Goal: Task Accomplishment & Management: Manage account settings

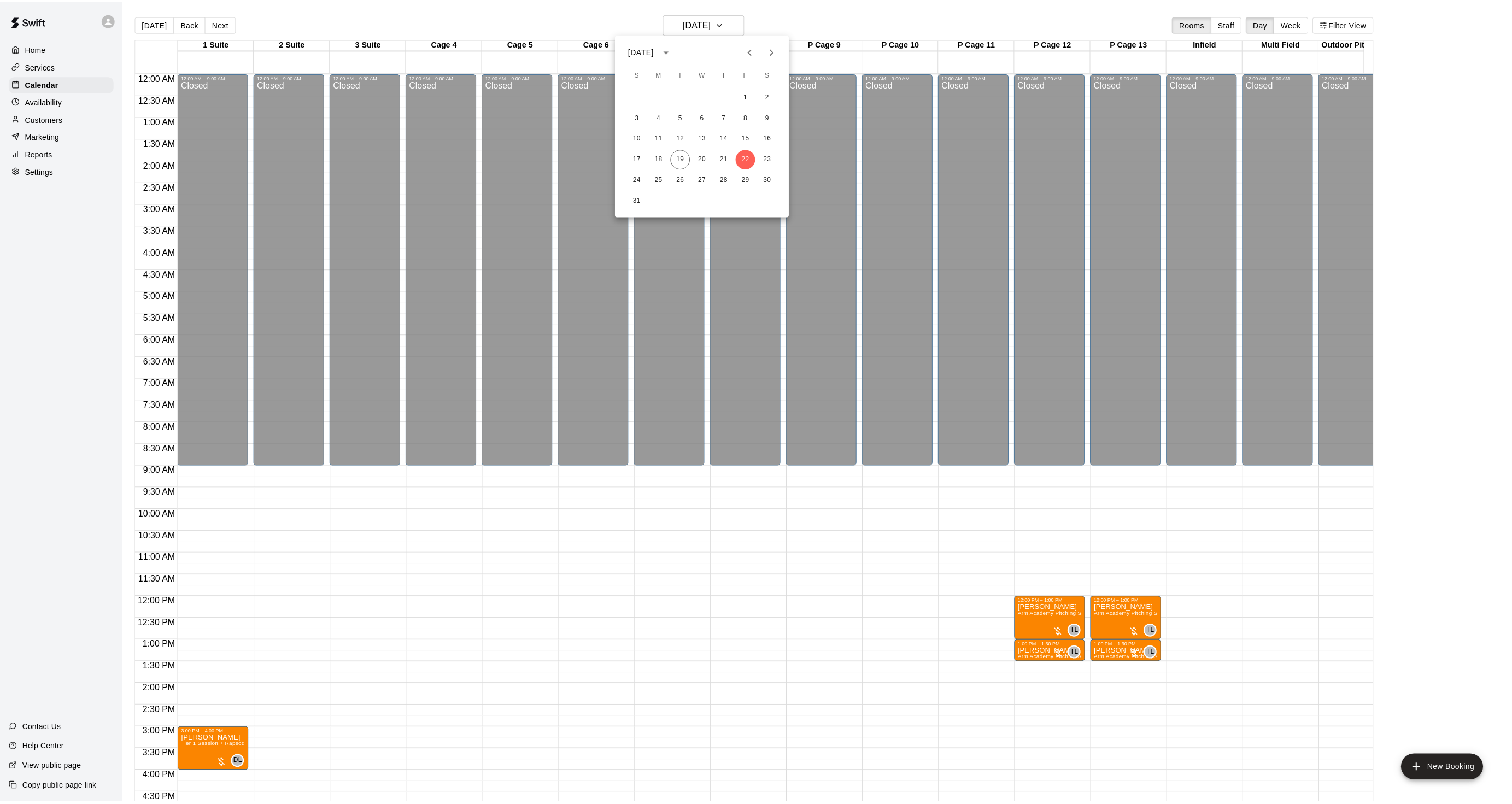
scroll to position [272, 0]
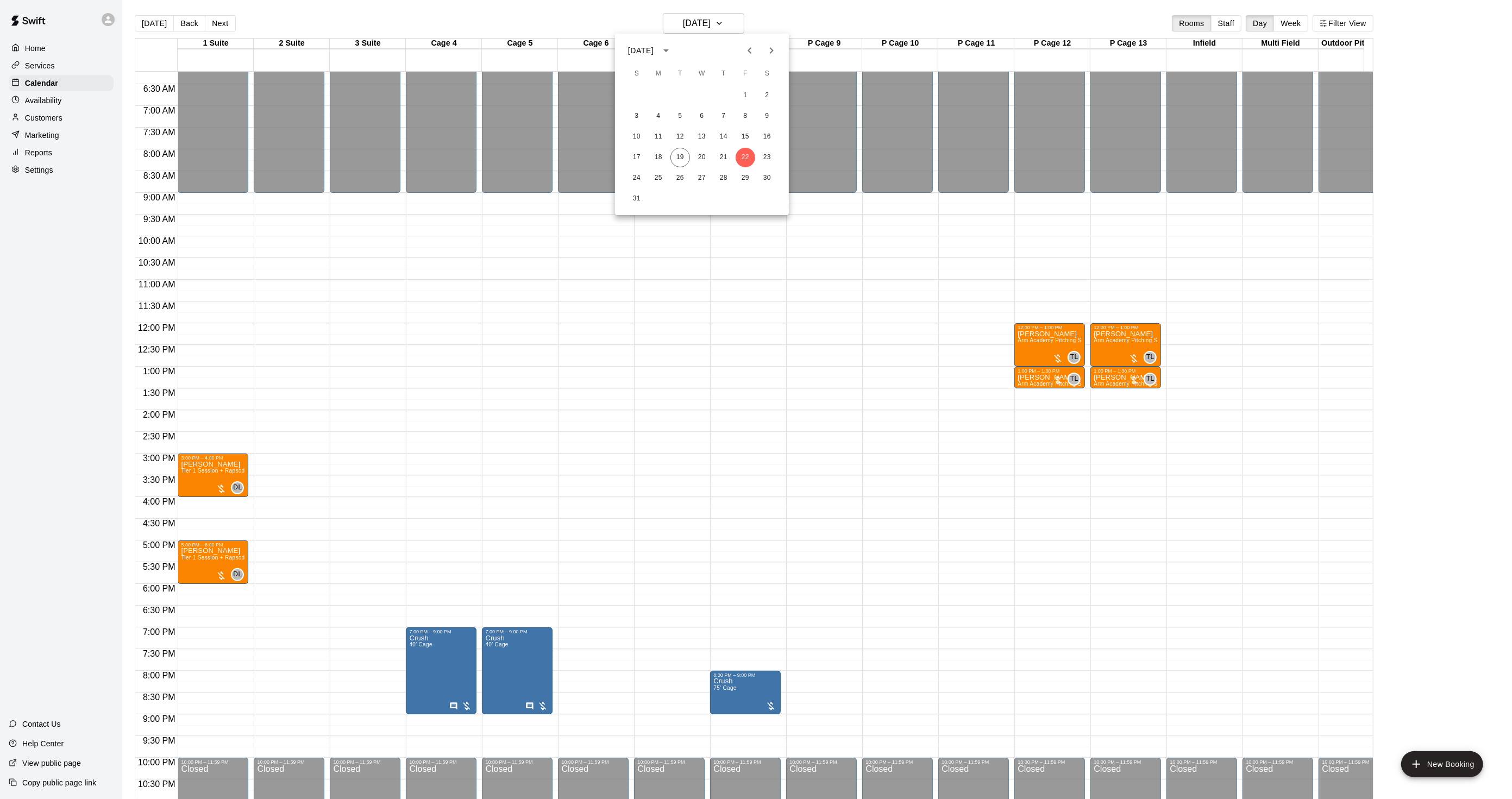
click at [158, 16] on div at bounding box center [756, 400] width 1512 height 799
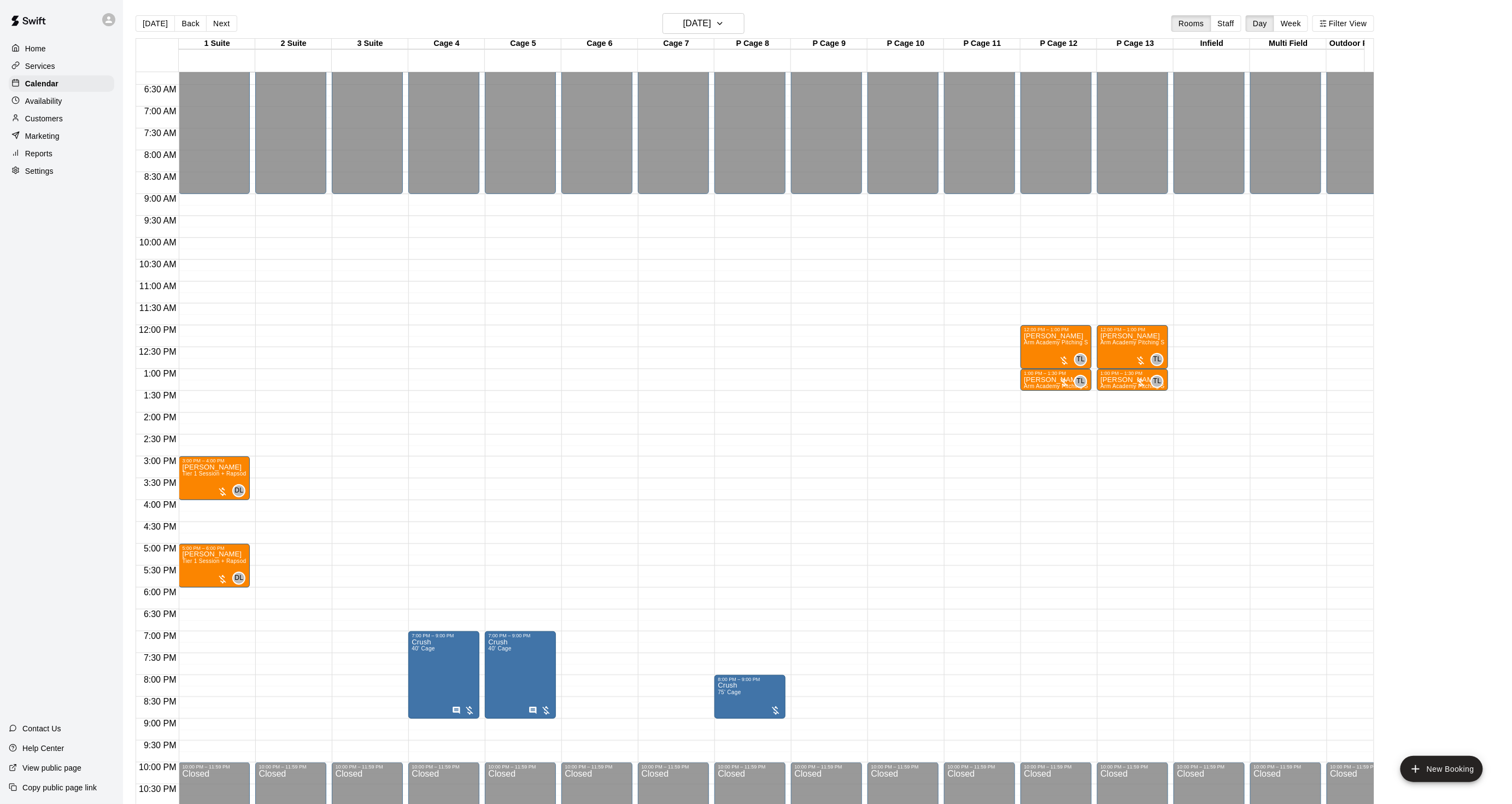
click at [153, 24] on div at bounding box center [756, 402] width 1512 height 804
click at [153, 24] on button "[DATE]" at bounding box center [155, 24] width 39 height 17
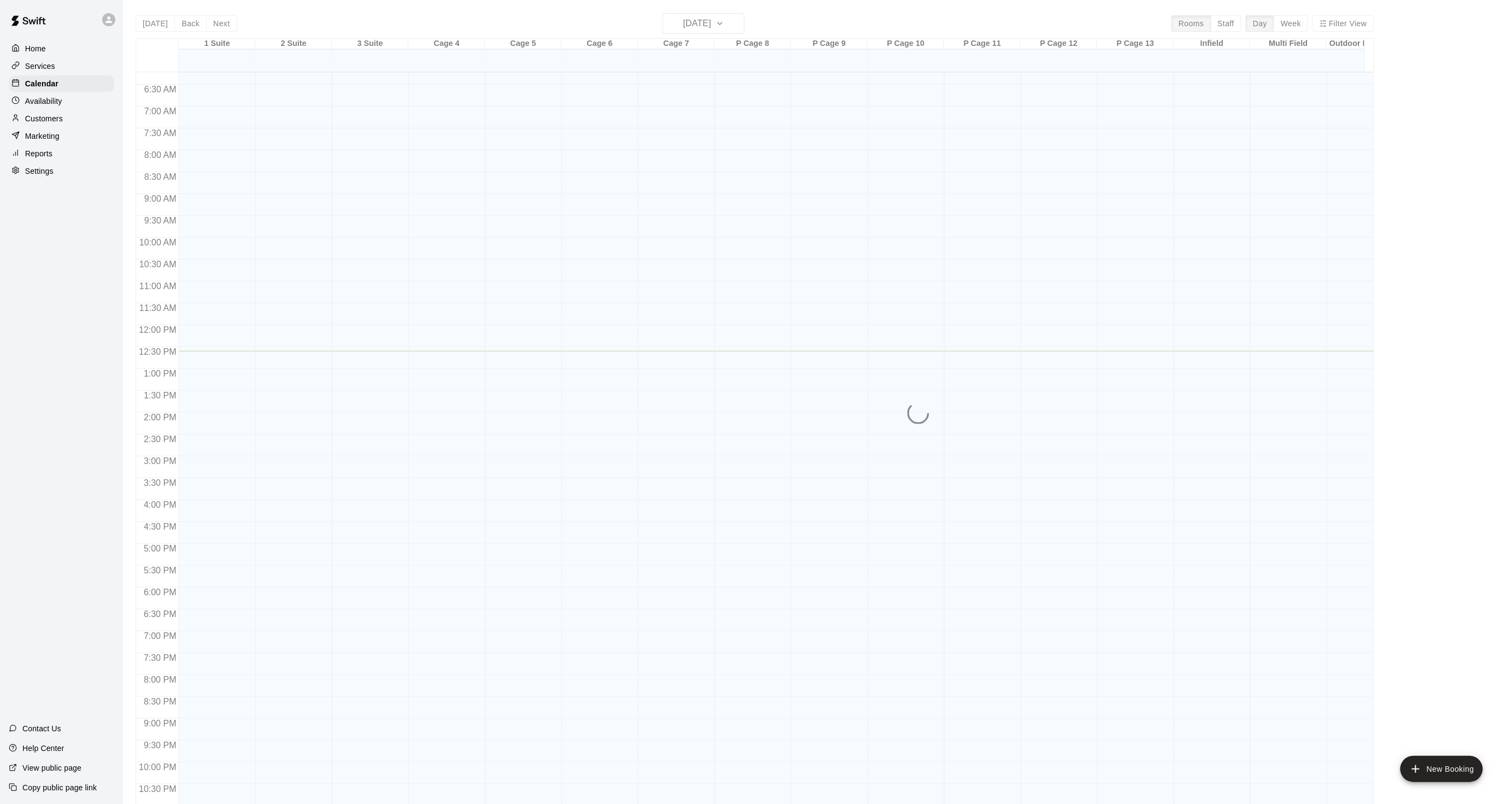
click at [153, 24] on div "[DATE] Back [DATE][DATE] Rooms Staff Day Week Filter View 1 Suite 20 Wed 2 Suit…" at bounding box center [755, 415] width 1239 height 804
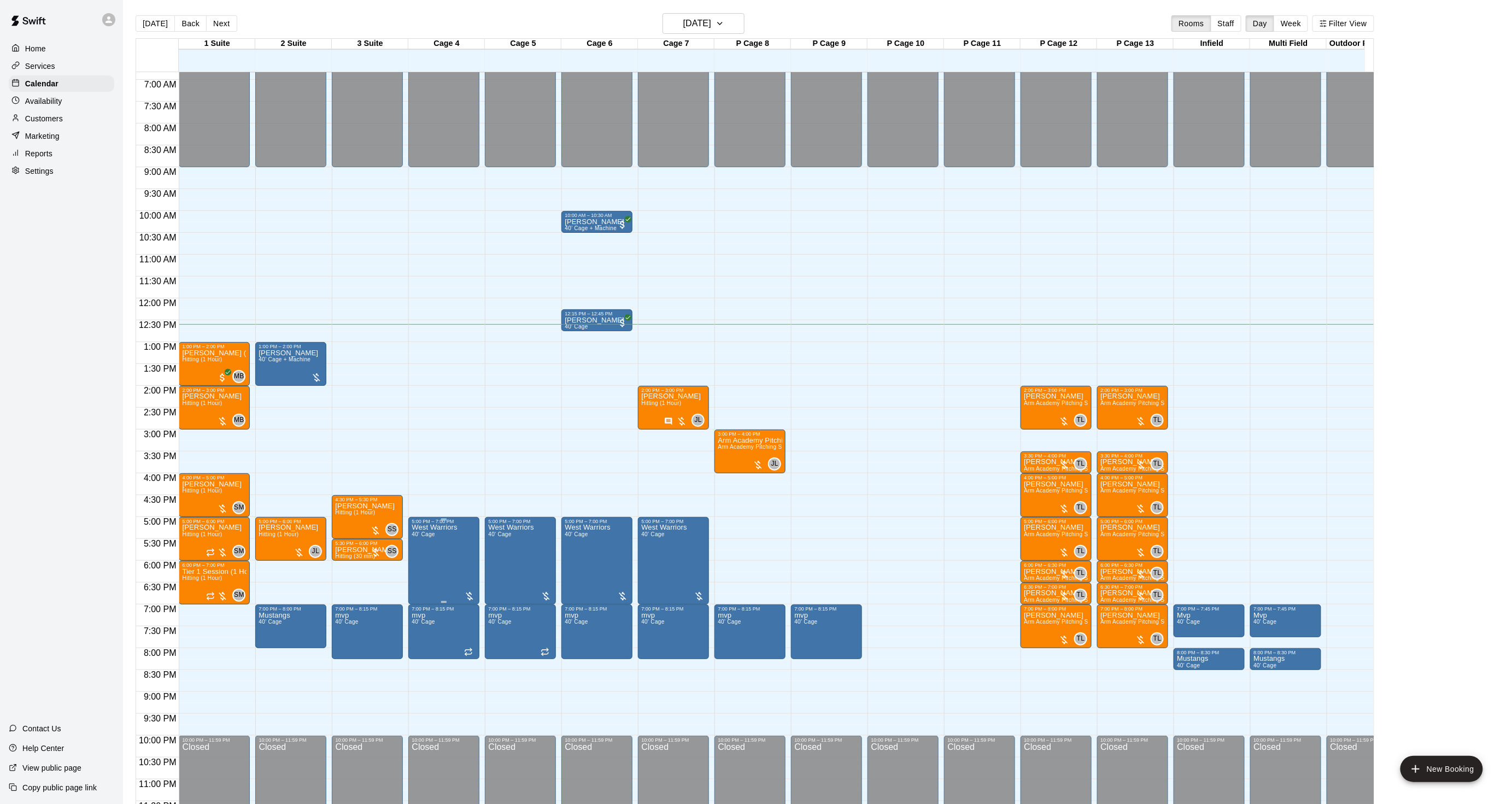
scroll to position [315, 0]
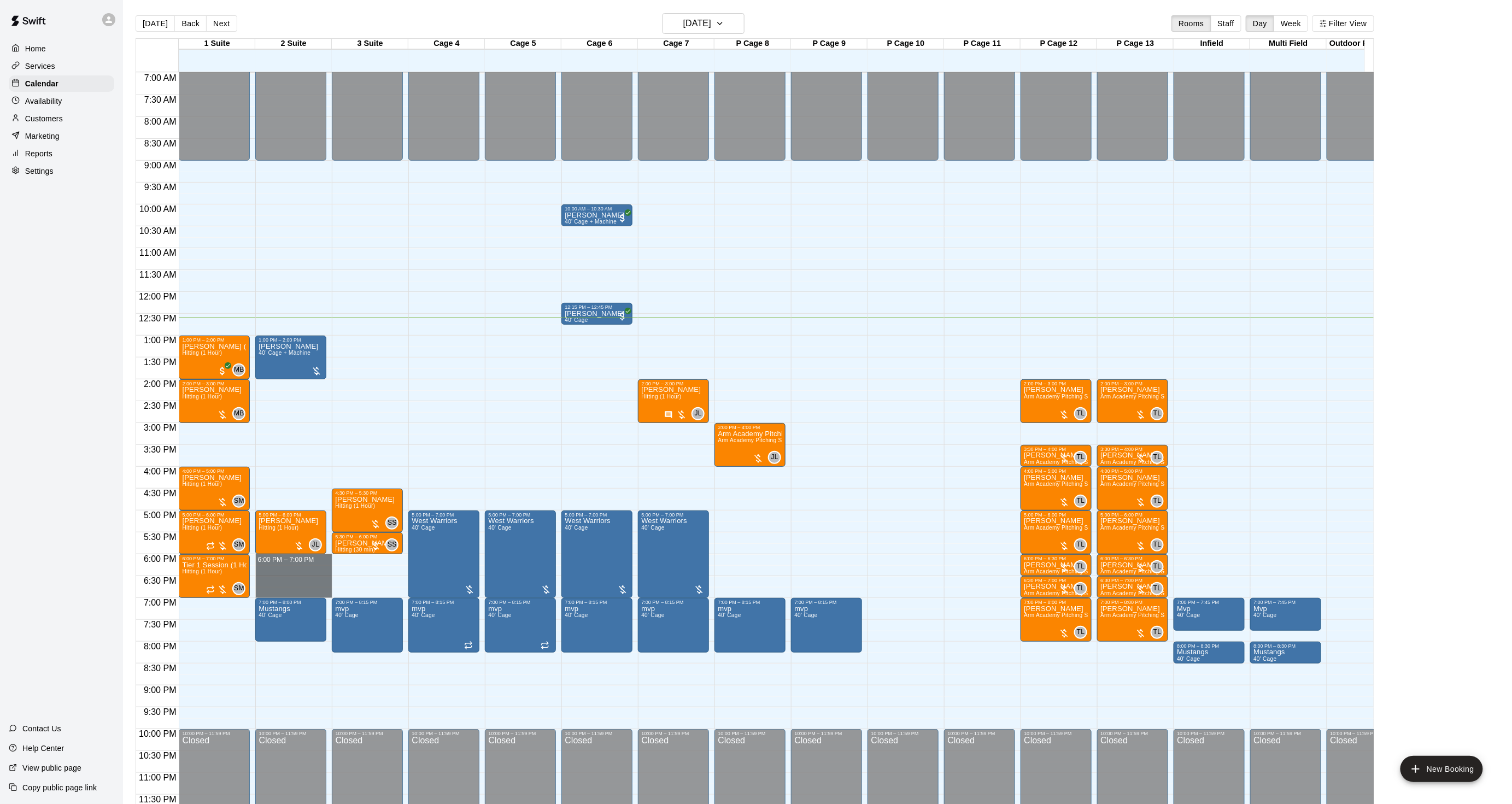
drag, startPoint x: 299, startPoint y: 552, endPoint x: 360, endPoint y: 508, distance: 75.2
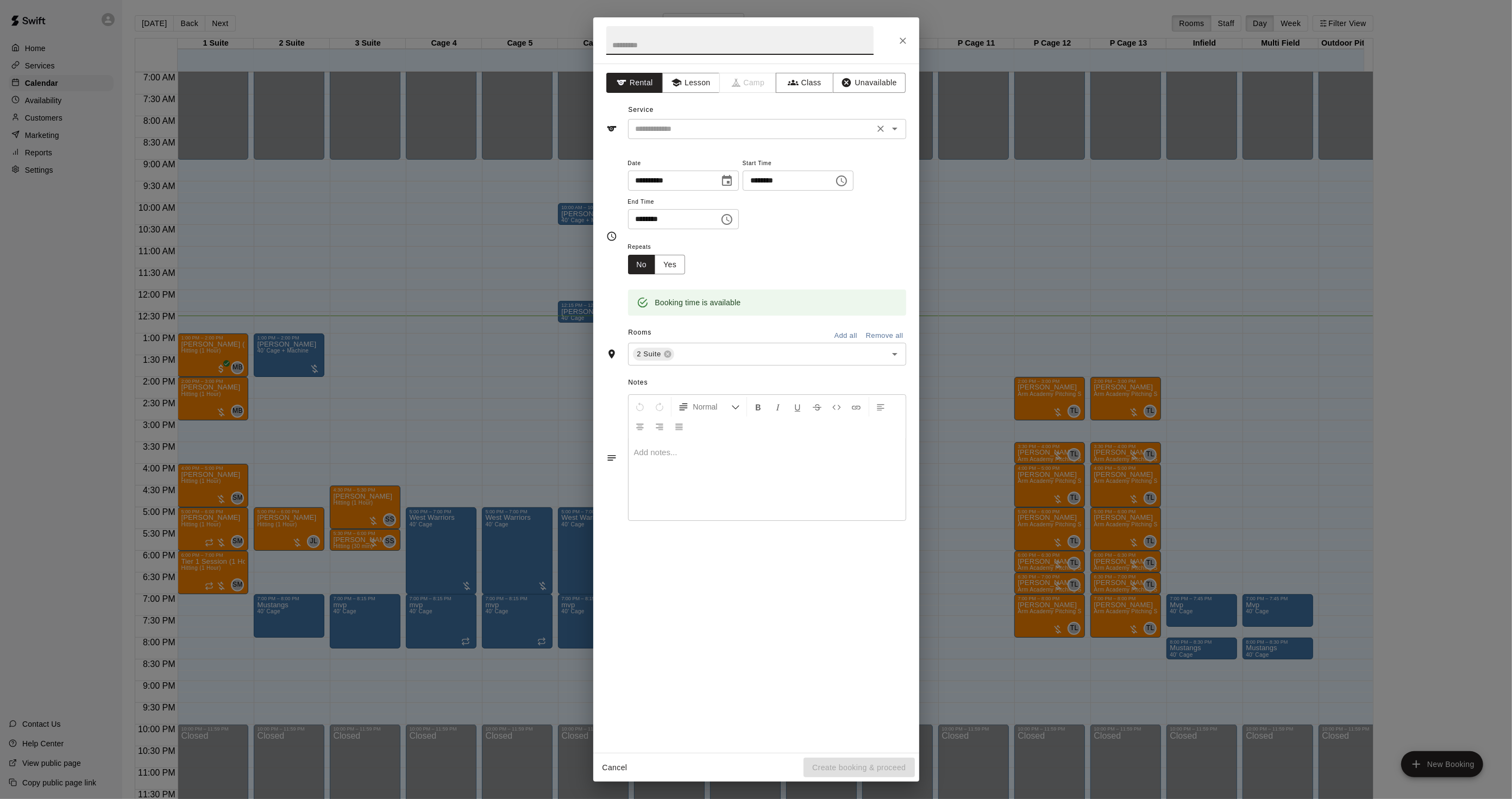
drag, startPoint x: 665, startPoint y: 120, endPoint x: 665, endPoint y: 125, distance: 5.0
click at [664, 122] on div "​" at bounding box center [767, 129] width 278 height 21
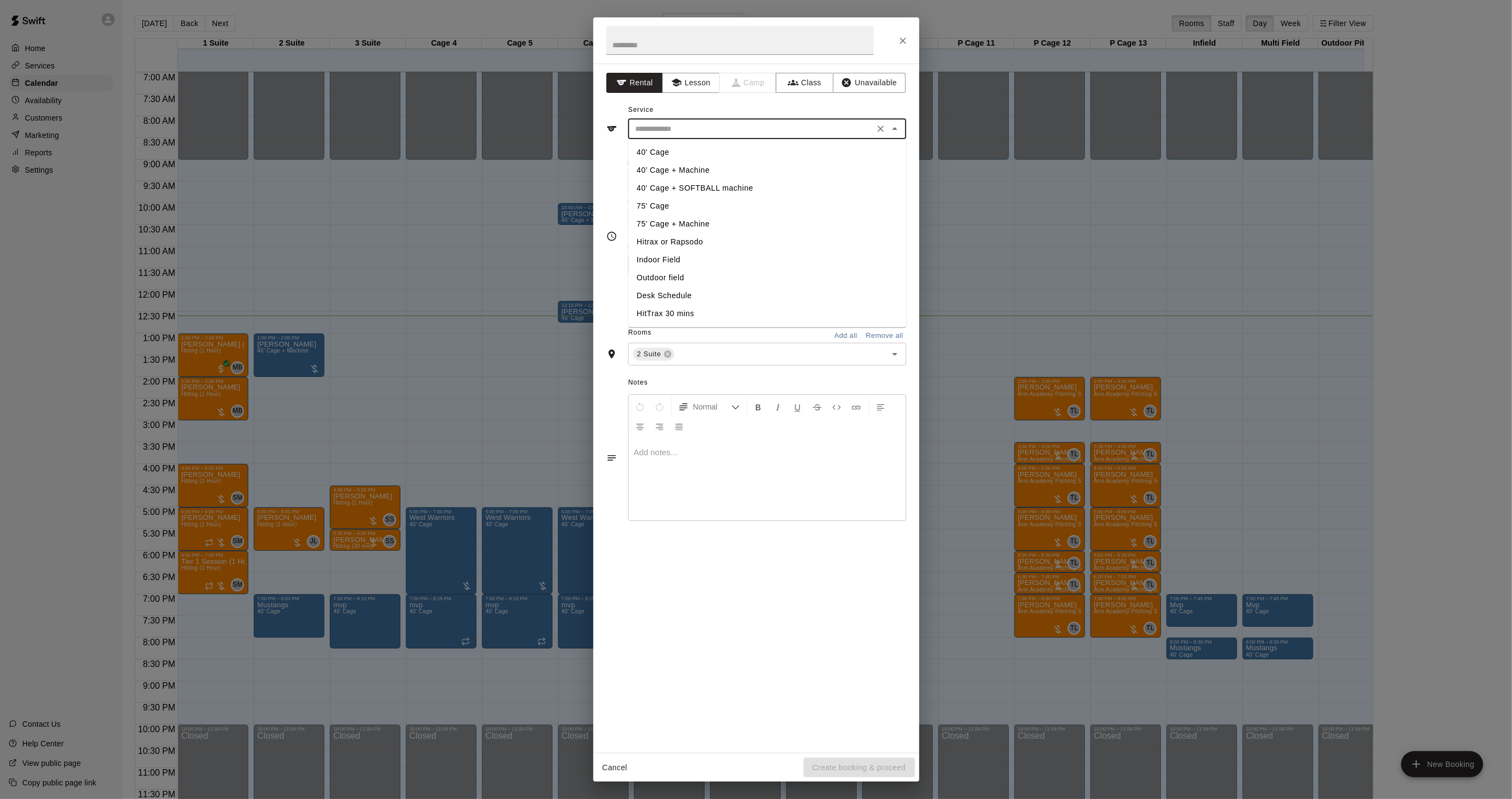
click at [664, 170] on li "40’ Cage + Machine" at bounding box center [767, 170] width 278 height 18
type input "**********"
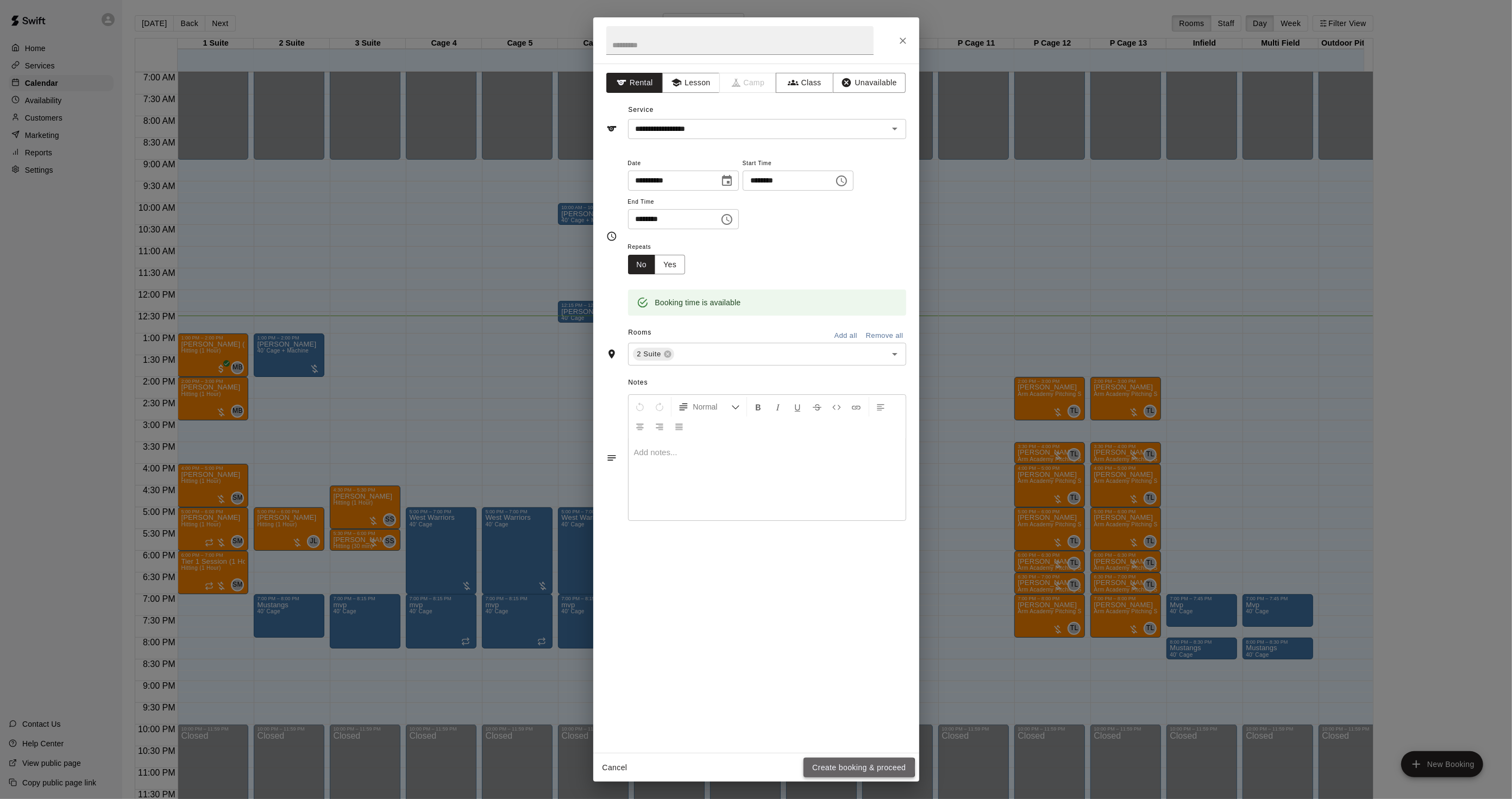
click at [856, 769] on button "Create booking & proceed" at bounding box center [859, 768] width 110 height 21
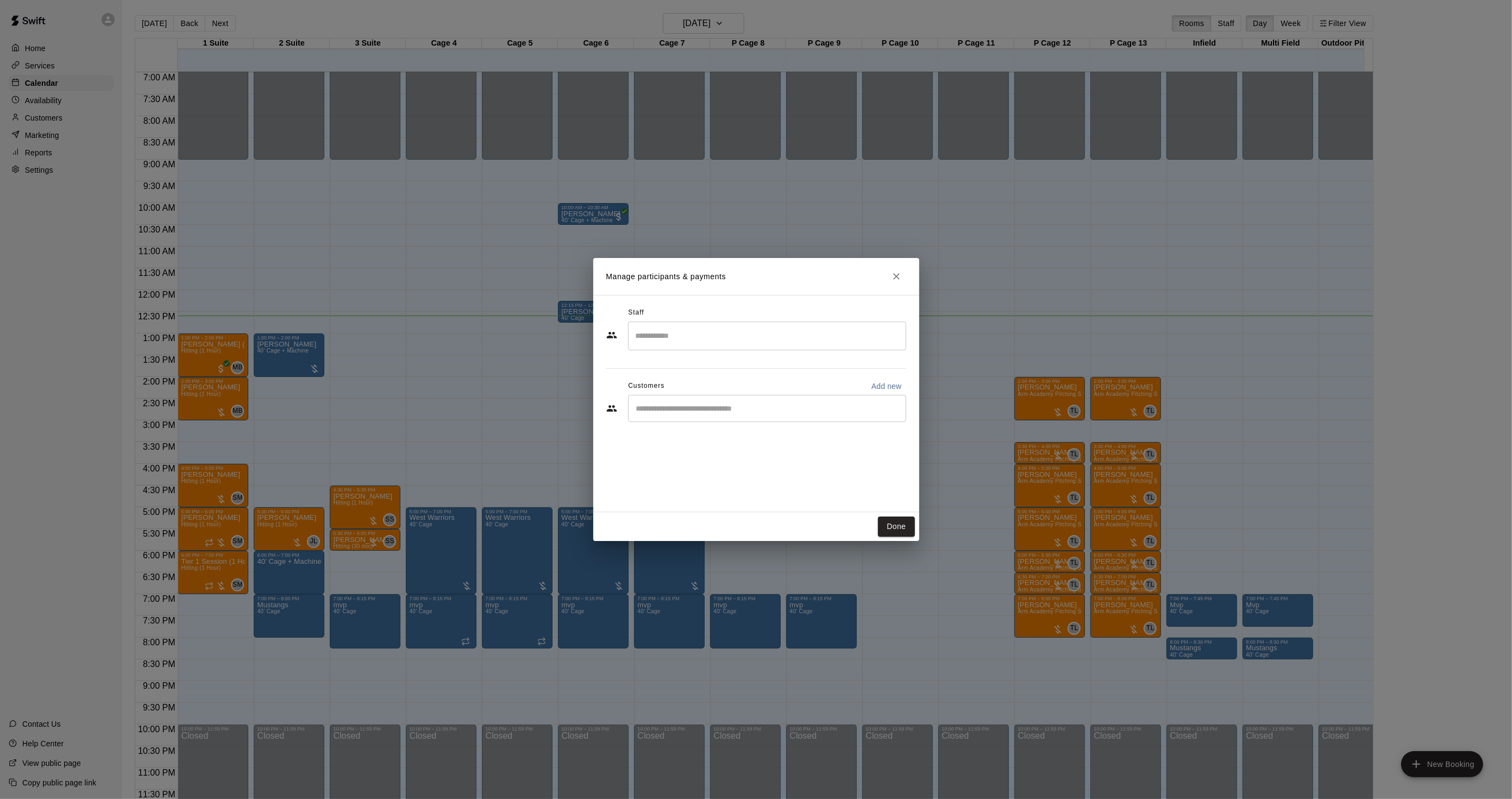
click at [744, 405] on input "Start typing to search customers..." at bounding box center [767, 408] width 269 height 11
type input "*****"
click at [701, 439] on div "[PERSON_NAME] [EMAIL_ADDRESS][DOMAIN_NAME]" at bounding box center [717, 440] width 117 height 23
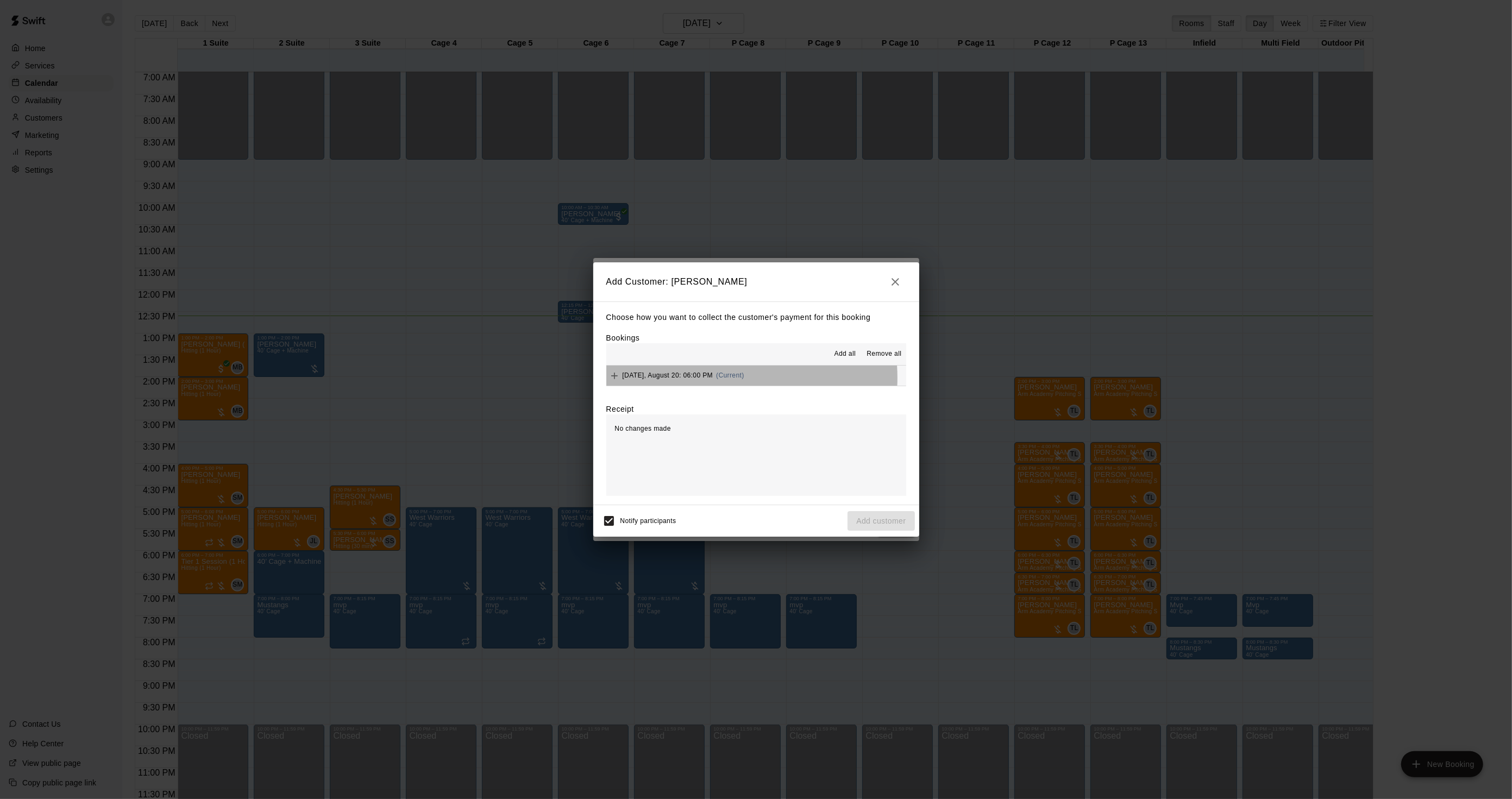
click at [713, 379] on span "[DATE], August 20: 06:00 PM" at bounding box center [667, 375] width 91 height 8
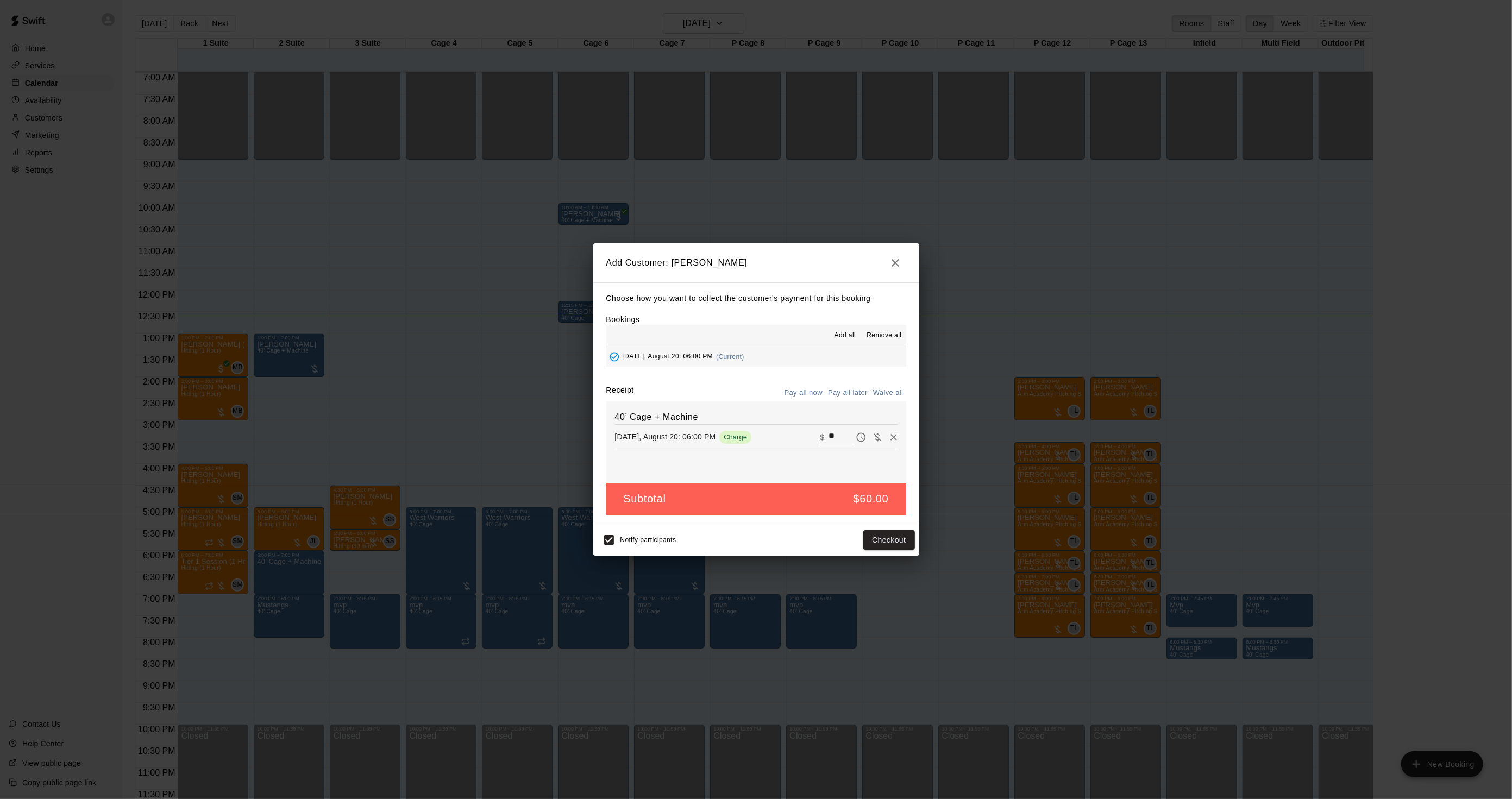
click at [846, 402] on div "40’ Cage + Machine [DATE], August 20: 06:00 PM Charge ​ $ **" at bounding box center [756, 442] width 300 height 81
click at [848, 393] on button "Pay all later" at bounding box center [848, 393] width 45 height 17
click at [875, 540] on button "Add customer" at bounding box center [881, 540] width 66 height 21
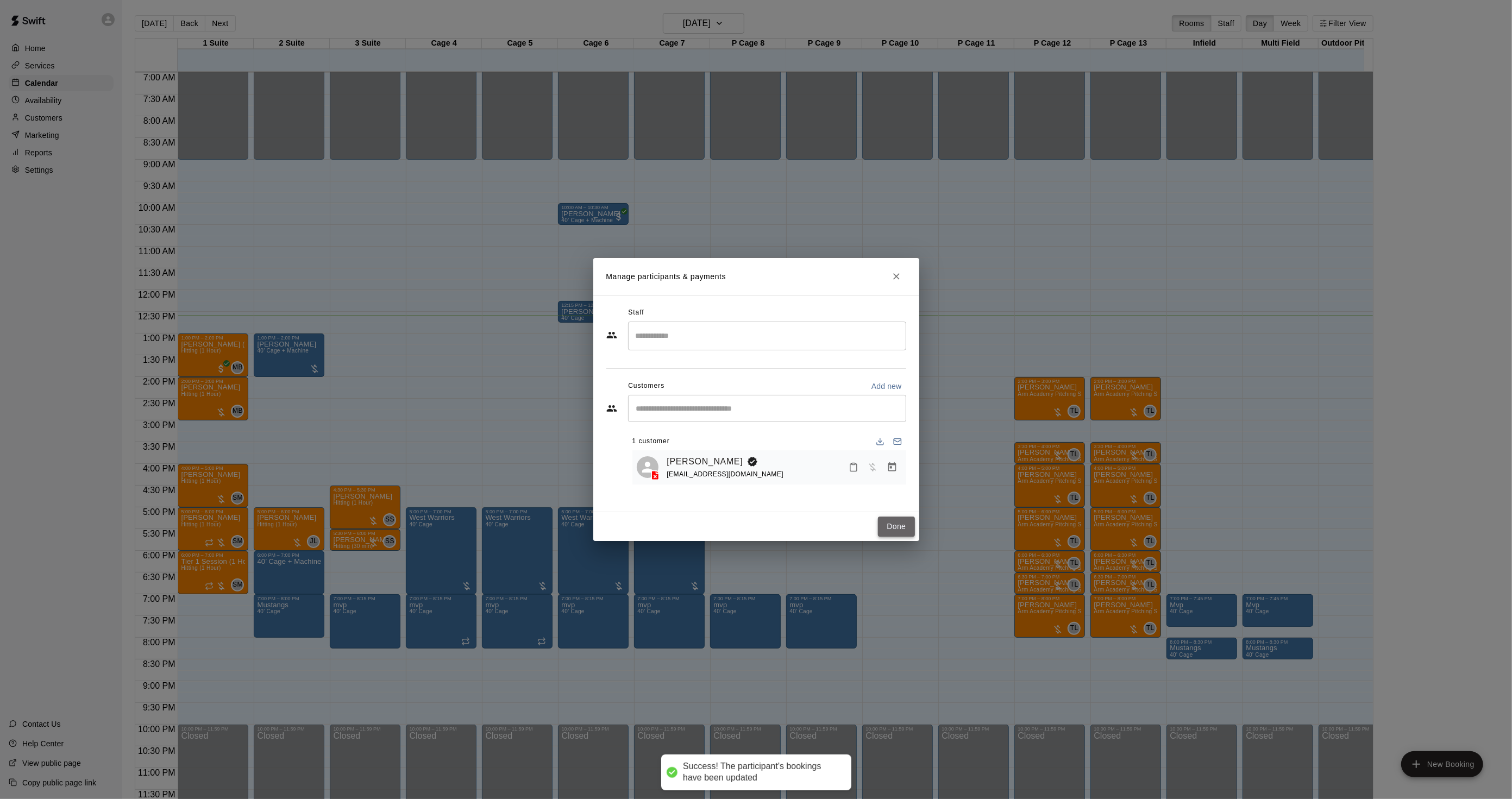
click at [889, 533] on button "Done" at bounding box center [896, 526] width 36 height 21
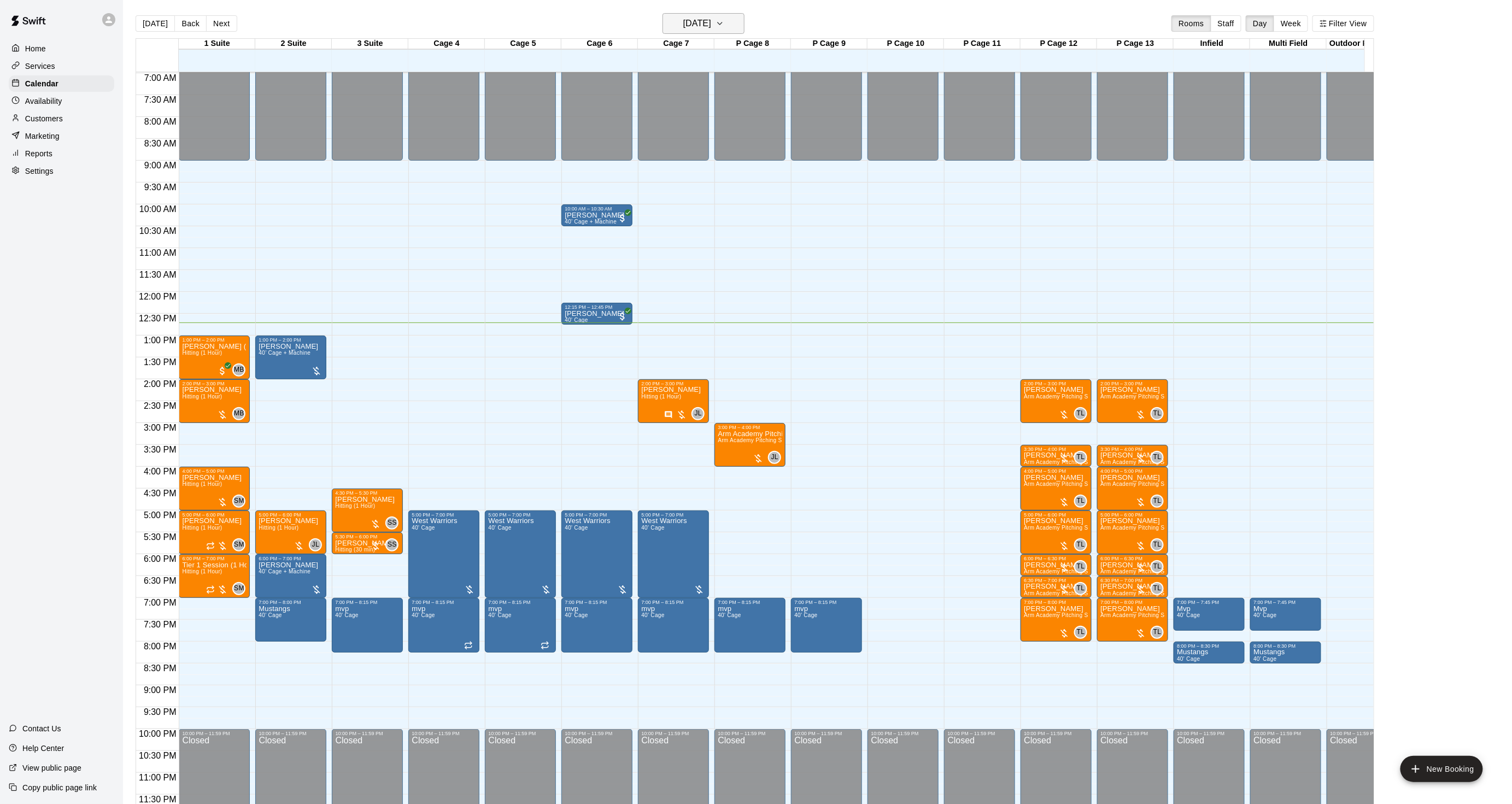
click at [711, 22] on h6 "[DATE]" at bounding box center [697, 24] width 28 height 16
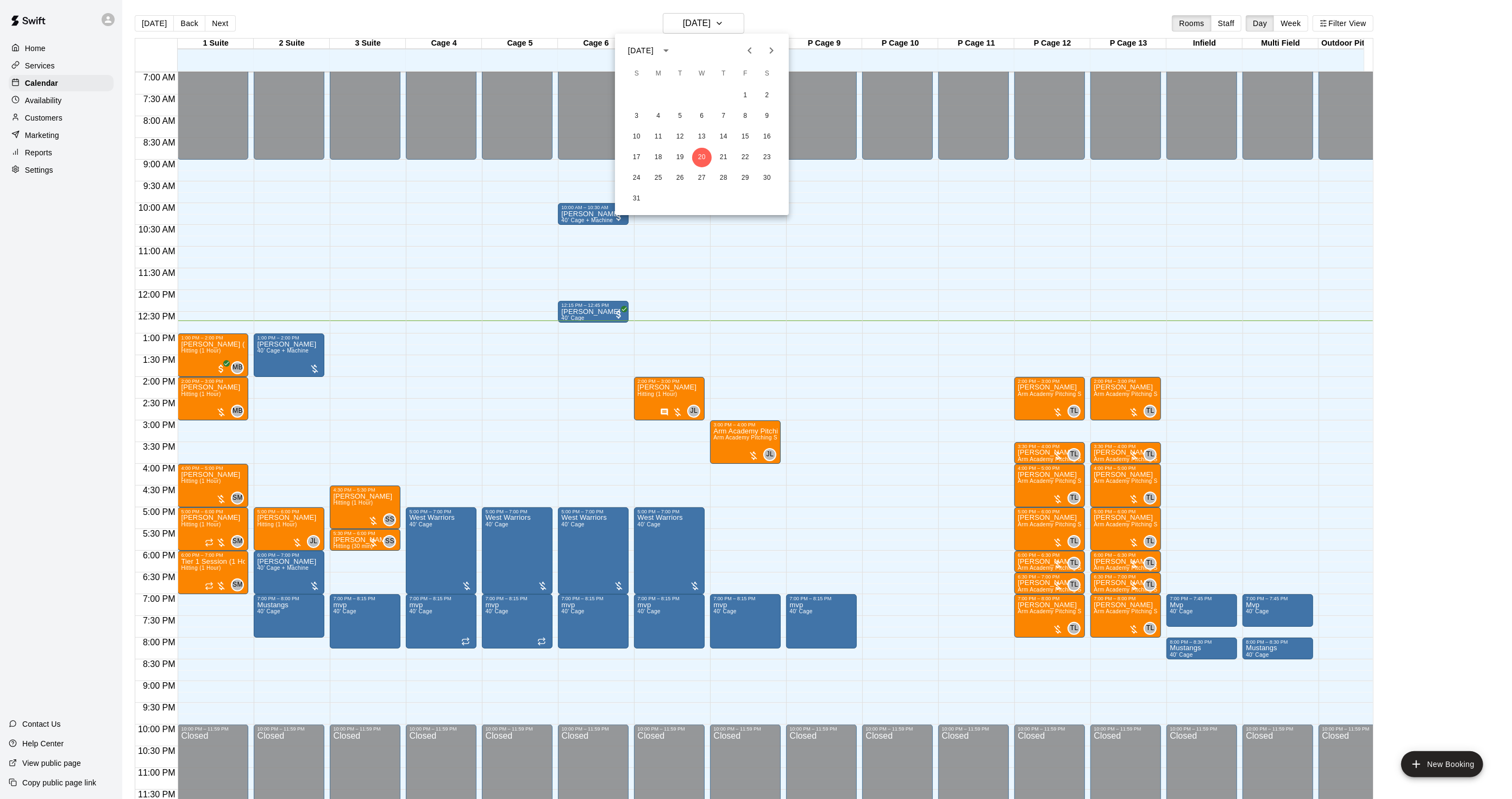
click at [772, 51] on icon "Next month" at bounding box center [772, 50] width 4 height 7
click at [772, 51] on icon "Next month" at bounding box center [771, 50] width 13 height 13
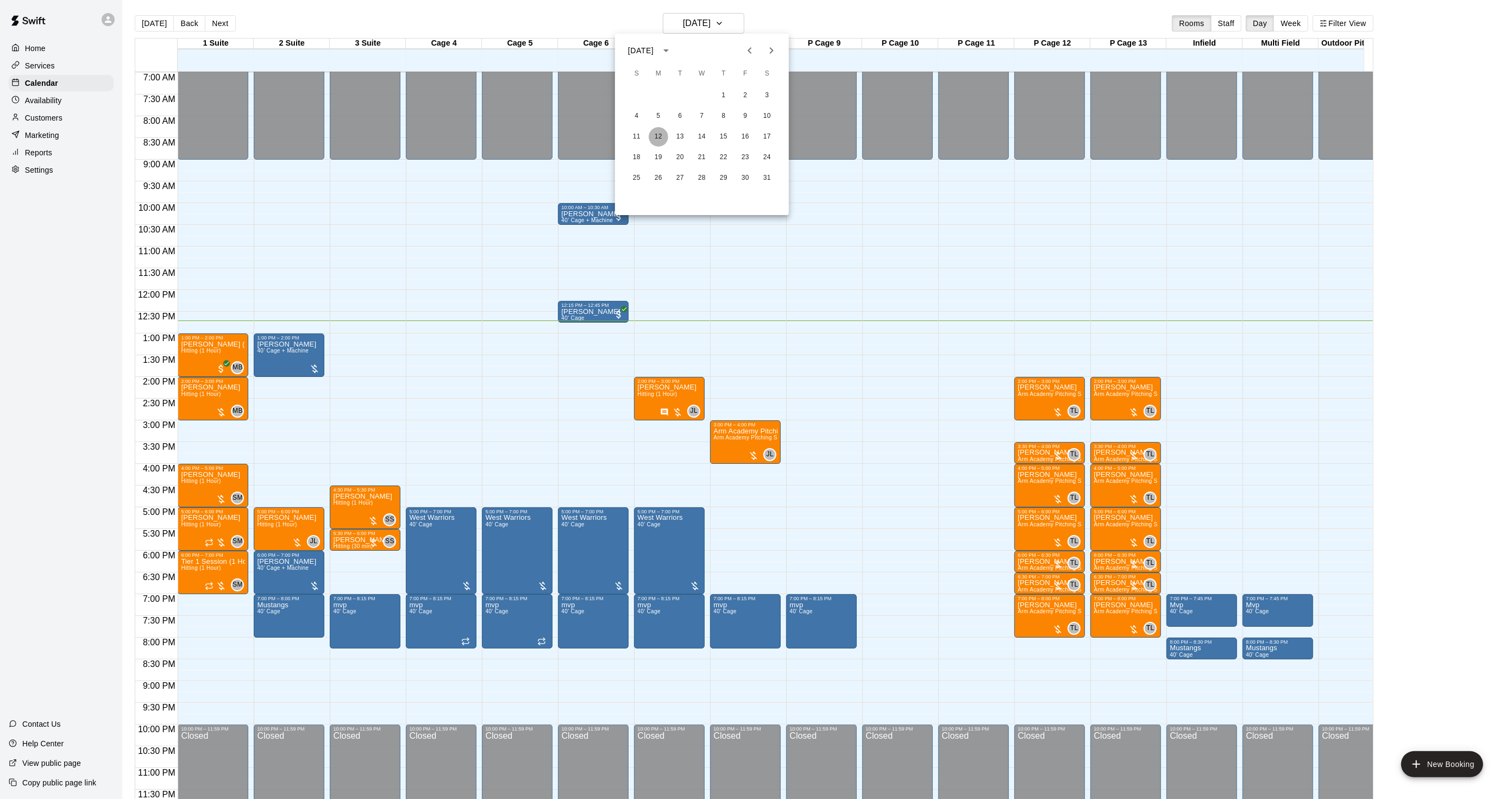
click at [658, 138] on button "12" at bounding box center [658, 137] width 20 height 20
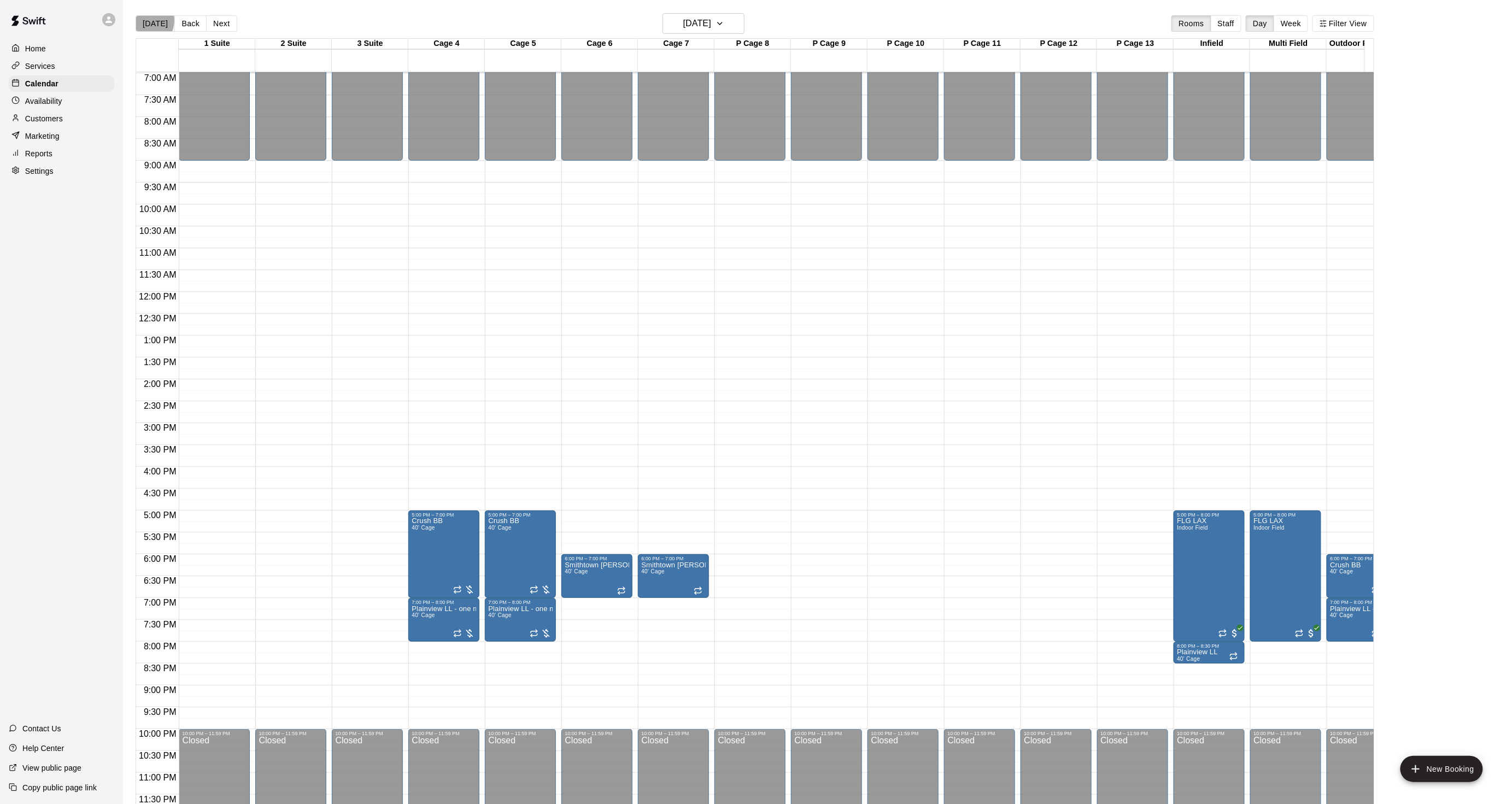
click at [144, 21] on button "[DATE]" at bounding box center [155, 24] width 39 height 17
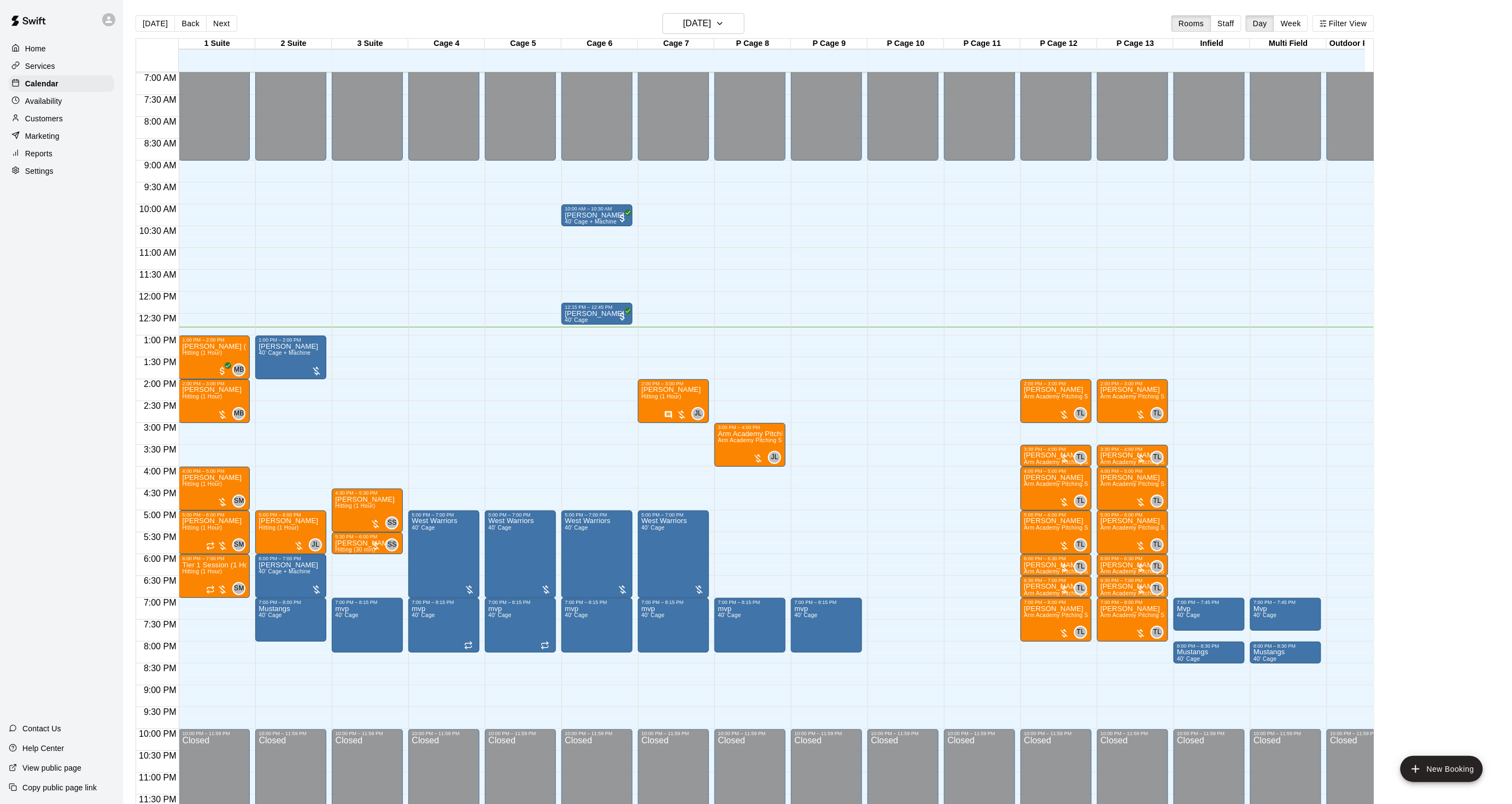
drag, startPoint x: 167, startPoint y: 21, endPoint x: 45, endPoint y: 304, distance: 308.2
click at [45, 304] on div "Home Services Calendar Availability Customers Marketing Reports Settings Contac…" at bounding box center [61, 402] width 123 height 804
click at [217, 17] on button "Next" at bounding box center [221, 24] width 30 height 17
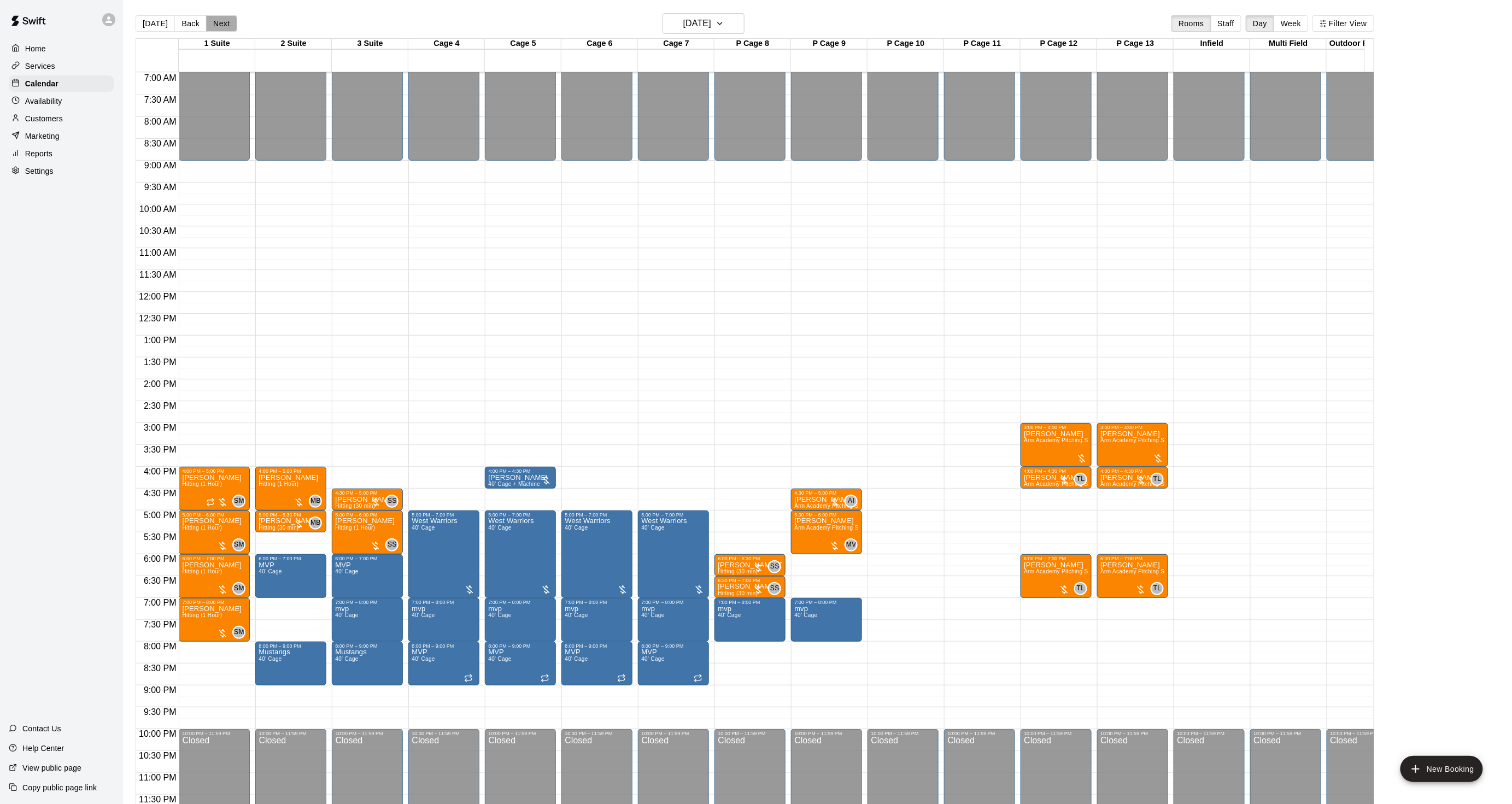
click at [217, 17] on button "Next" at bounding box center [221, 24] width 30 height 17
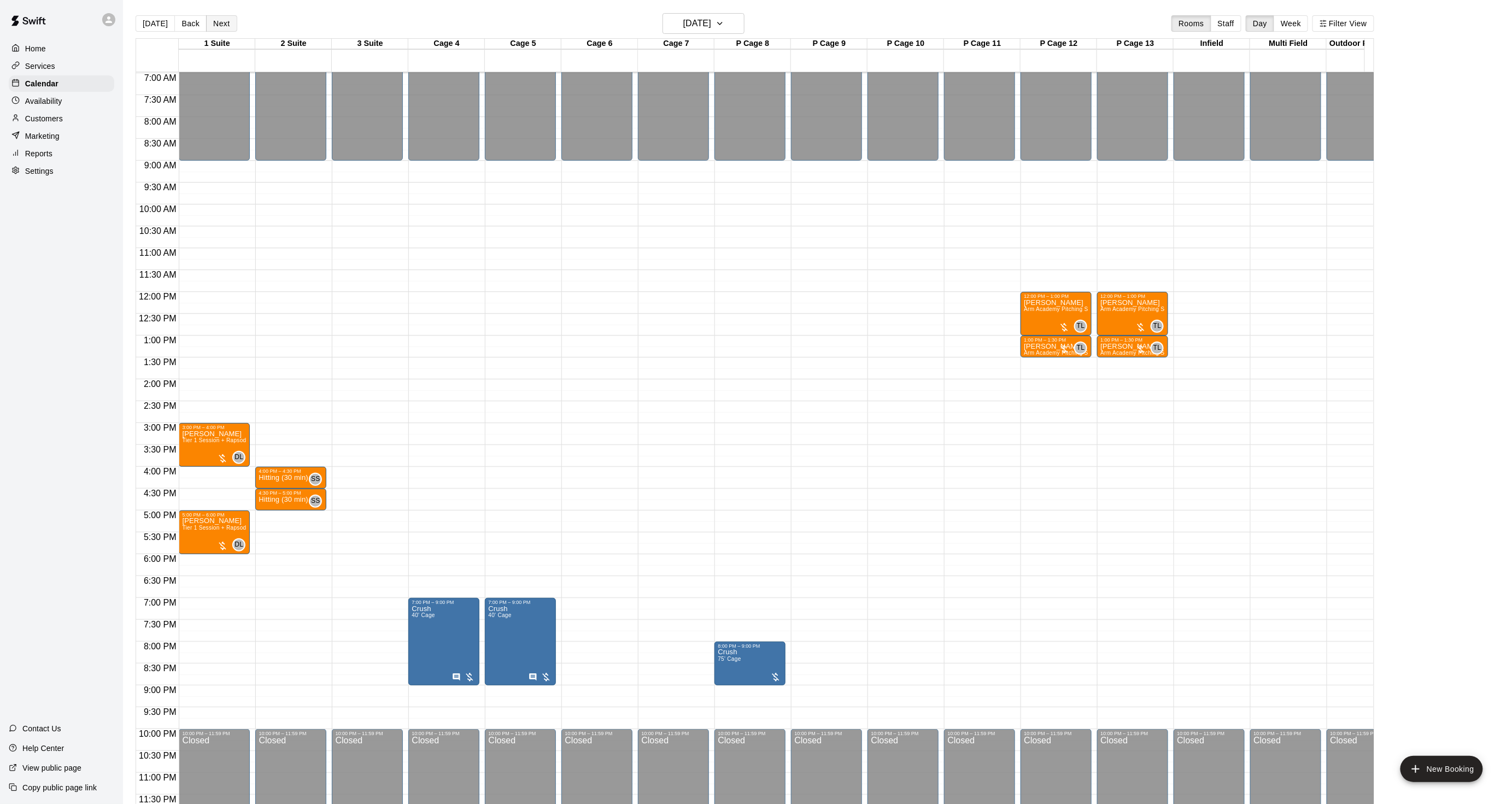
click at [217, 17] on button "Next" at bounding box center [221, 24] width 30 height 17
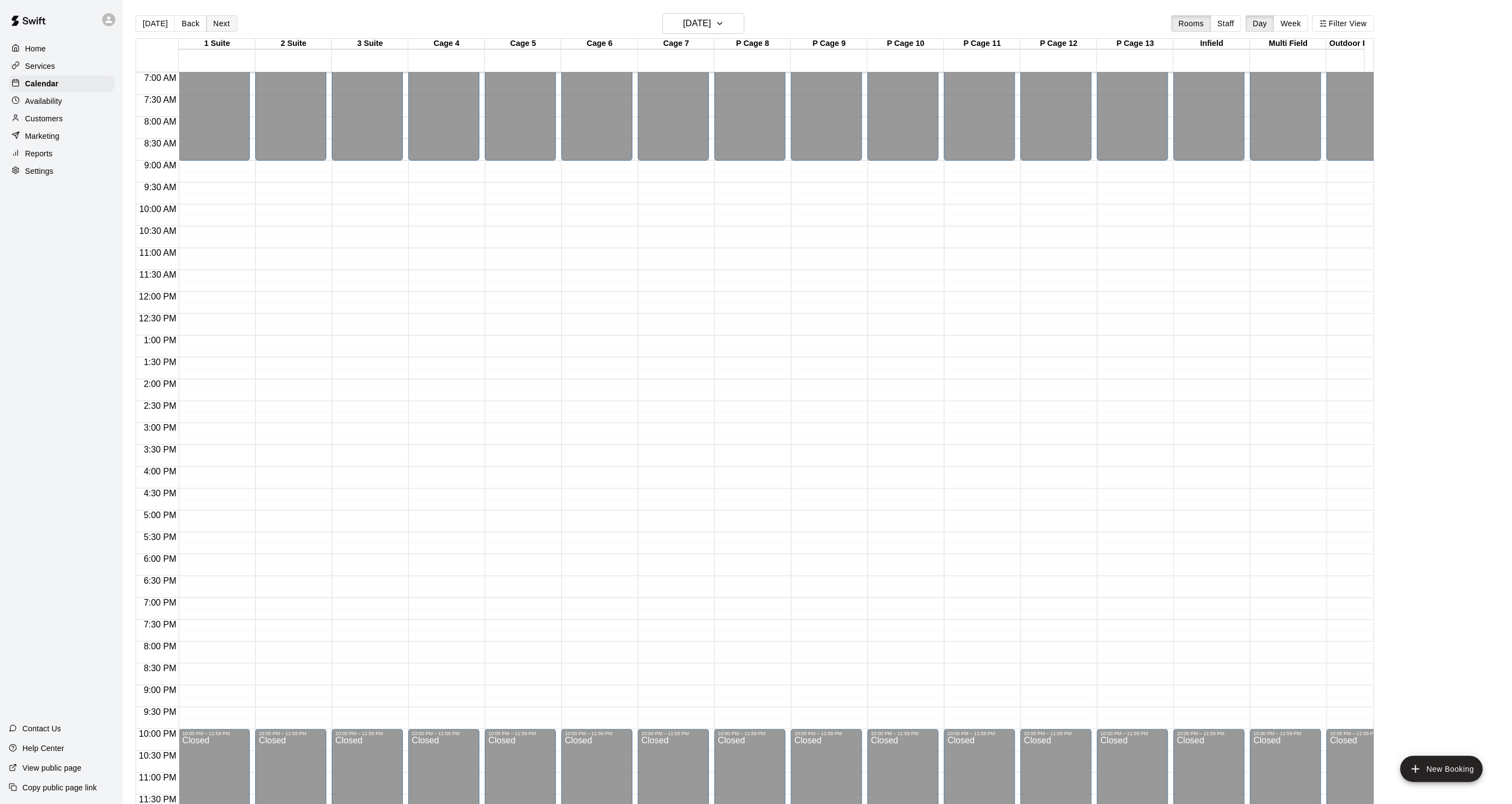
click at [217, 17] on button "Next" at bounding box center [221, 24] width 30 height 17
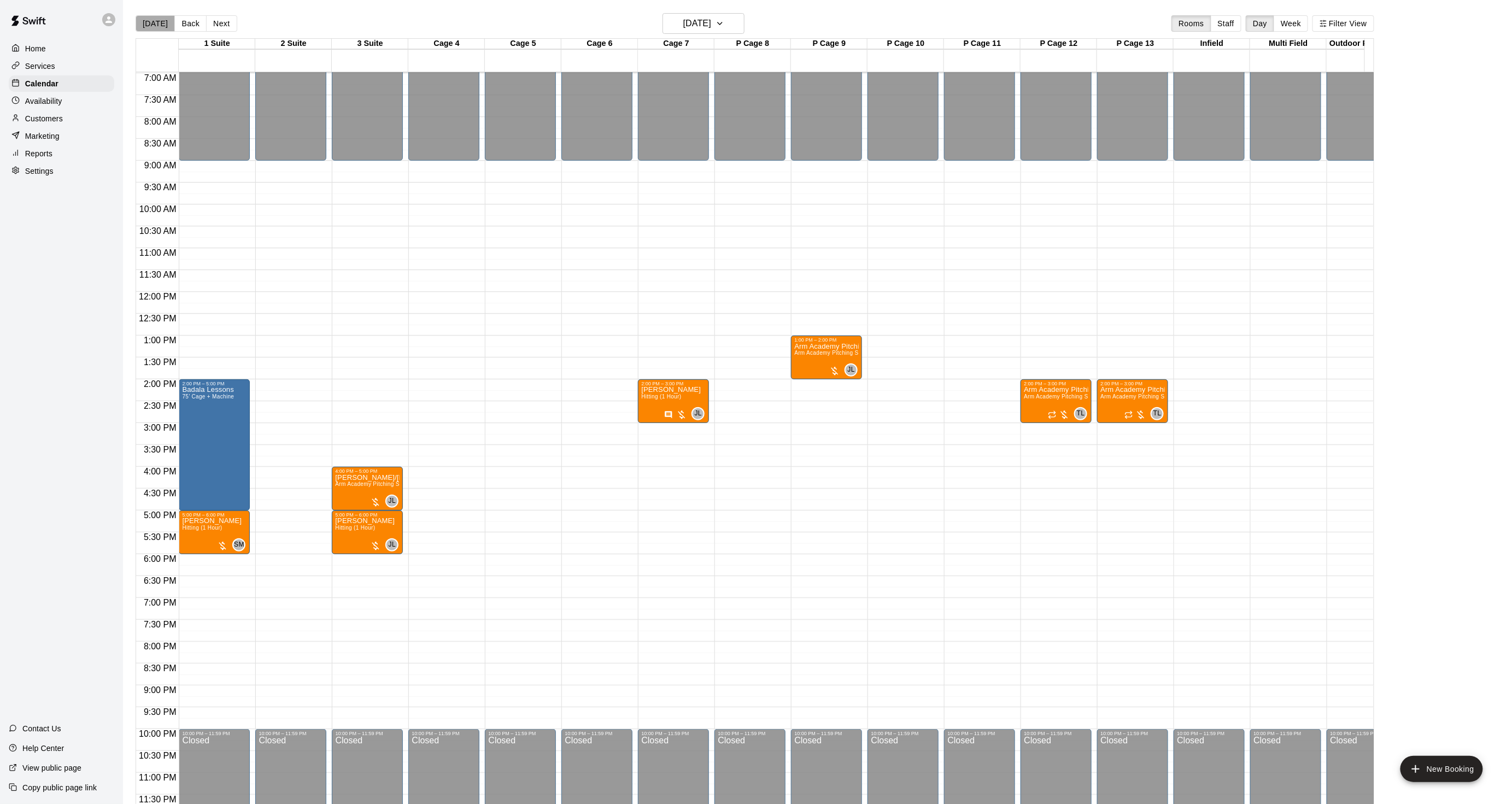
click at [155, 21] on button "[DATE]" at bounding box center [155, 24] width 39 height 17
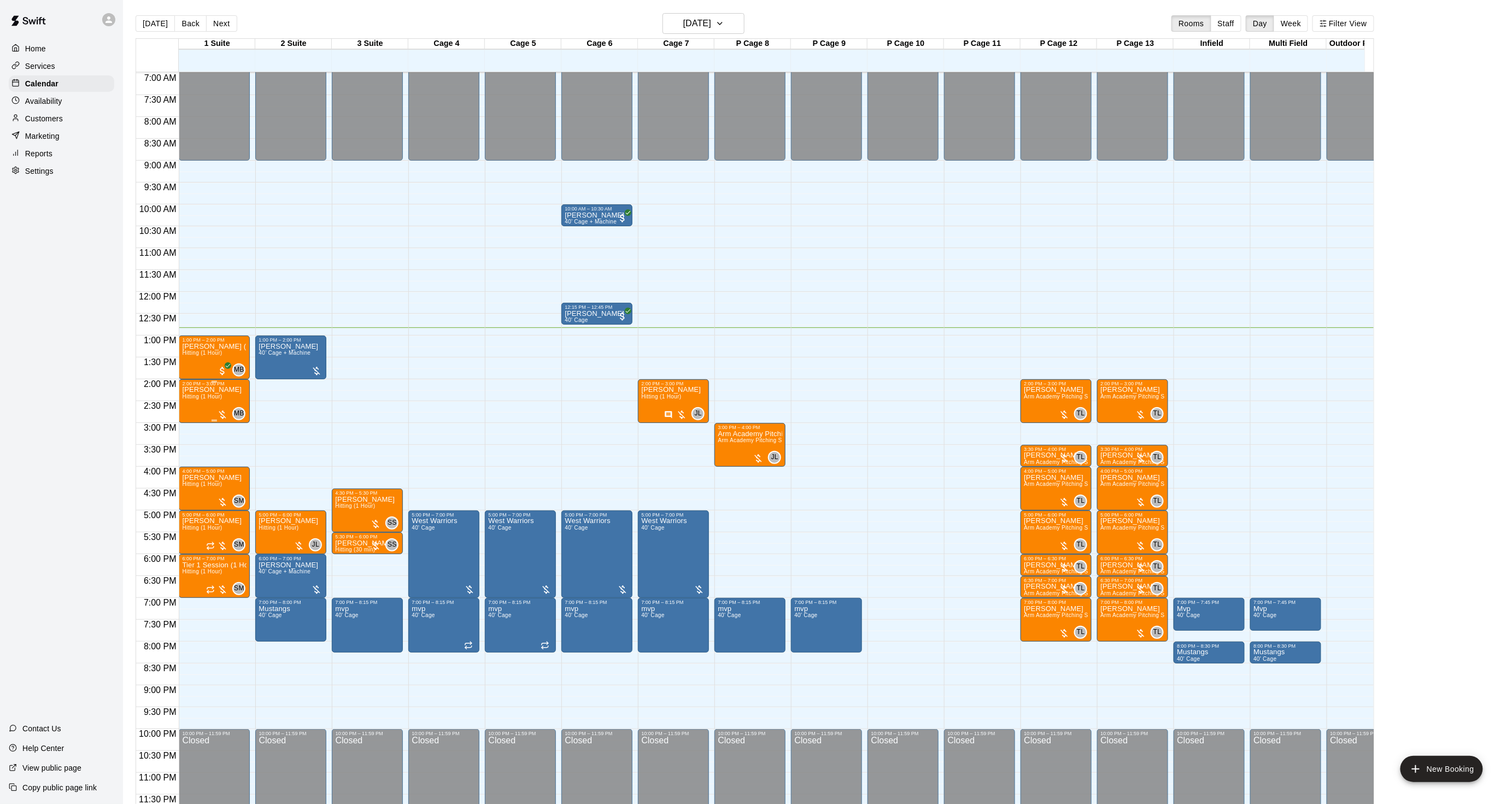
click at [201, 409] on div "[PERSON_NAME] Hitting (1 Hour)" at bounding box center [211, 788] width 60 height 804
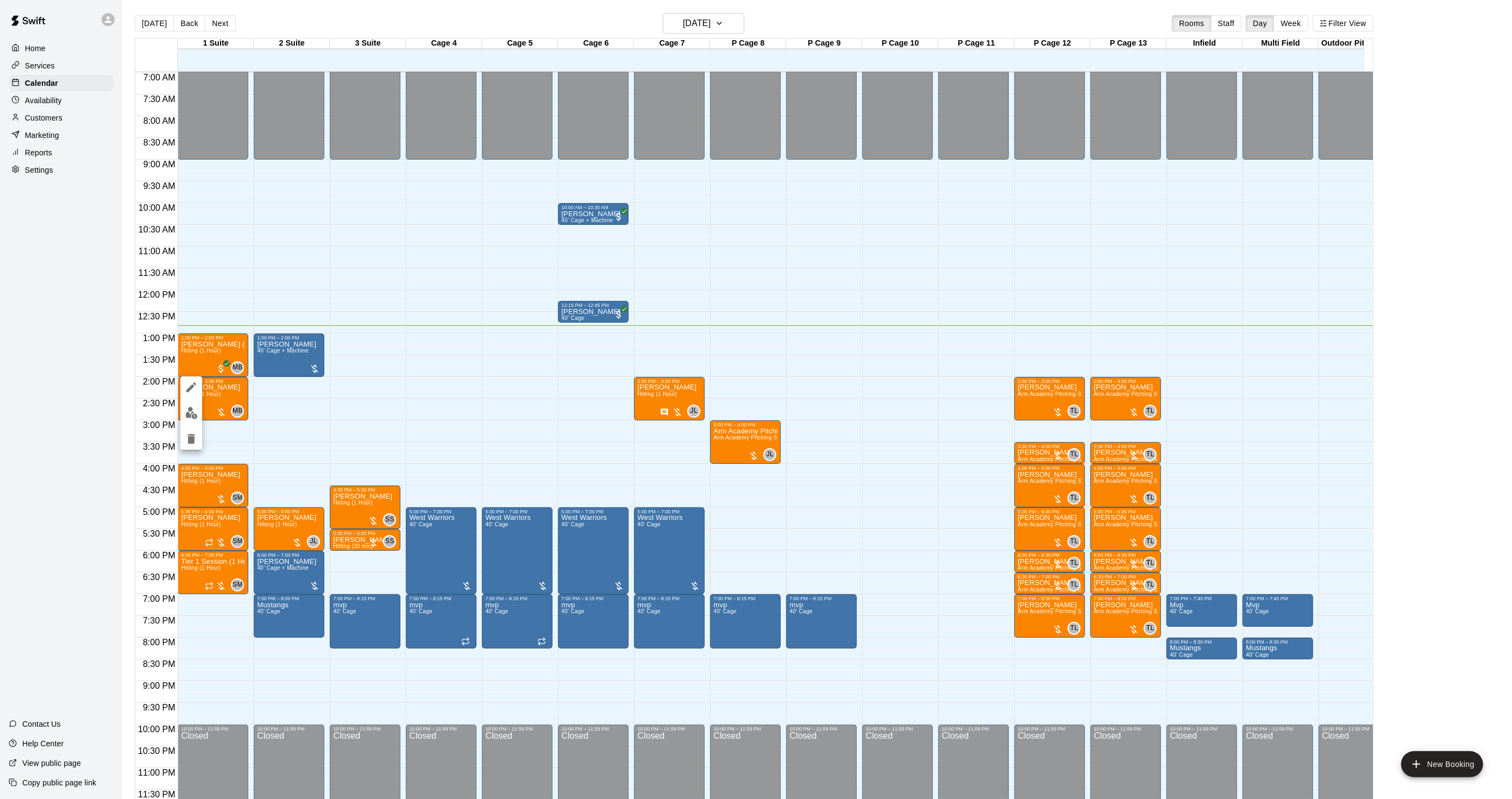
click at [190, 422] on button "edit" at bounding box center [191, 413] width 21 height 21
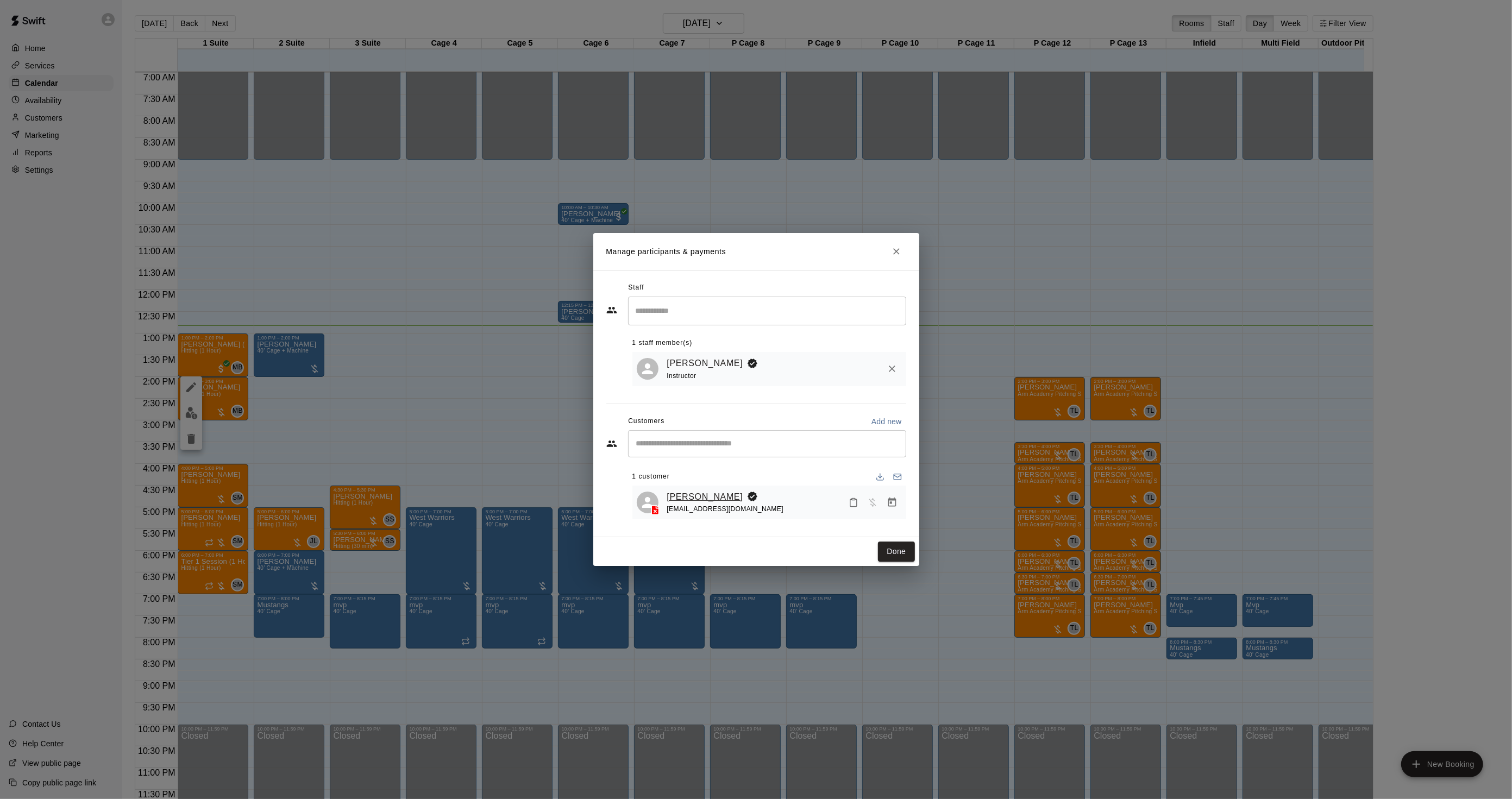
click at [698, 501] on link "[PERSON_NAME]" at bounding box center [705, 497] width 76 height 14
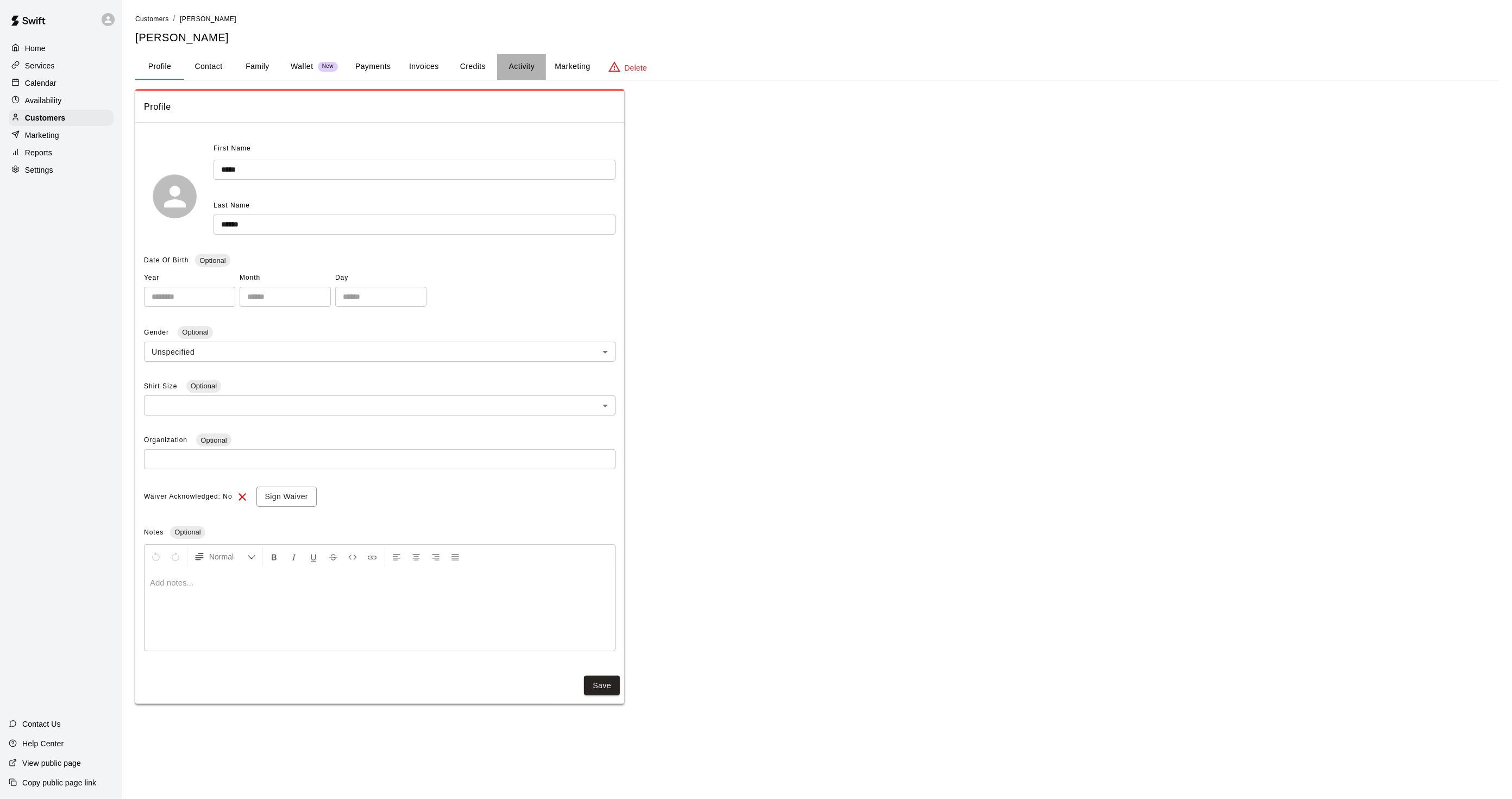
click at [525, 63] on button "Activity" at bounding box center [522, 66] width 49 height 26
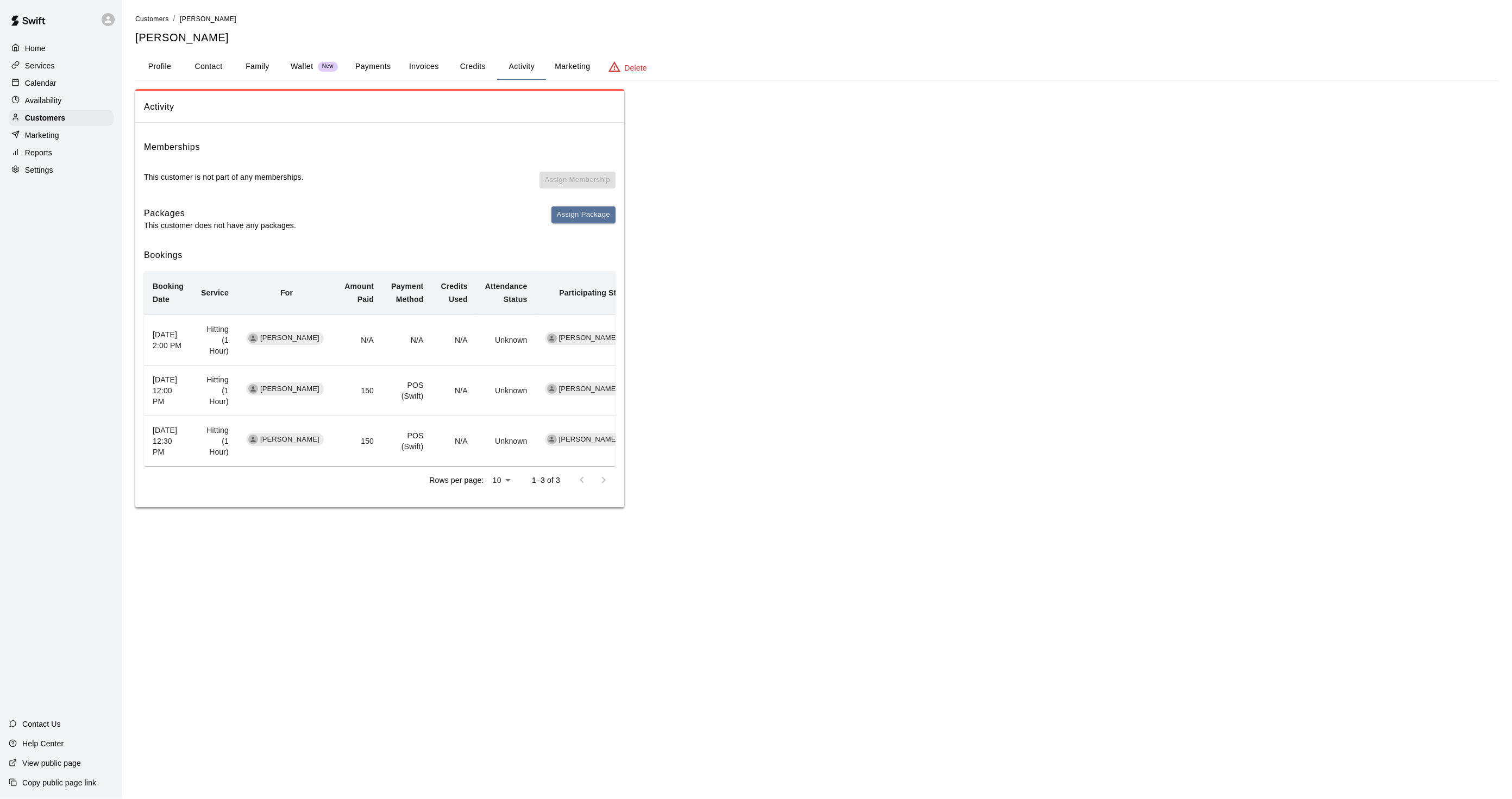
click at [60, 90] on div "Calendar" at bounding box center [61, 83] width 105 height 17
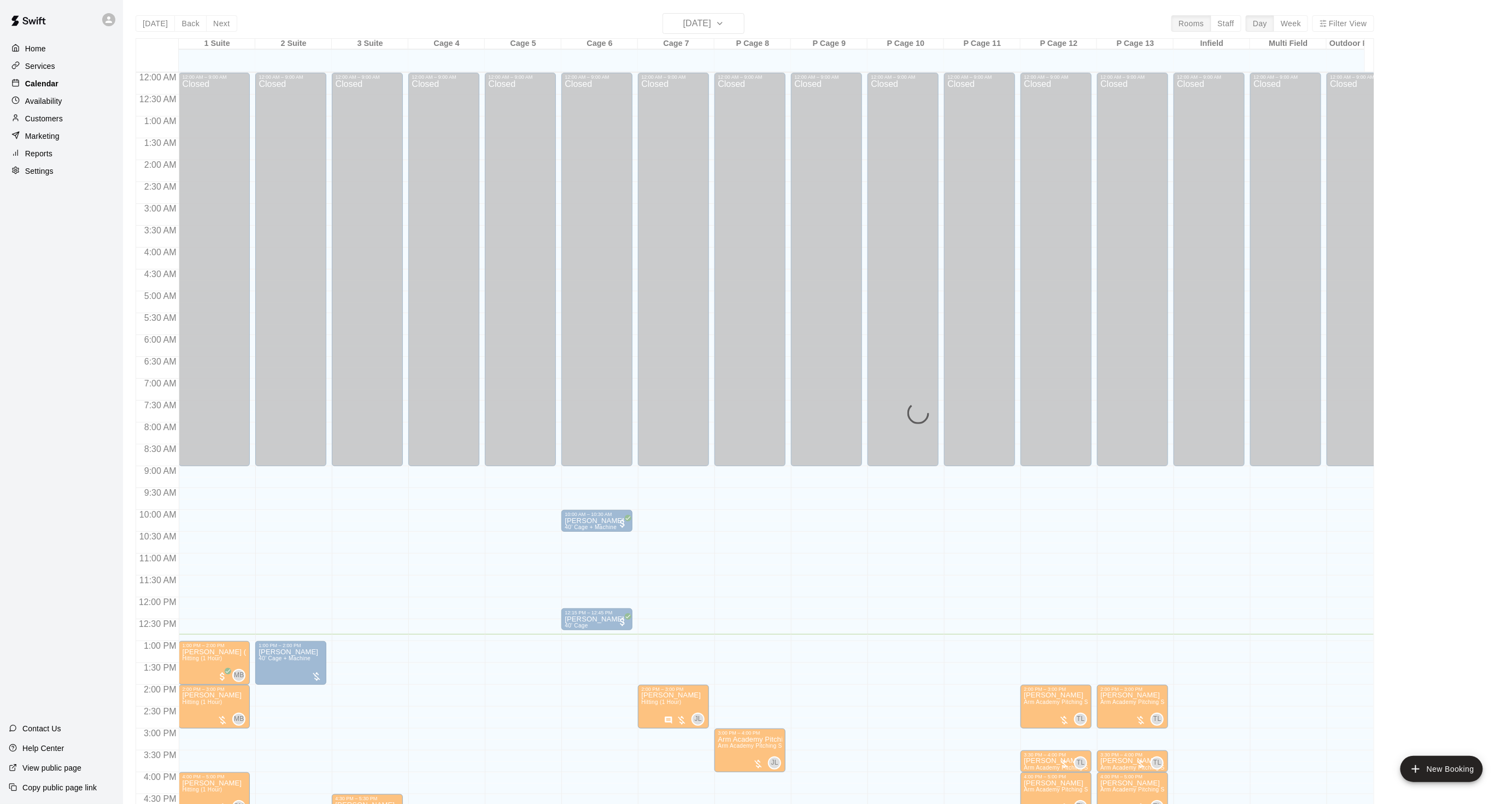
scroll to position [272, 0]
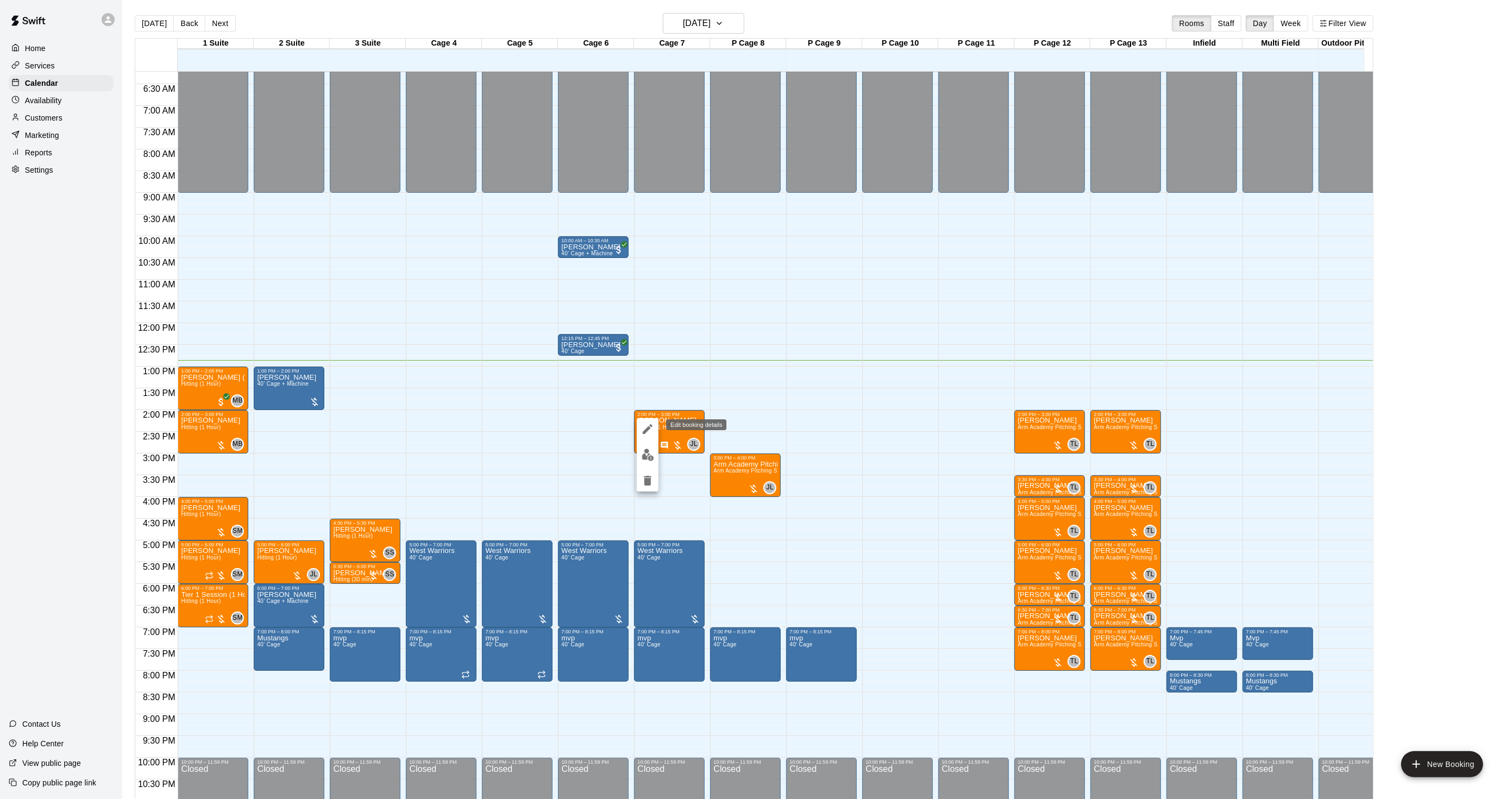
click at [652, 437] on button "edit" at bounding box center [648, 429] width 21 height 21
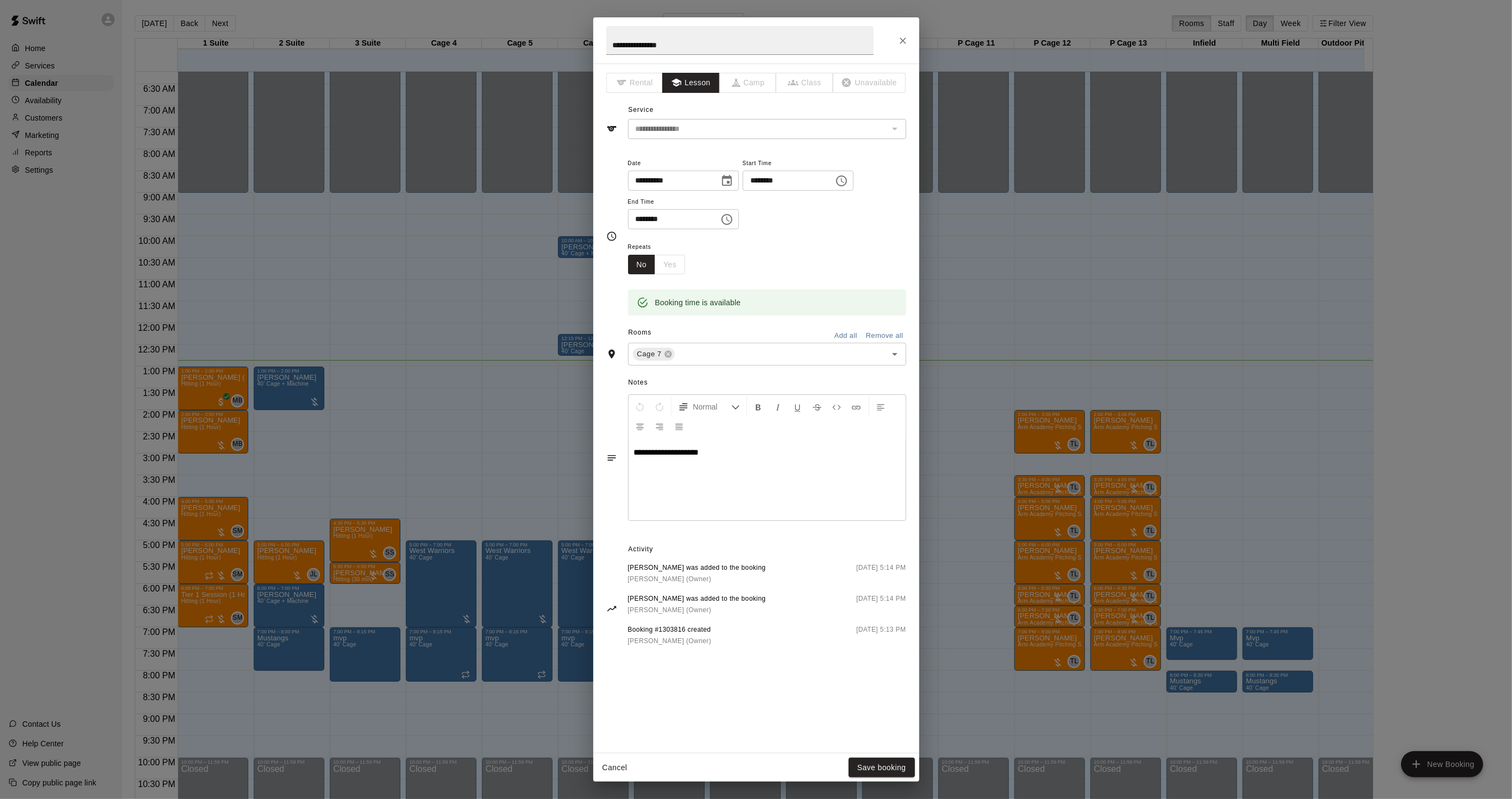
click at [320, 322] on div "**********" at bounding box center [756, 400] width 1512 height 799
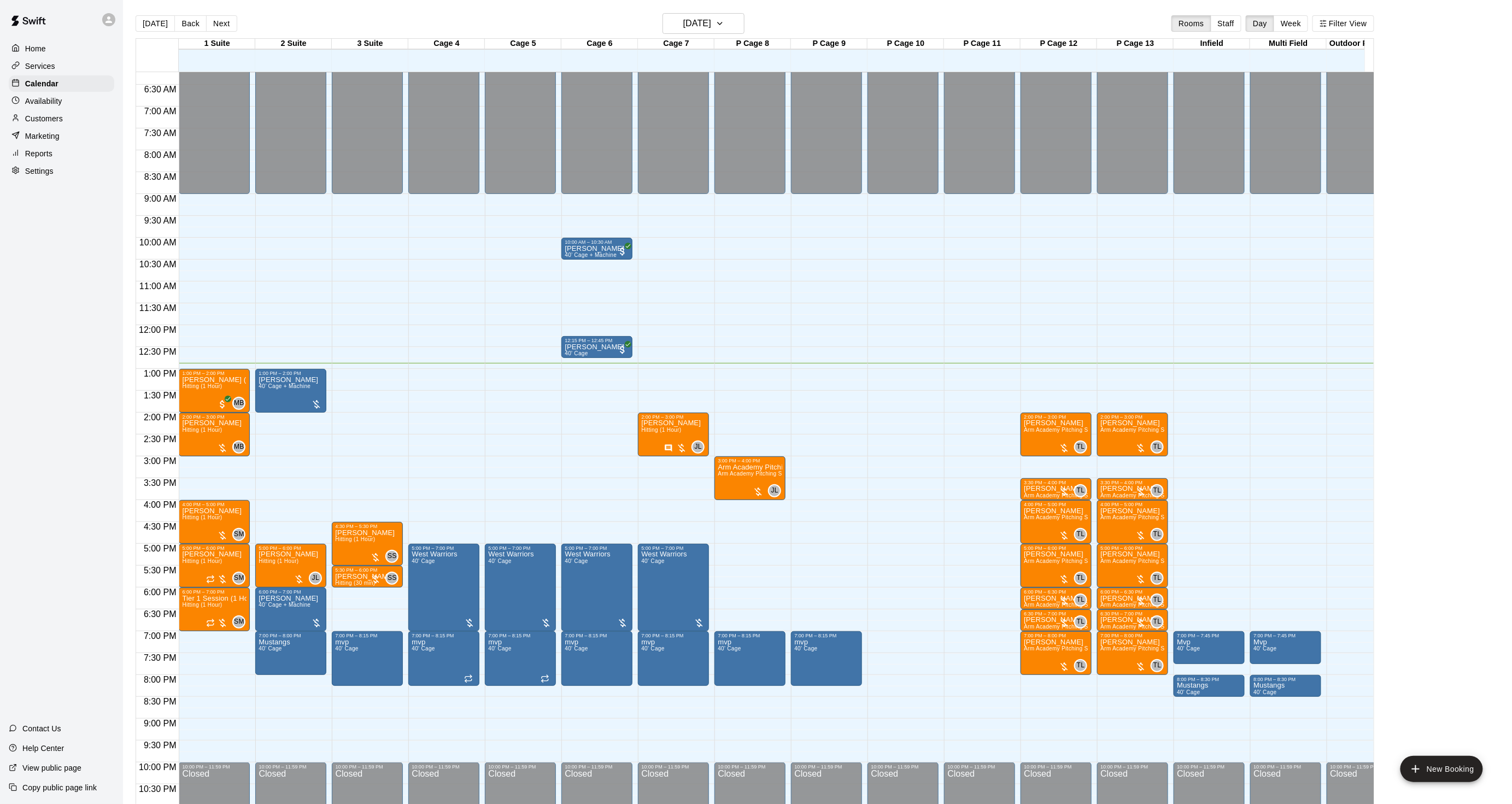
click at [208, 21] on button "Next" at bounding box center [221, 24] width 30 height 17
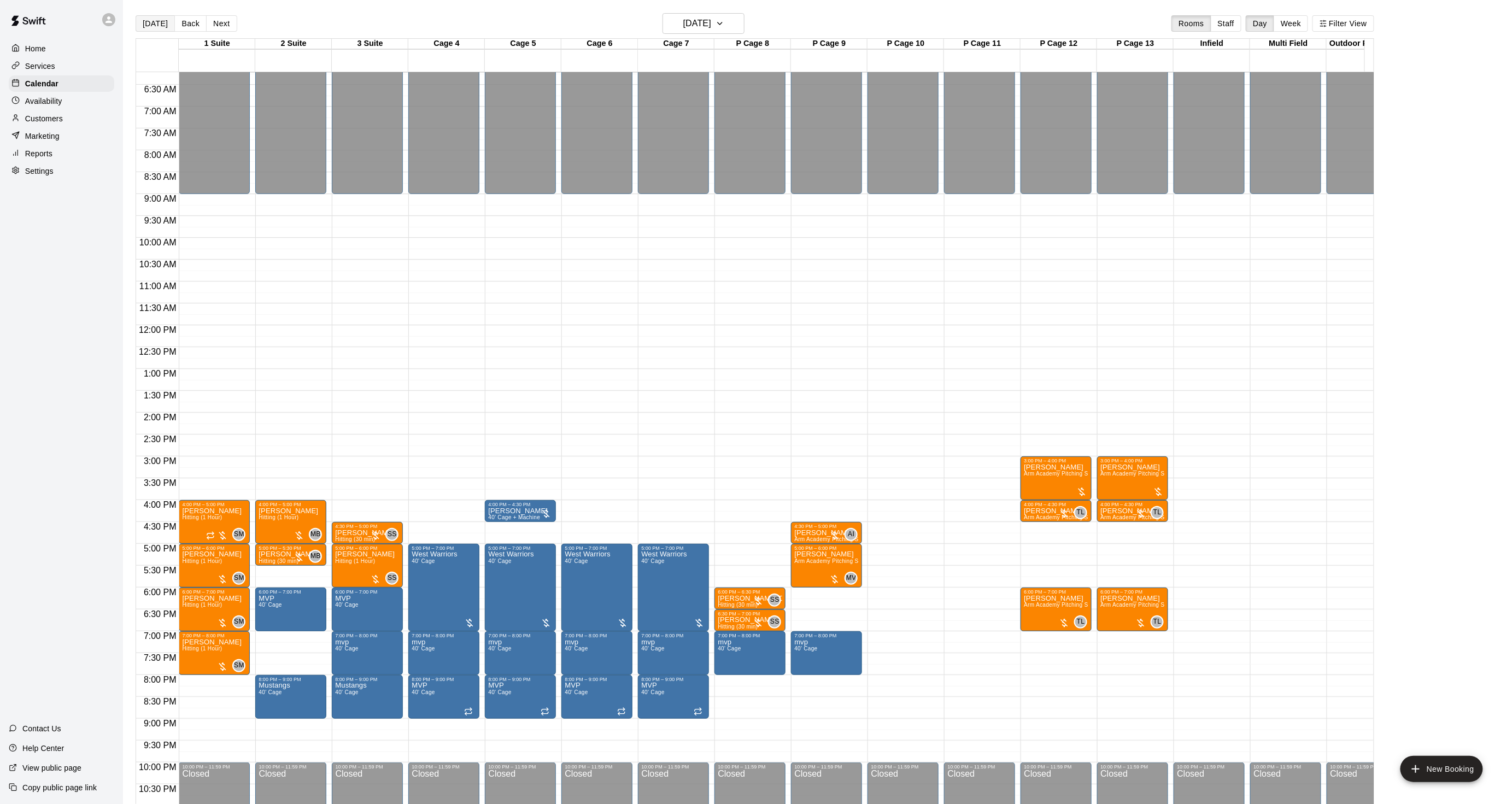
click at [154, 26] on button "[DATE]" at bounding box center [155, 24] width 39 height 17
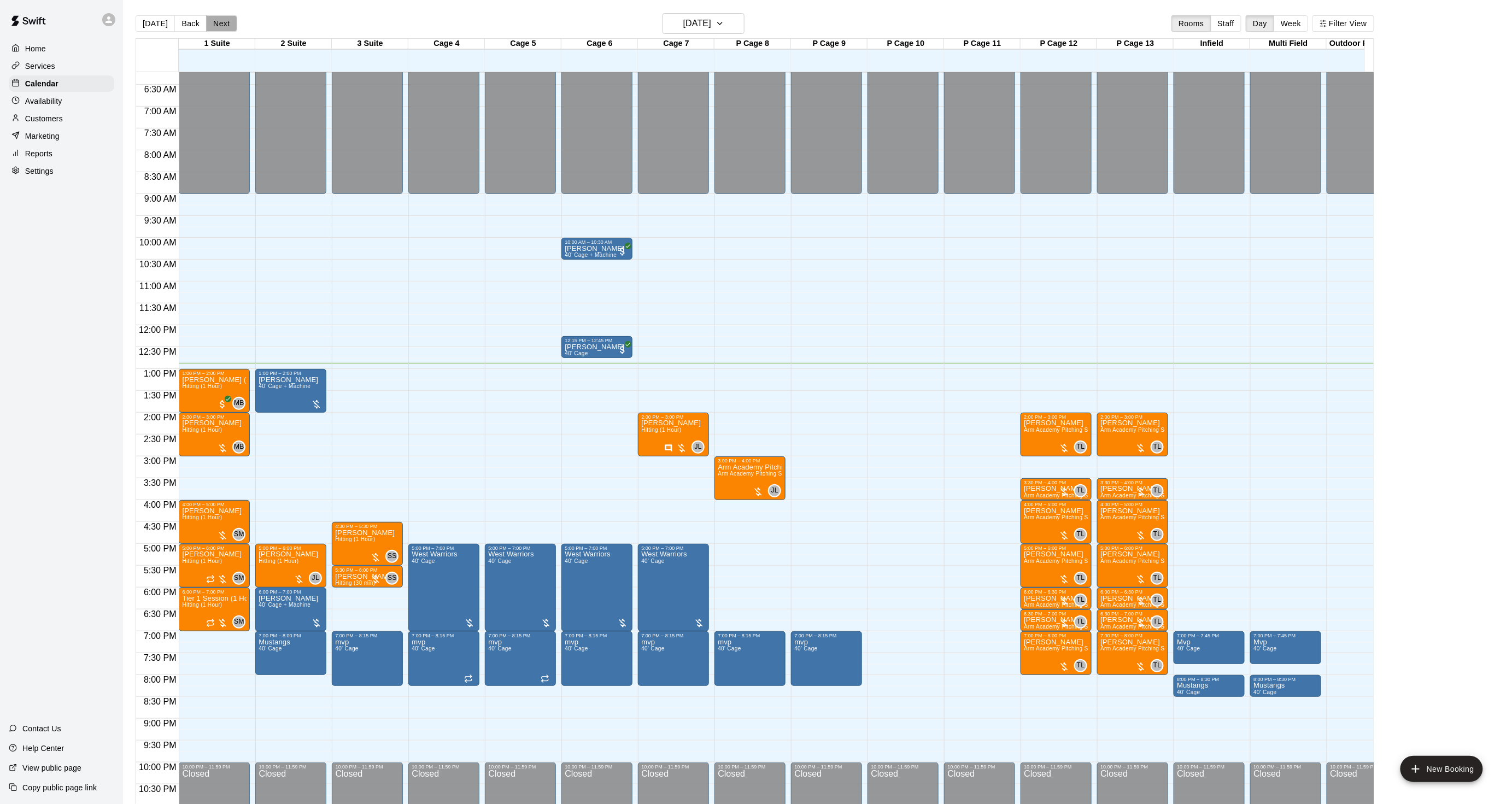
click at [212, 21] on button "Next" at bounding box center [221, 24] width 30 height 17
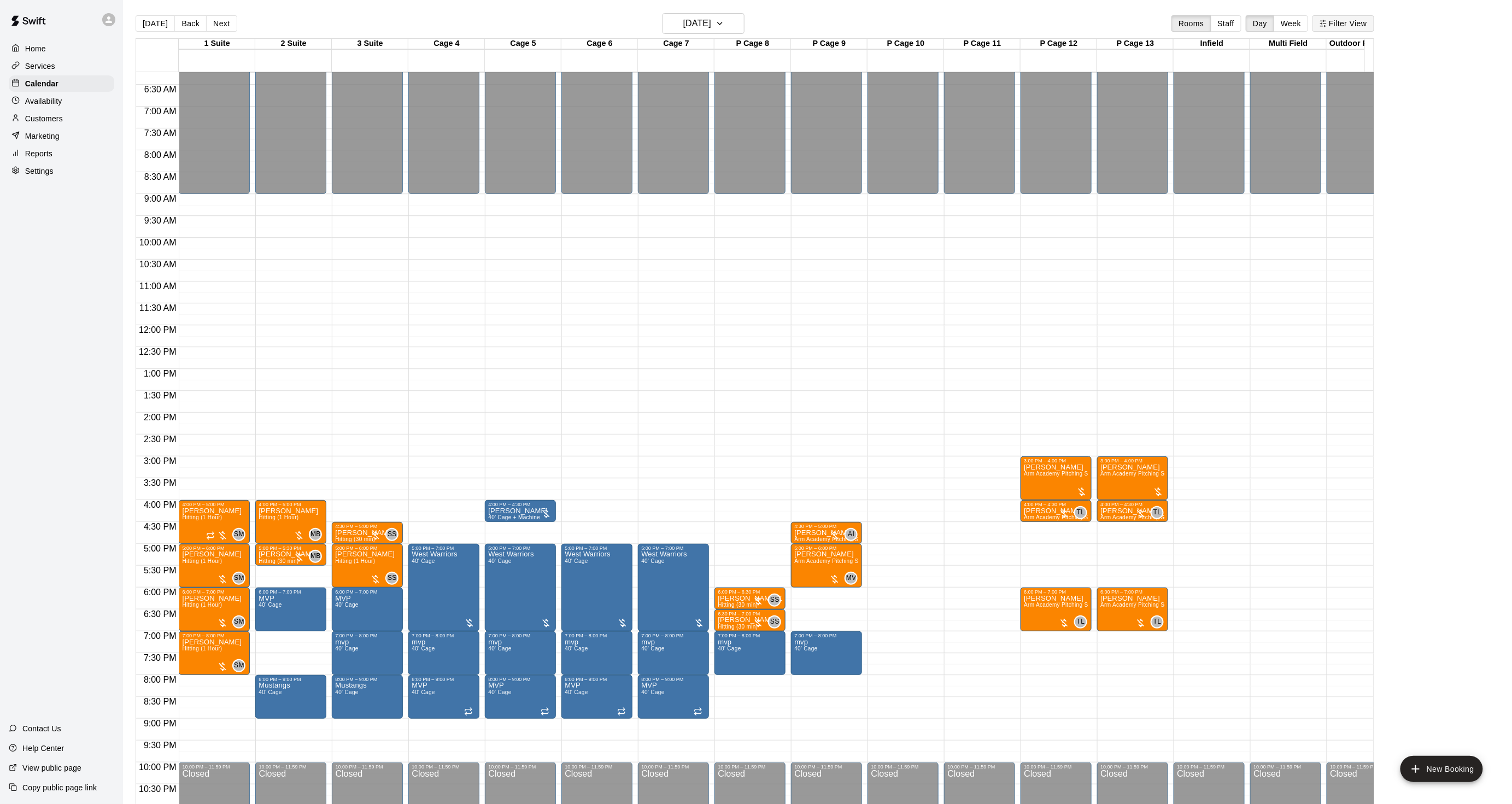
click at [1324, 21] on line "button" at bounding box center [1324, 21] width 0 height 1
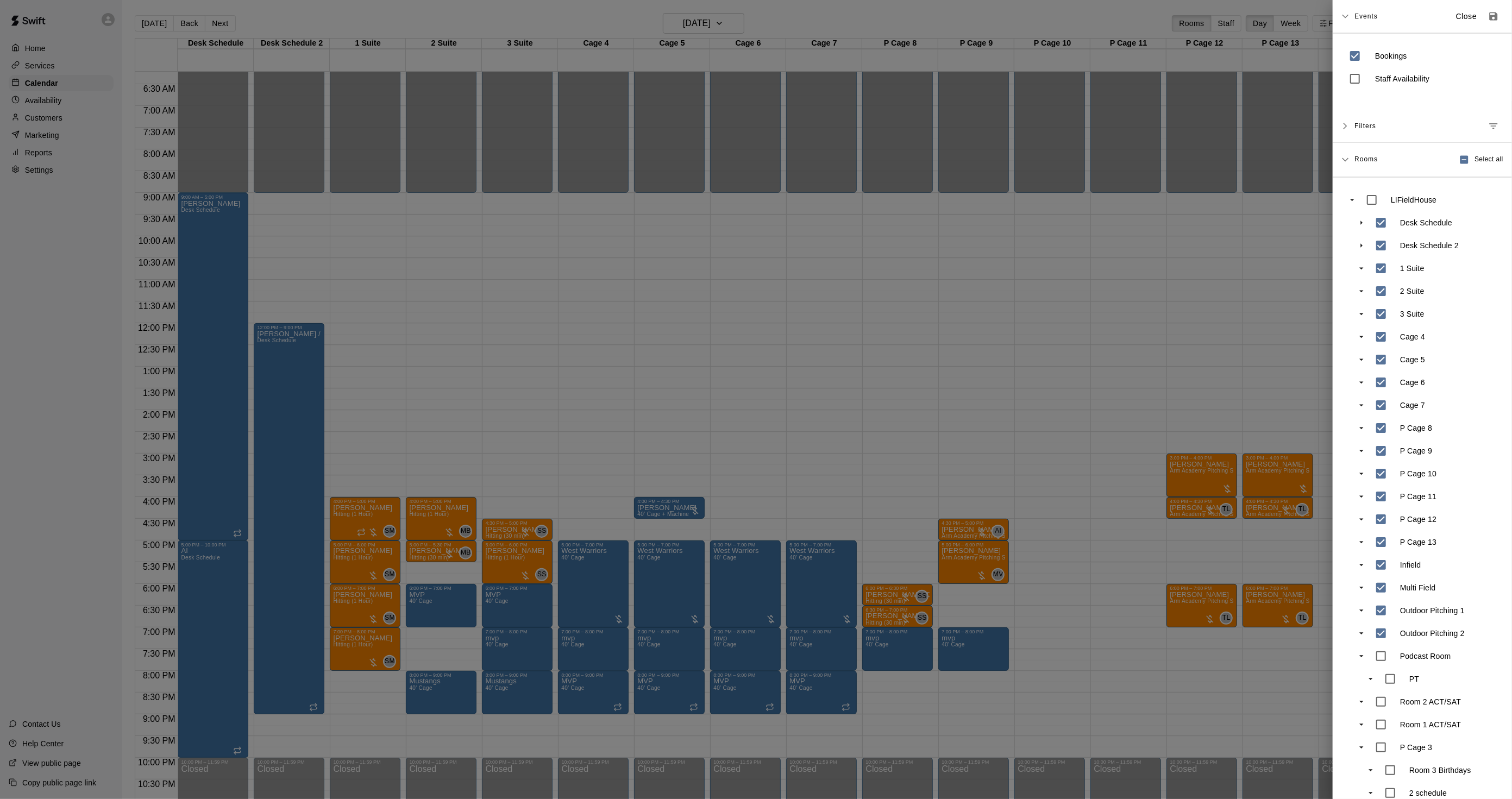
click at [297, 597] on div at bounding box center [756, 400] width 1512 height 799
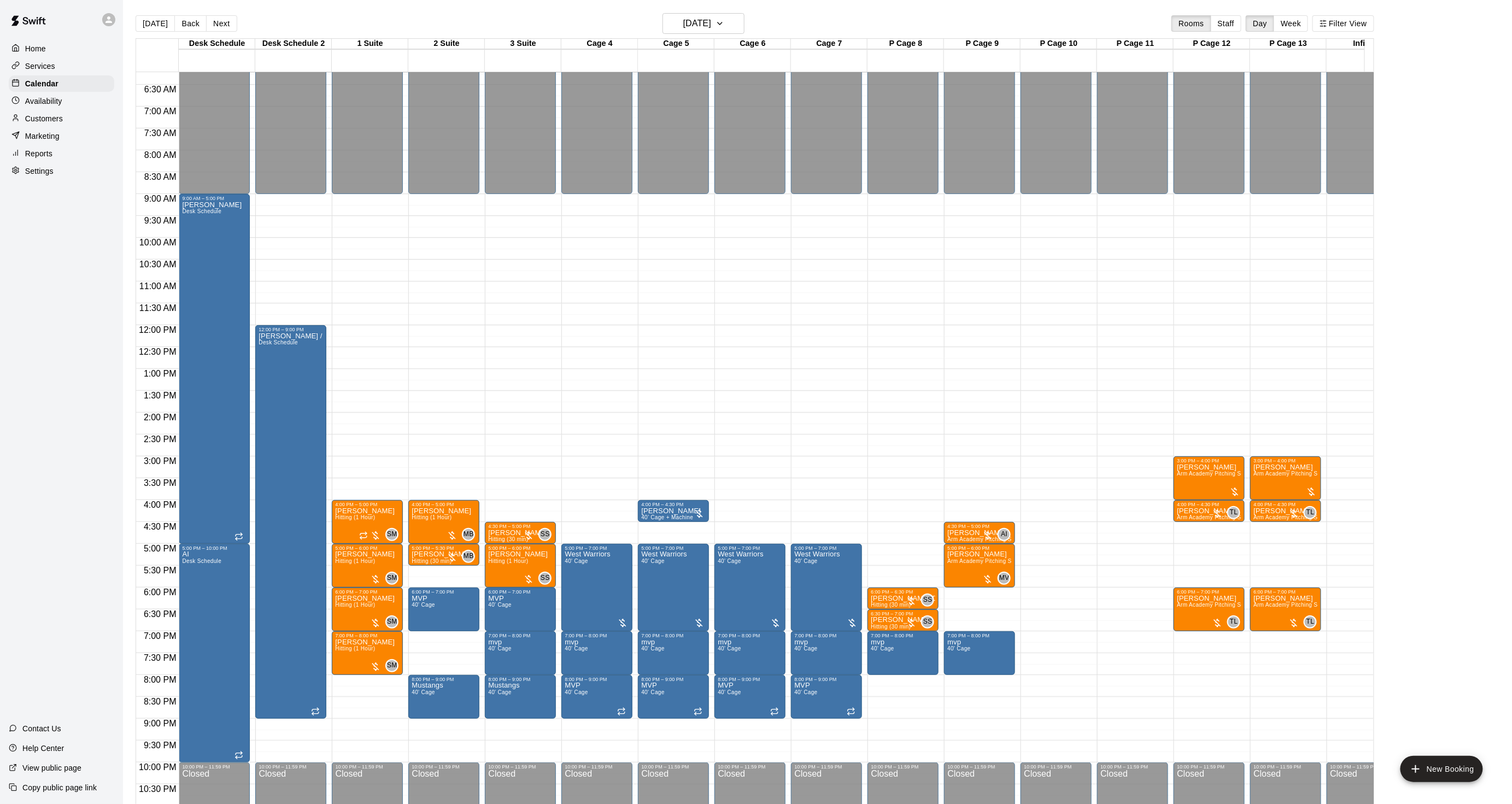
click at [185, 23] on button "Back" at bounding box center [190, 24] width 32 height 17
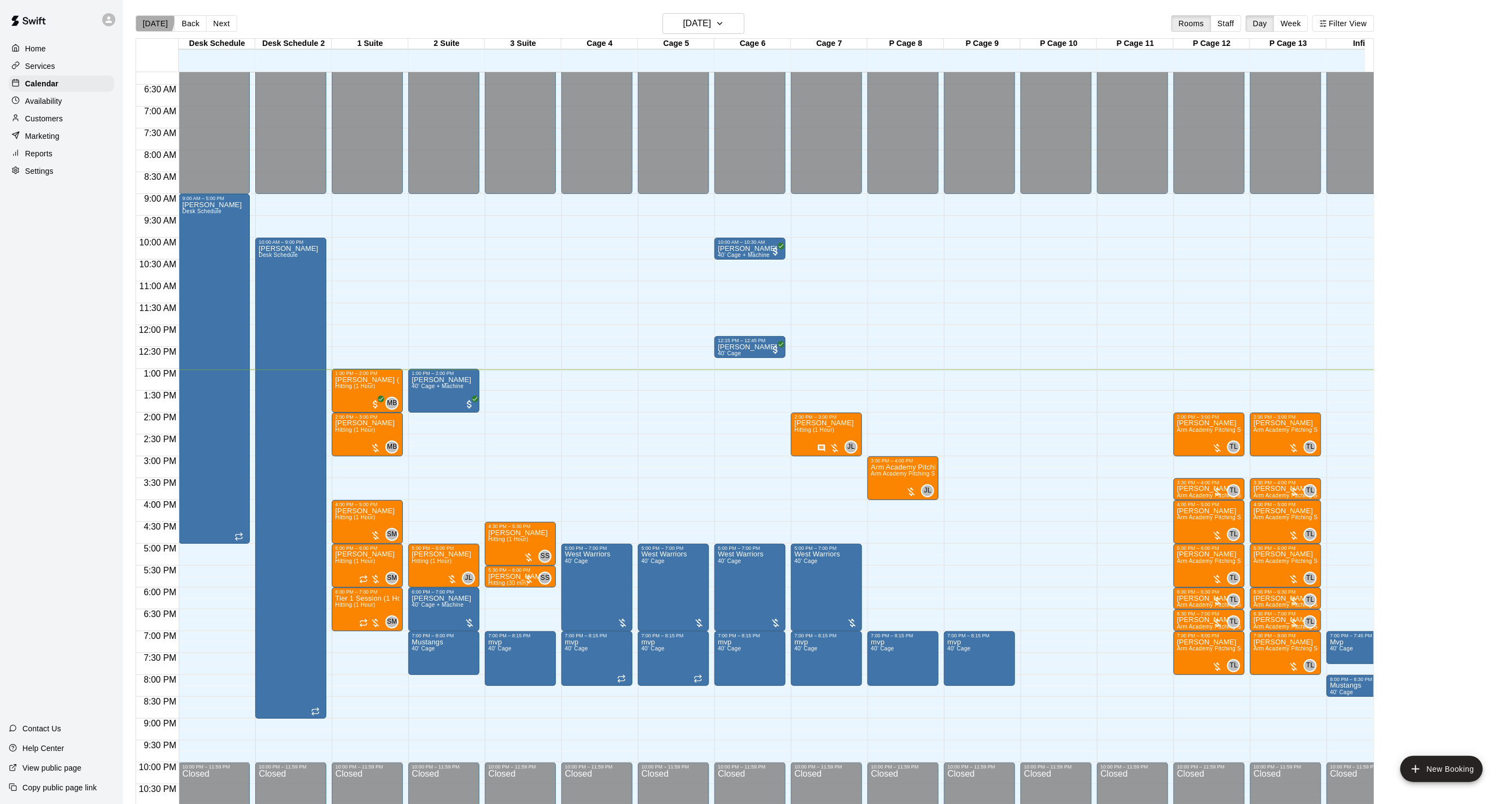
click at [148, 21] on button "[DATE]" at bounding box center [155, 24] width 39 height 17
click at [1213, 443] on div at bounding box center [1216, 448] width 11 height 11
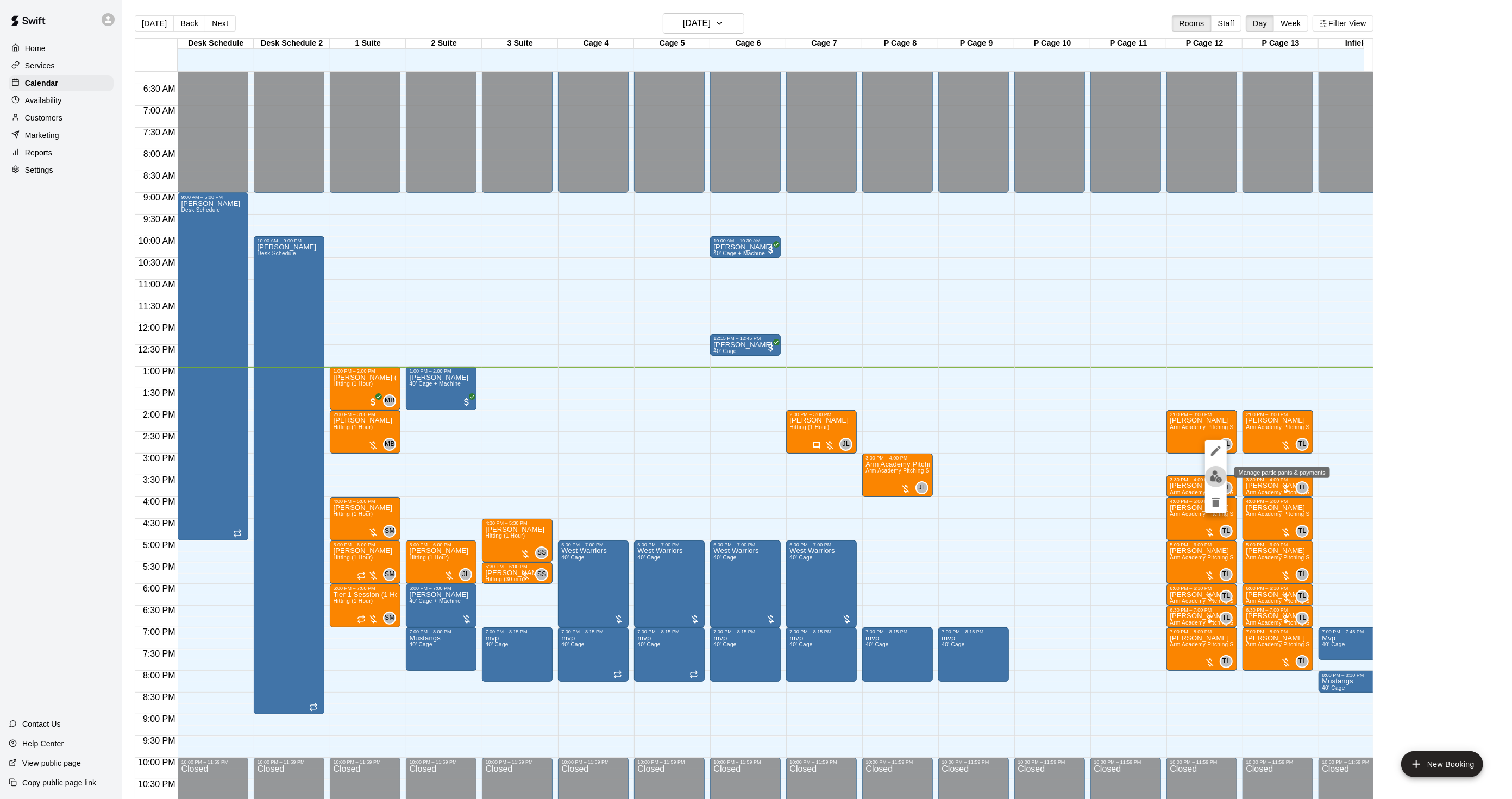
click at [1210, 471] on img "edit" at bounding box center [1216, 477] width 13 height 13
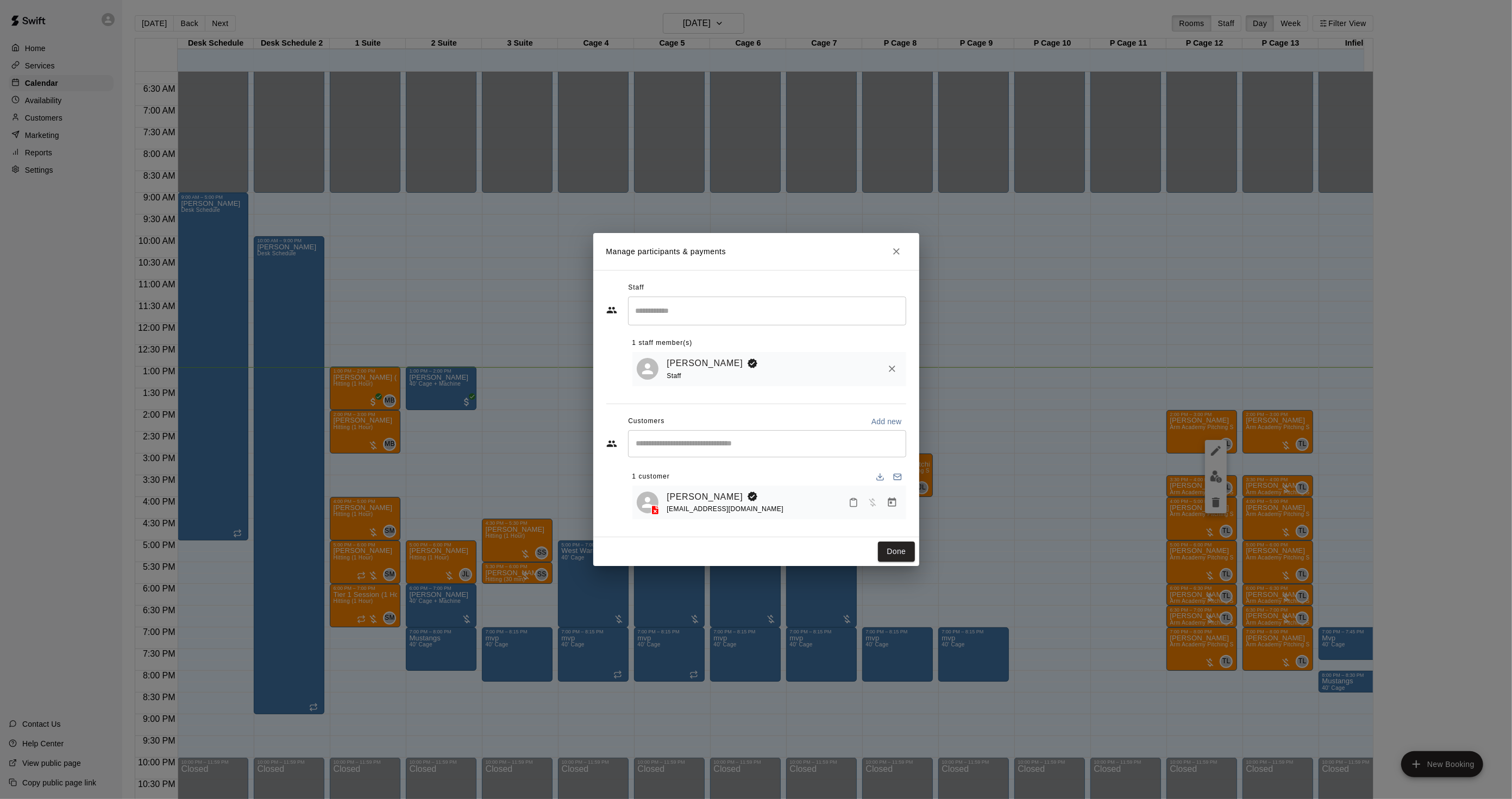
click at [1237, 465] on div "Manage participants & payments Staff ​ 1 staff member(s) [PERSON_NAME] Staff Cu…" at bounding box center [756, 400] width 1512 height 799
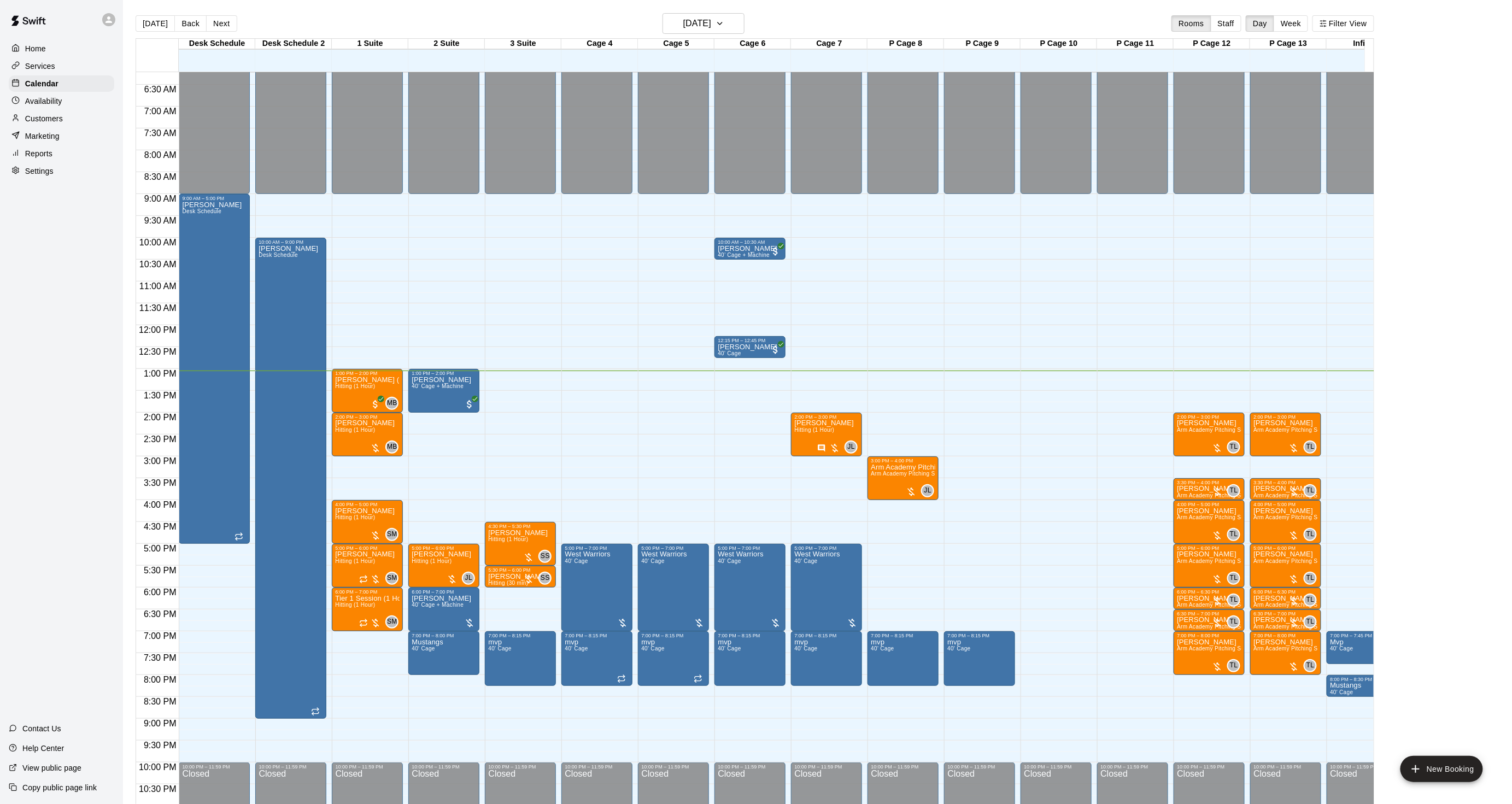
click at [1204, 466] on div "12:00 AM – 9:00 AM Closed 2:00 PM – 3:00 PM [PERSON_NAME] Arm Academy Pitching …" at bounding box center [1208, 325] width 71 height 1050
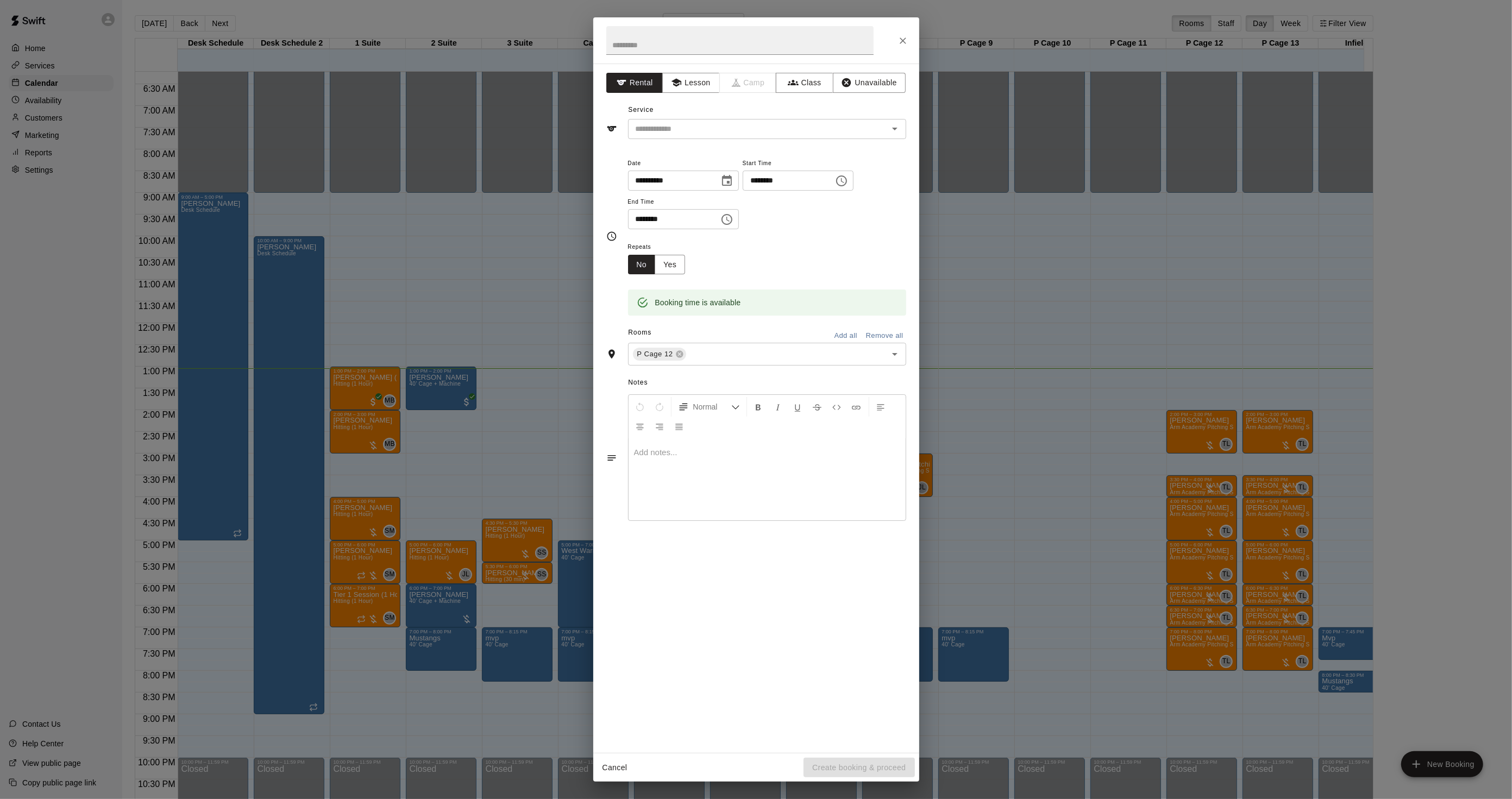
click at [371, 497] on div "**********" at bounding box center [756, 400] width 1512 height 799
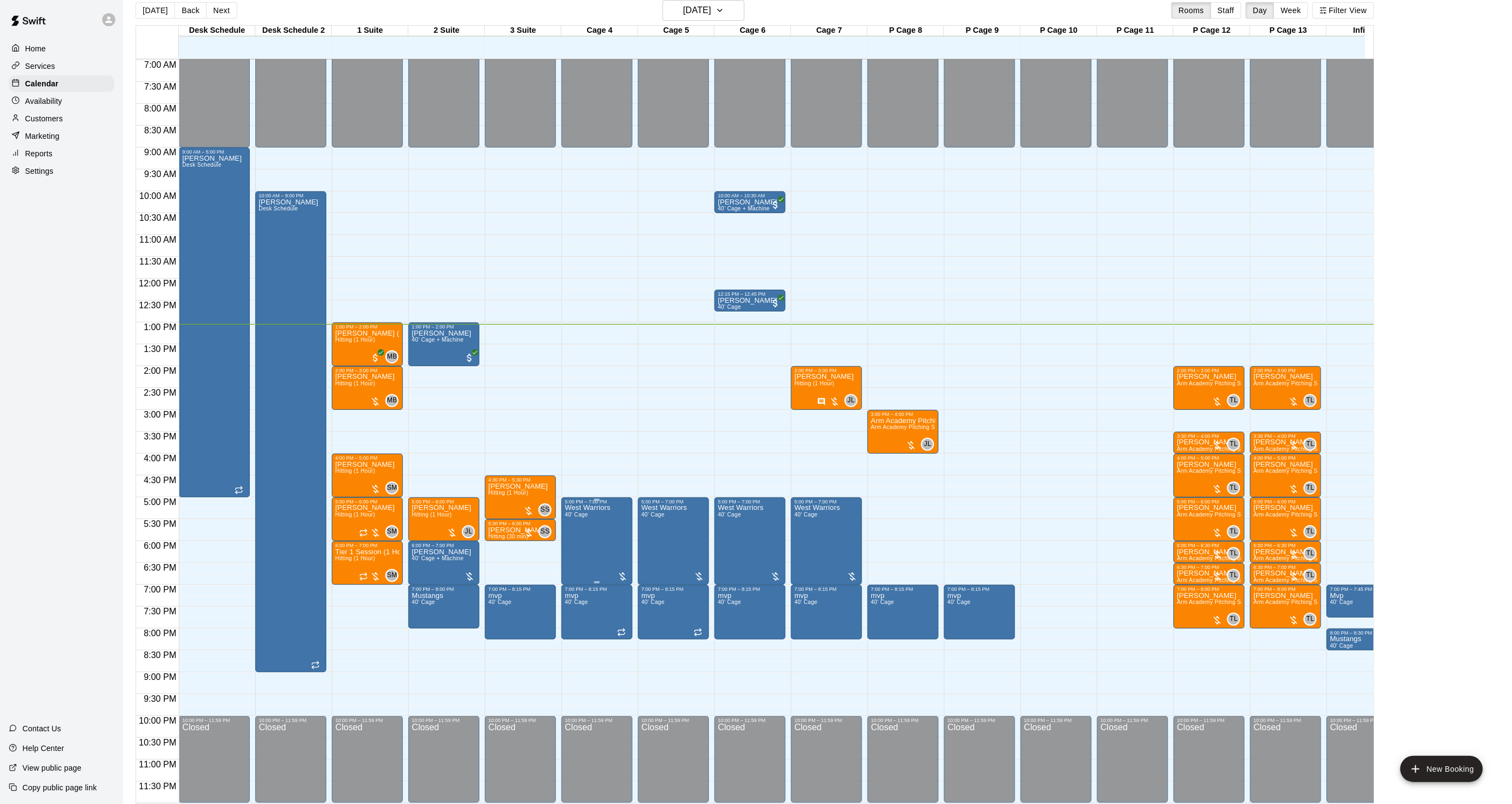
scroll to position [18, 0]
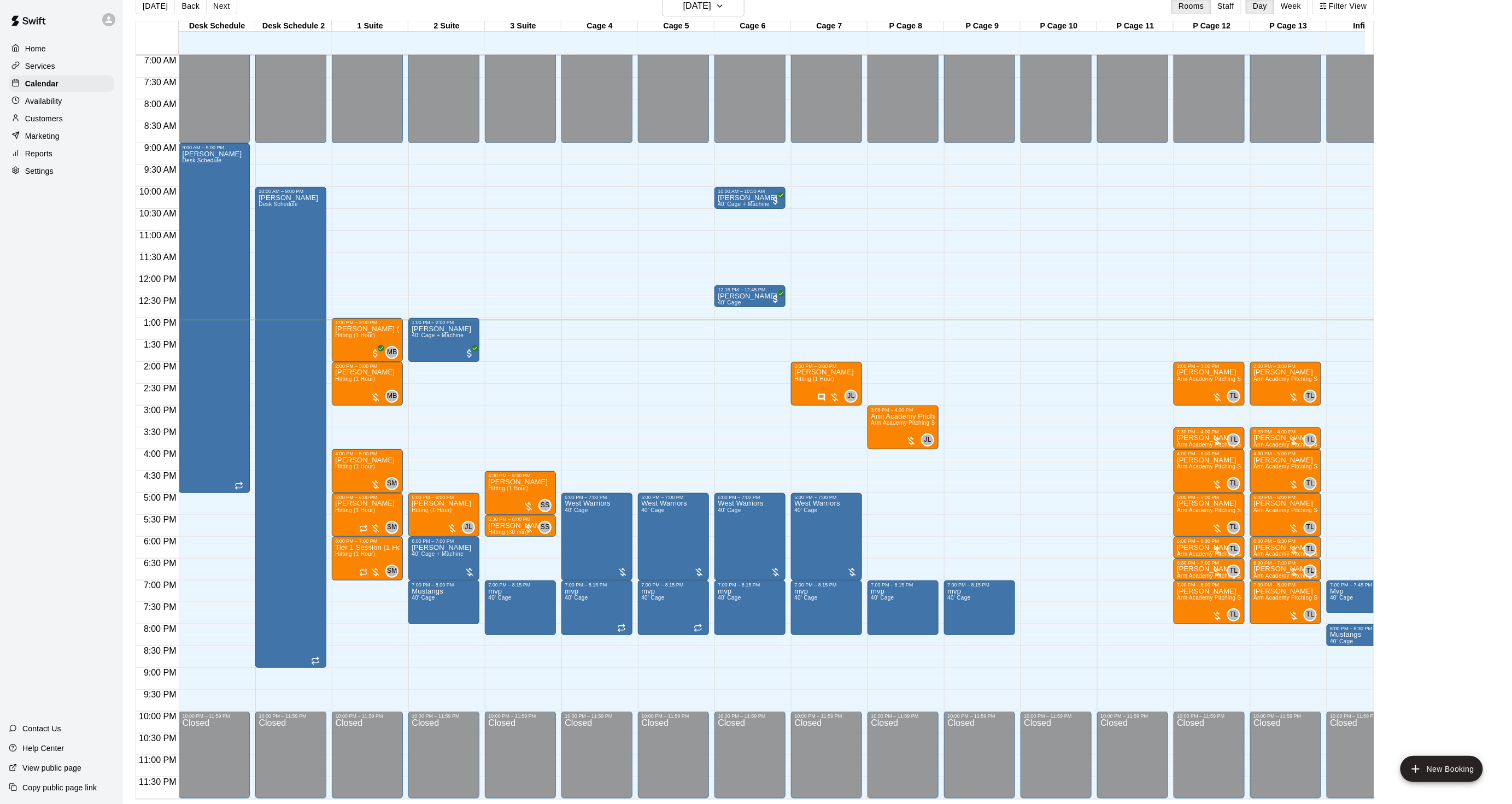
drag, startPoint x: 543, startPoint y: 800, endPoint x: 567, endPoint y: 796, distance: 24.3
click at [567, 796] on main "[DATE] Back [DATE][DATE] Rooms Staff Day Week Filter View Desk Schedule 20 Wed …" at bounding box center [816, 393] width 1388 height 822
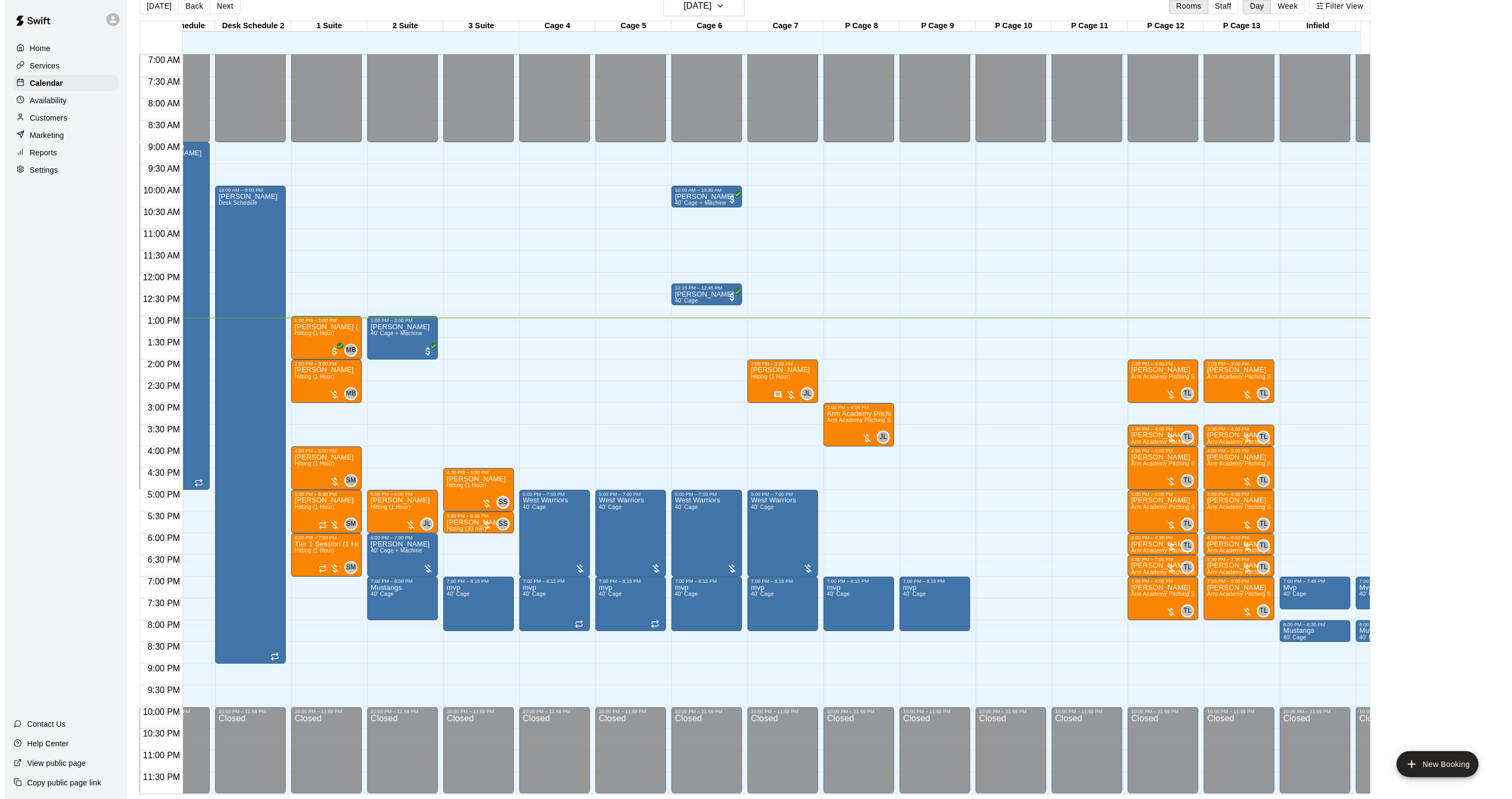
scroll to position [0, 46]
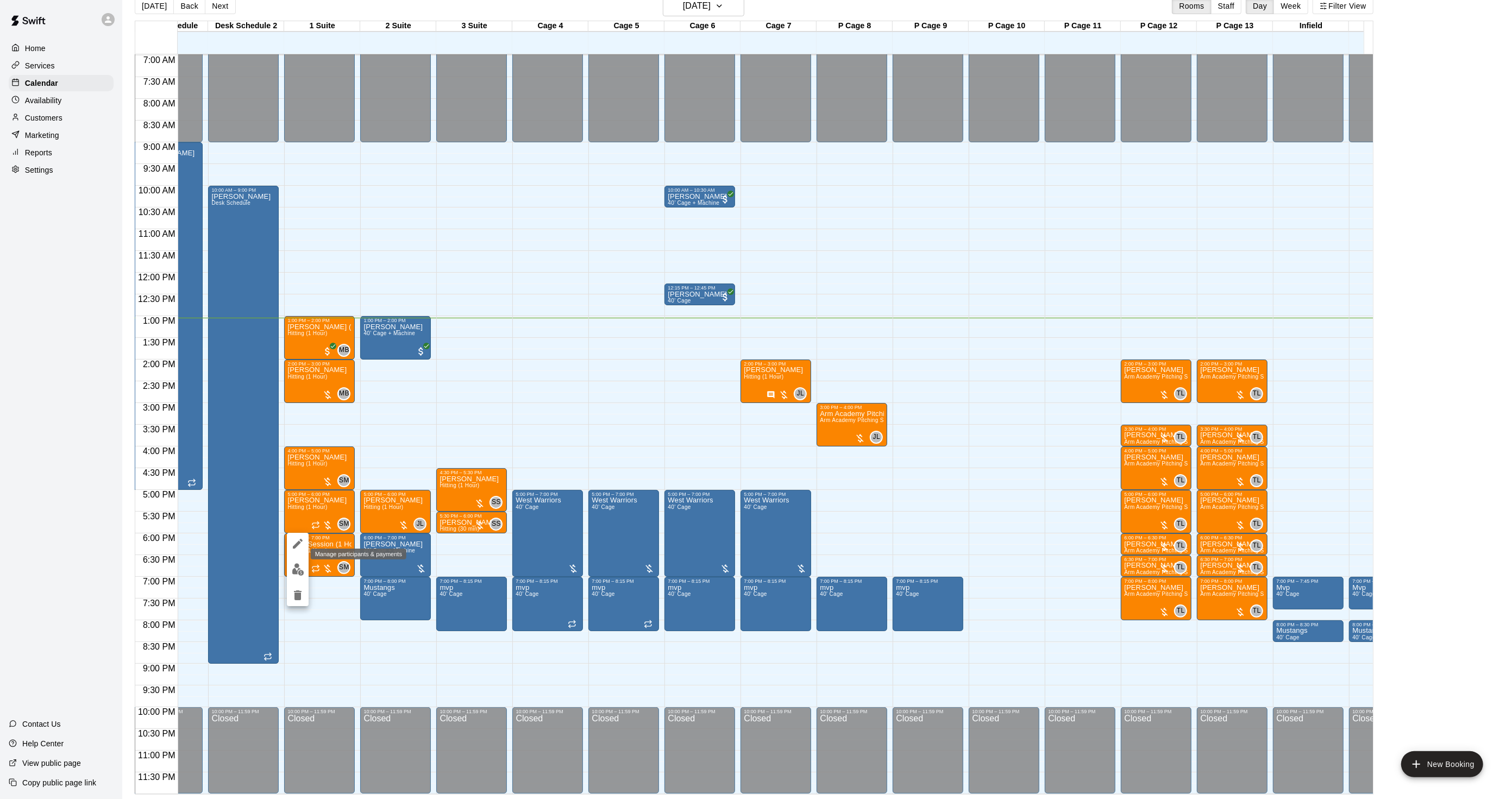
click at [298, 568] on img "edit" at bounding box center [298, 569] width 13 height 13
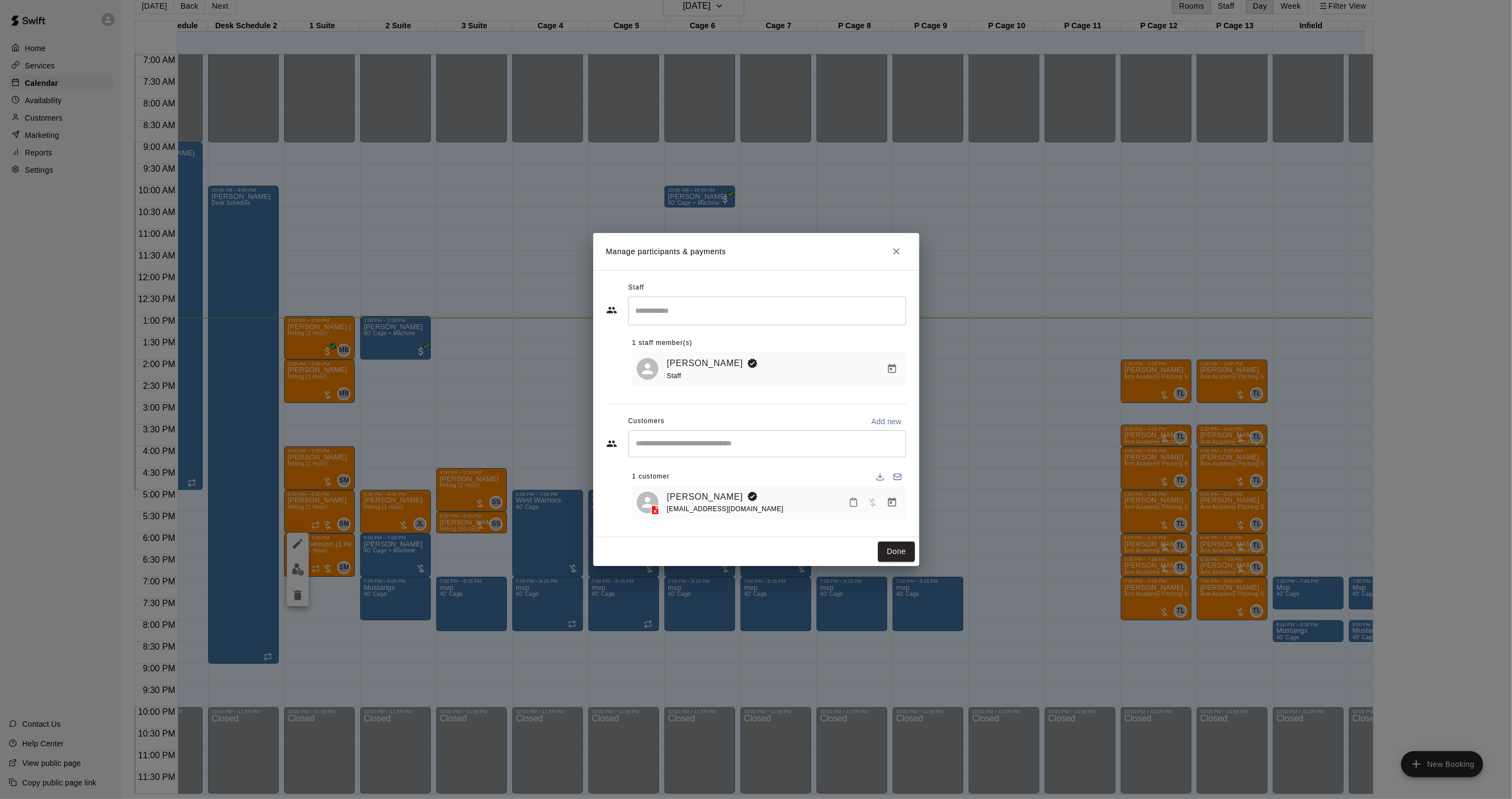
click at [878, 491] on div "[PERSON_NAME] [EMAIL_ADDRESS][DOMAIN_NAME]" at bounding box center [784, 503] width 234 height 25
click at [889, 500] on icon "Manage bookings & payment" at bounding box center [892, 502] width 8 height 9
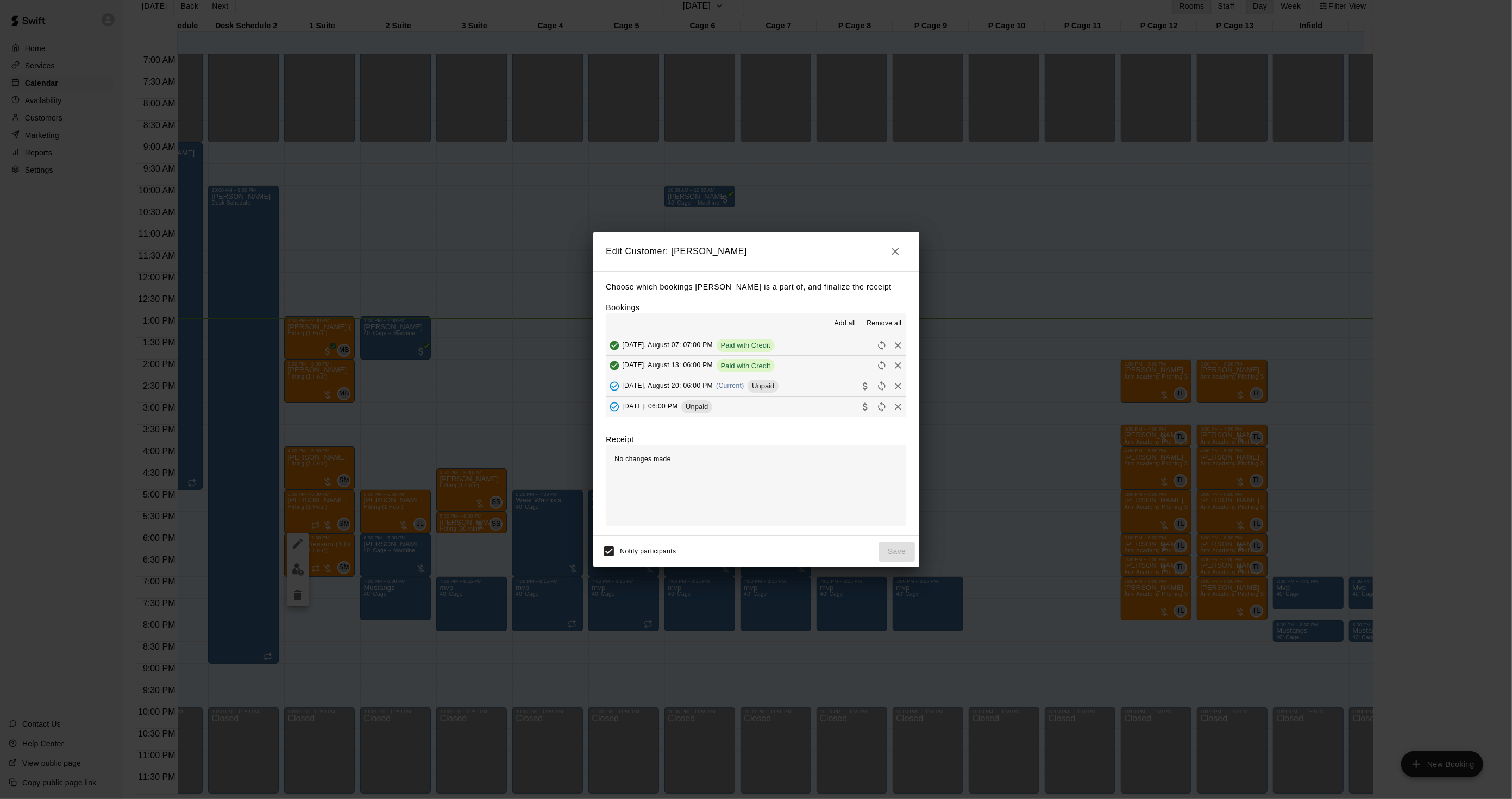
drag, startPoint x: 783, startPoint y: 387, endPoint x: 786, endPoint y: 392, distance: 5.8
click at [778, 388] on span "Unpaid" at bounding box center [763, 386] width 31 height 8
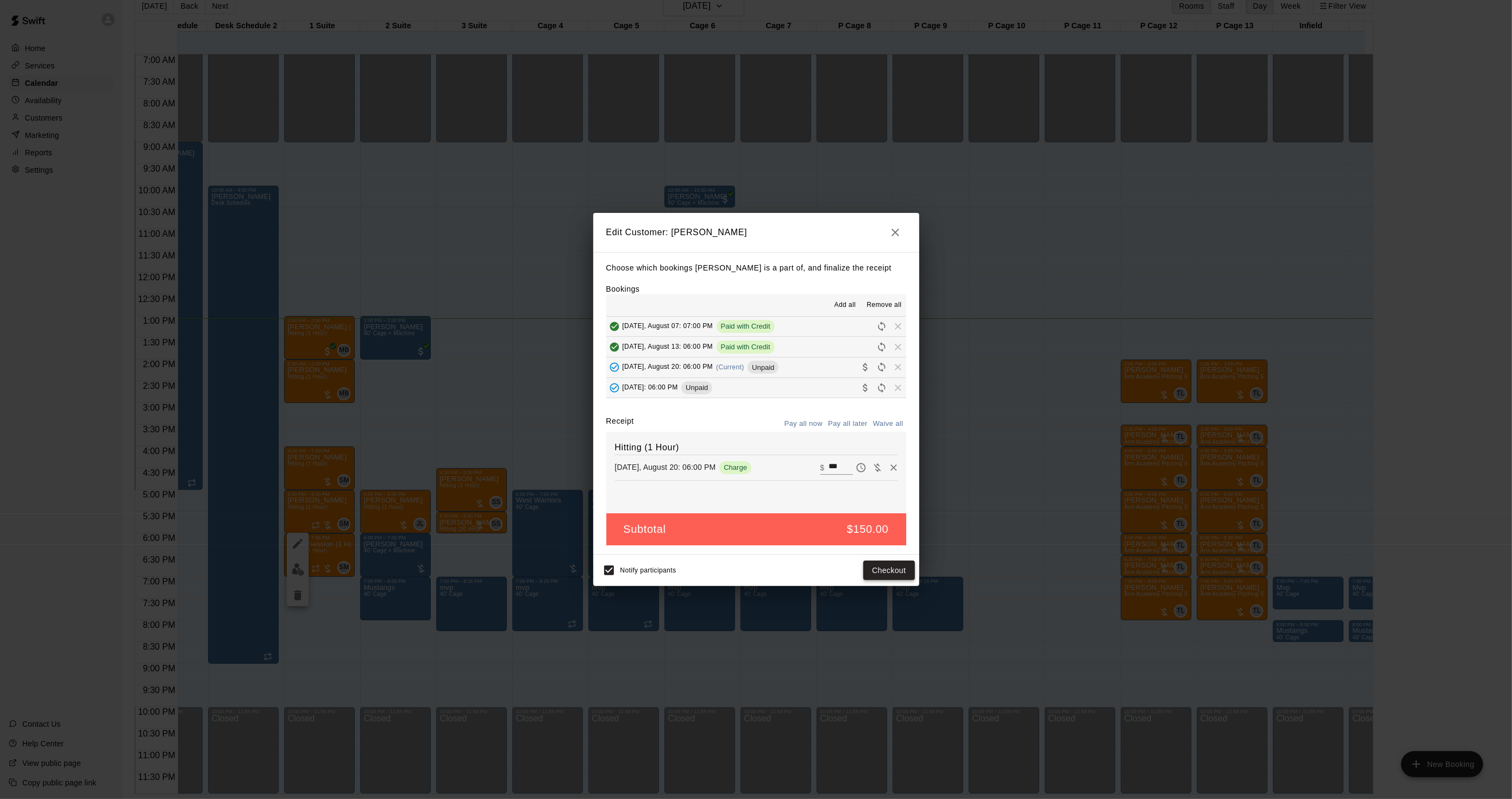
click at [881, 575] on button "Checkout" at bounding box center [889, 570] width 51 height 21
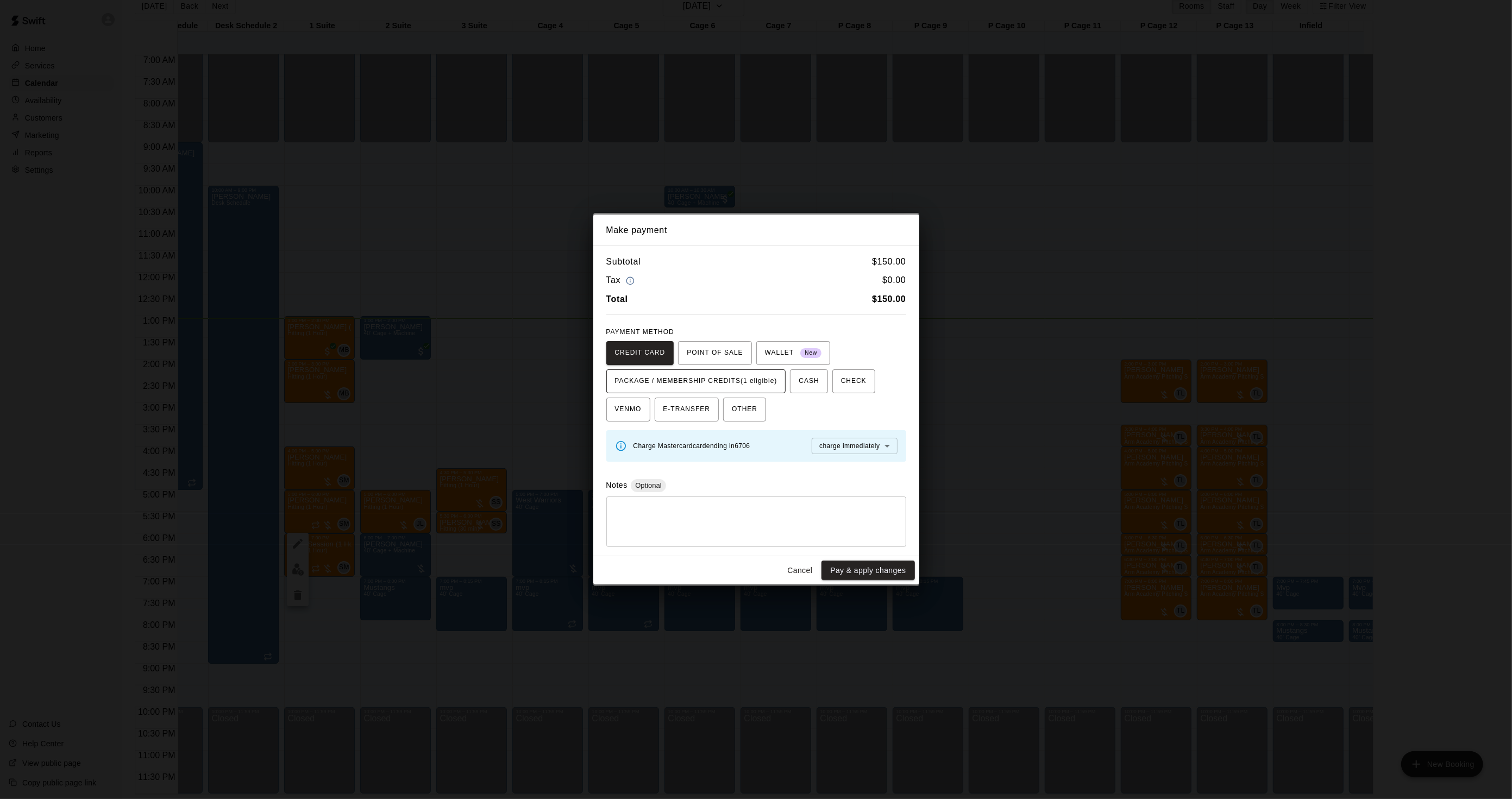
click at [729, 387] on span "PACKAGE / MEMBERSHIP CREDITS (1 eligible)" at bounding box center [696, 382] width 162 height 18
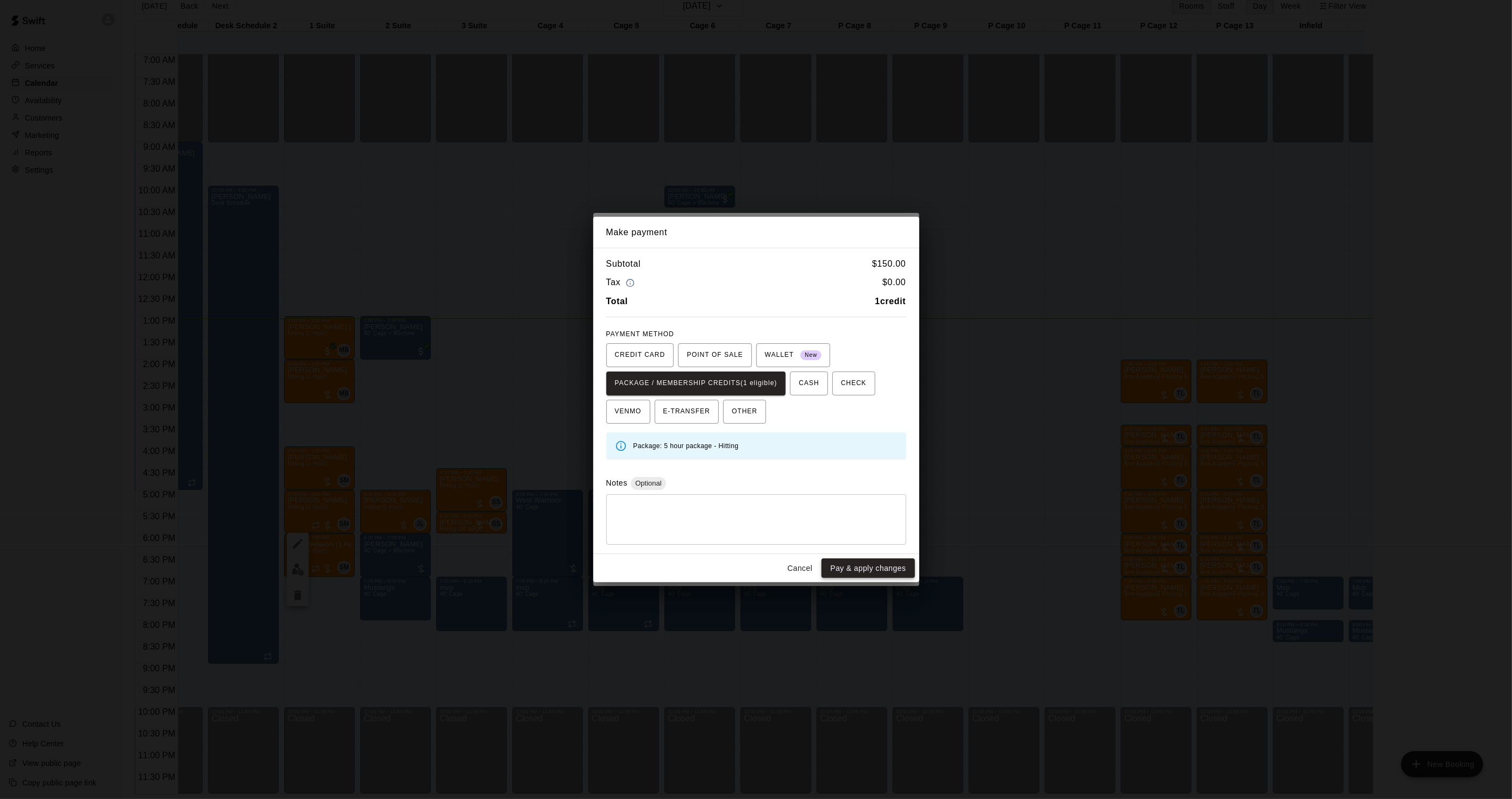
click at [861, 562] on button "Pay & apply changes" at bounding box center [867, 568] width 93 height 21
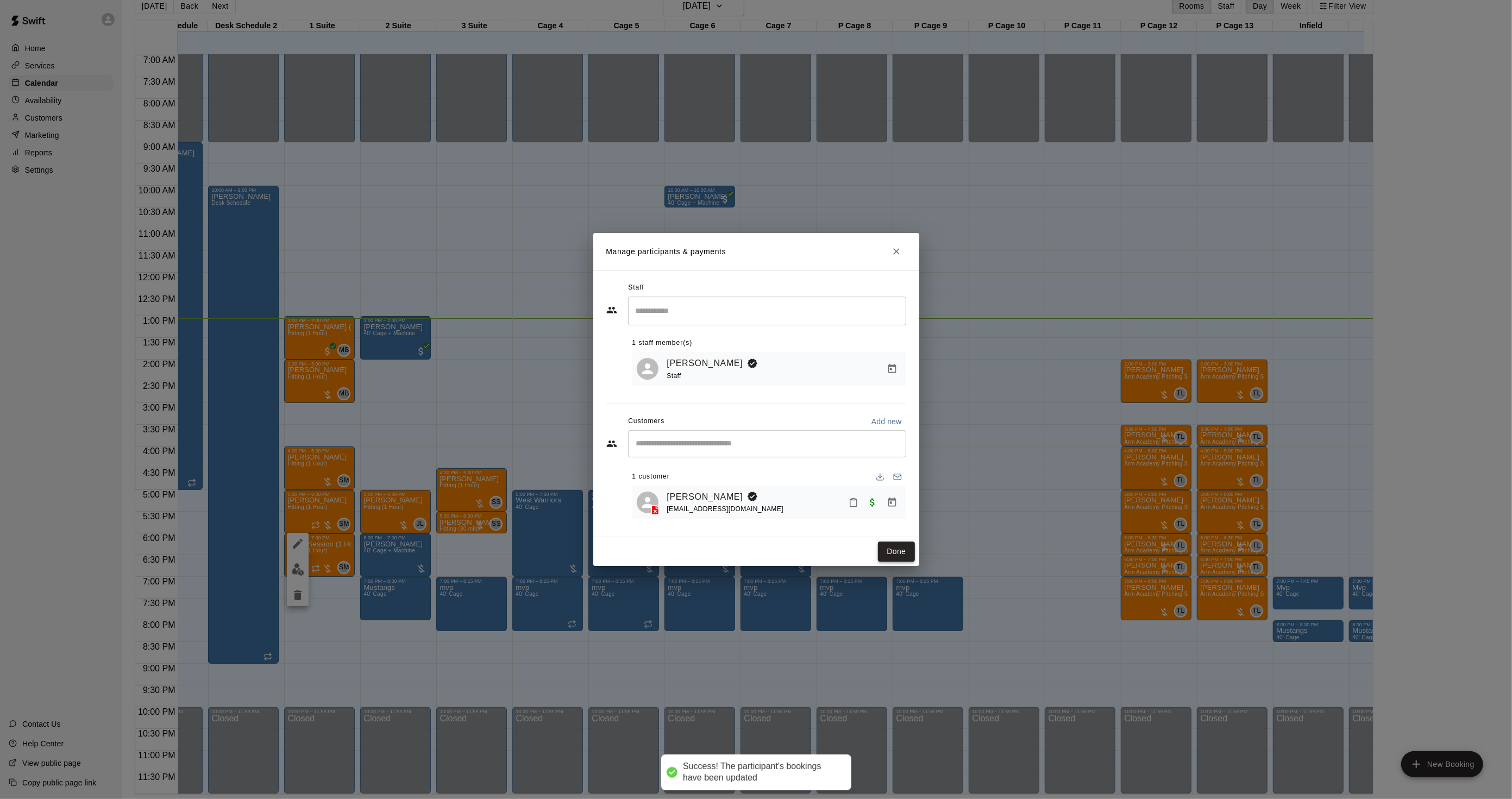
click at [900, 559] on button "Done" at bounding box center [896, 552] width 36 height 21
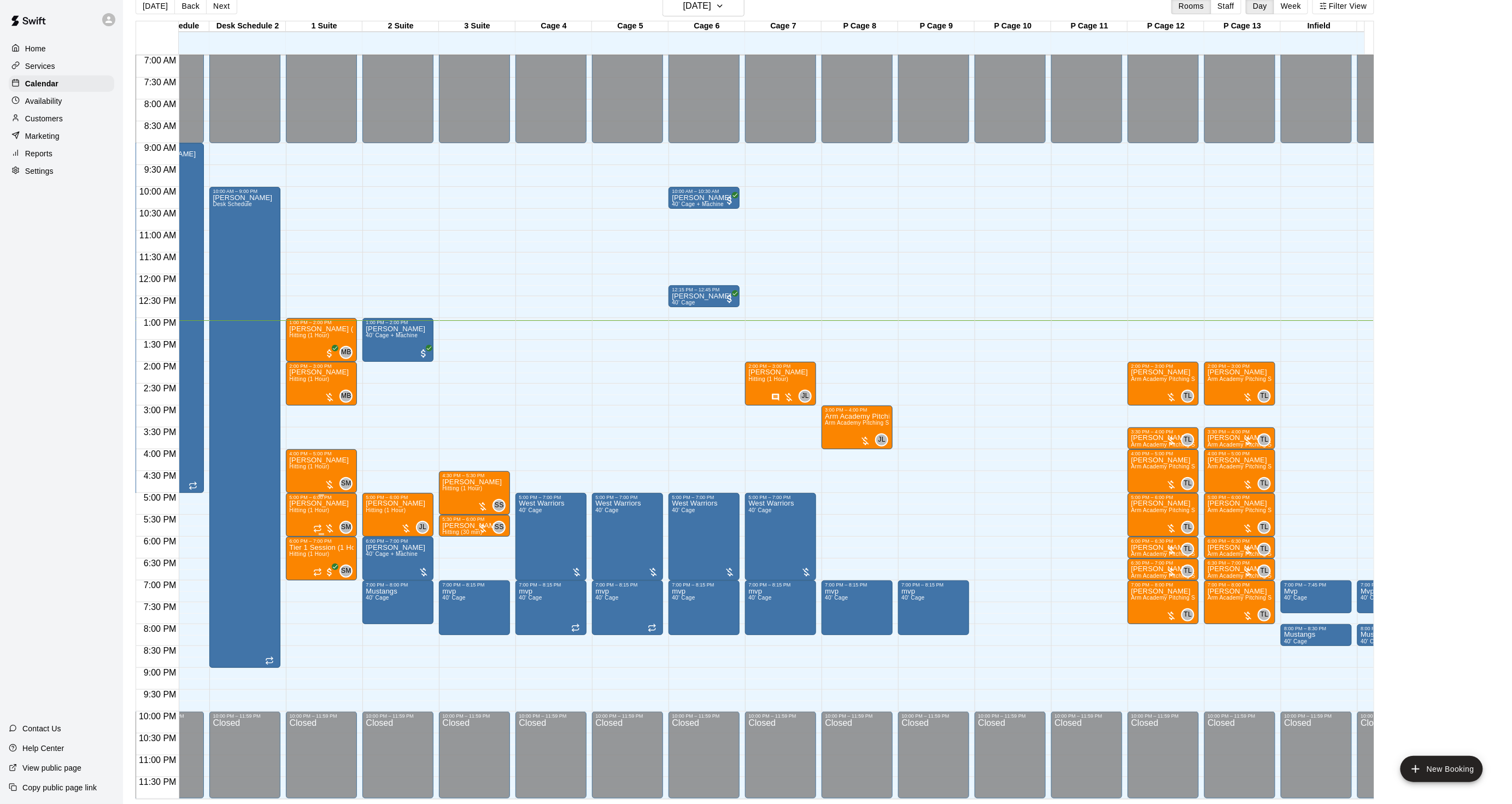
click at [302, 503] on p "[PERSON_NAME]" at bounding box center [318, 503] width 60 height 0
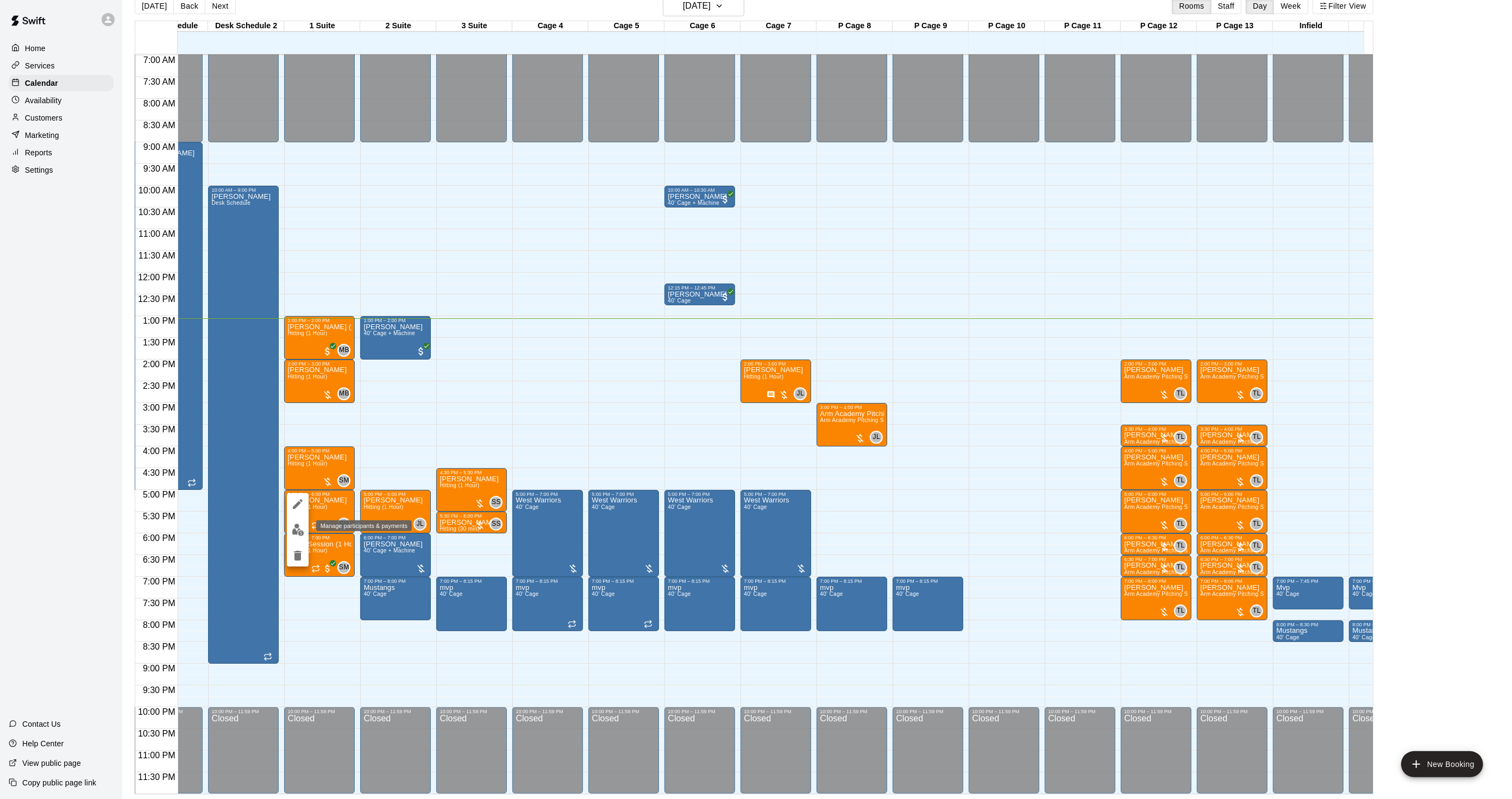
click at [299, 528] on img "edit" at bounding box center [298, 529] width 13 height 13
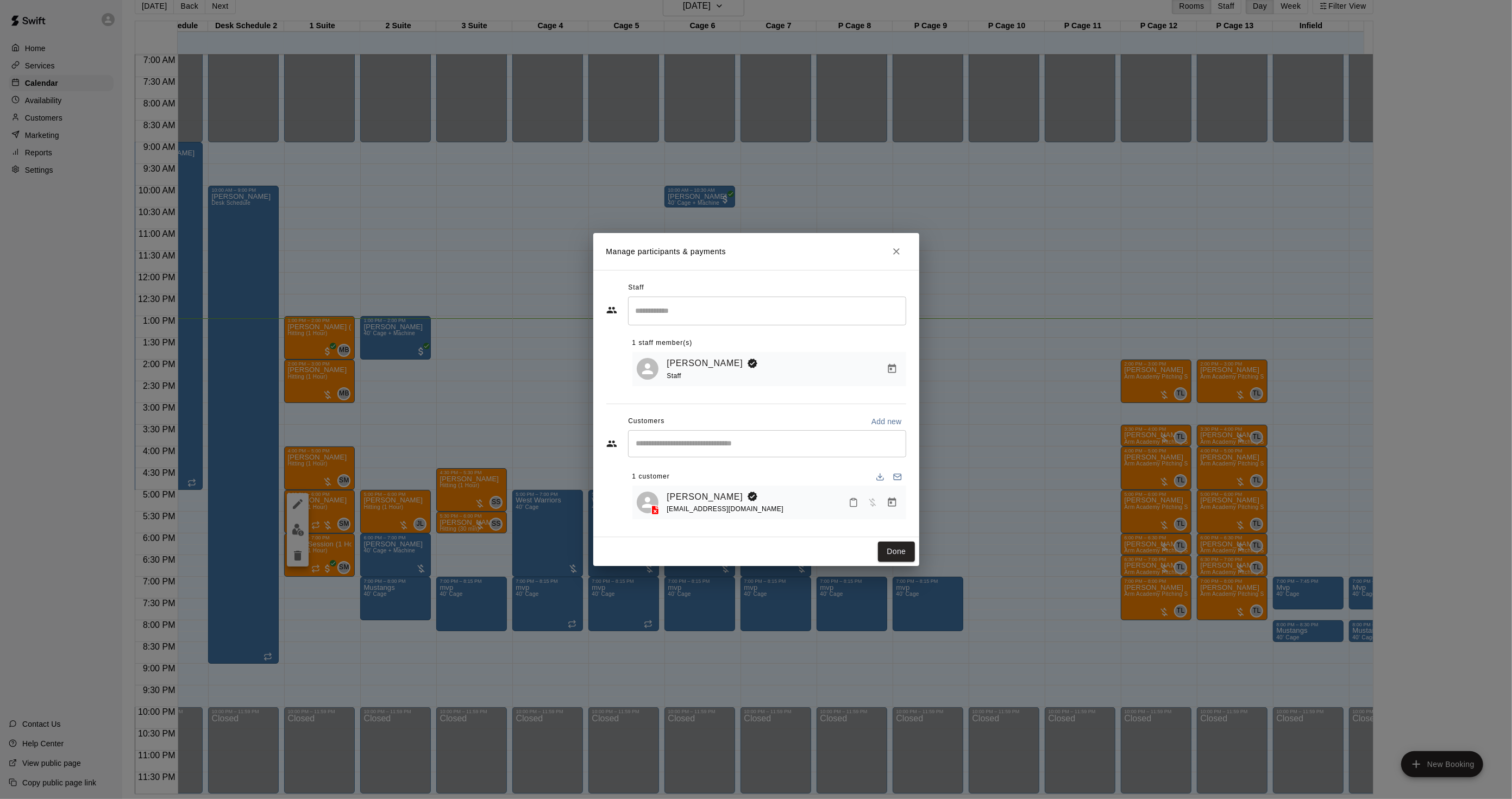
click at [903, 500] on div "[PERSON_NAME] [EMAIL_ADDRESS][DOMAIN_NAME]" at bounding box center [769, 502] width 273 height 34
click at [897, 499] on icon "Manage bookings & payment" at bounding box center [892, 502] width 11 height 11
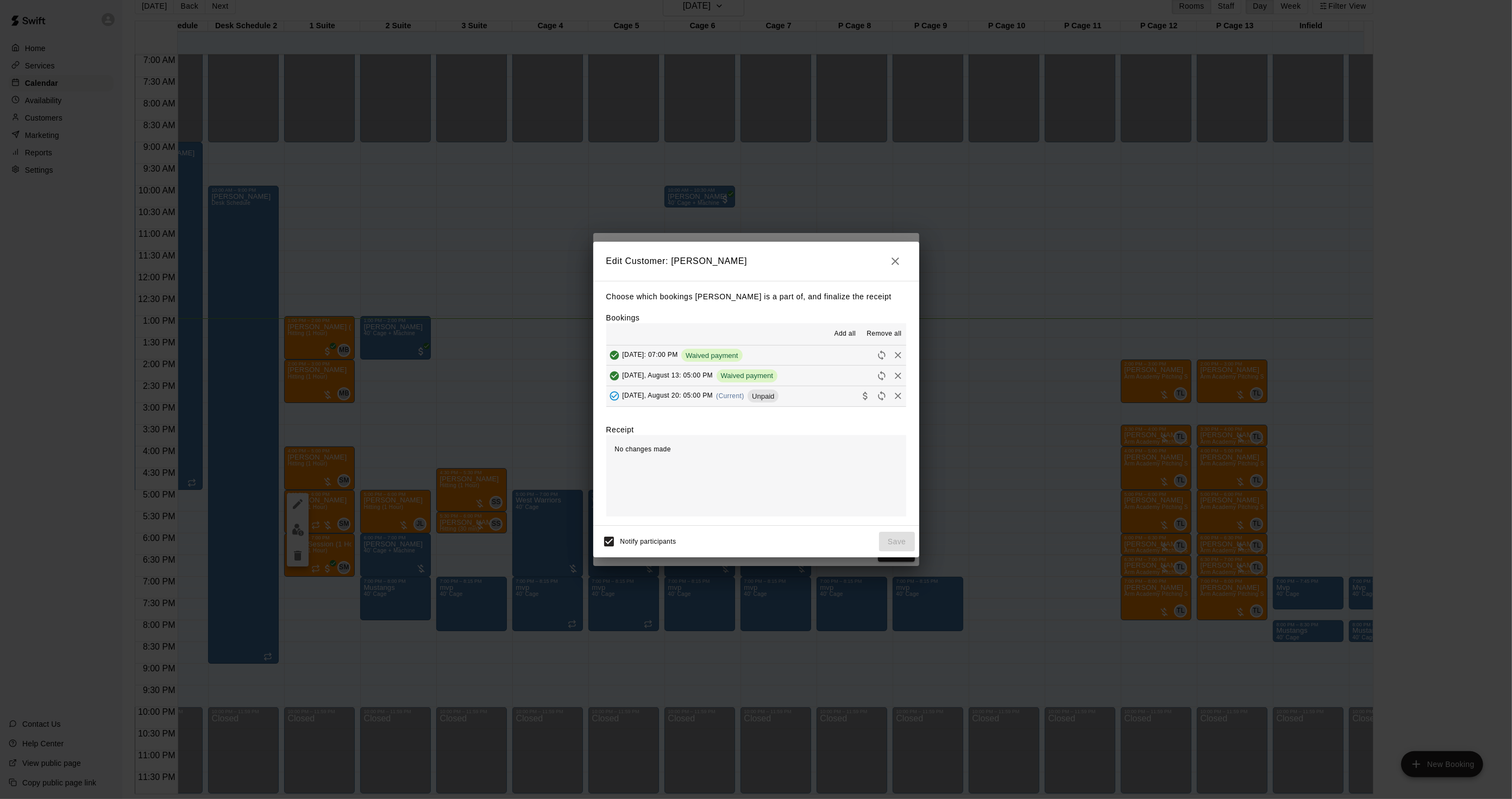
click at [735, 403] on div "[DATE], August 20: 05:00 PM (Current) Unpaid" at bounding box center [693, 396] width 173 height 17
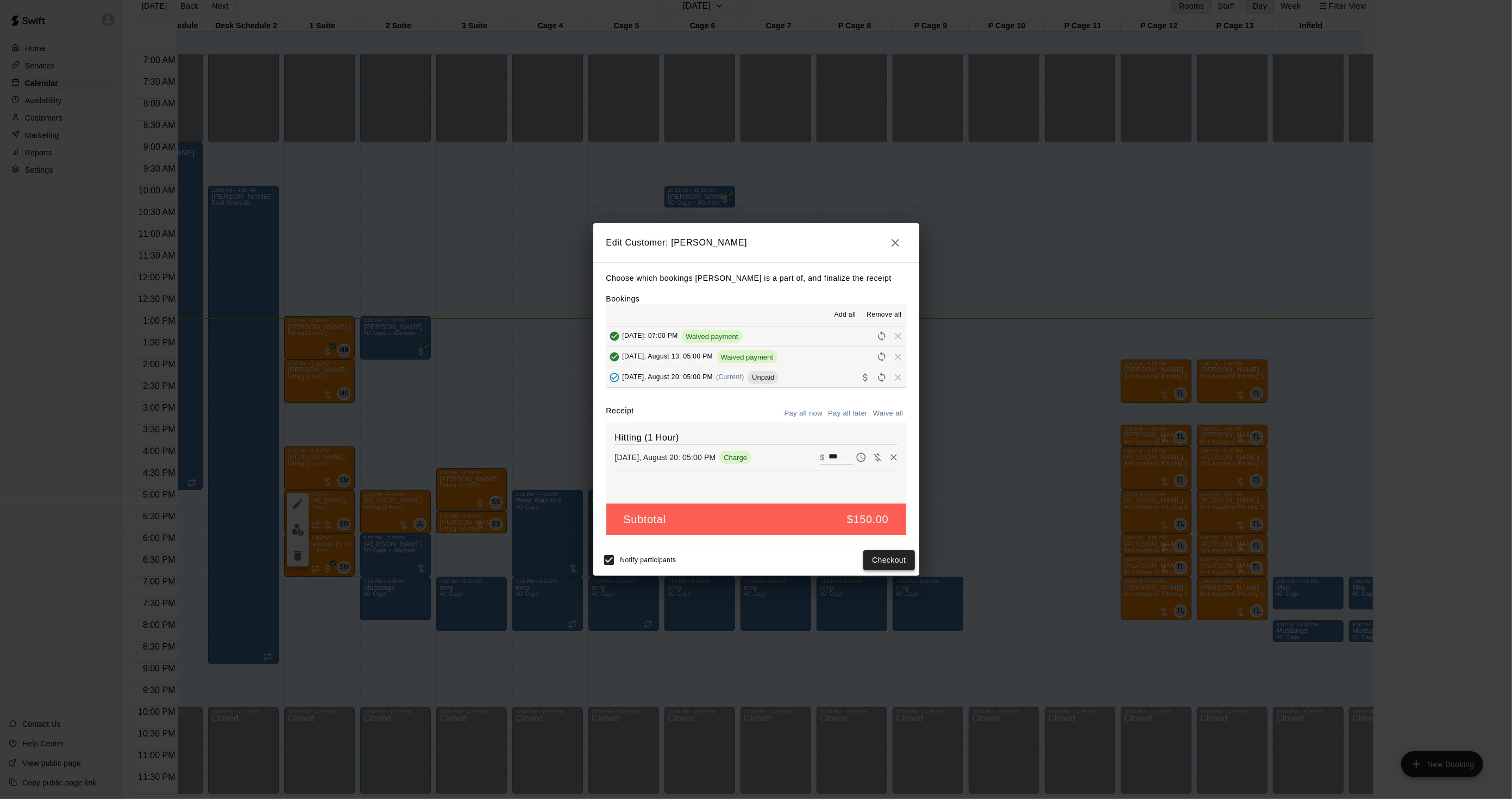
click at [881, 561] on button "Checkout" at bounding box center [889, 561] width 51 height 21
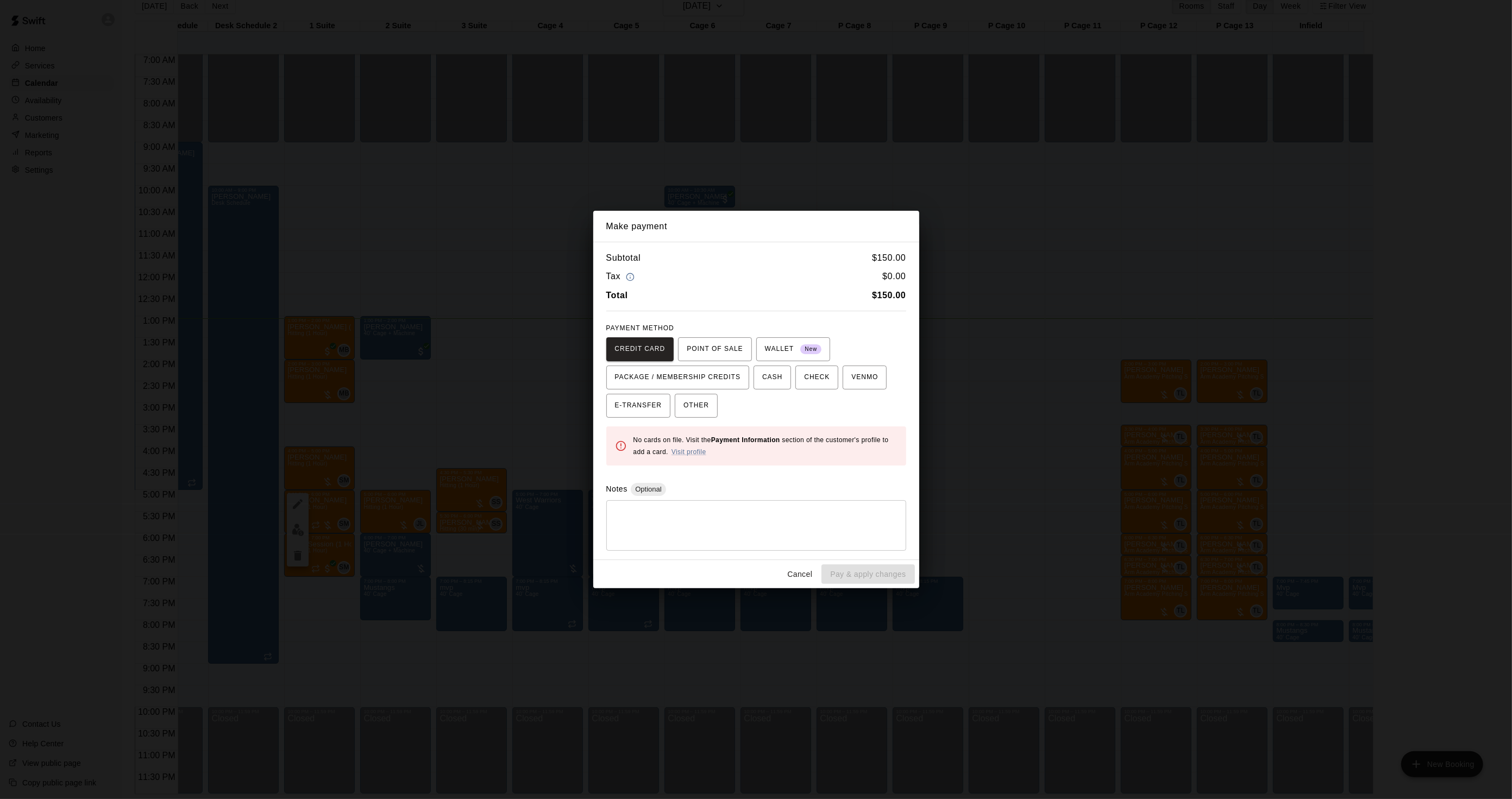
click at [1039, 475] on div "Make payment Subtotal $ 150.00 Tax $ 0.00 Total $ 150.00 PAYMENT METHOD CREDIT …" at bounding box center [756, 400] width 1512 height 799
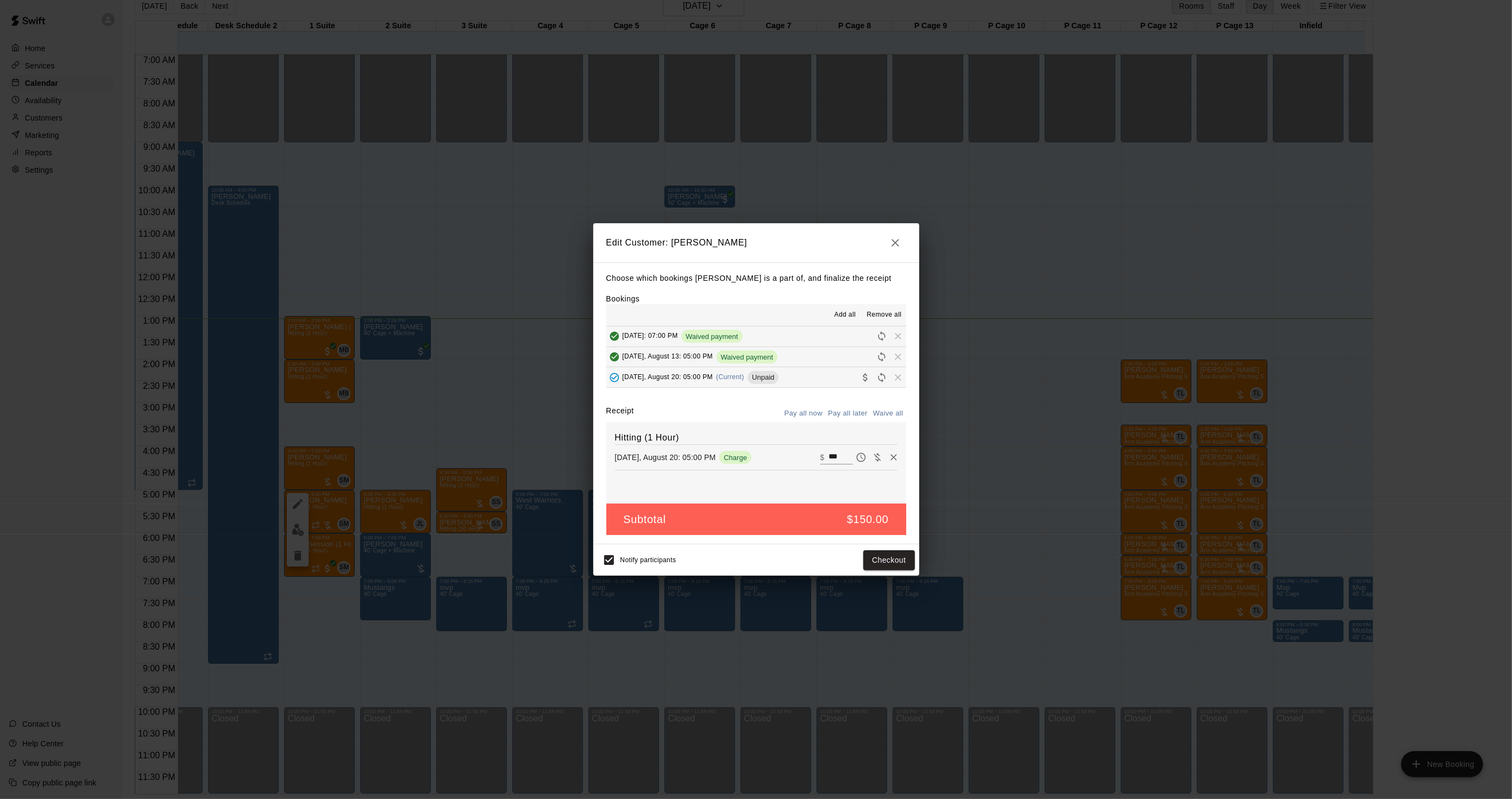
click at [1039, 475] on div "Edit Customer: [PERSON_NAME] Choose which bookings [PERSON_NAME] is a part of, …" at bounding box center [756, 400] width 1512 height 799
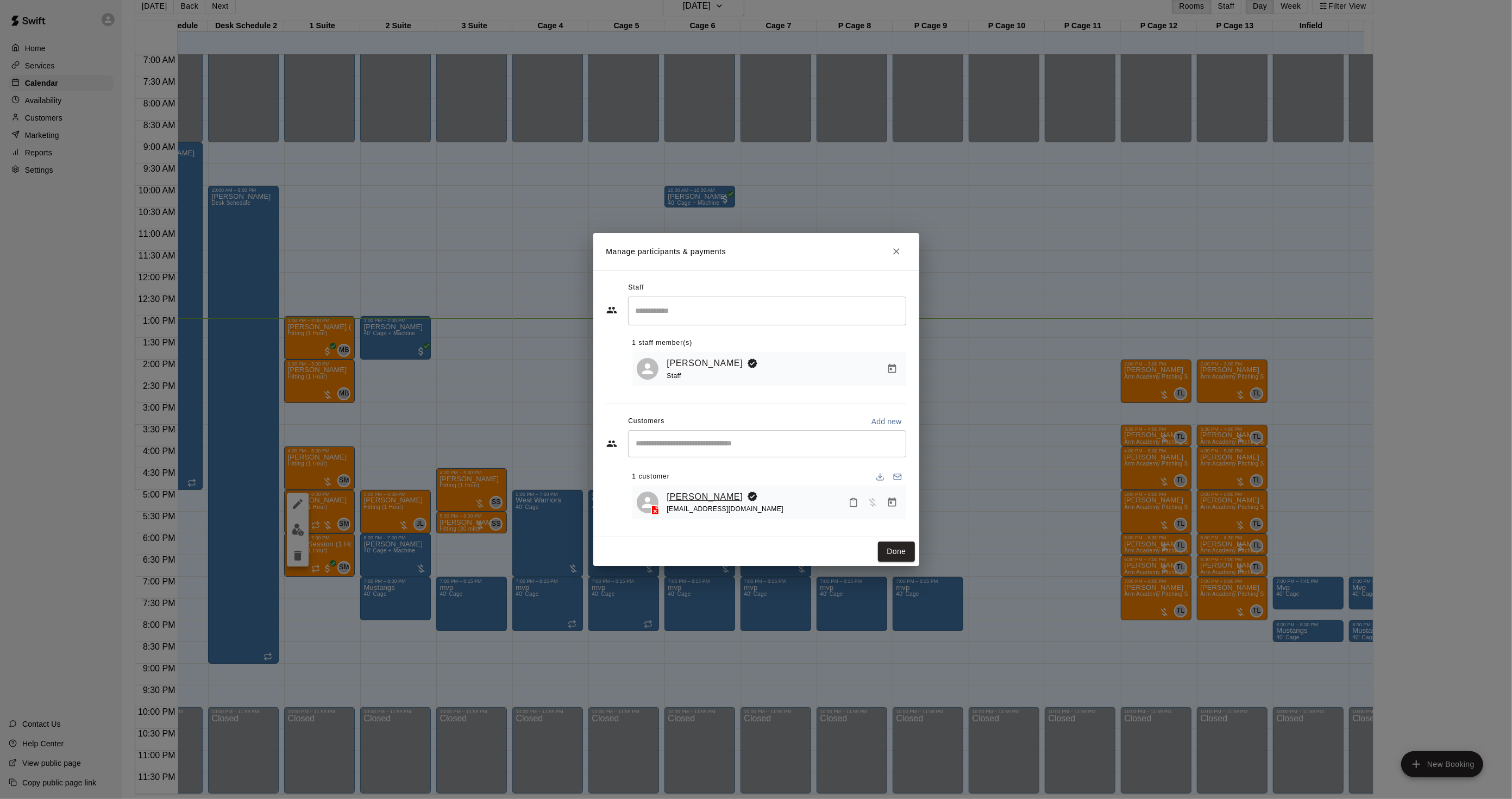
click at [720, 495] on link "[PERSON_NAME]" at bounding box center [705, 497] width 76 height 14
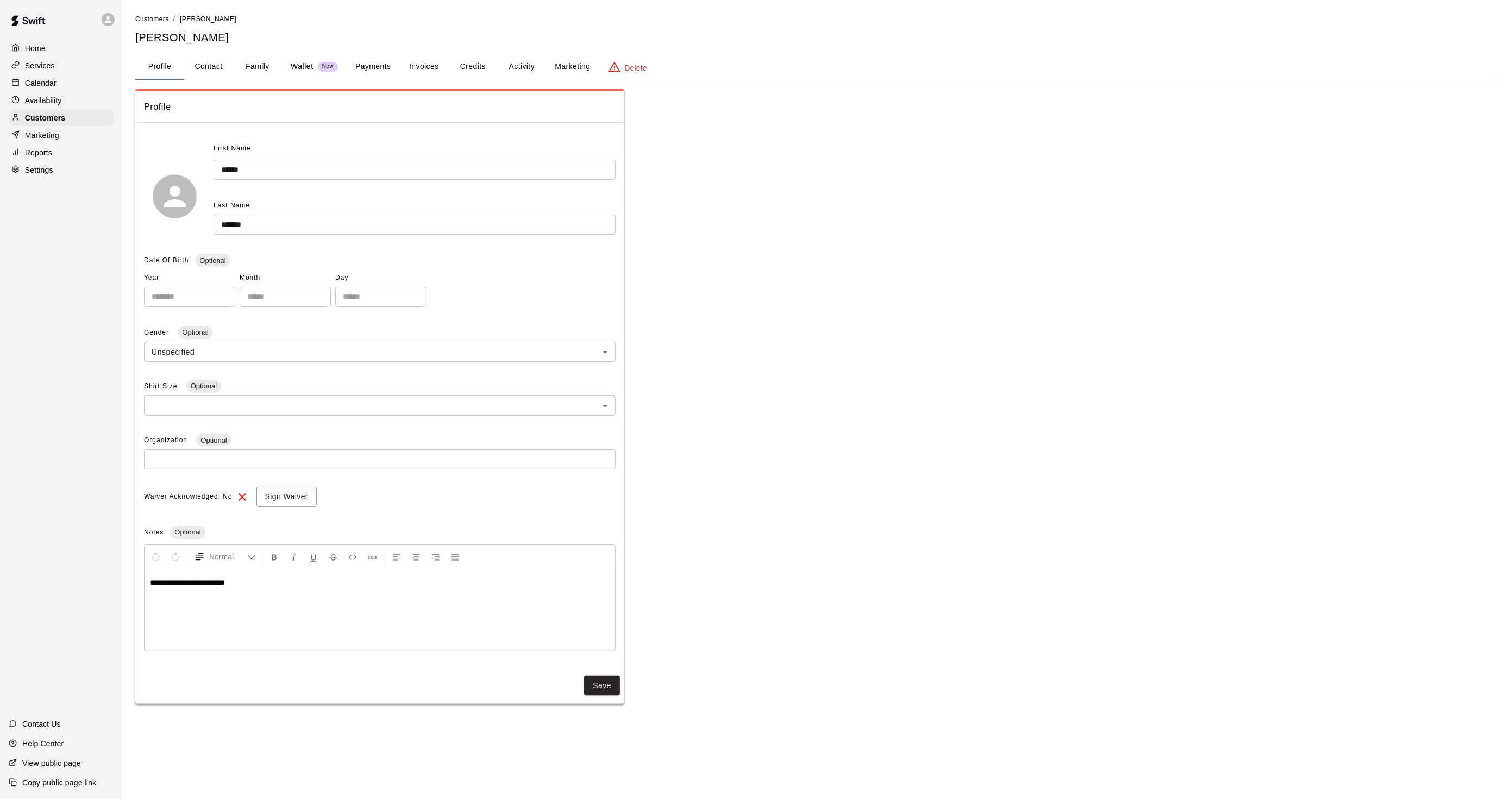
click at [501, 67] on button "Activity" at bounding box center [522, 66] width 49 height 26
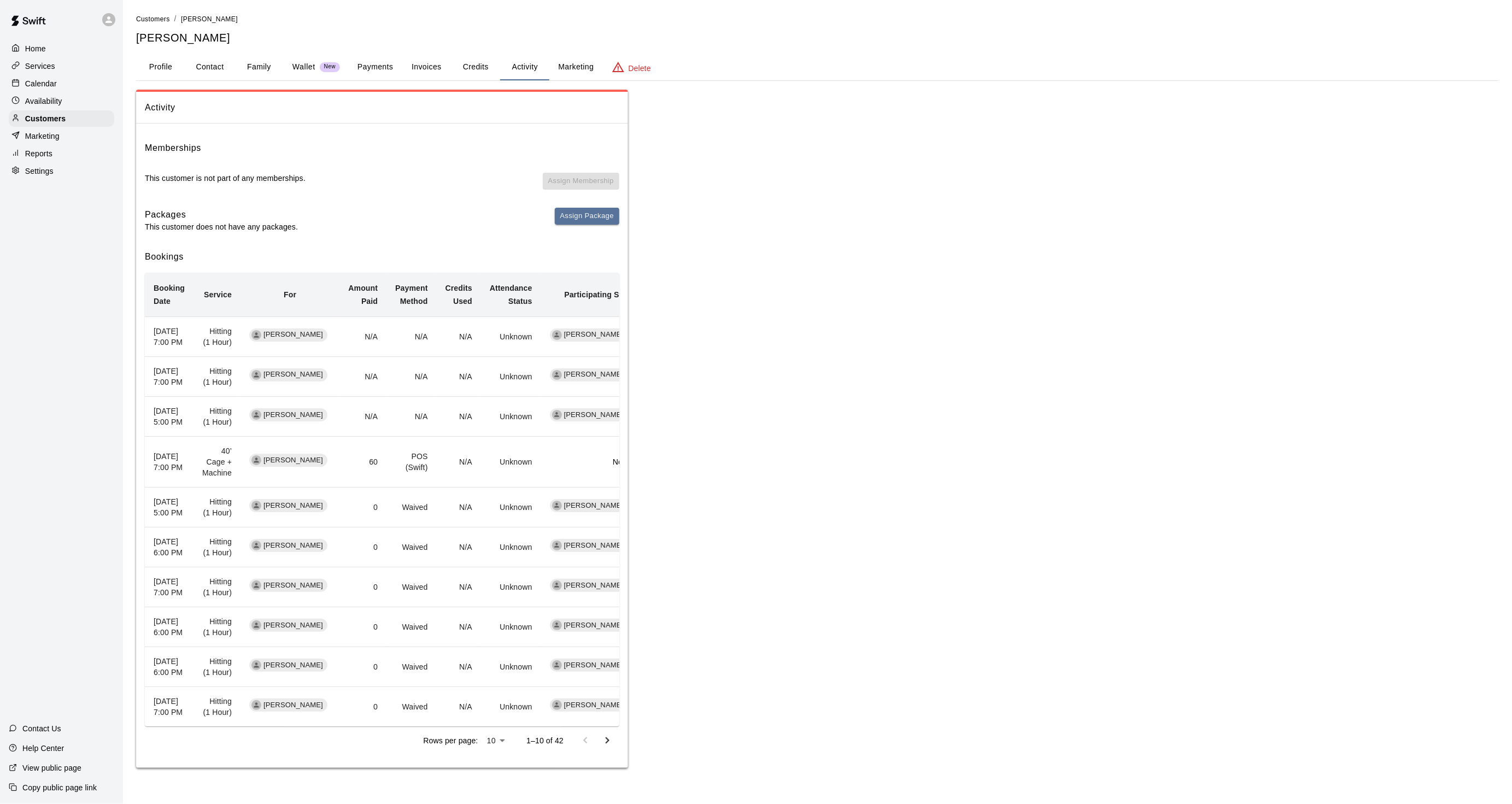
scroll to position [93, 0]
click at [69, 88] on div "Calendar" at bounding box center [61, 84] width 105 height 17
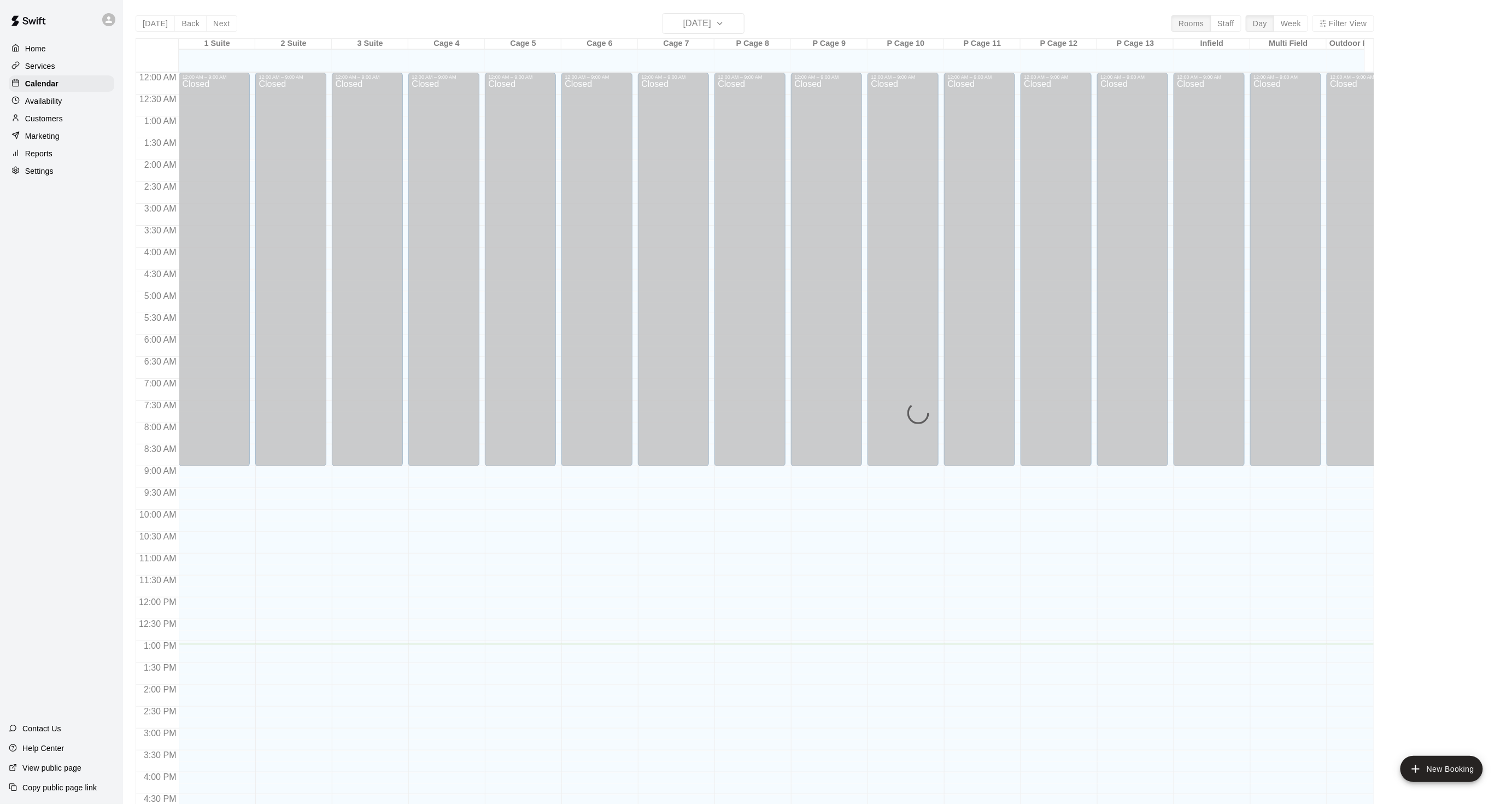
scroll to position [272, 0]
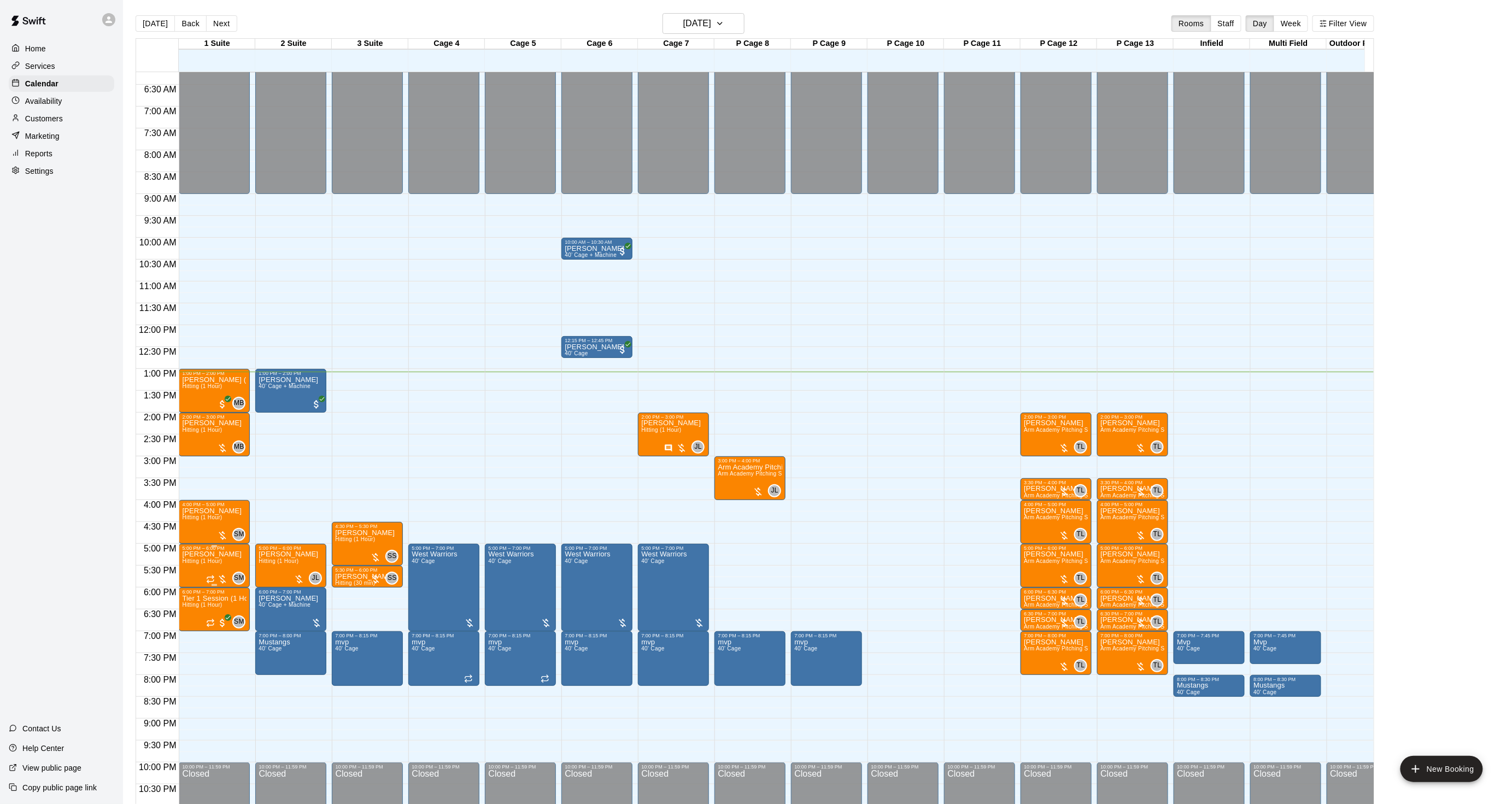
click at [186, 564] on span "Hitting (1 Hour)" at bounding box center [201, 561] width 40 height 6
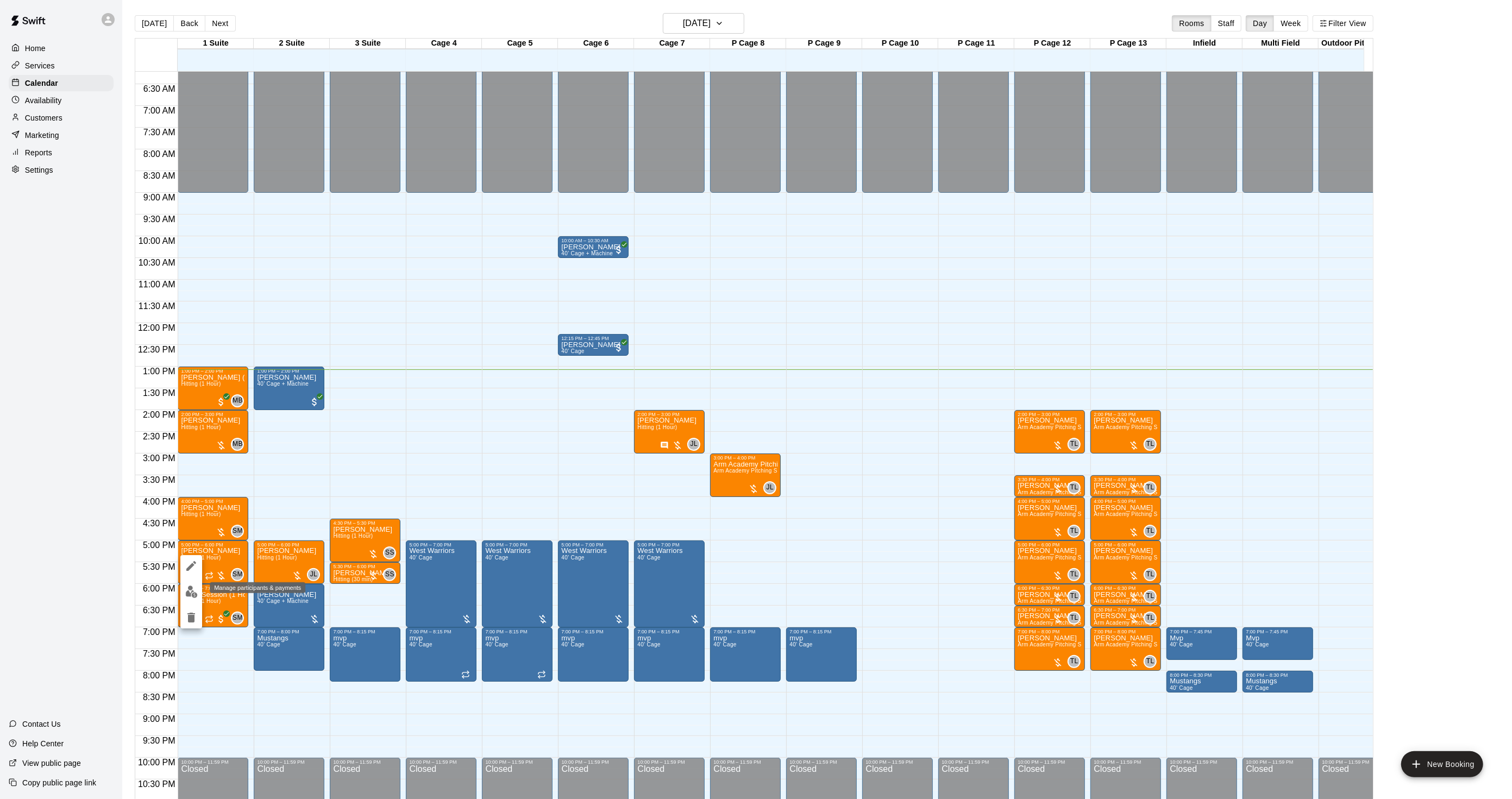
click at [188, 590] on img "edit" at bounding box center [191, 592] width 13 height 13
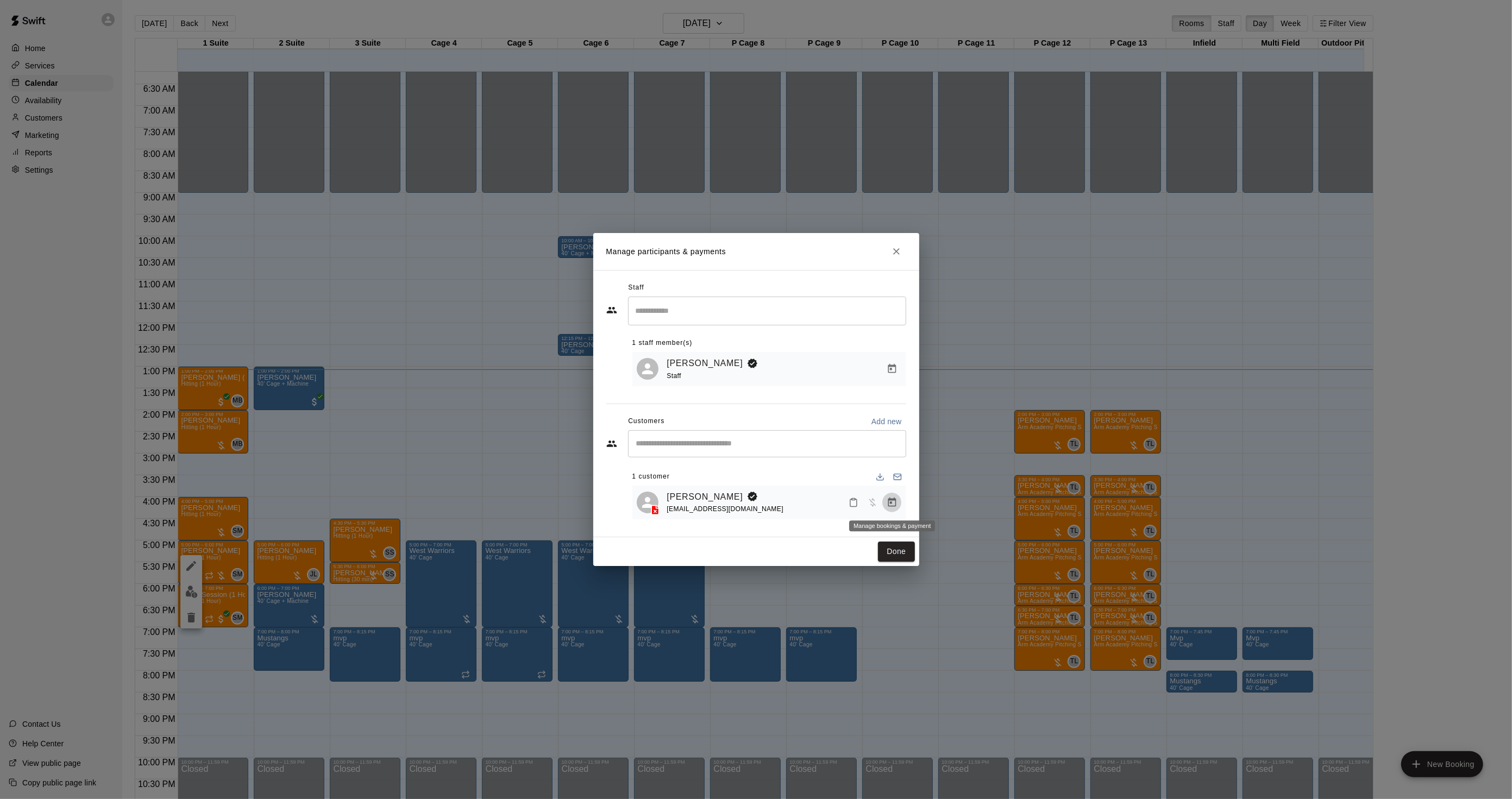
click at [886, 500] on button "Manage bookings & payment" at bounding box center [892, 503] width 20 height 20
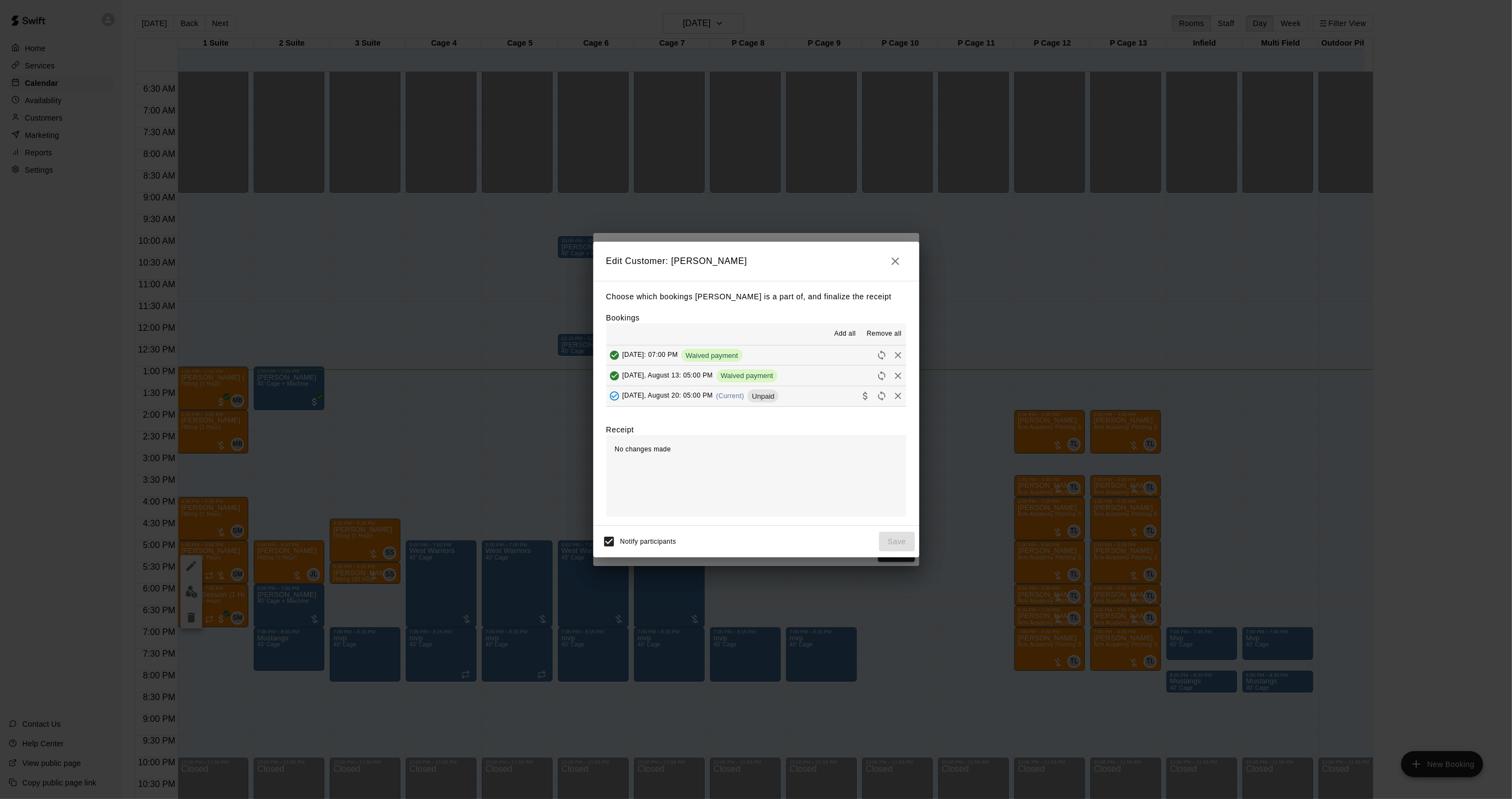
click at [762, 390] on div "[DATE], August 20: 05:00 PM (Current) Unpaid" at bounding box center [693, 396] width 173 height 17
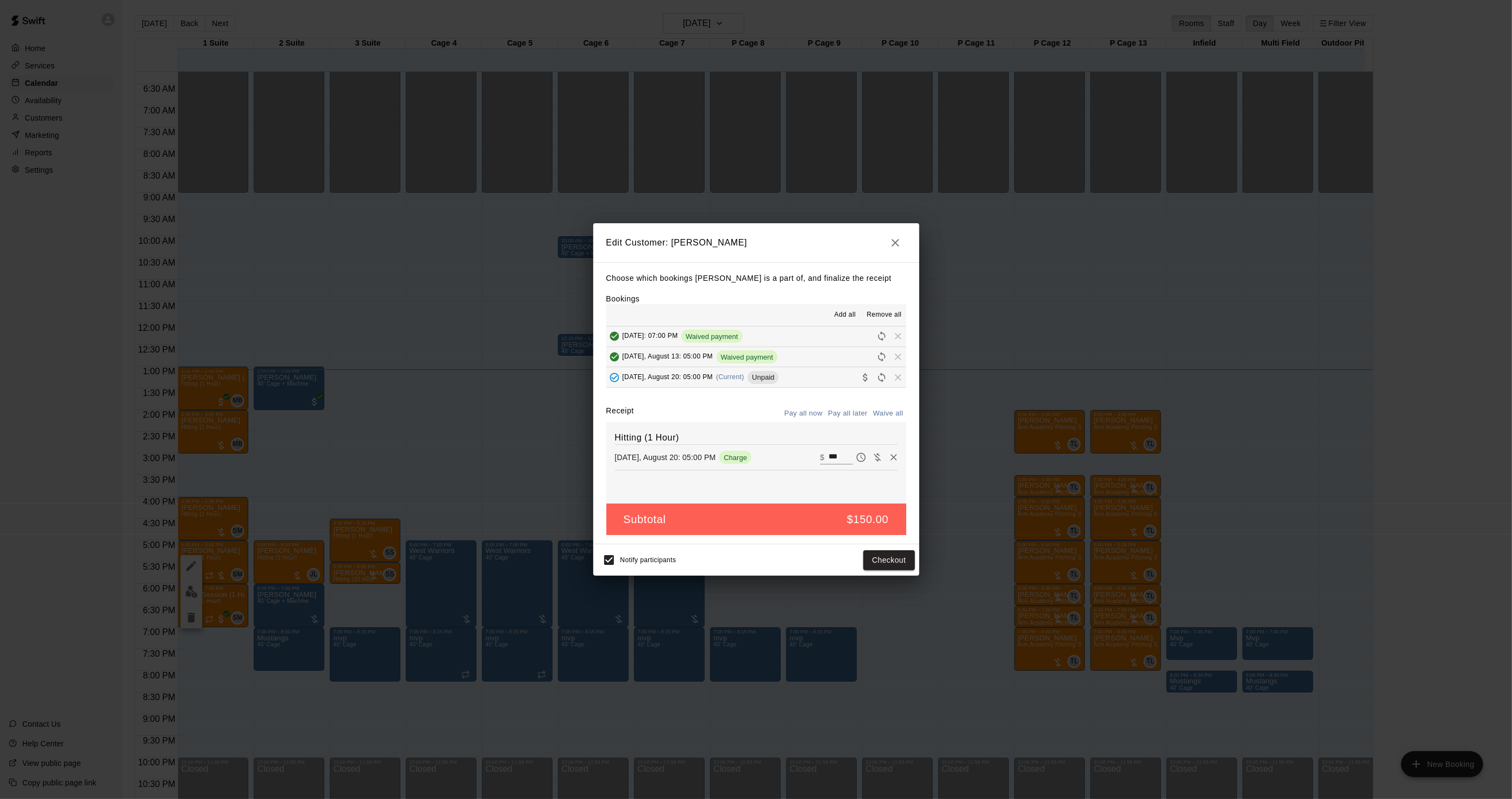
click at [872, 462] on icon "Waive payment" at bounding box center [877, 457] width 11 height 11
type input "*"
click at [885, 557] on button "Save" at bounding box center [897, 561] width 36 height 21
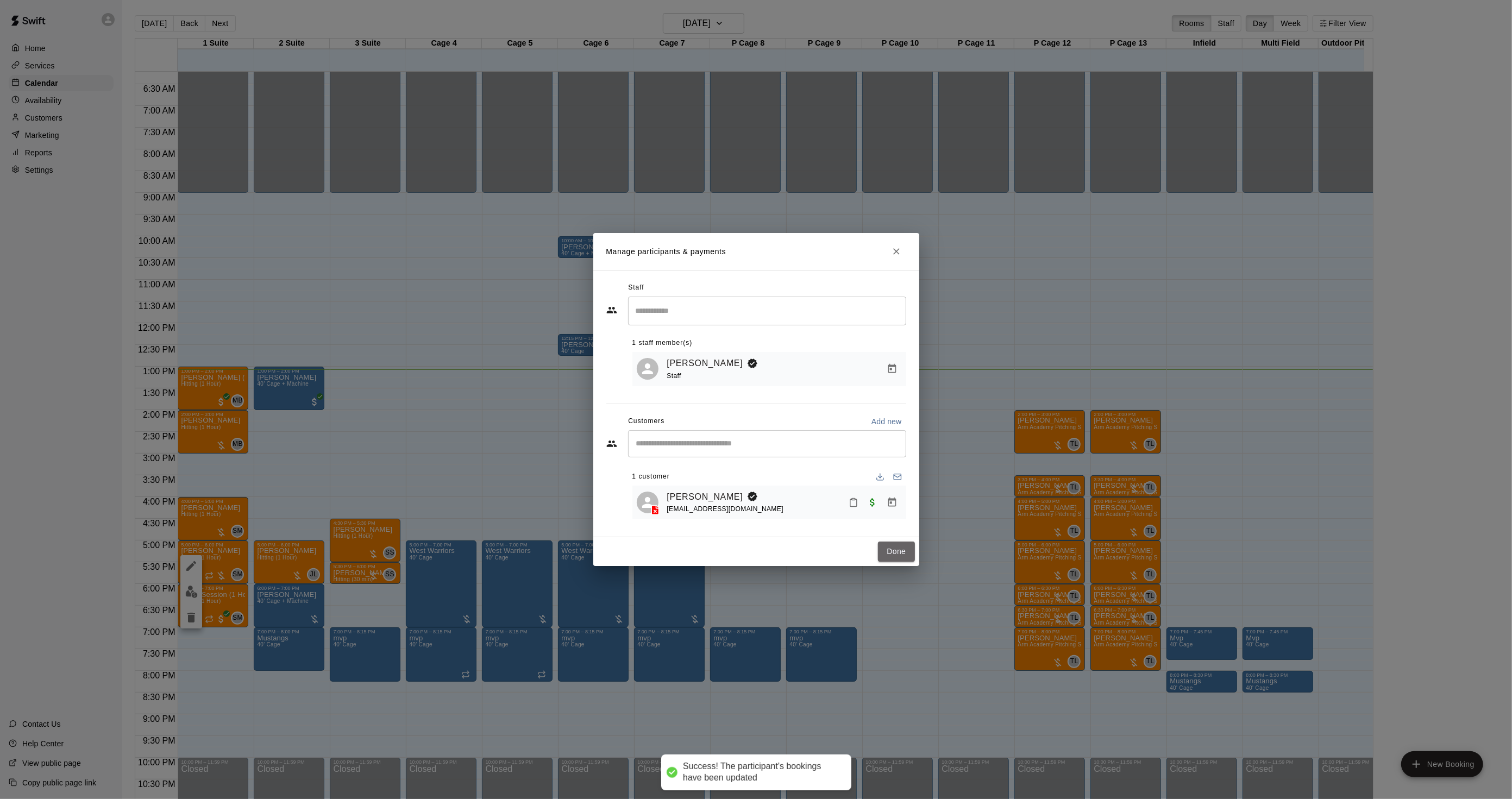
click at [897, 553] on button "Done" at bounding box center [896, 552] width 36 height 21
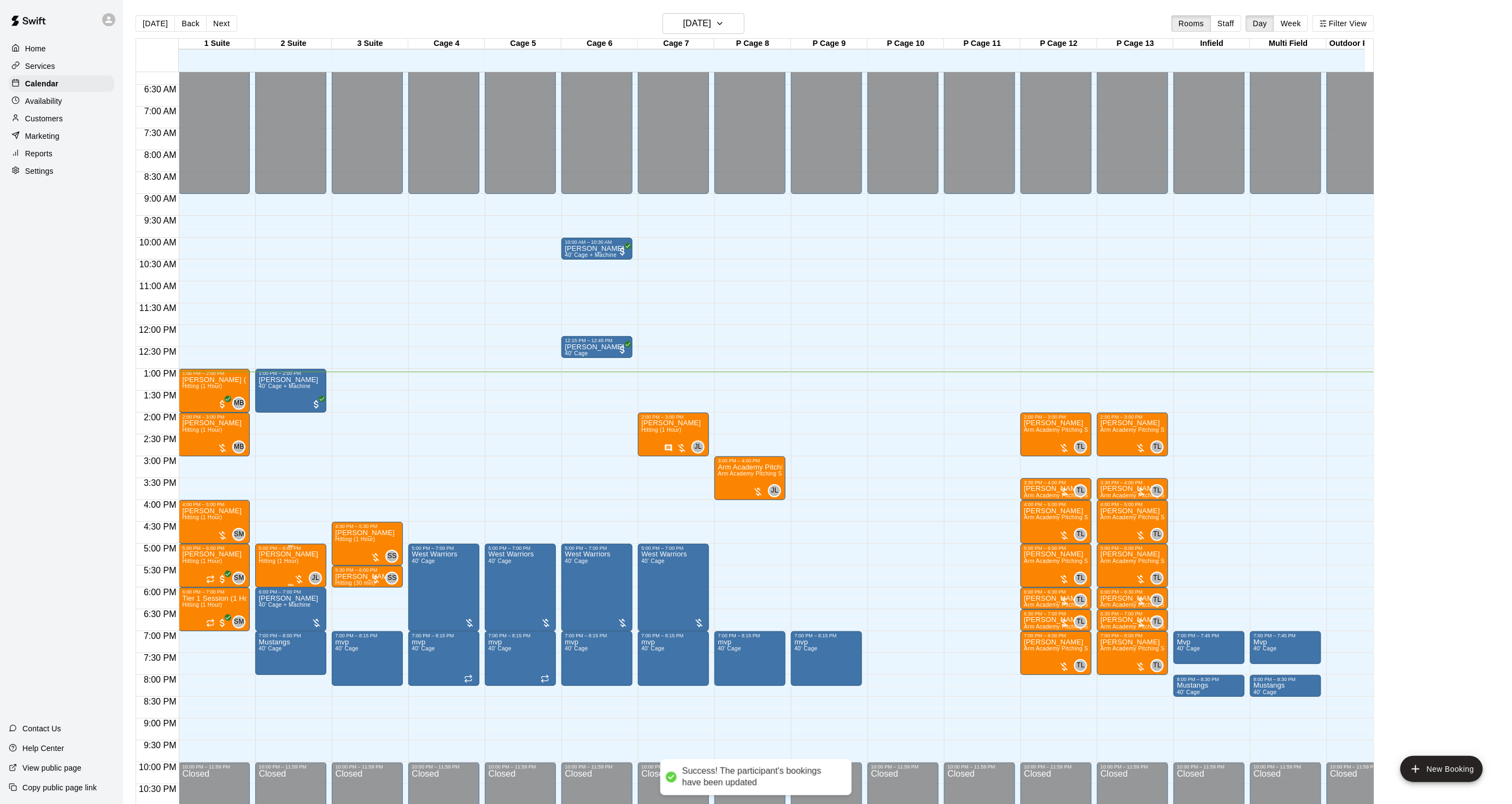
click at [279, 562] on span "Hitting (1 Hour)" at bounding box center [278, 561] width 40 height 6
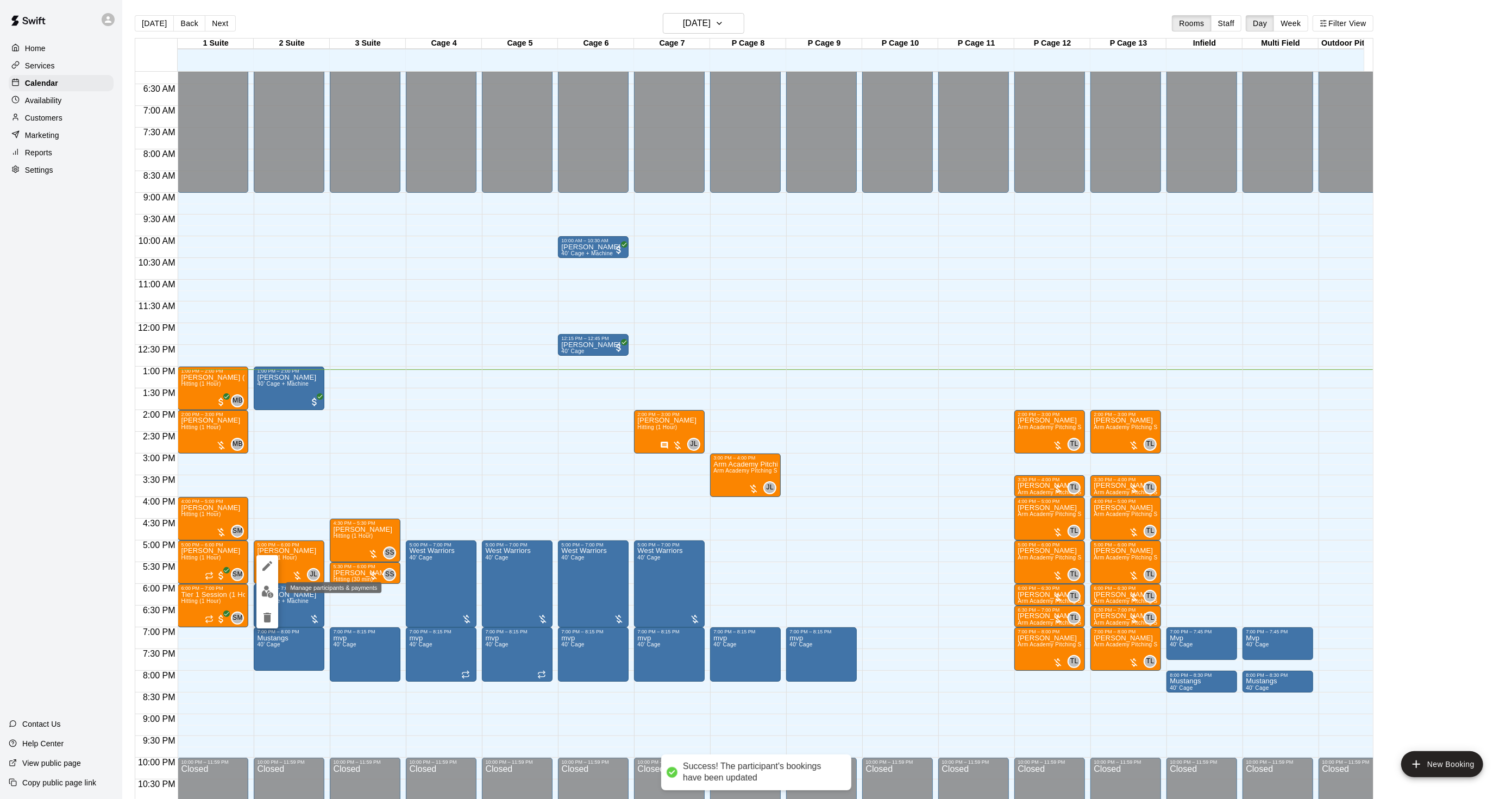
click at [264, 587] on img "edit" at bounding box center [268, 592] width 13 height 13
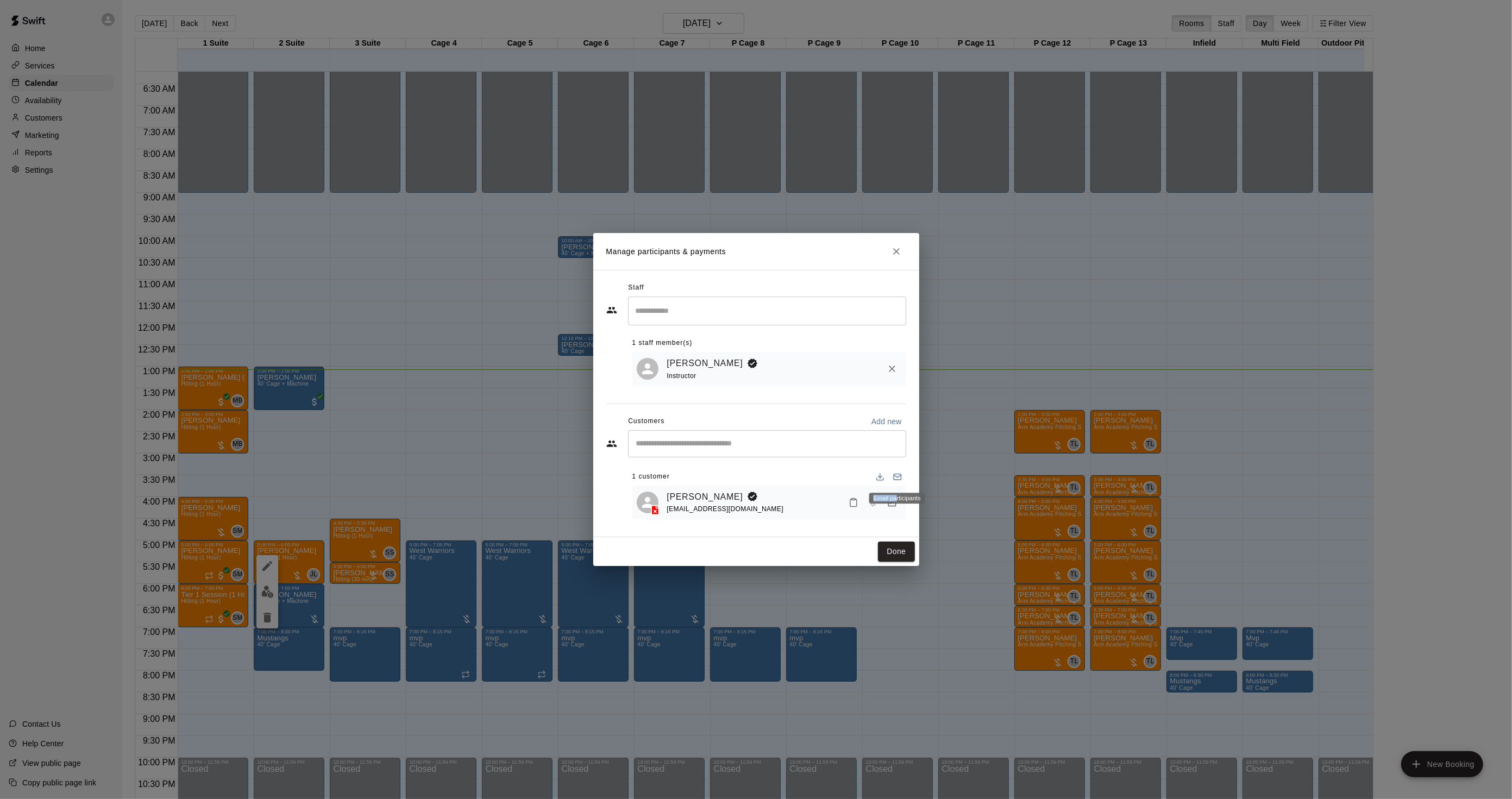
click at [894, 508] on body "Success! The participant's bookings have been updated Home Services Calendar Av…" at bounding box center [756, 408] width 1512 height 817
drag, startPoint x: 894, startPoint y: 508, endPoint x: 889, endPoint y: 497, distance: 12.1
click at [889, 497] on button "Manage bookings & payment" at bounding box center [892, 503] width 20 height 20
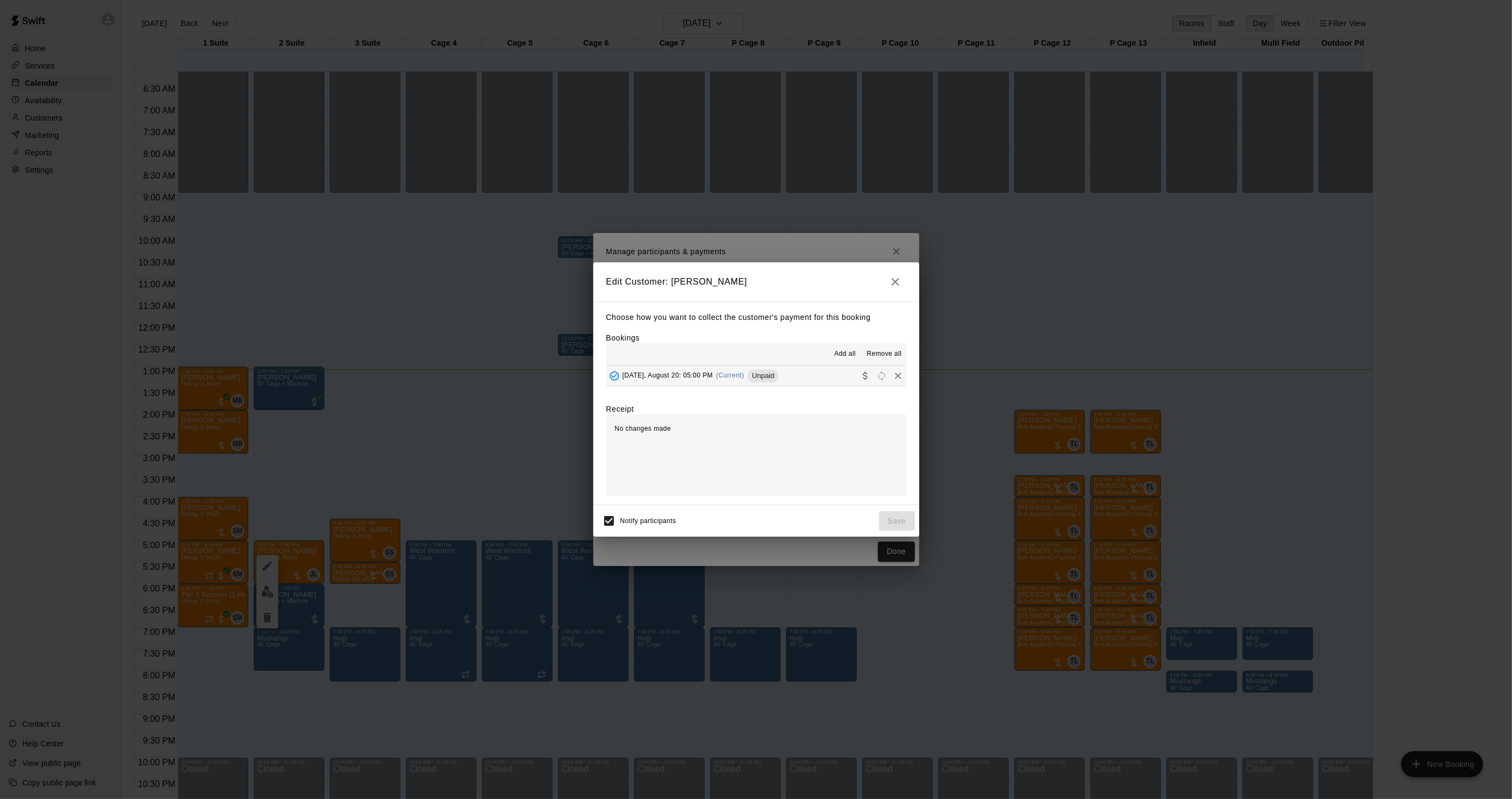
drag, startPoint x: 734, startPoint y: 377, endPoint x: 767, endPoint y: 400, distance: 40.2
click at [734, 378] on span "(Current)" at bounding box center [730, 375] width 28 height 8
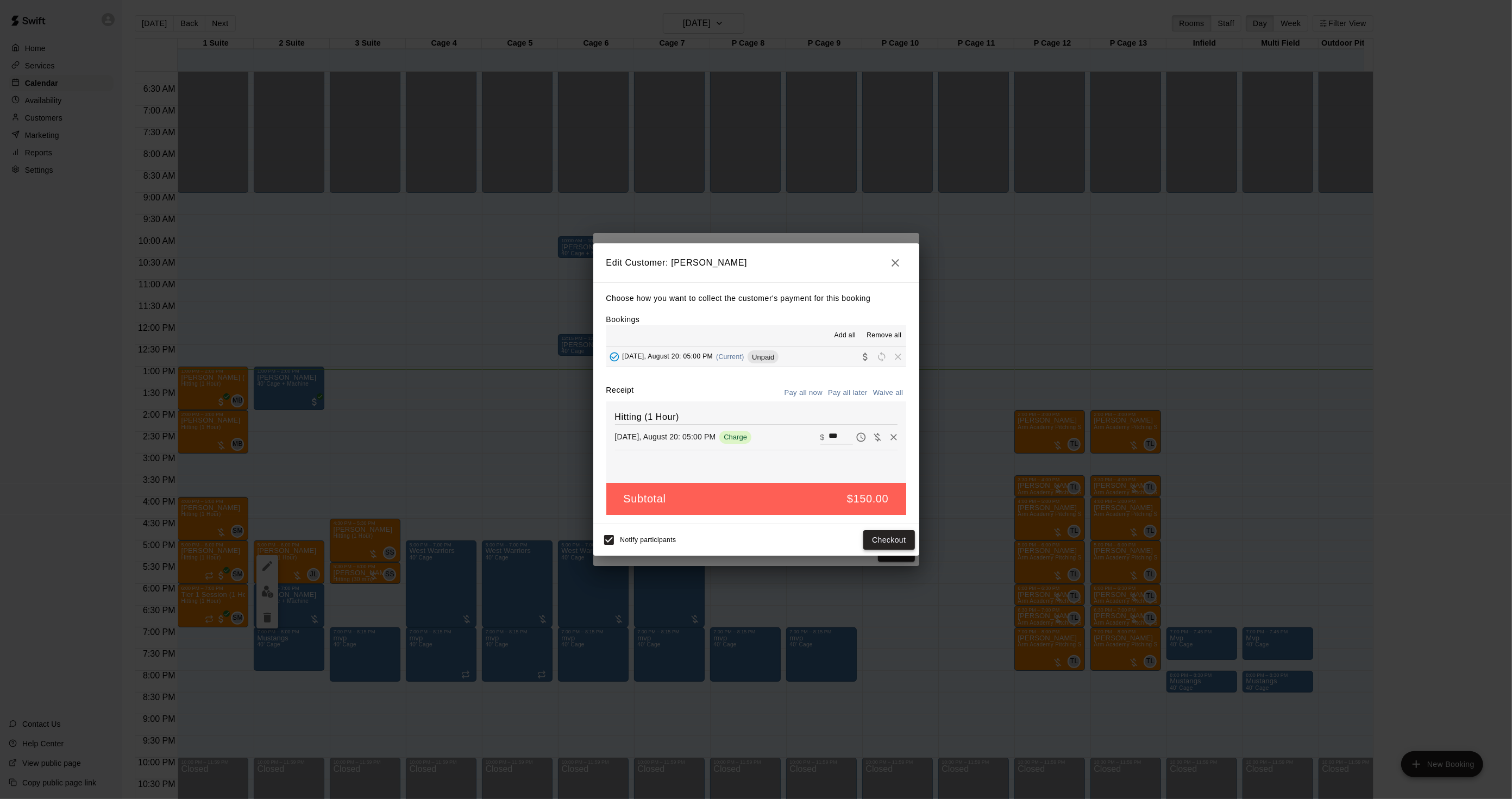
click at [899, 542] on button "Checkout" at bounding box center [889, 540] width 51 height 21
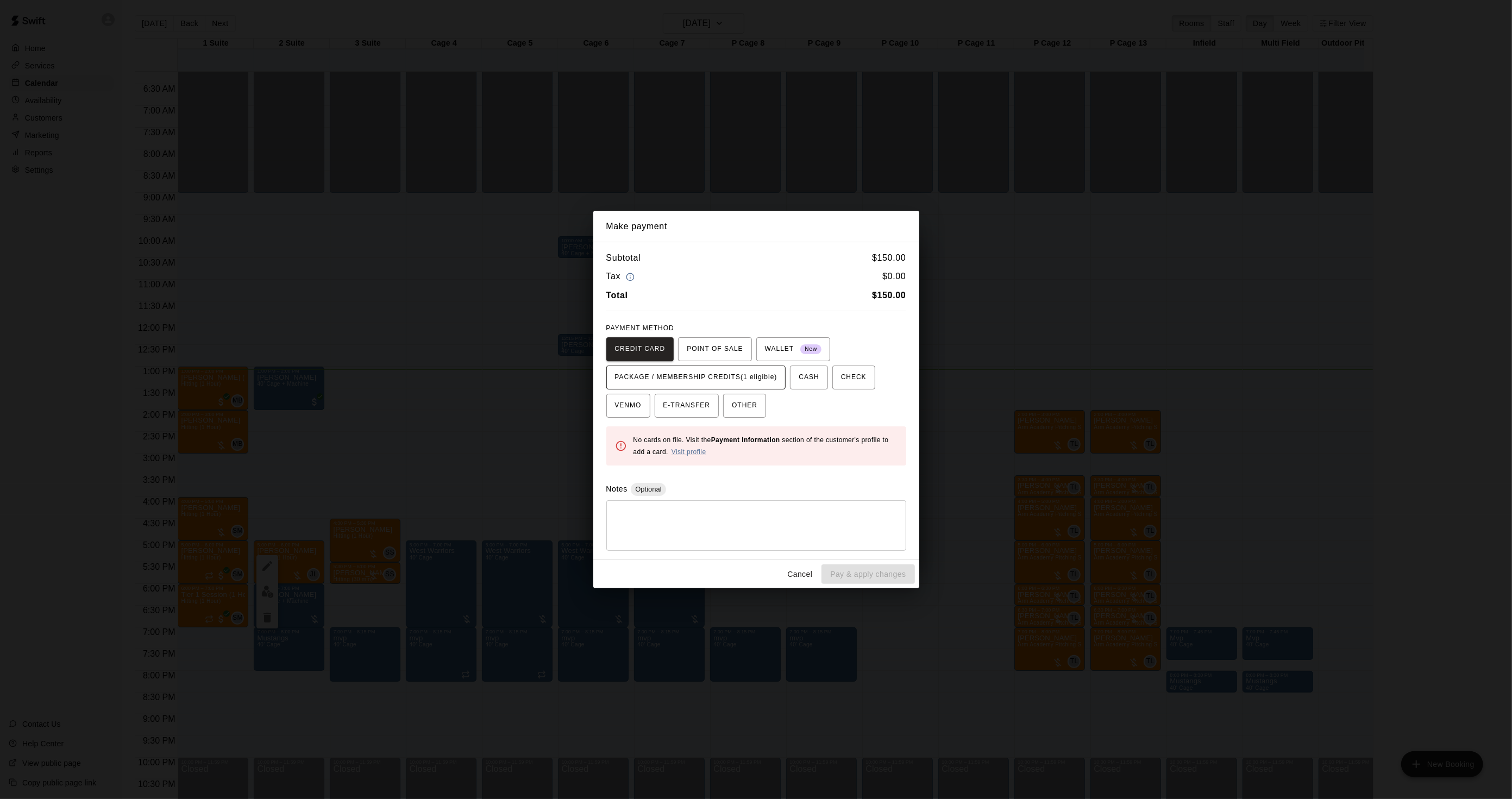
click at [747, 386] on span "PACKAGE / MEMBERSHIP CREDITS (1 eligible)" at bounding box center [696, 378] width 162 height 18
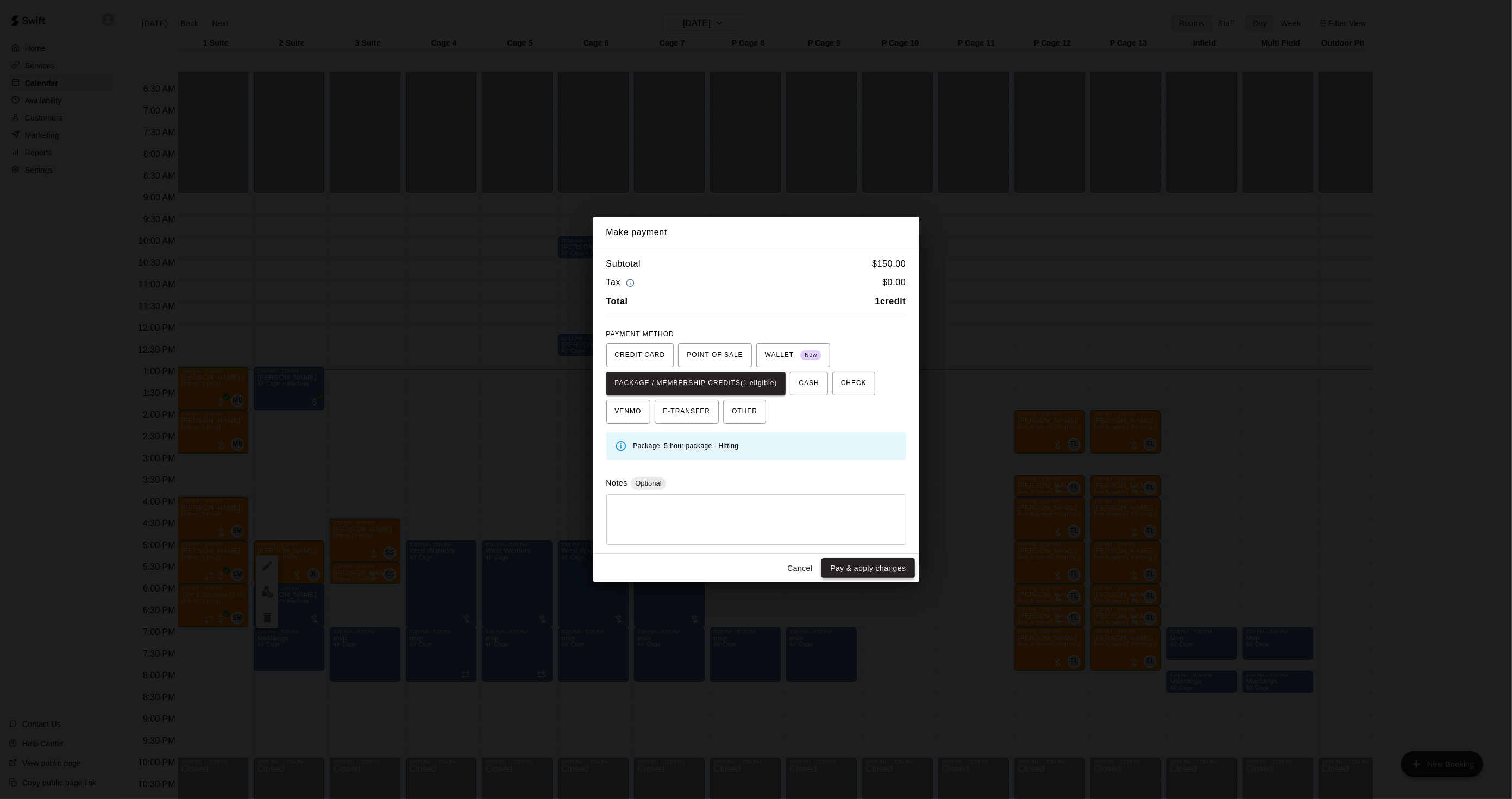
click at [882, 571] on button "Pay & apply changes" at bounding box center [867, 568] width 93 height 21
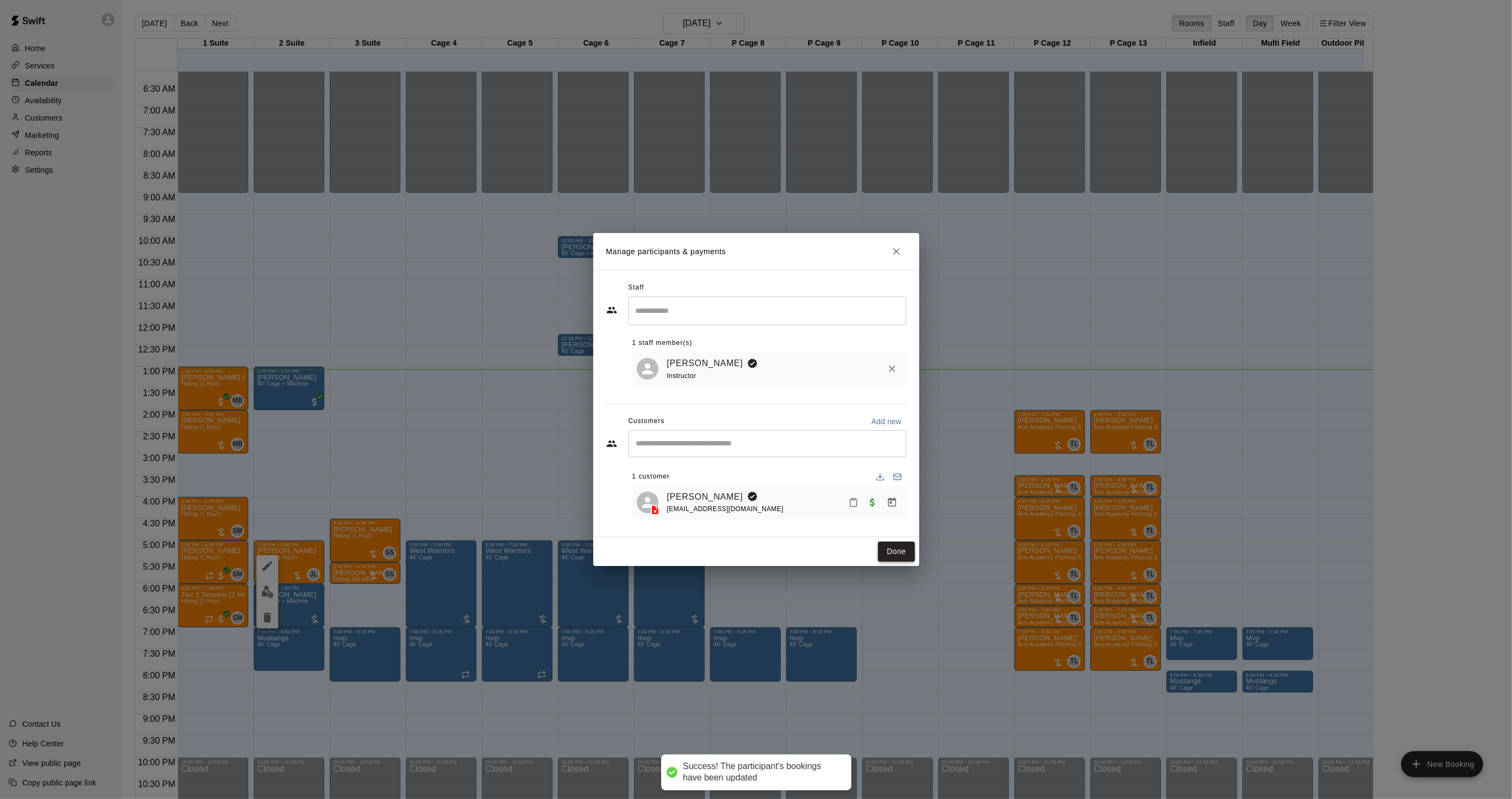
click at [893, 556] on button "Done" at bounding box center [896, 552] width 36 height 21
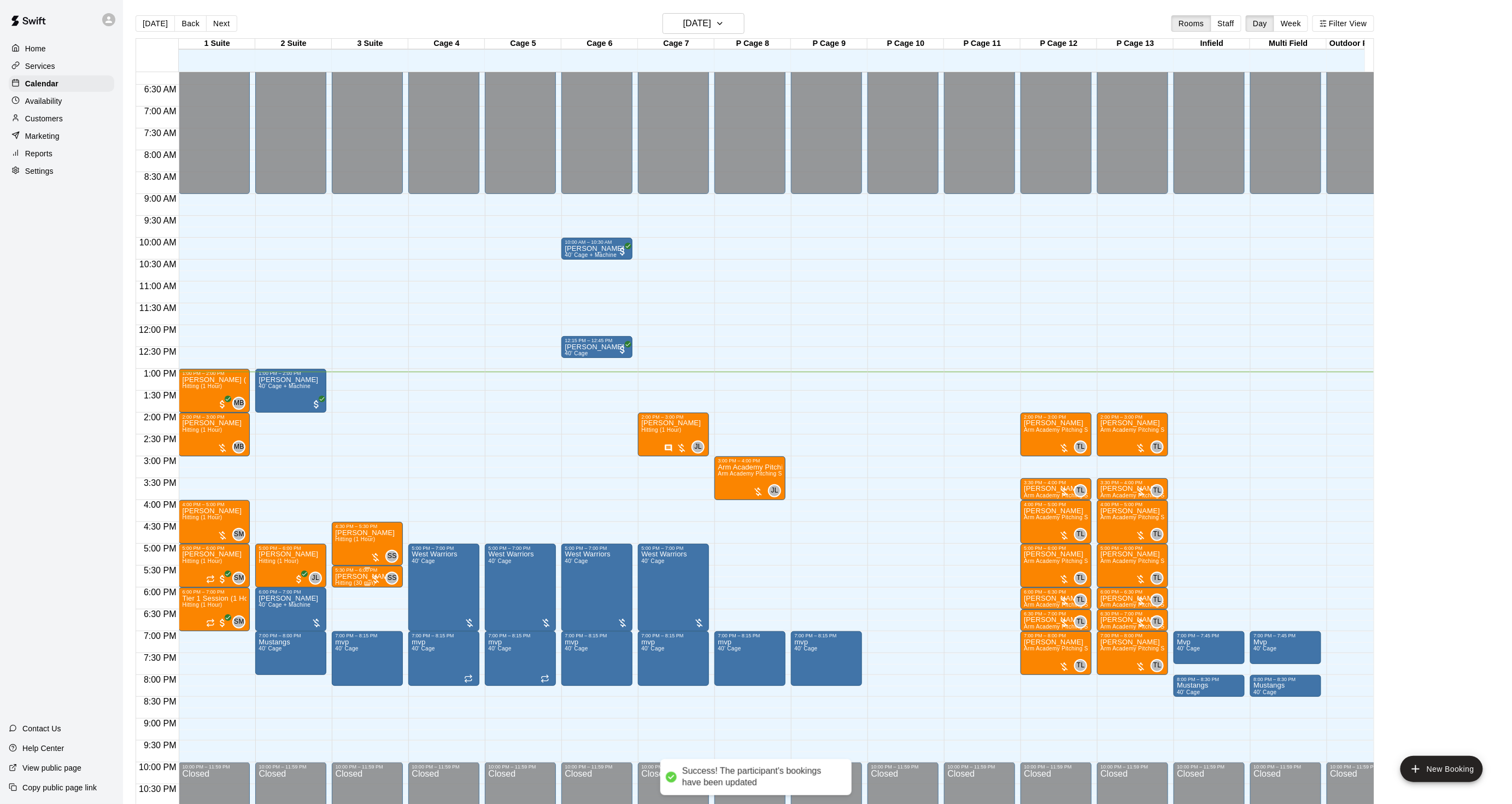
click at [341, 581] on span "Hitting (30 min)" at bounding box center [355, 583] width 40 height 6
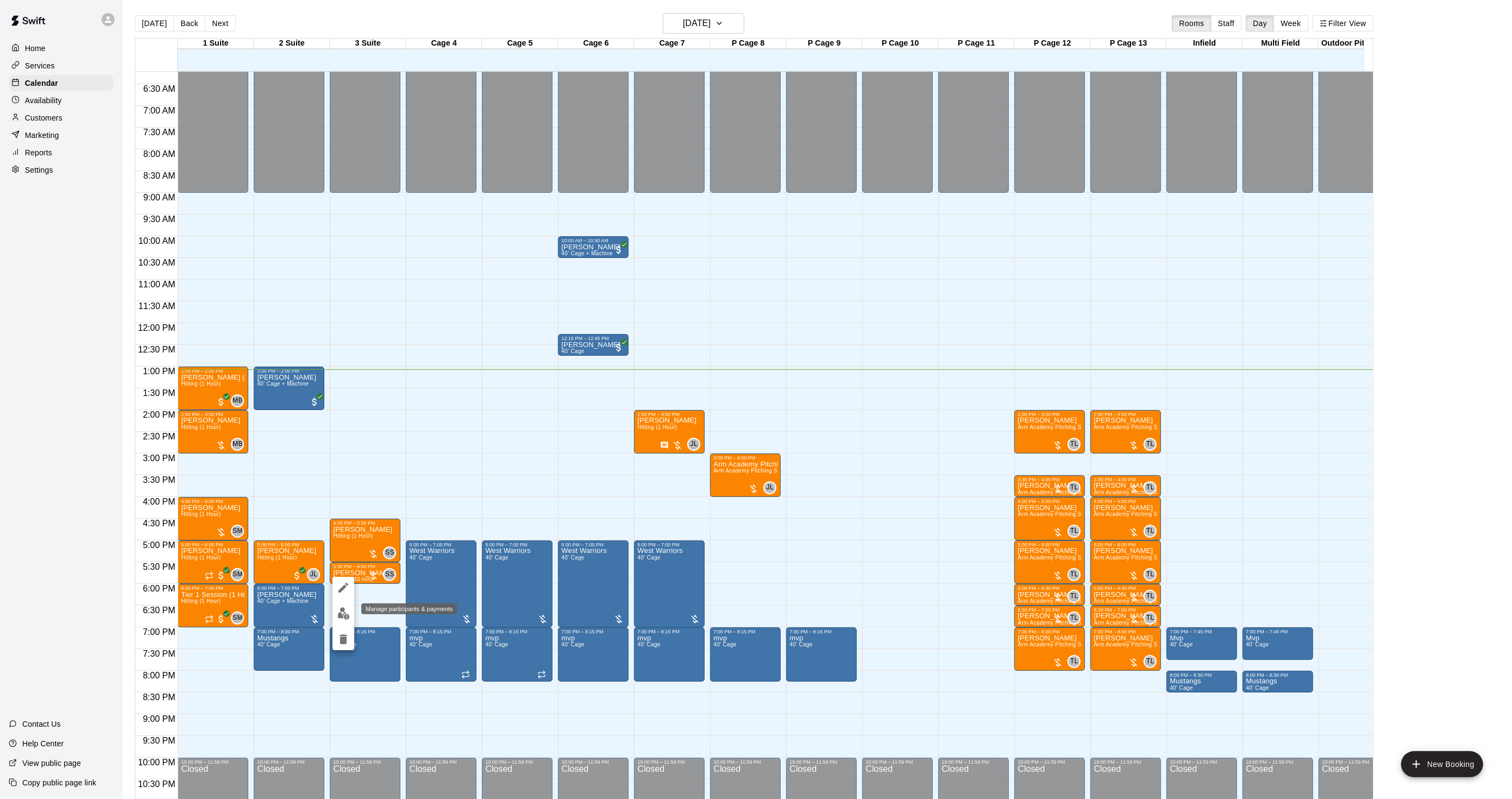
click at [345, 608] on img "edit" at bounding box center [343, 613] width 13 height 13
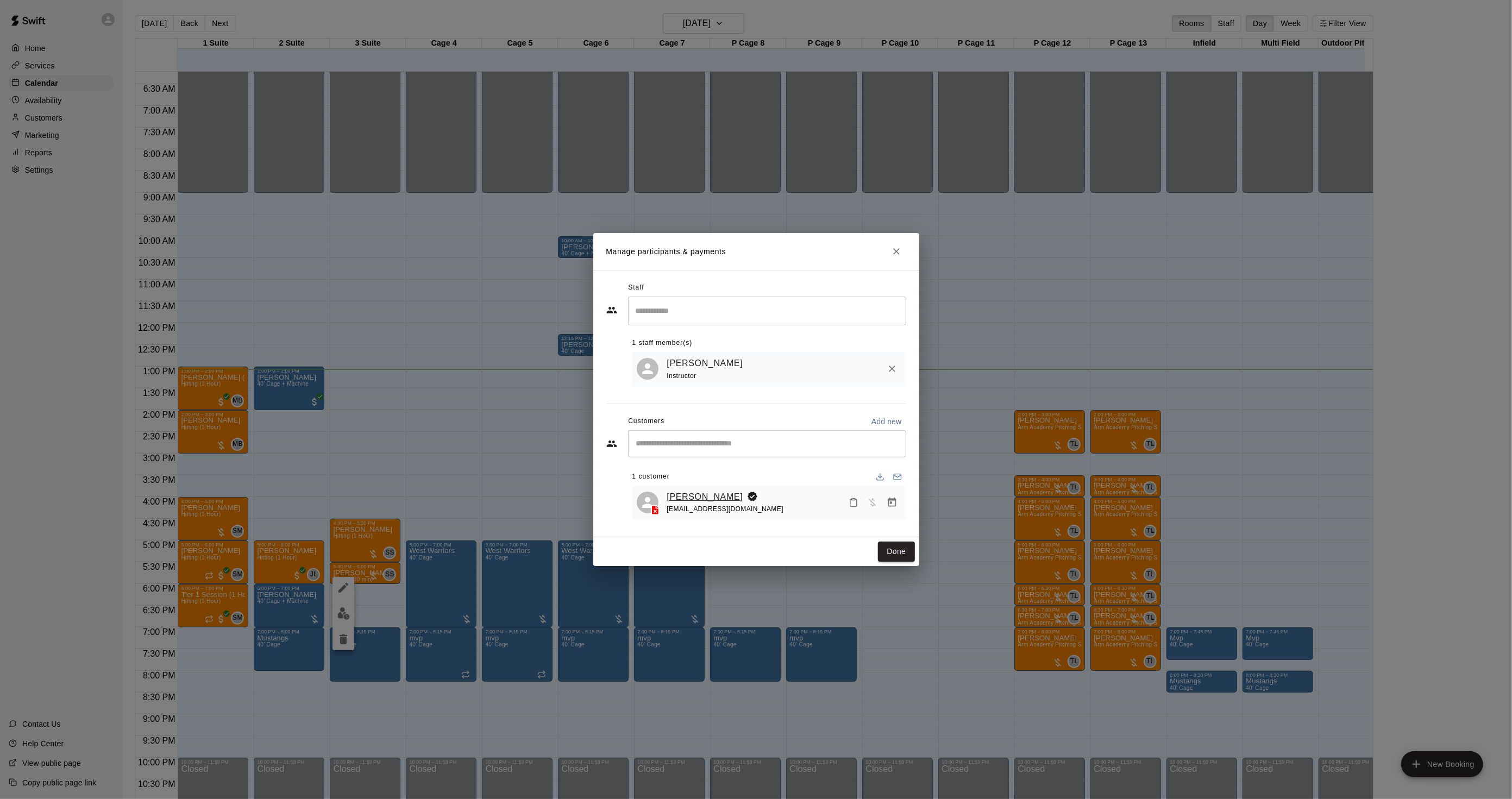
click at [706, 498] on link "[PERSON_NAME]" at bounding box center [705, 497] width 76 height 14
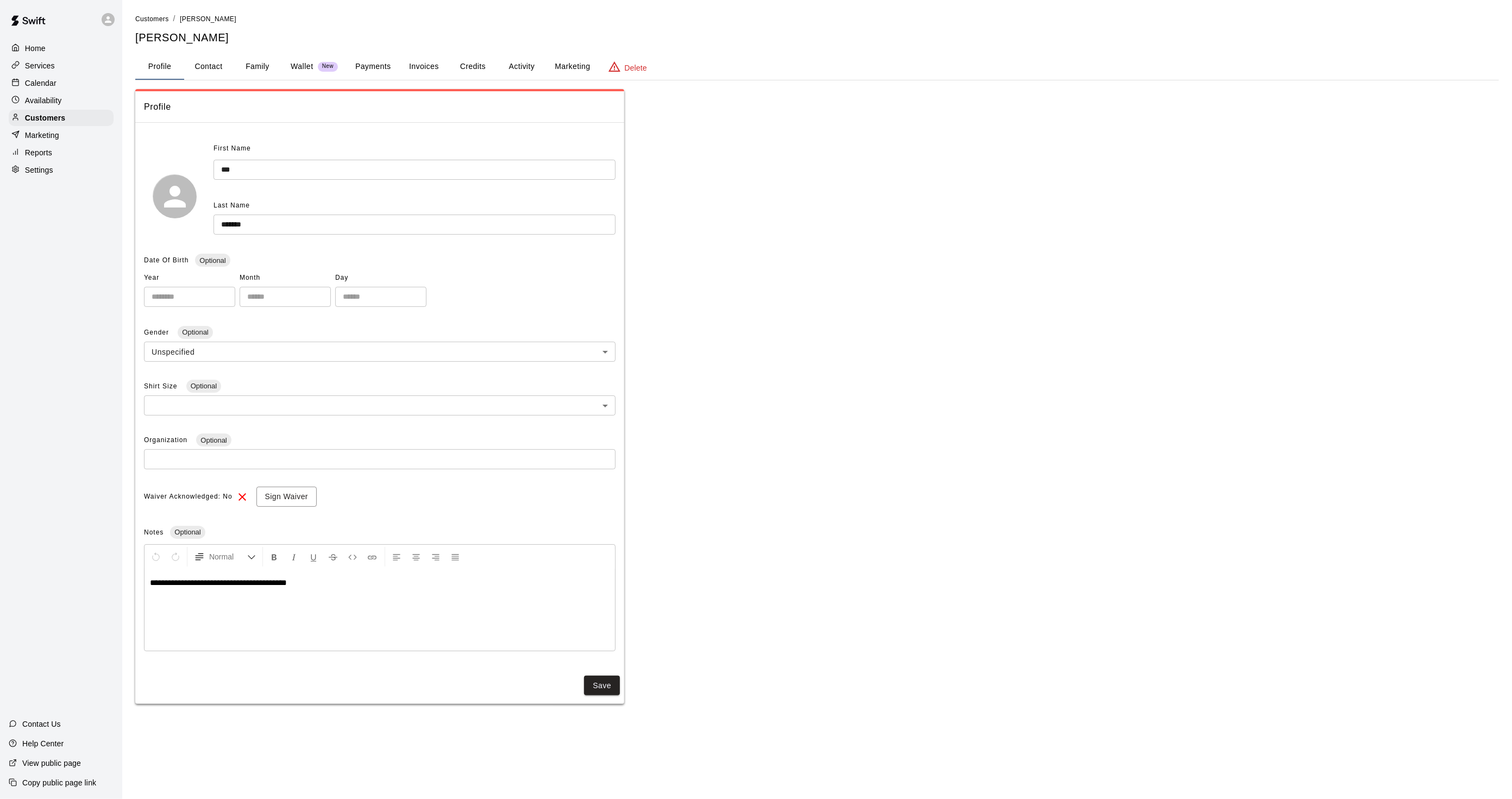
drag, startPoint x: 503, startPoint y: 73, endPoint x: 519, endPoint y: 70, distance: 16.3
click at [504, 73] on button "Activity" at bounding box center [522, 66] width 49 height 26
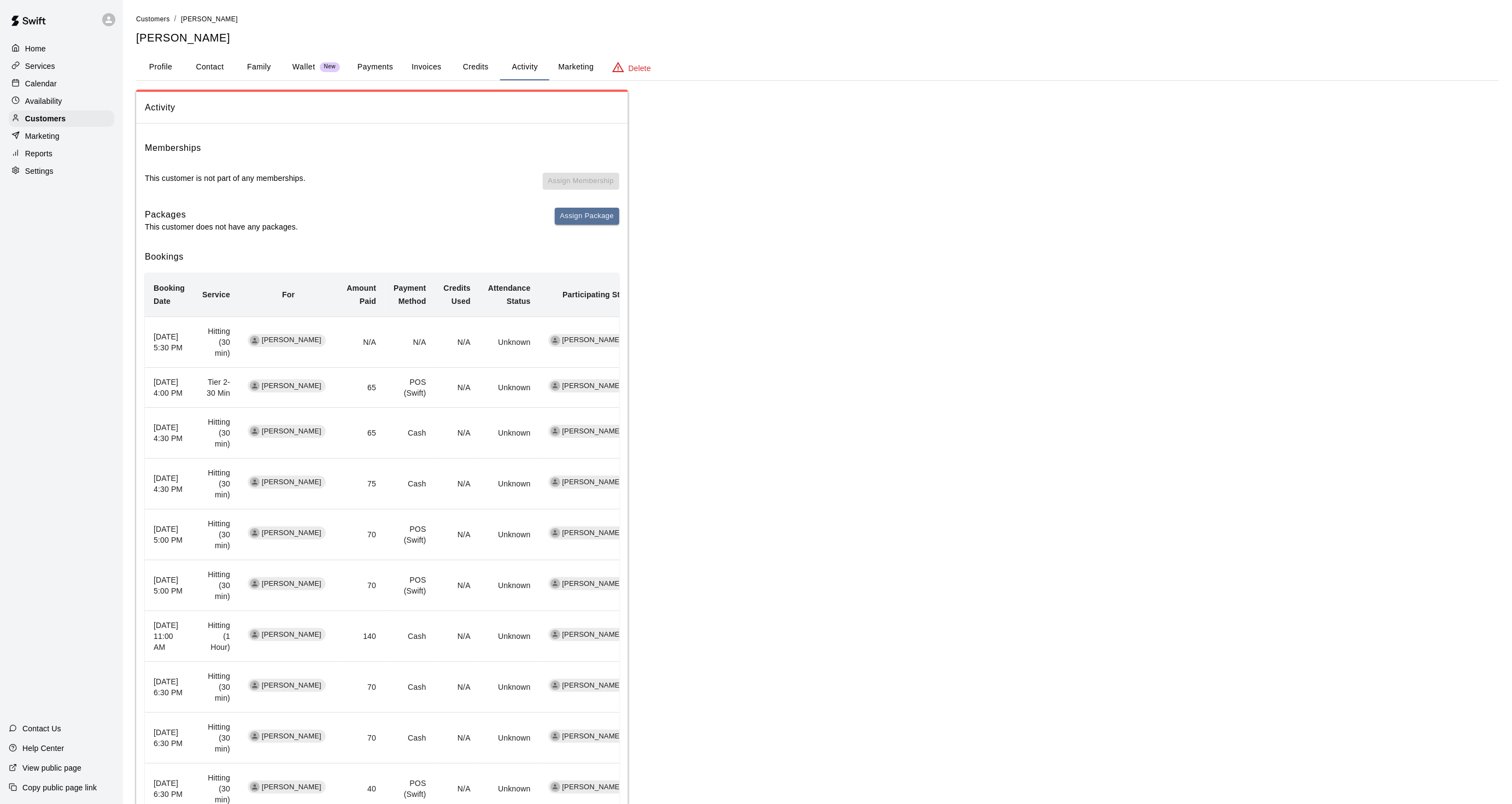
click at [95, 82] on div "Calendar" at bounding box center [61, 84] width 105 height 17
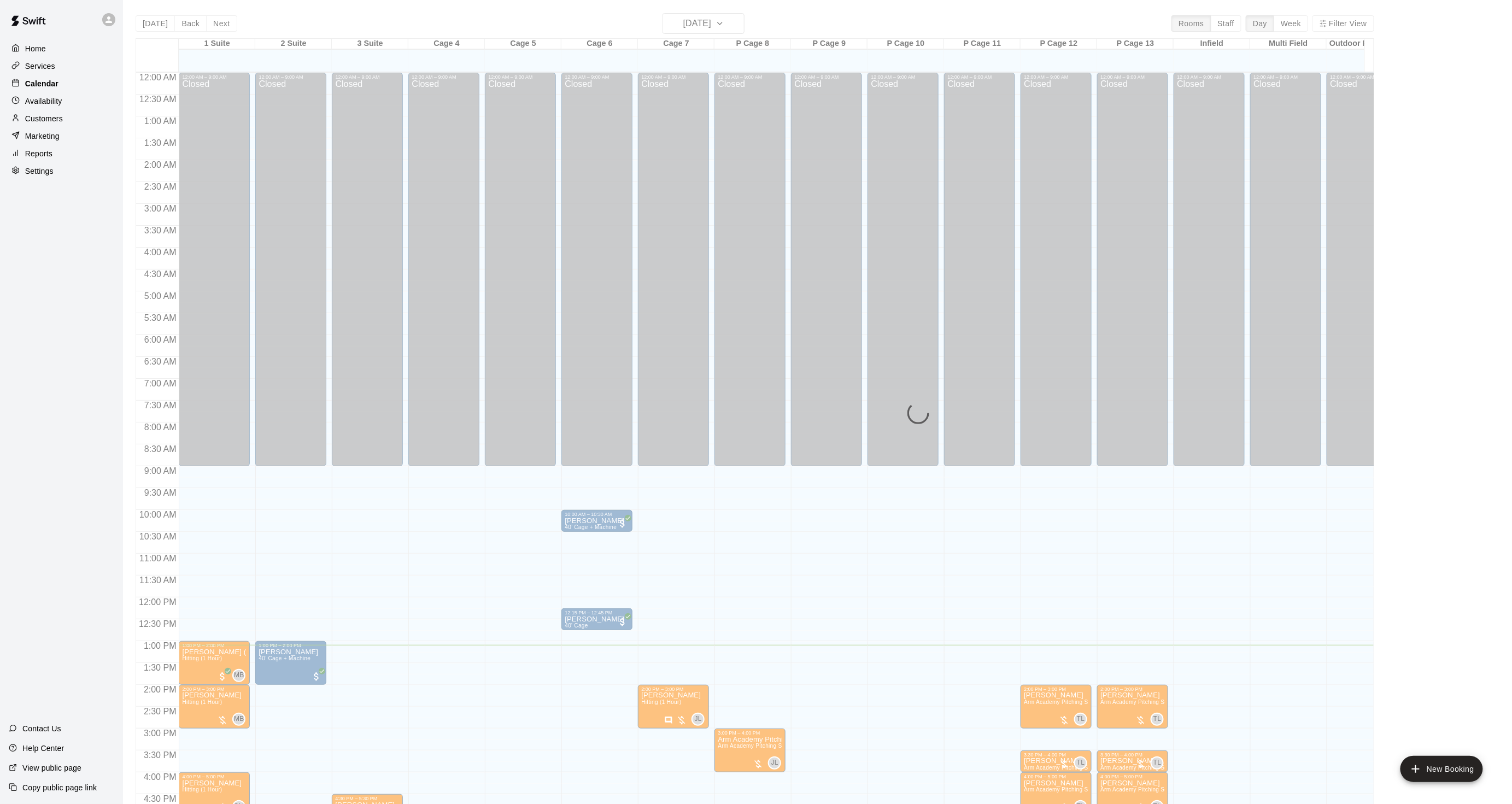
scroll to position [272, 0]
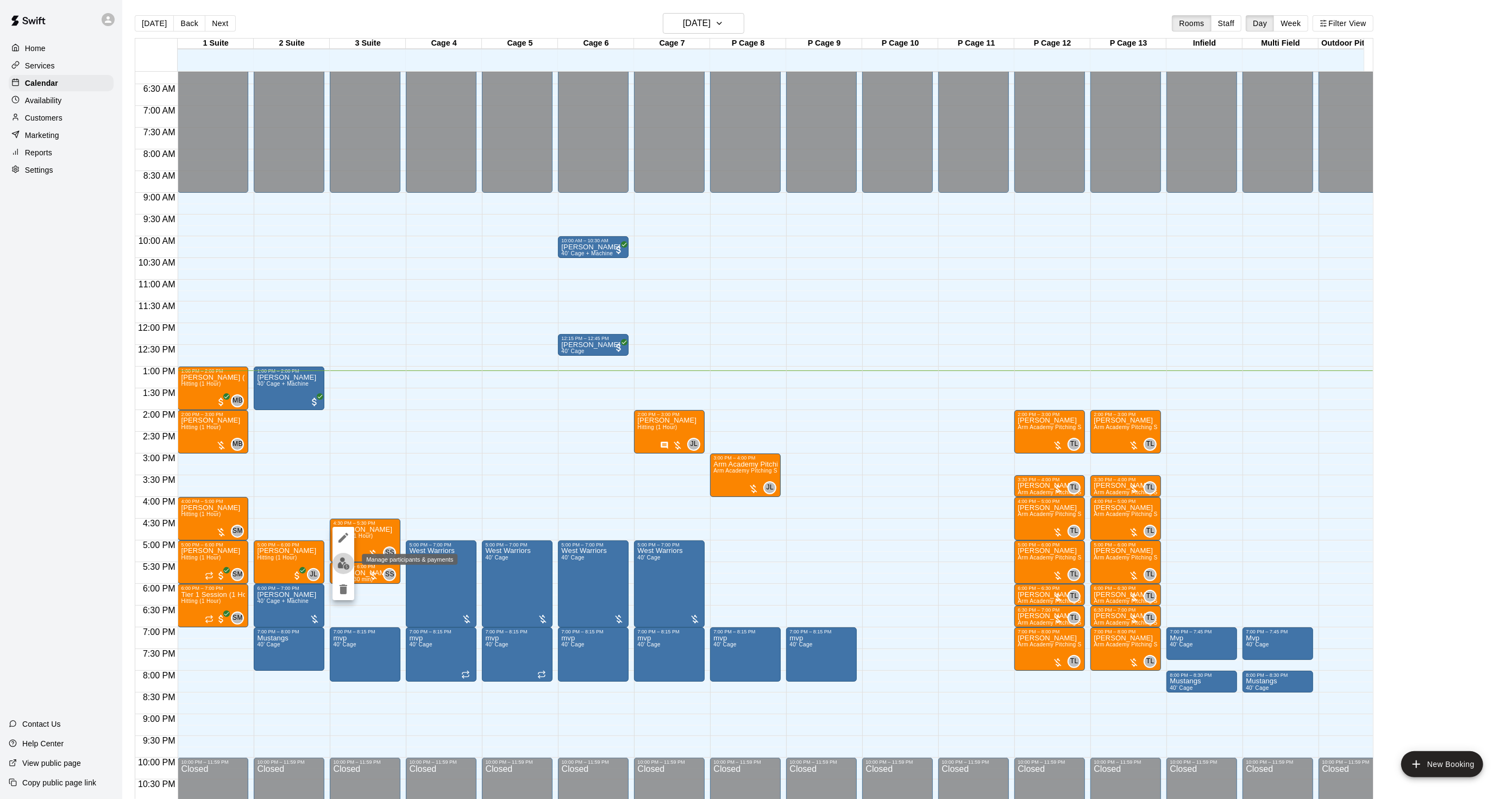
click at [350, 569] on button "edit" at bounding box center [343, 564] width 21 height 21
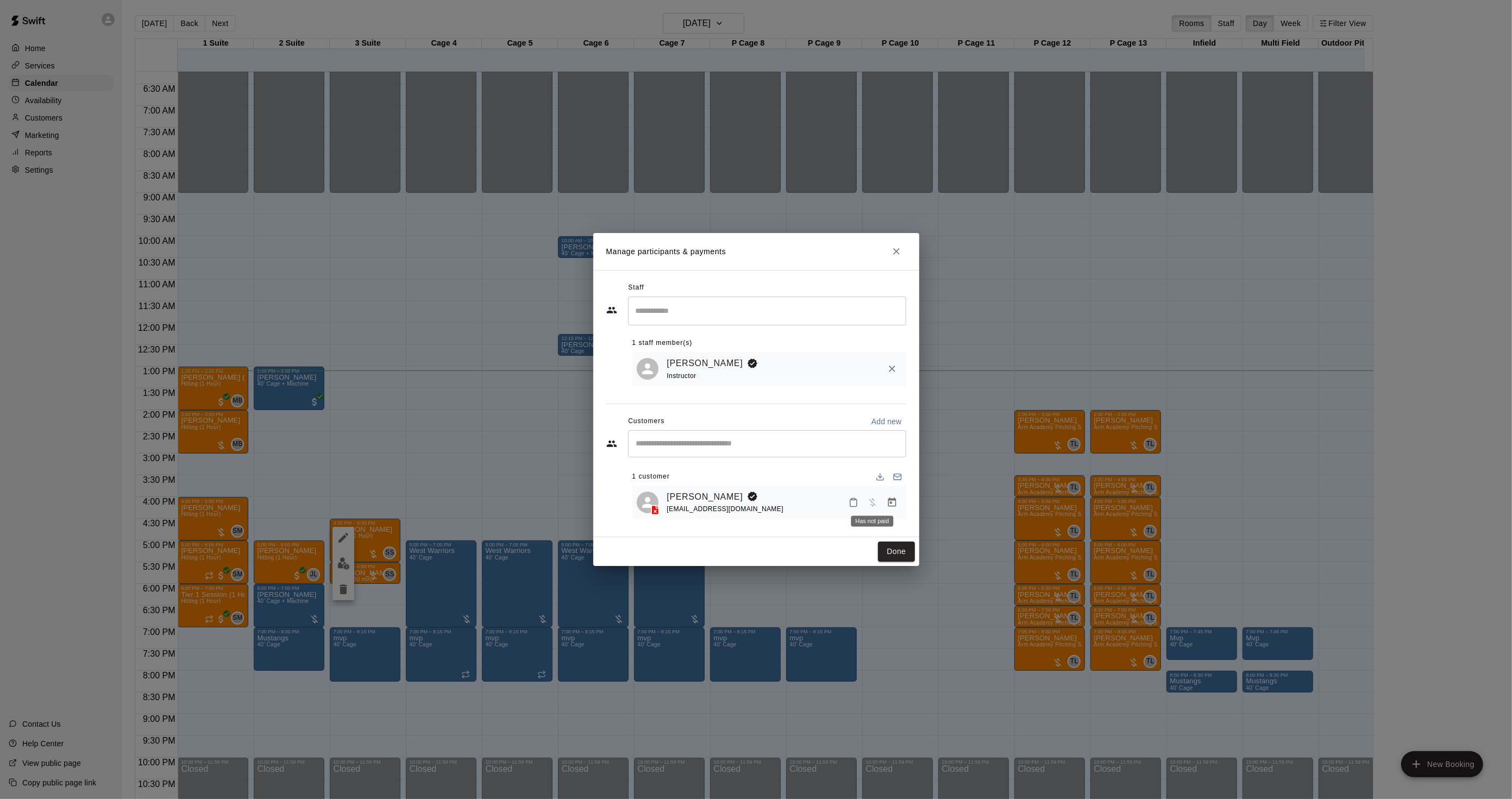
click at [887, 501] on icon "Manage bookings & payment" at bounding box center [892, 502] width 11 height 11
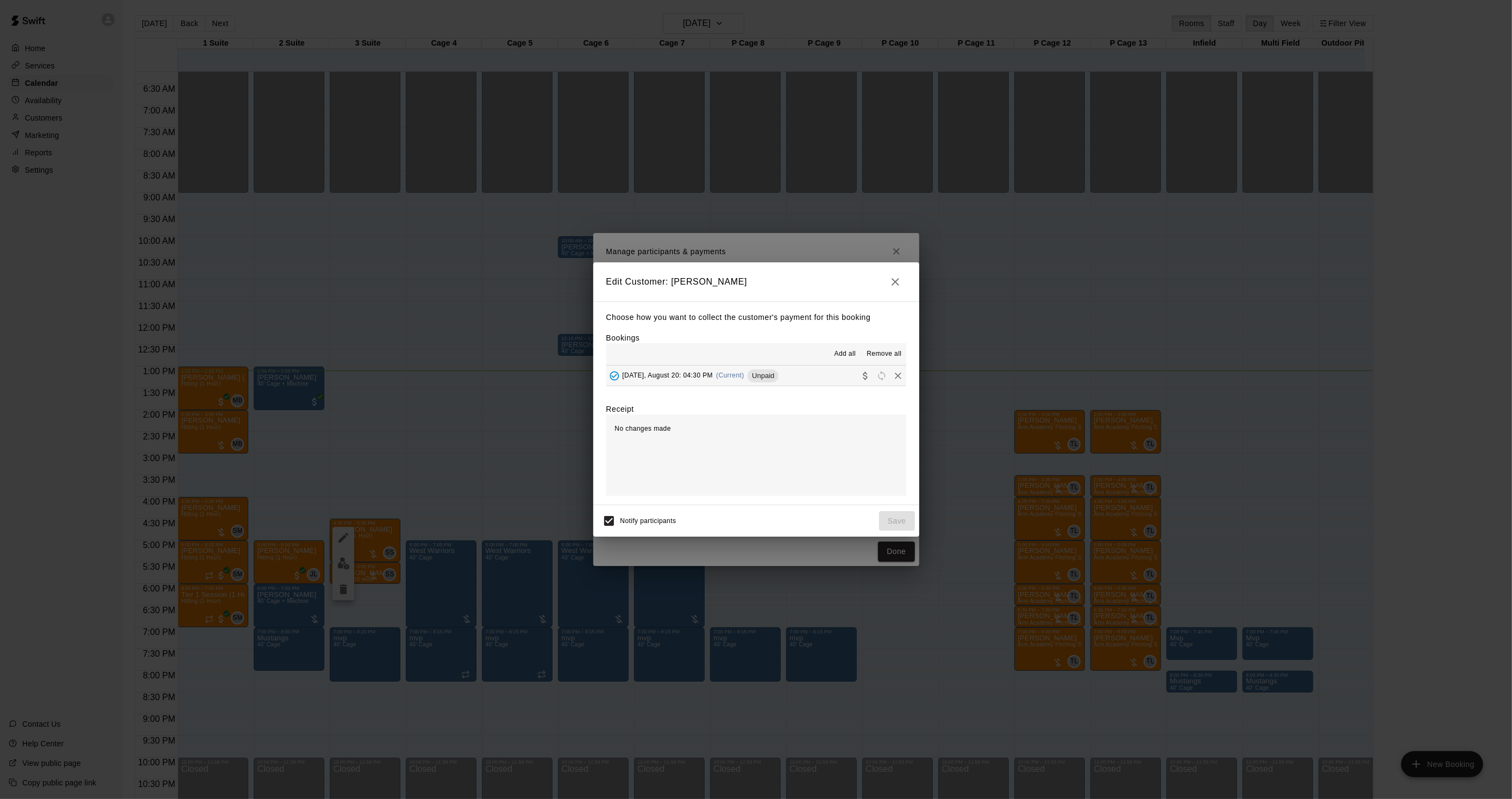
click at [742, 386] on button "[DATE], August 20: 04:30 PM (Current) Unpaid" at bounding box center [756, 375] width 300 height 21
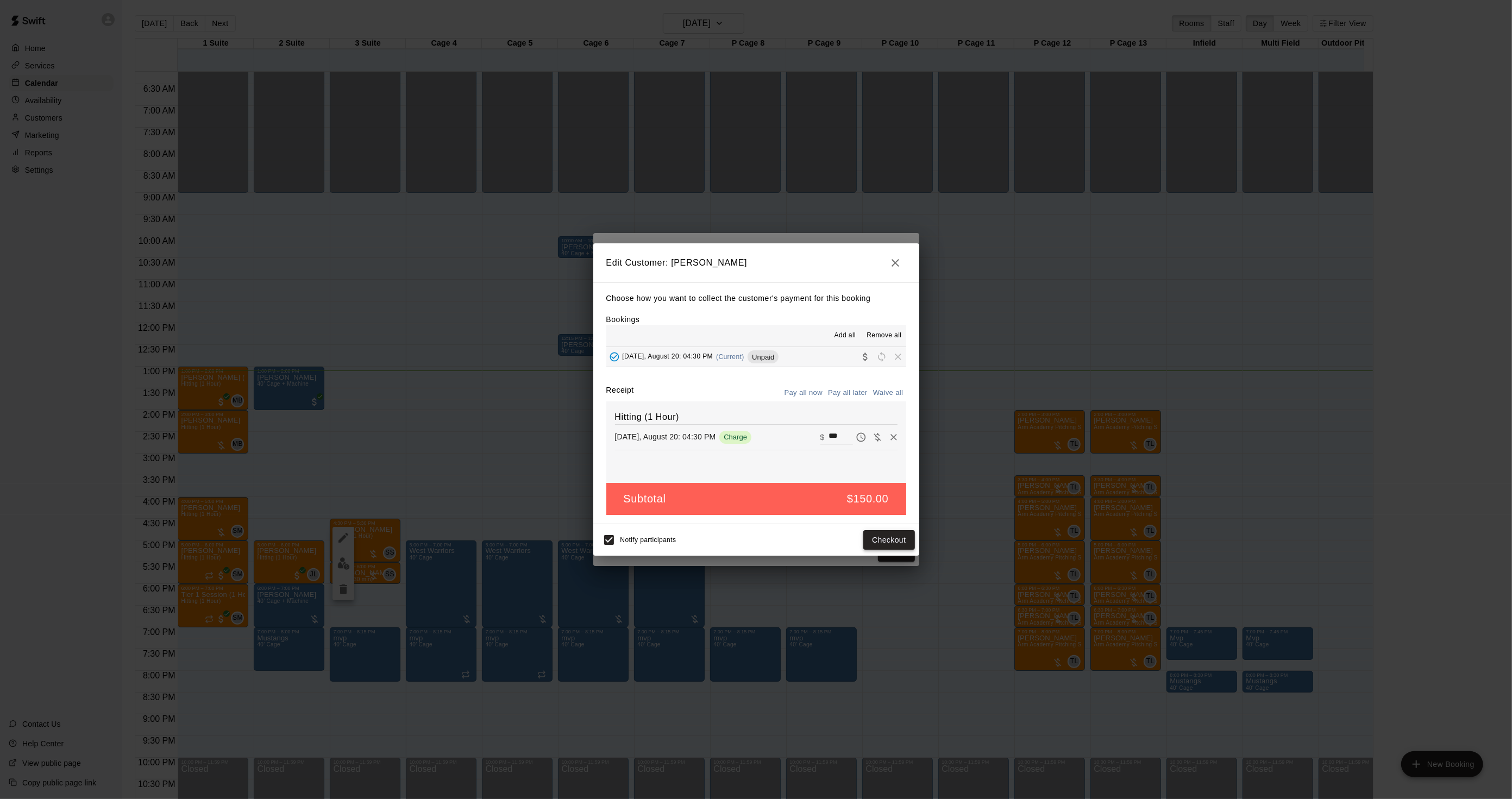
click at [890, 538] on button "Checkout" at bounding box center [889, 540] width 51 height 21
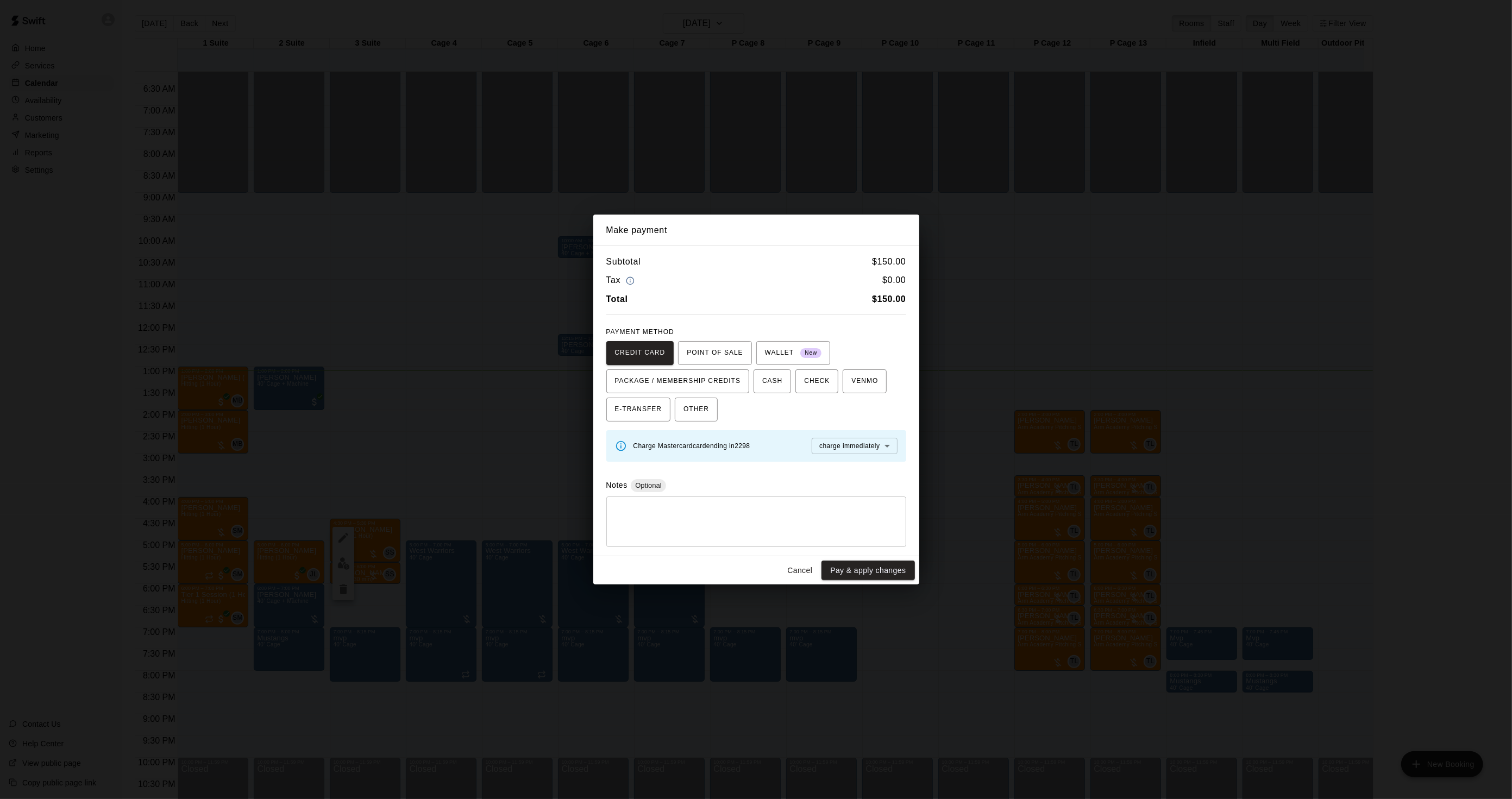
click at [991, 437] on div "Make payment Subtotal $ 150.00 Tax $ 0.00 Total $ 150.00 PAYMENT METHOD CREDIT …" at bounding box center [756, 400] width 1512 height 799
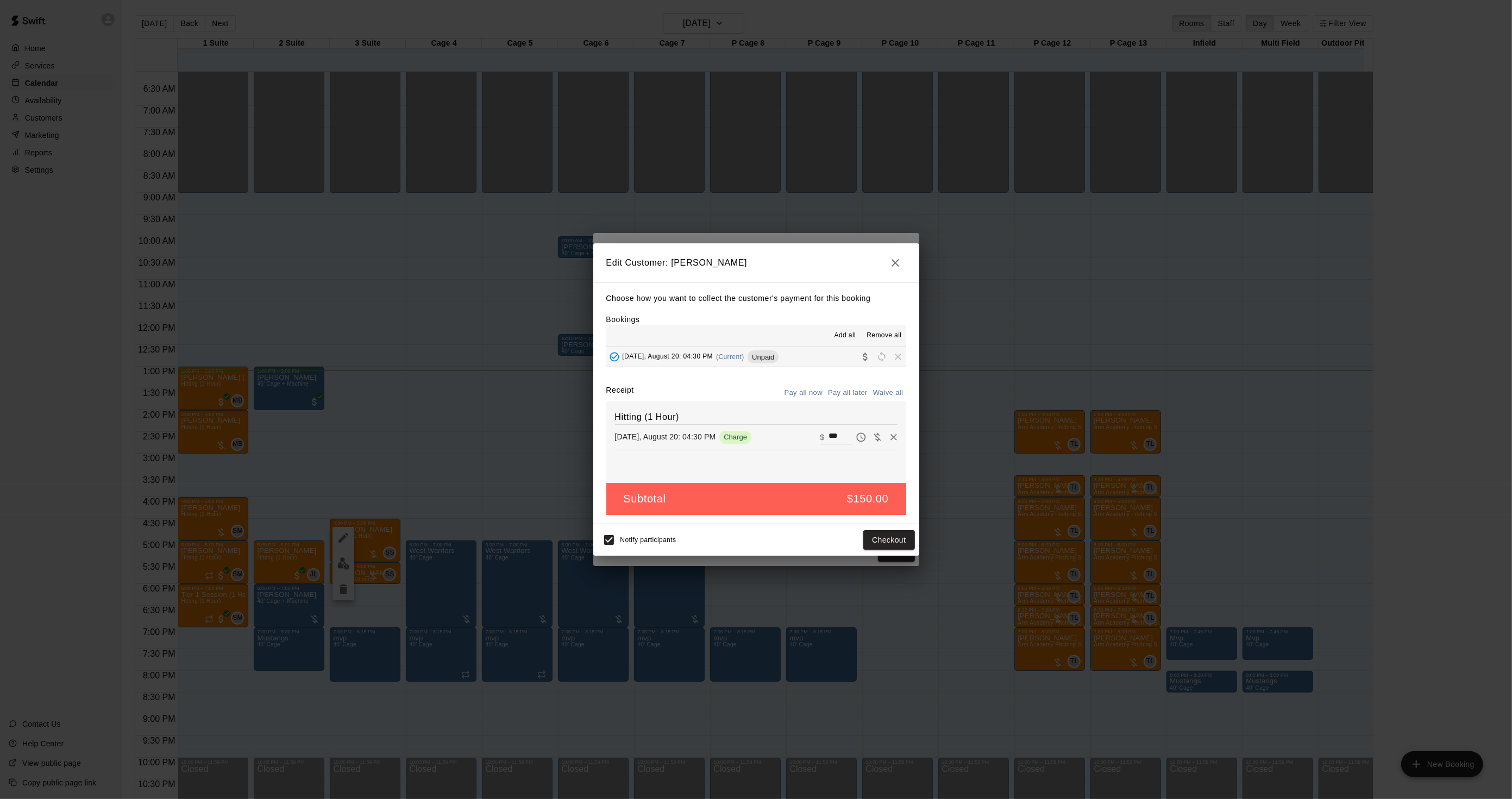
click at [994, 437] on div "Edit Customer: [PERSON_NAME] Choose how you want to collect the customer's paym…" at bounding box center [756, 400] width 1512 height 799
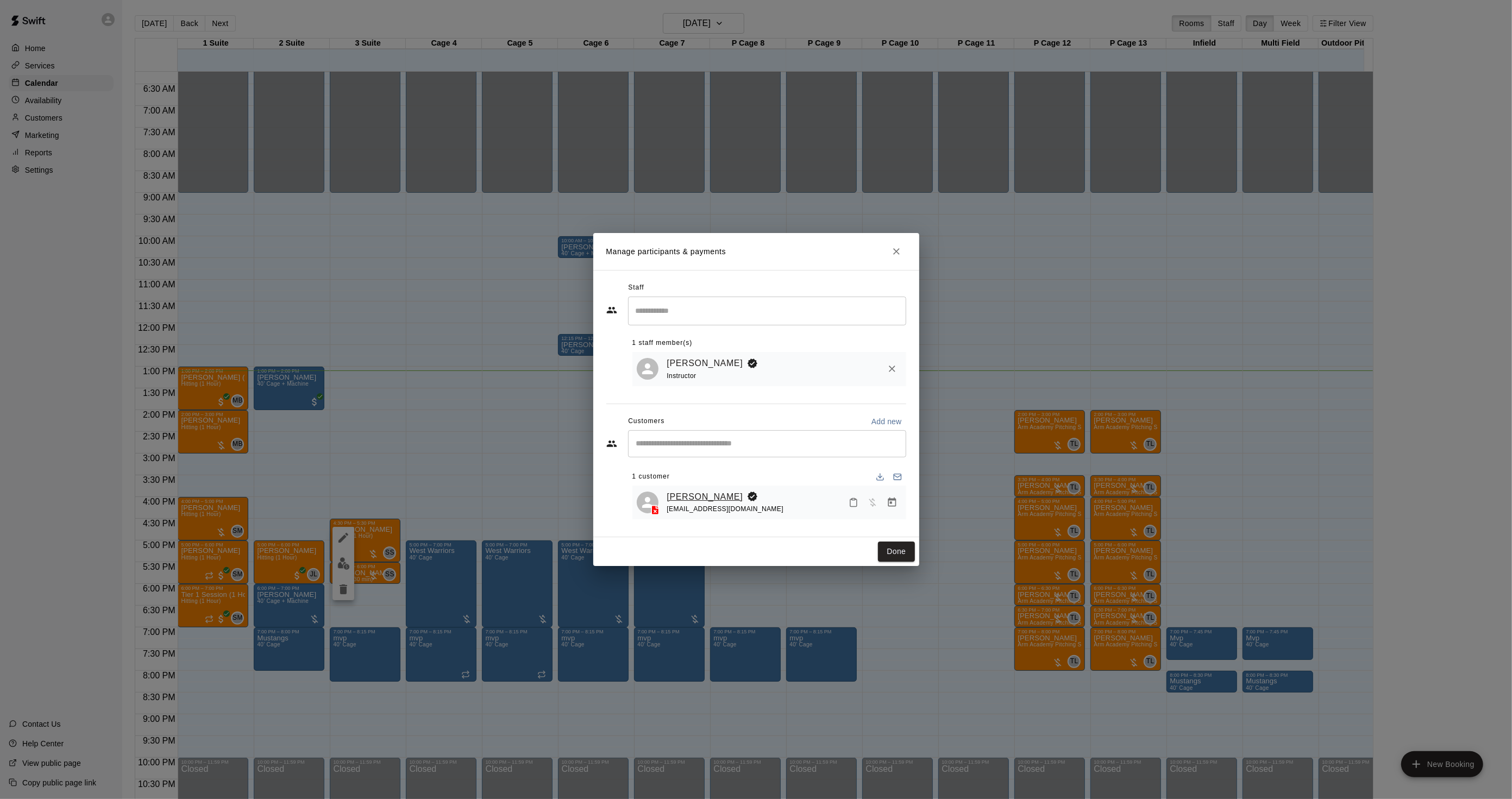
click at [713, 493] on link "[PERSON_NAME]" at bounding box center [705, 497] width 76 height 14
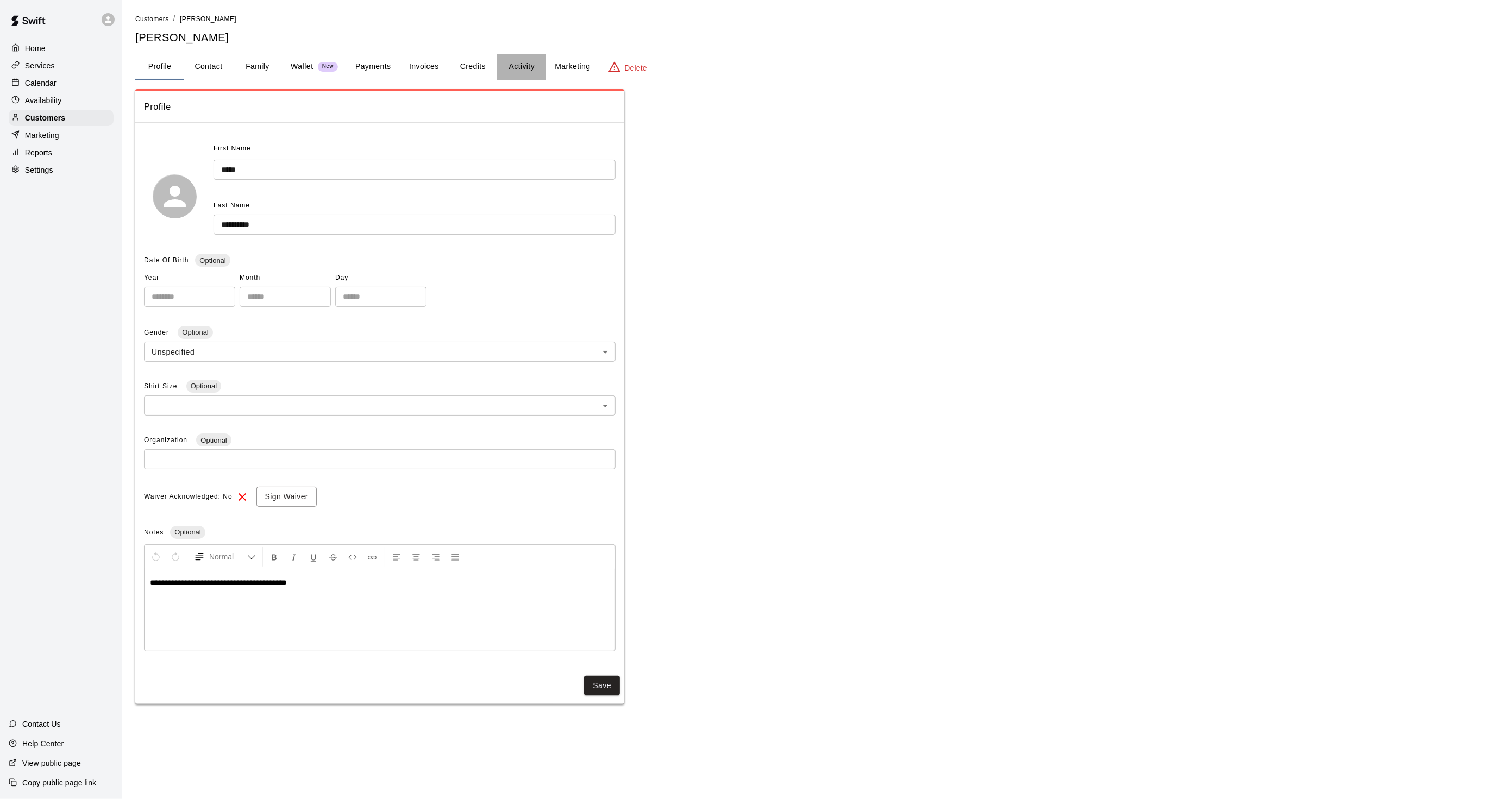
click at [525, 68] on button "Activity" at bounding box center [522, 66] width 49 height 26
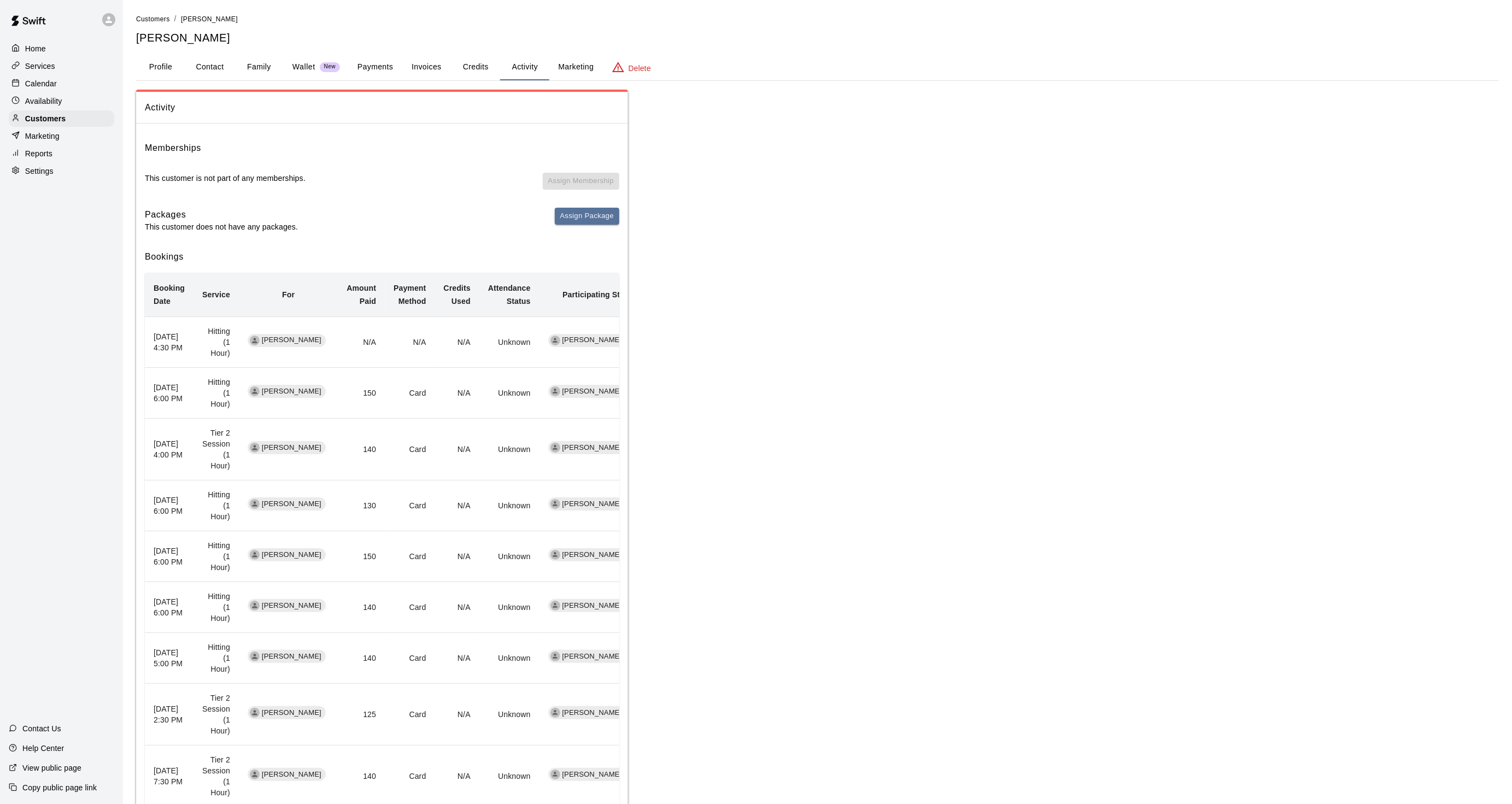
click at [54, 87] on p "Calendar" at bounding box center [41, 84] width 31 height 11
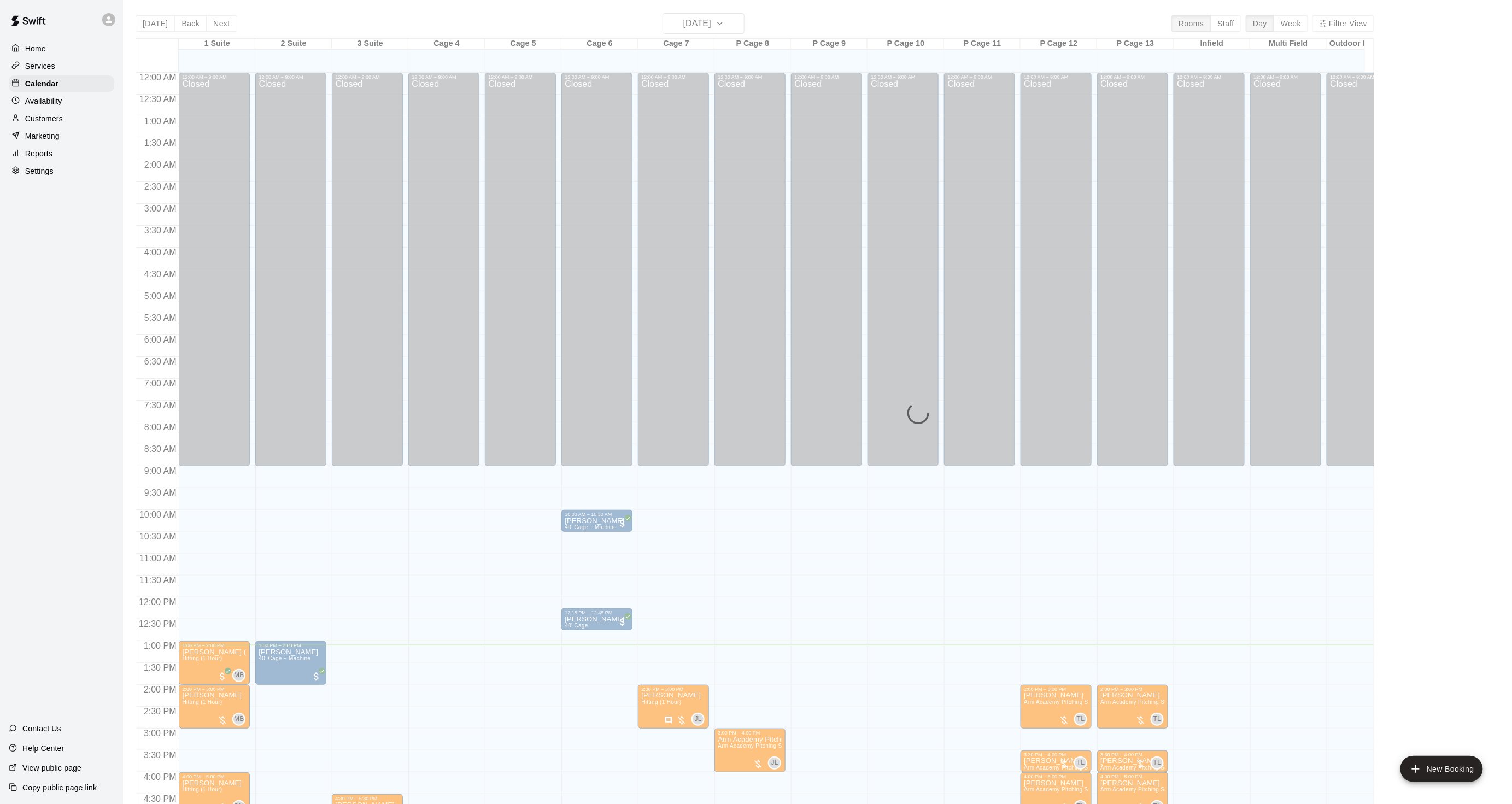
scroll to position [272, 0]
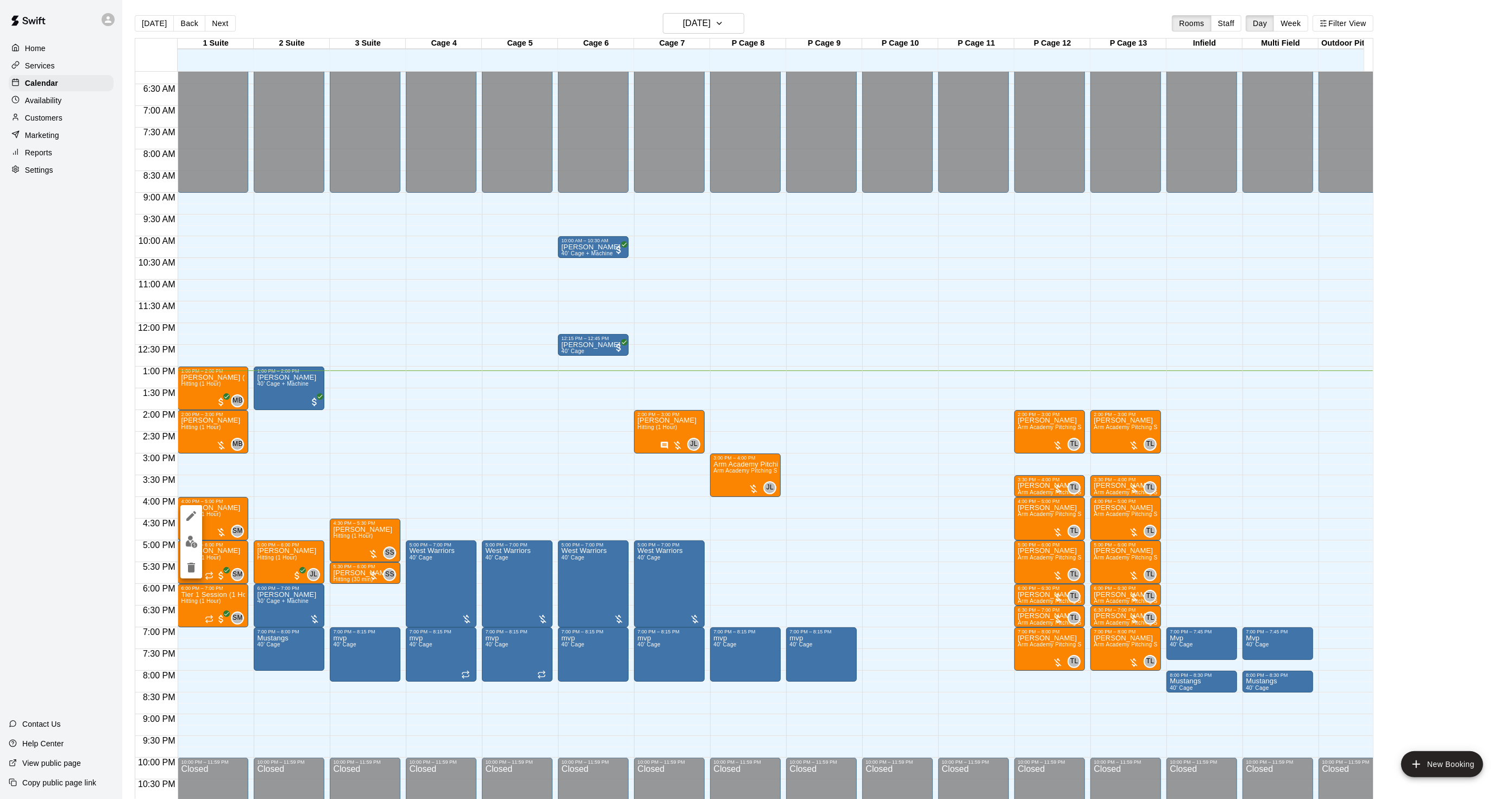
click at [189, 548] on img "edit" at bounding box center [191, 541] width 13 height 13
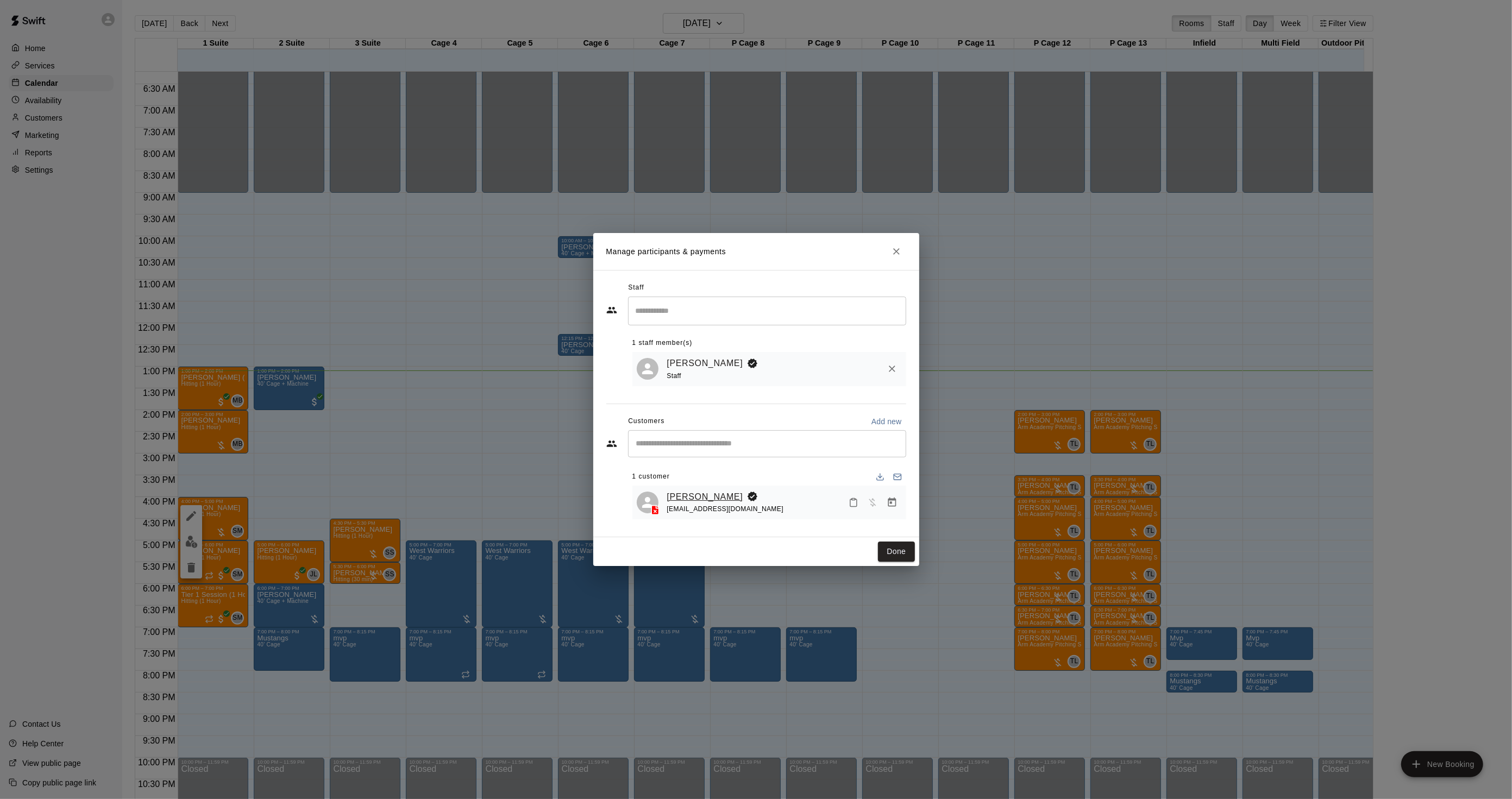
click at [690, 492] on link "[PERSON_NAME]" at bounding box center [705, 497] width 76 height 14
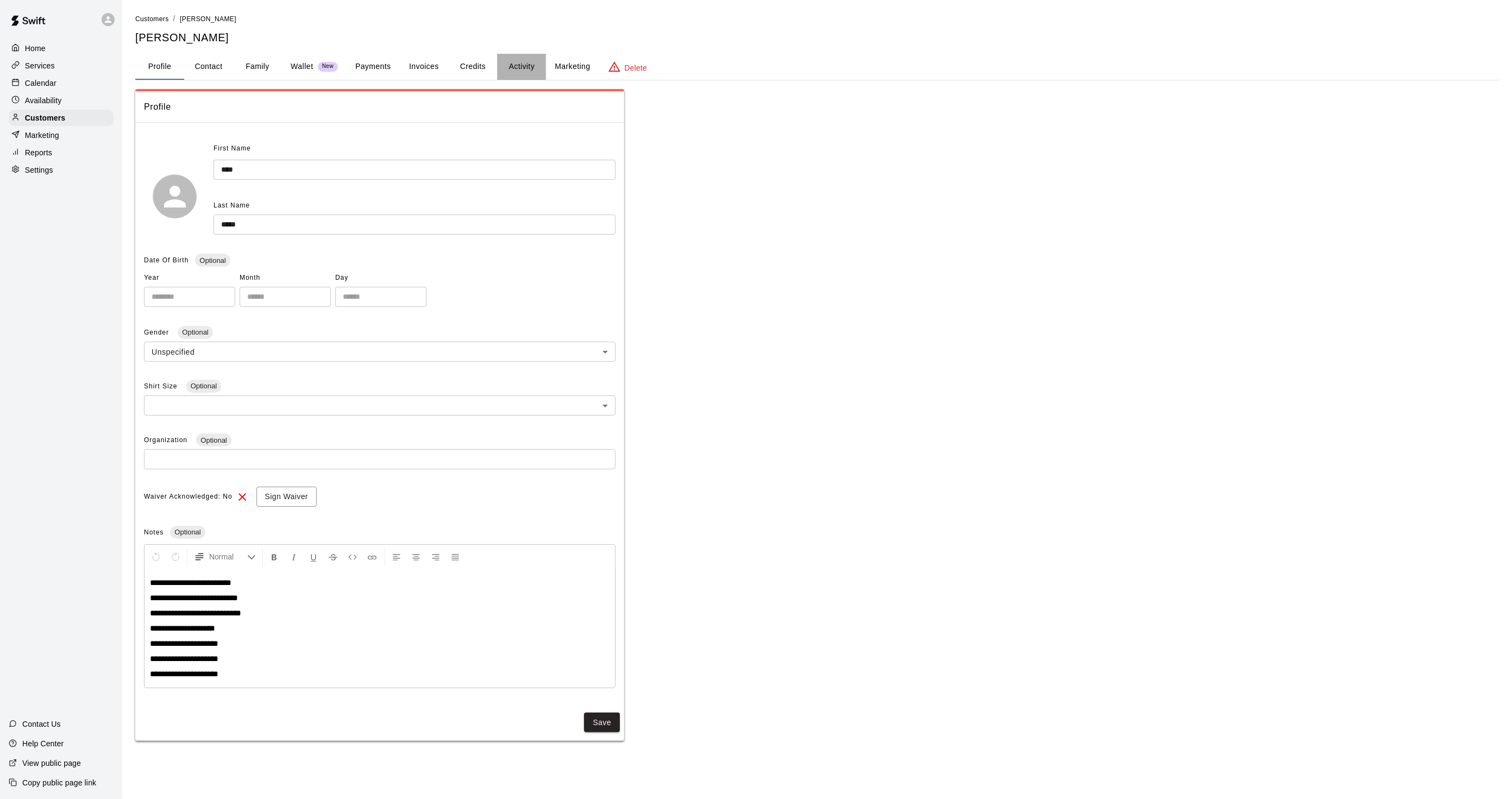
click at [520, 68] on button "Activity" at bounding box center [522, 66] width 49 height 26
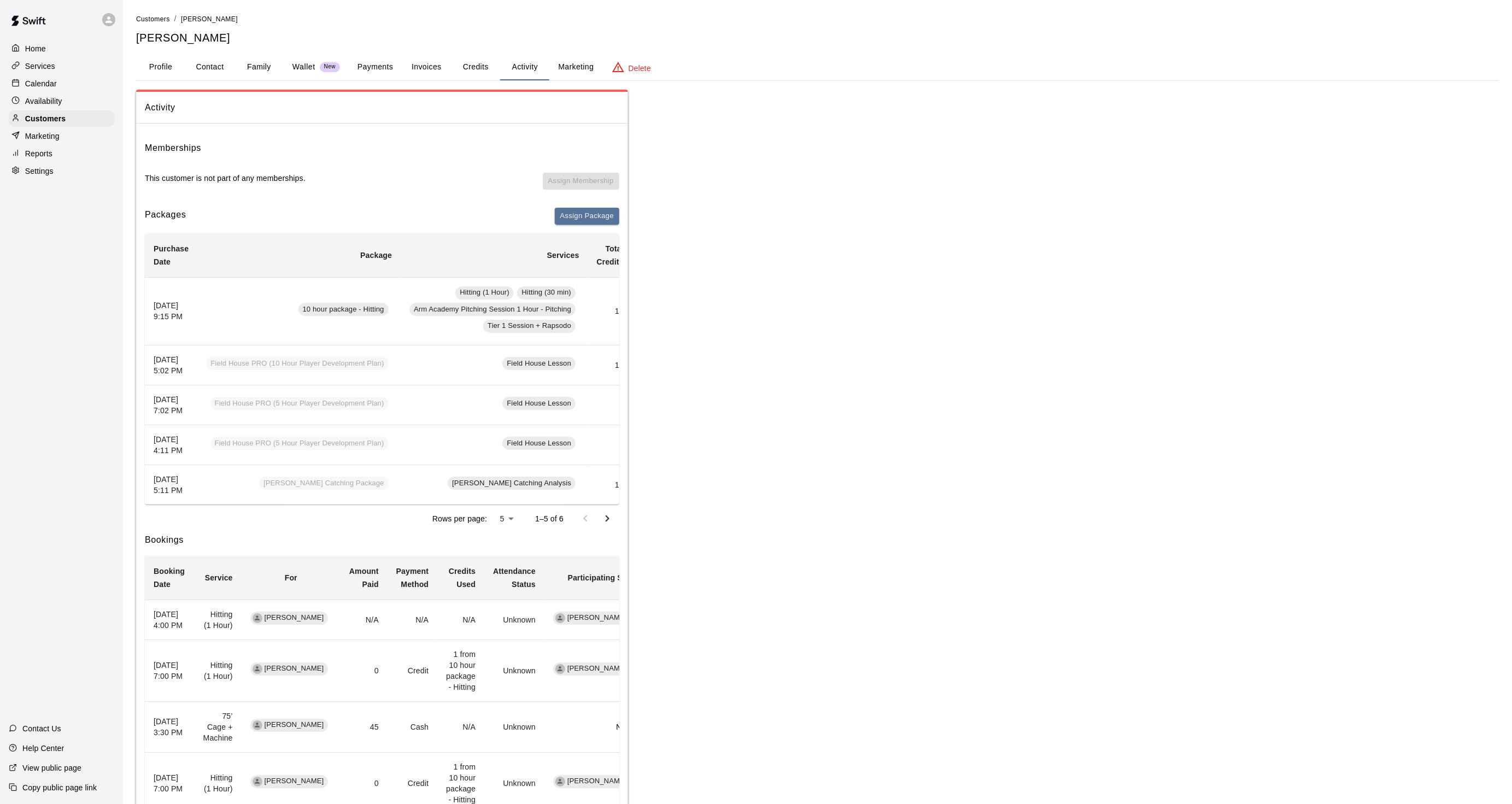
drag, startPoint x: 479, startPoint y: 547, endPoint x: 493, endPoint y: 547, distance: 14.0
click at [493, 505] on td "[PERSON_NAME] Catching Analysis" at bounding box center [494, 485] width 187 height 40
click at [57, 86] on div "Calendar" at bounding box center [61, 84] width 105 height 17
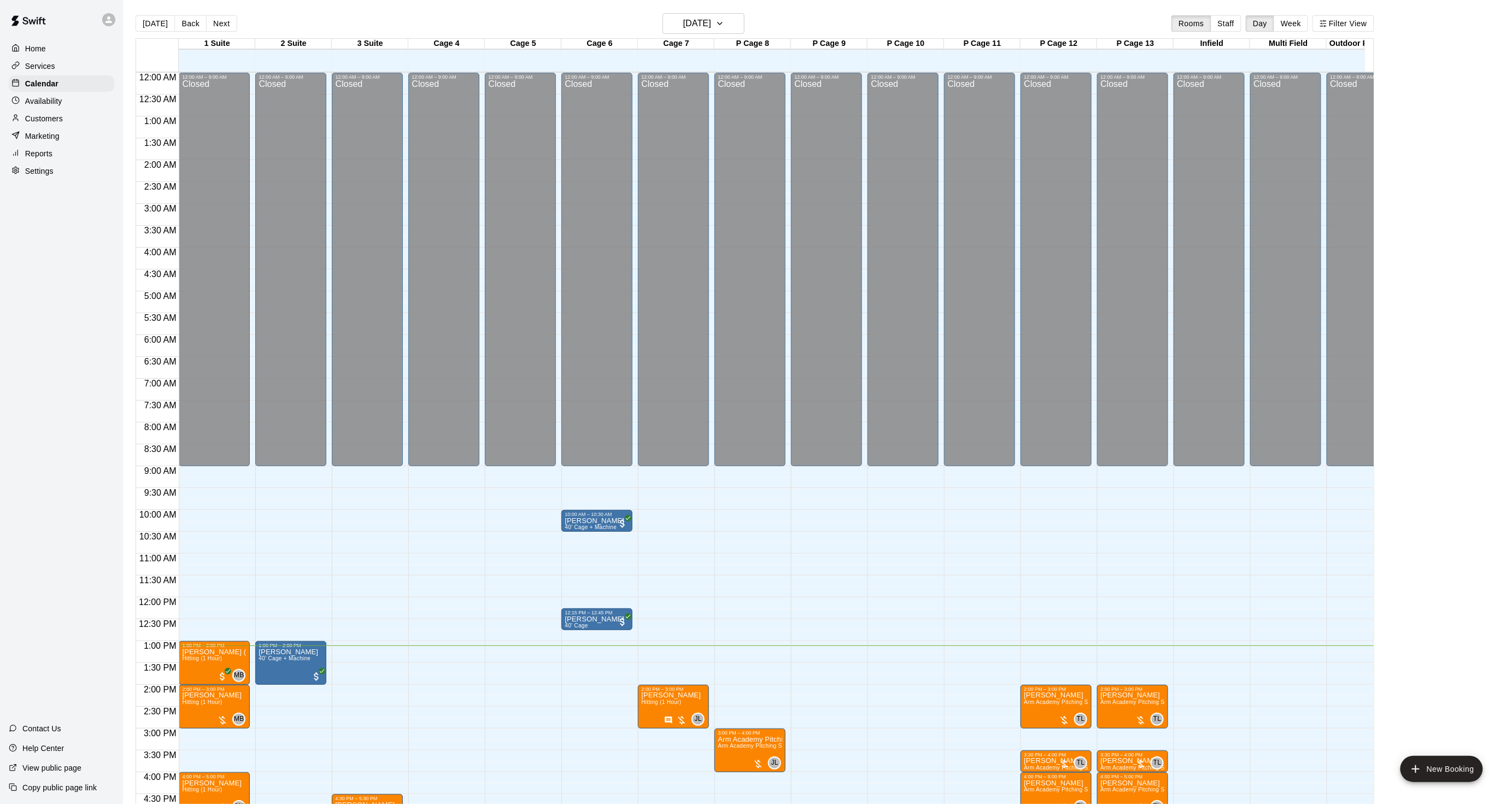
scroll to position [272, 0]
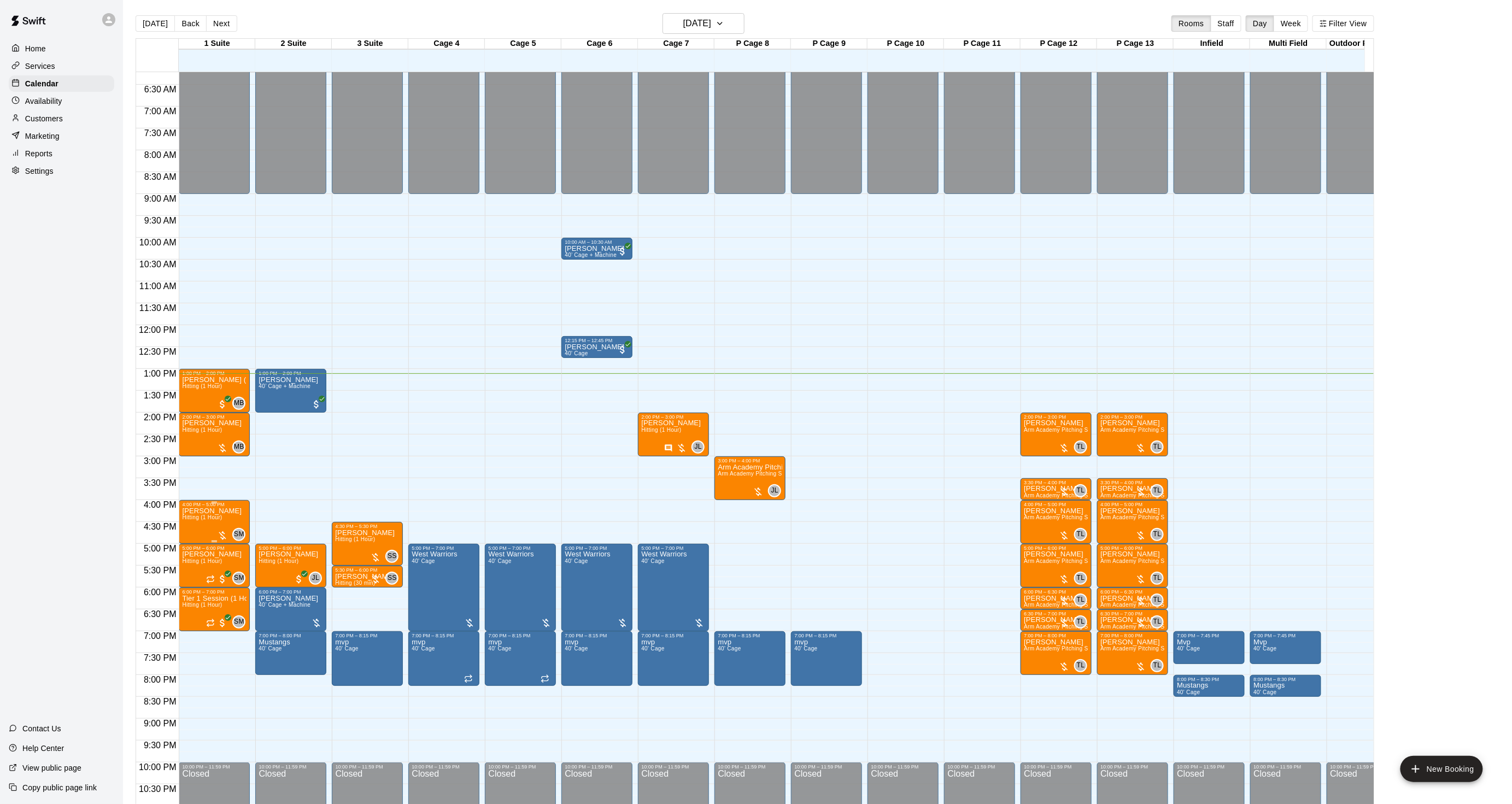
click at [208, 511] on p "[PERSON_NAME]" at bounding box center [211, 511] width 60 height 0
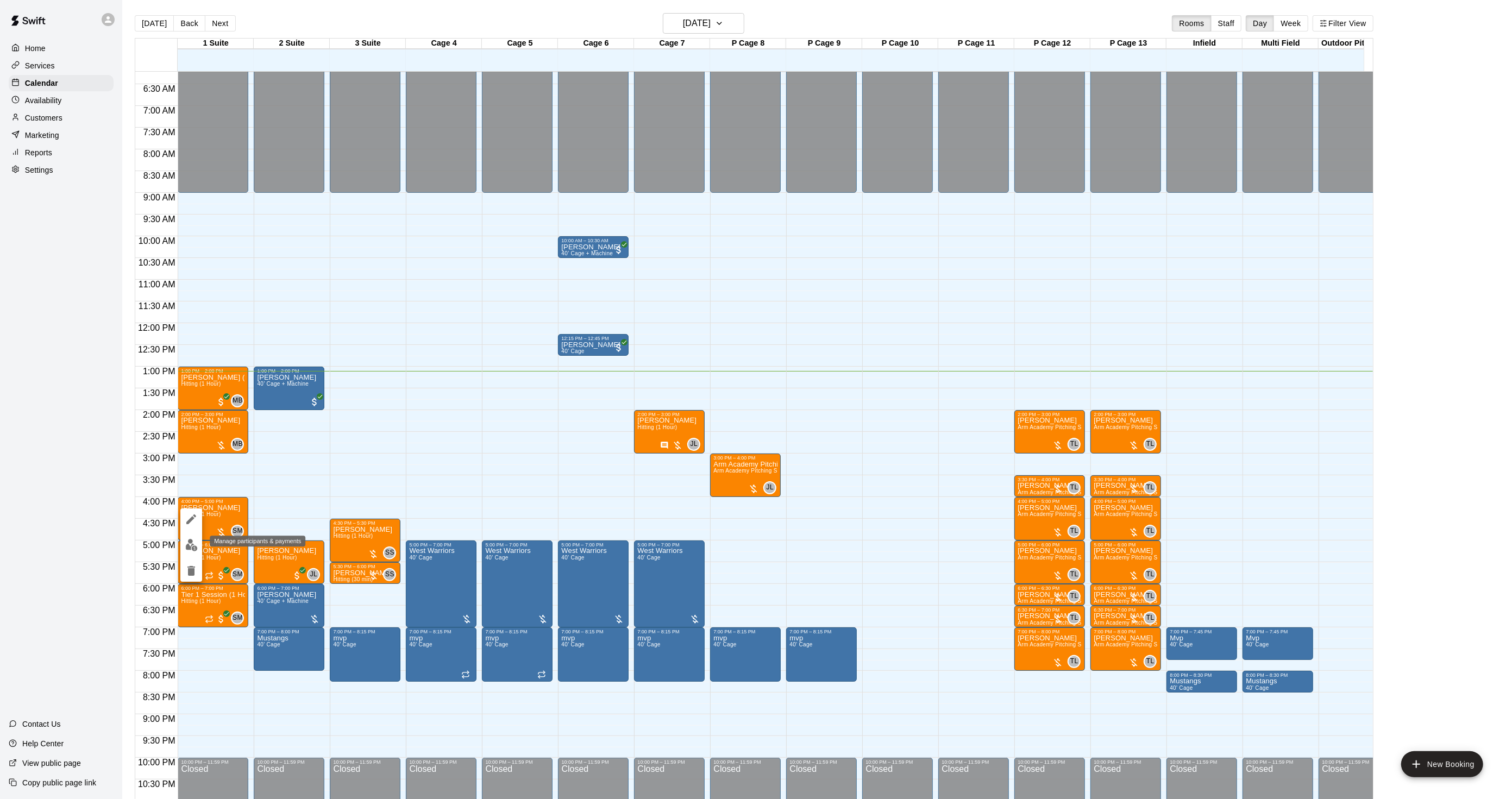
click at [184, 541] on button "edit" at bounding box center [191, 545] width 21 height 21
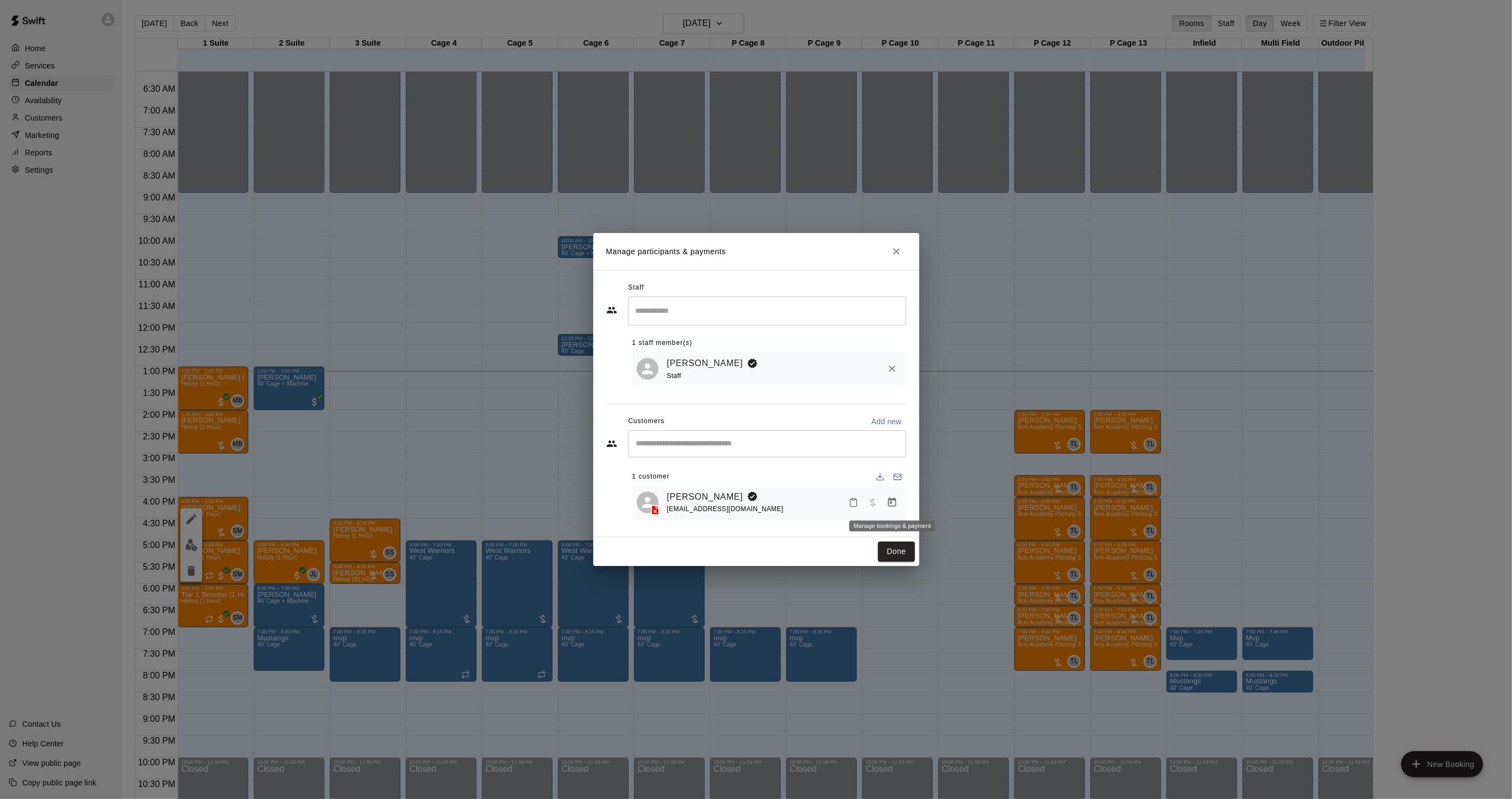
click at [890, 501] on icon "Manage bookings & payment" at bounding box center [892, 502] width 8 height 9
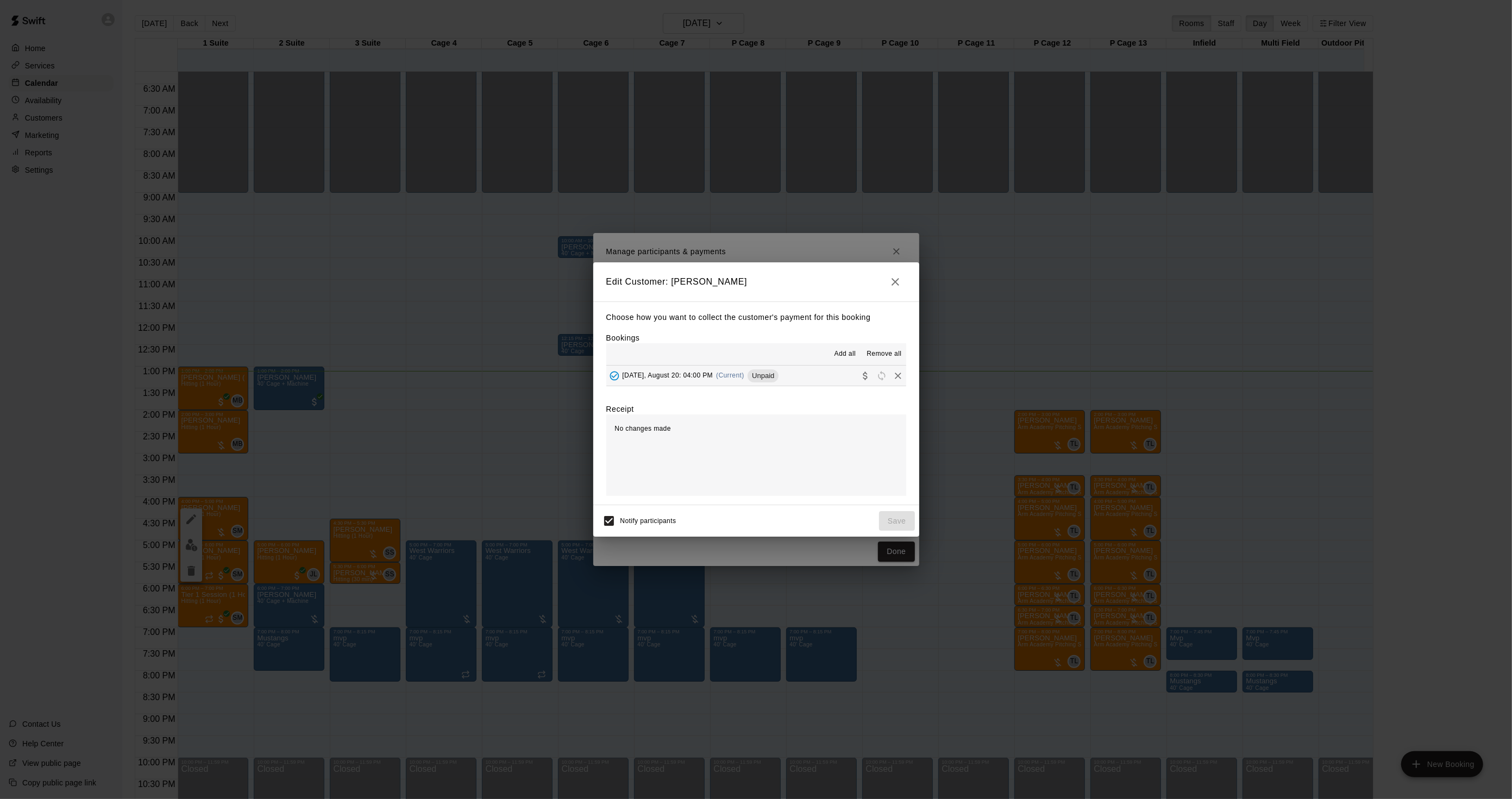
click at [744, 372] on span "(Current)" at bounding box center [730, 375] width 28 height 8
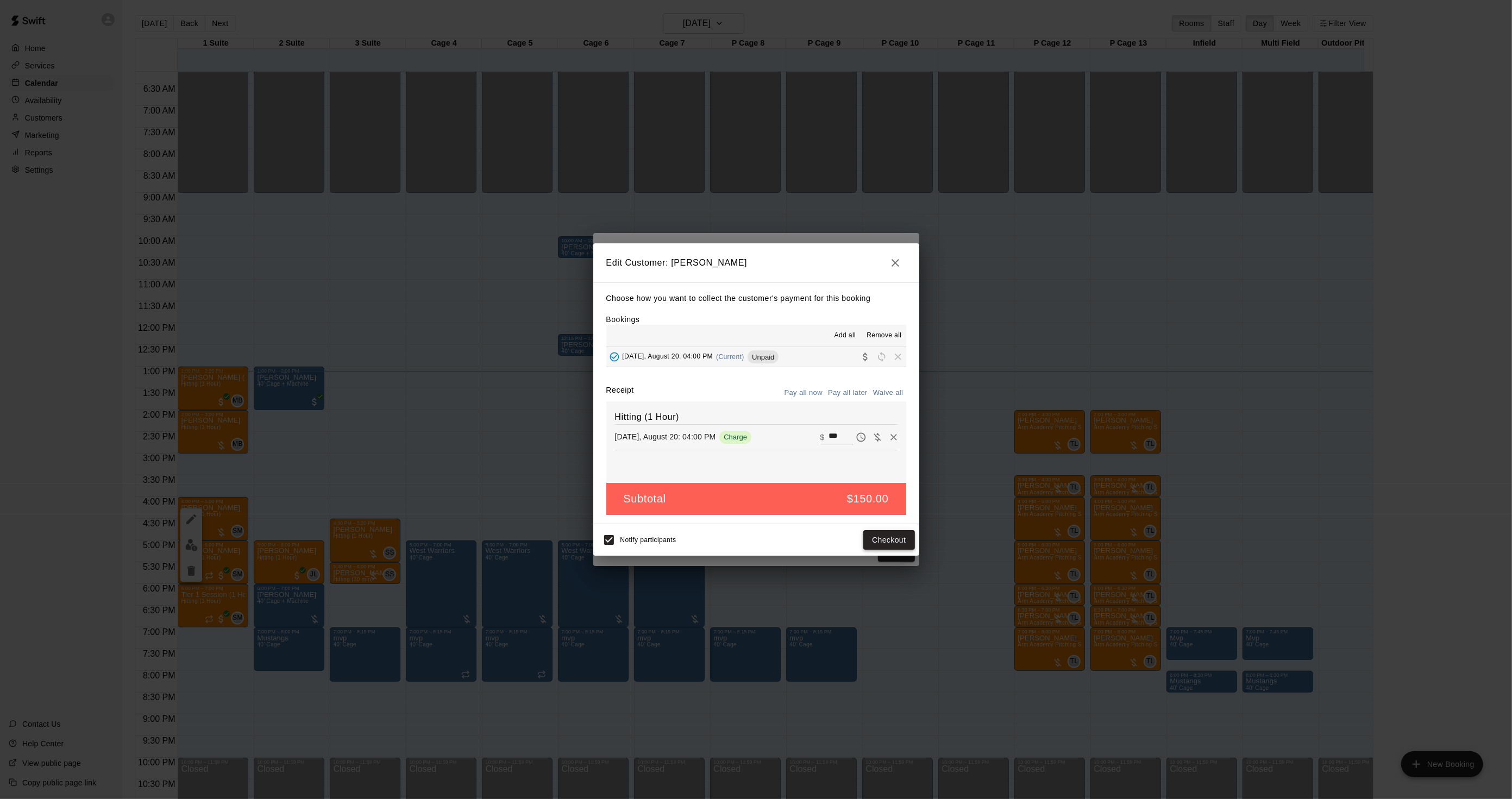
click at [886, 544] on button "Checkout" at bounding box center [889, 540] width 51 height 21
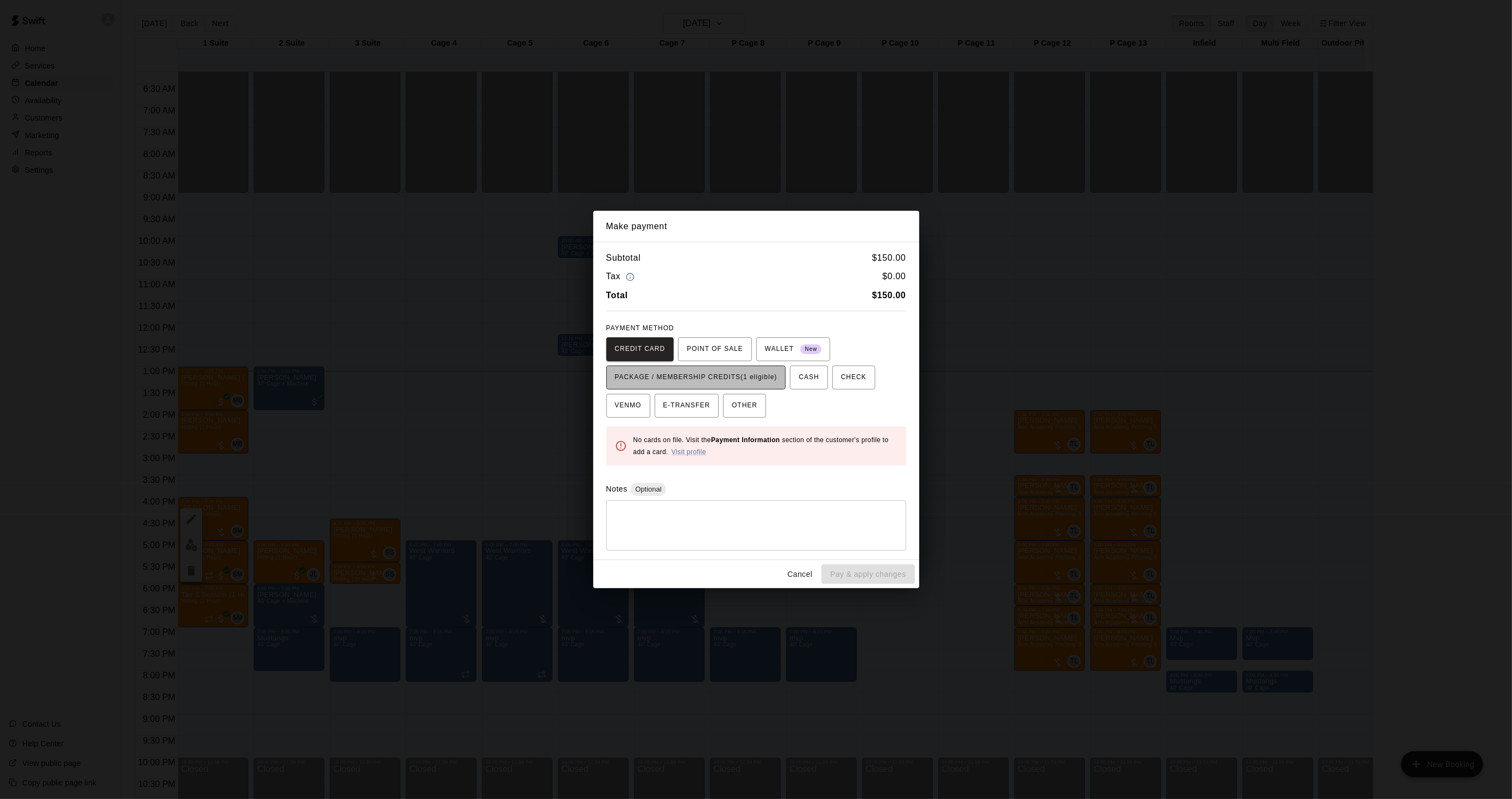
click at [704, 377] on span "PACKAGE / MEMBERSHIP CREDITS (1 eligible)" at bounding box center [696, 378] width 162 height 18
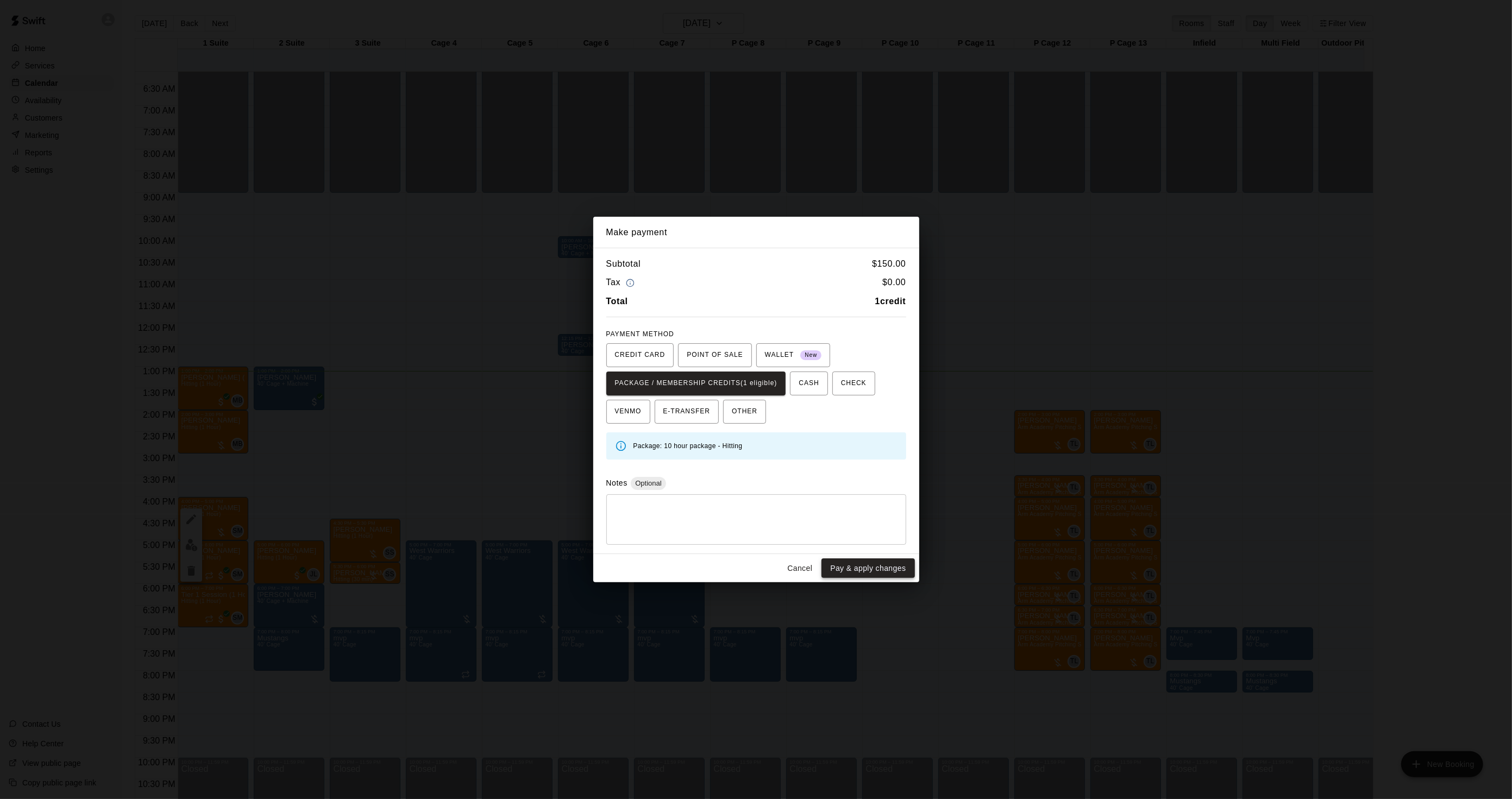
click at [875, 567] on button "Pay & apply changes" at bounding box center [867, 568] width 93 height 21
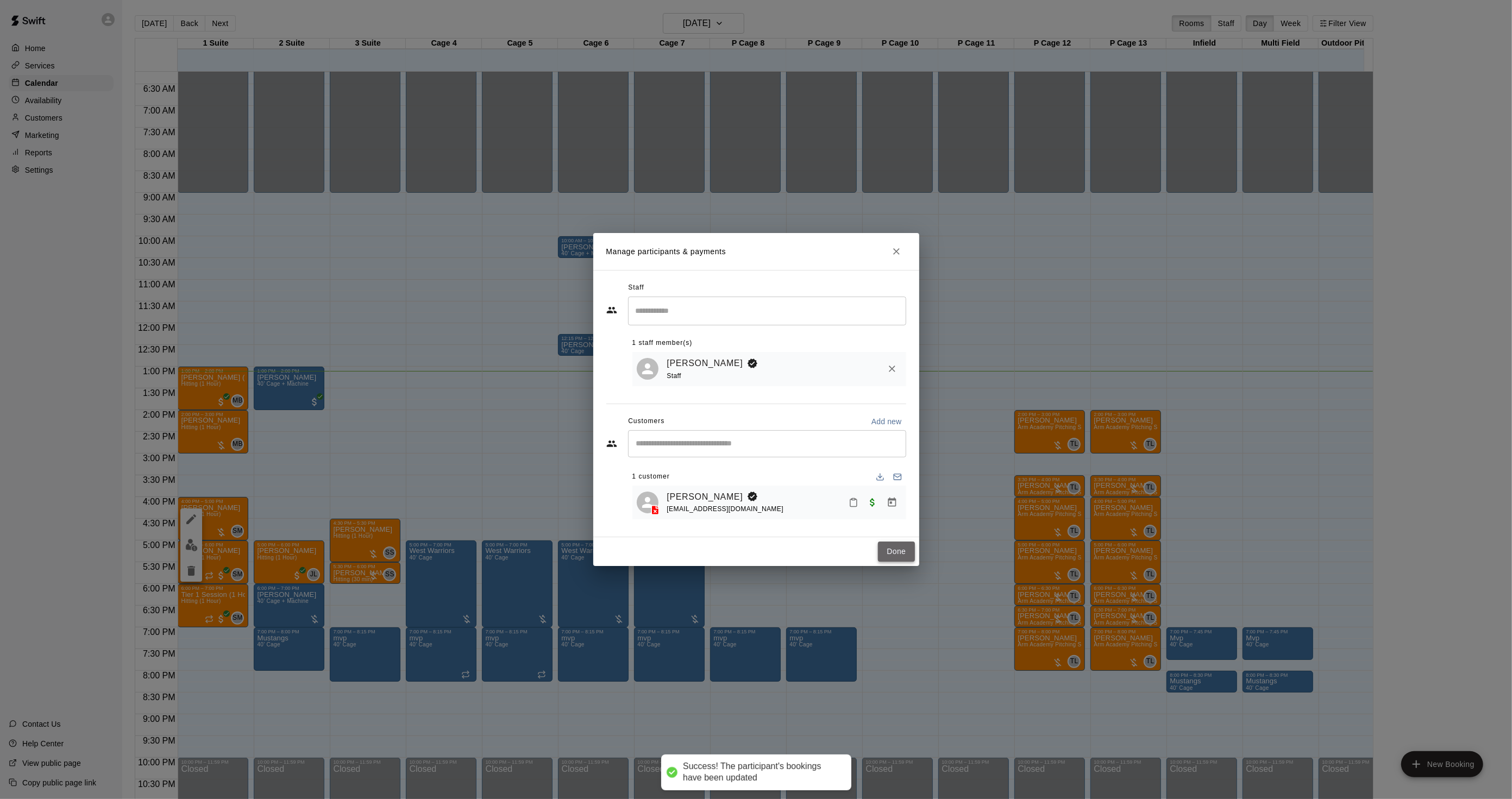
click at [901, 560] on button "Done" at bounding box center [896, 552] width 36 height 21
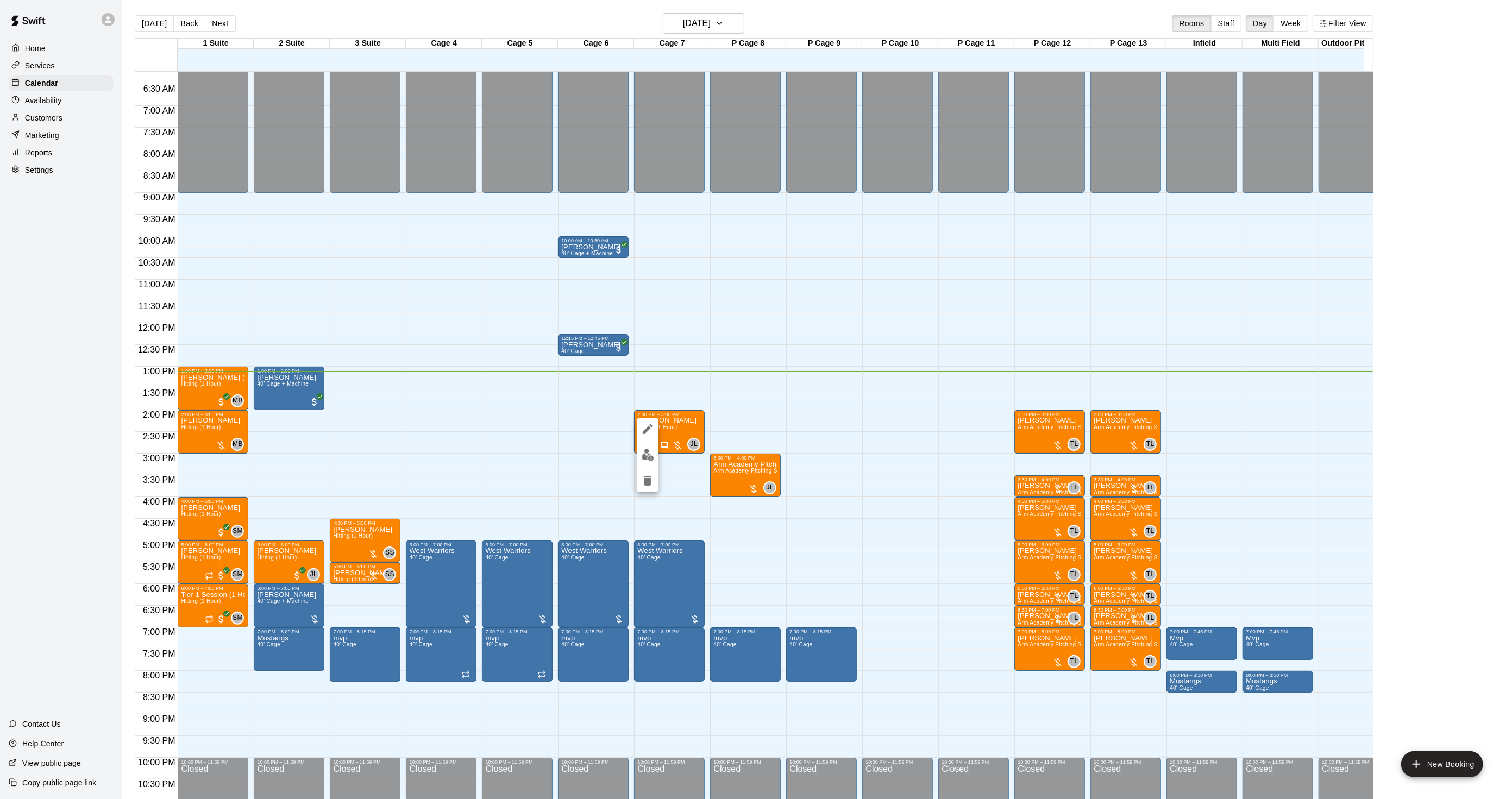
click at [648, 453] on img "edit" at bounding box center [648, 454] width 13 height 13
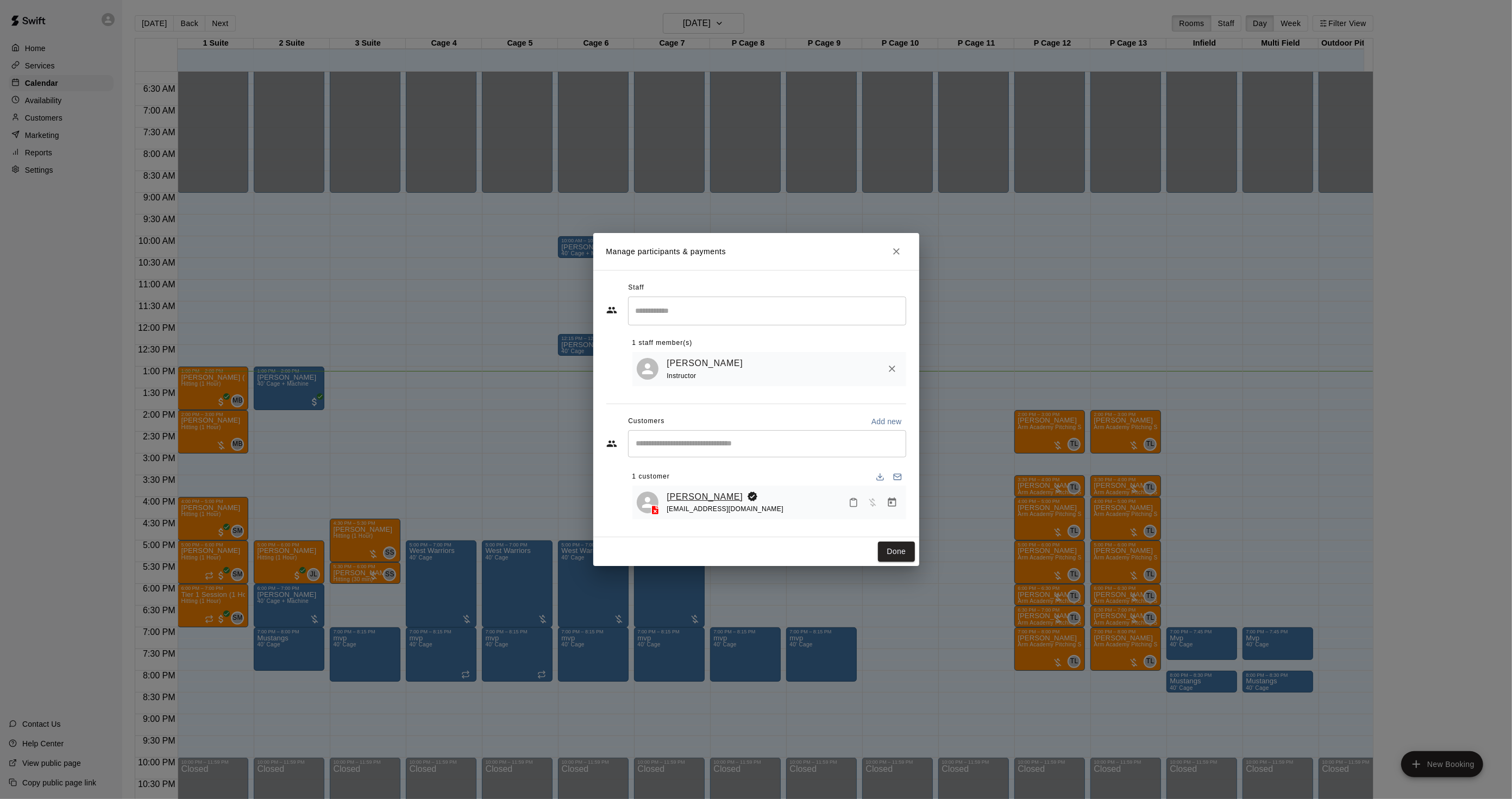
click at [692, 491] on link "[PERSON_NAME]" at bounding box center [705, 497] width 76 height 14
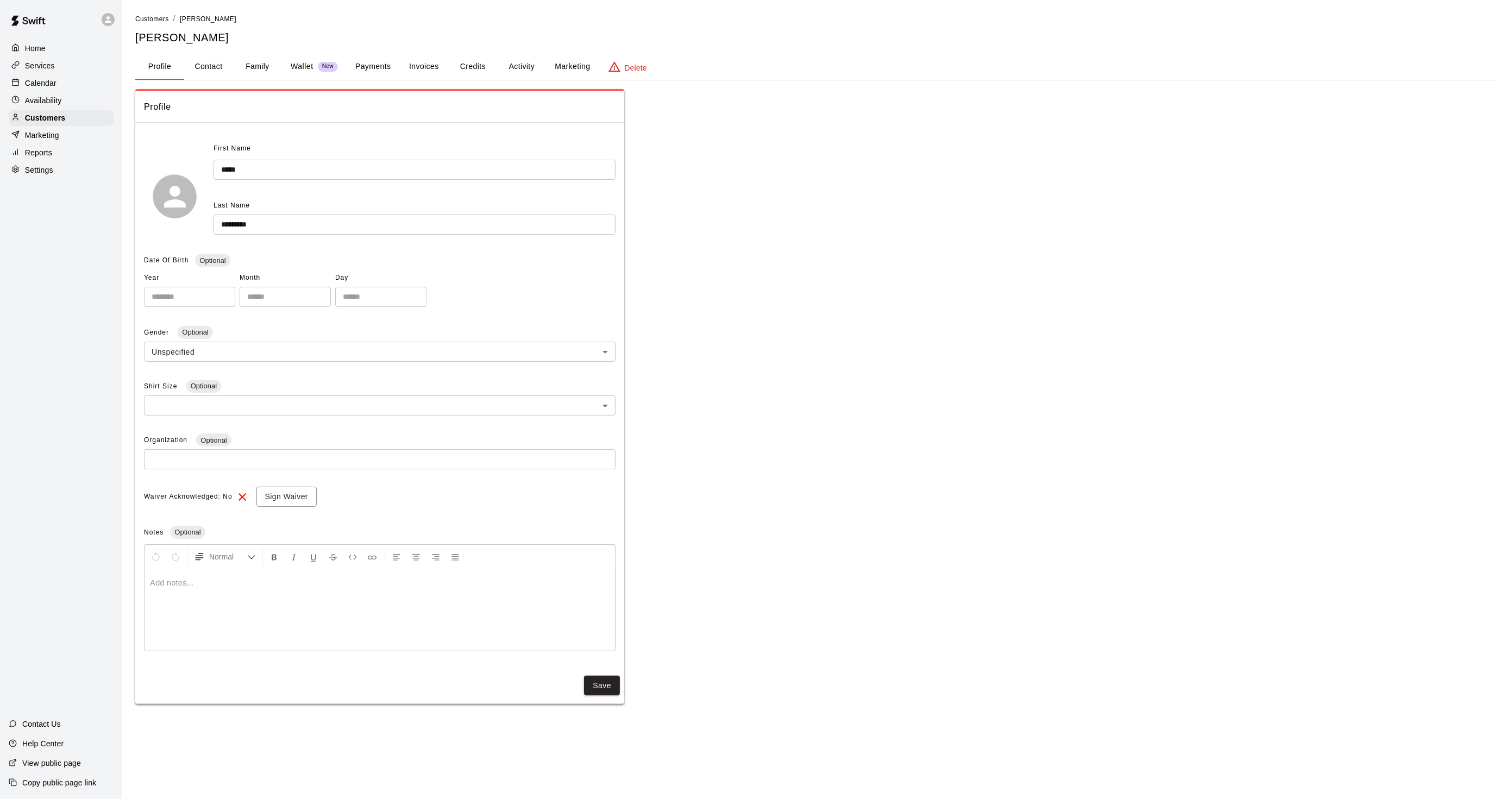
click at [525, 63] on button "Activity" at bounding box center [522, 66] width 49 height 26
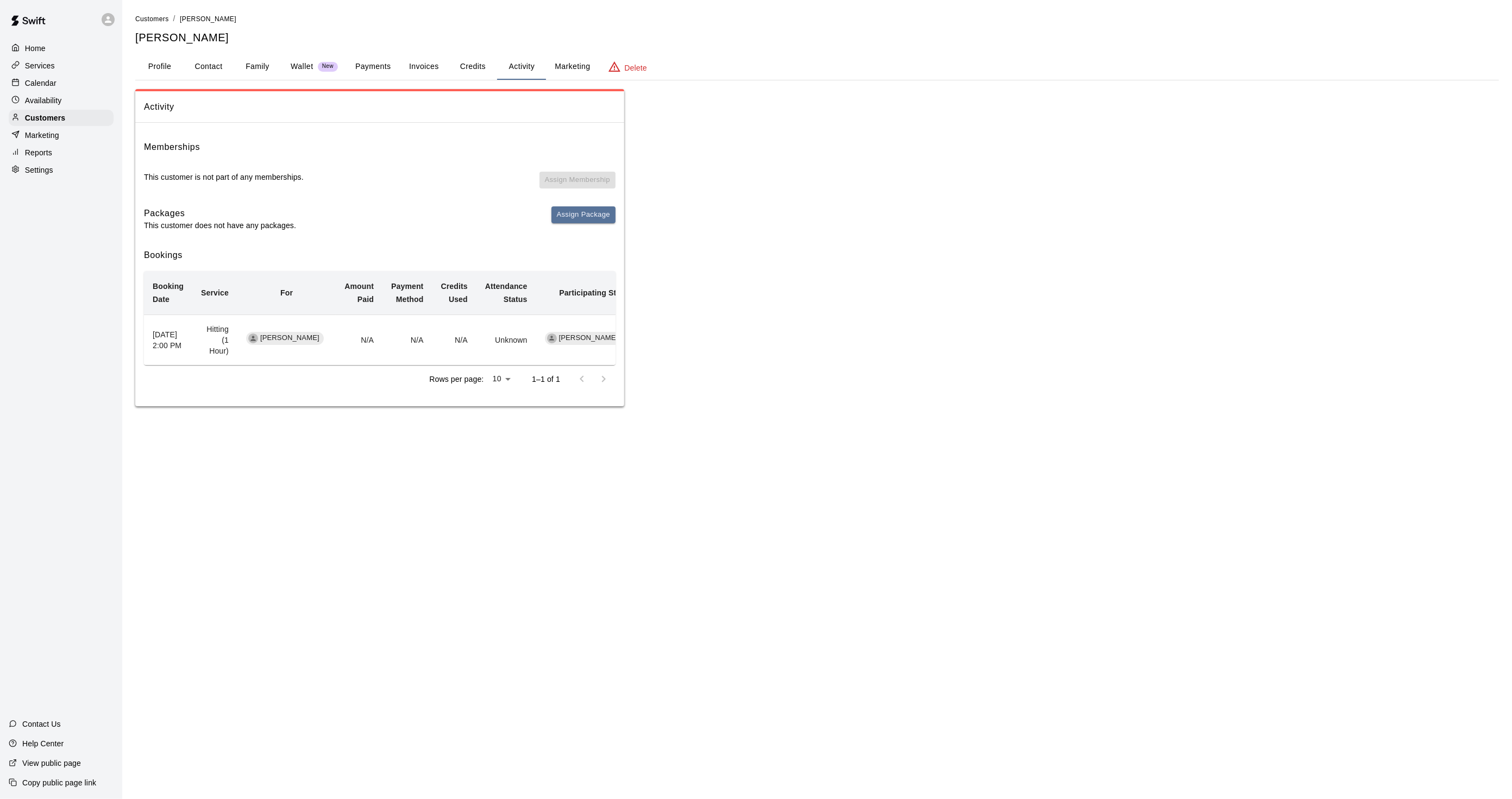
drag, startPoint x: 52, startPoint y: 83, endPoint x: 66, endPoint y: 77, distance: 15.2
click at [52, 83] on p "Calendar" at bounding box center [41, 83] width 31 height 11
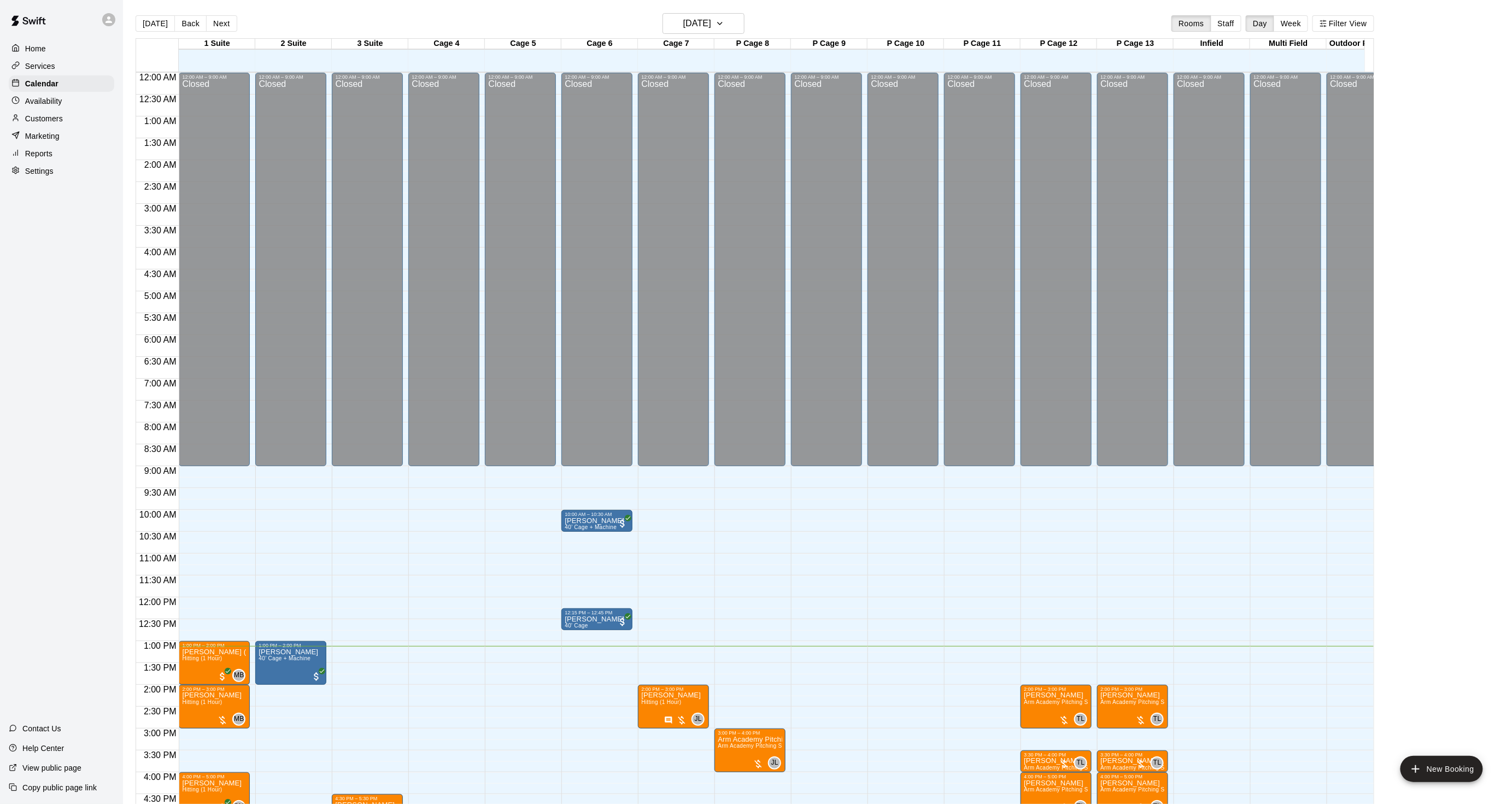
scroll to position [272, 0]
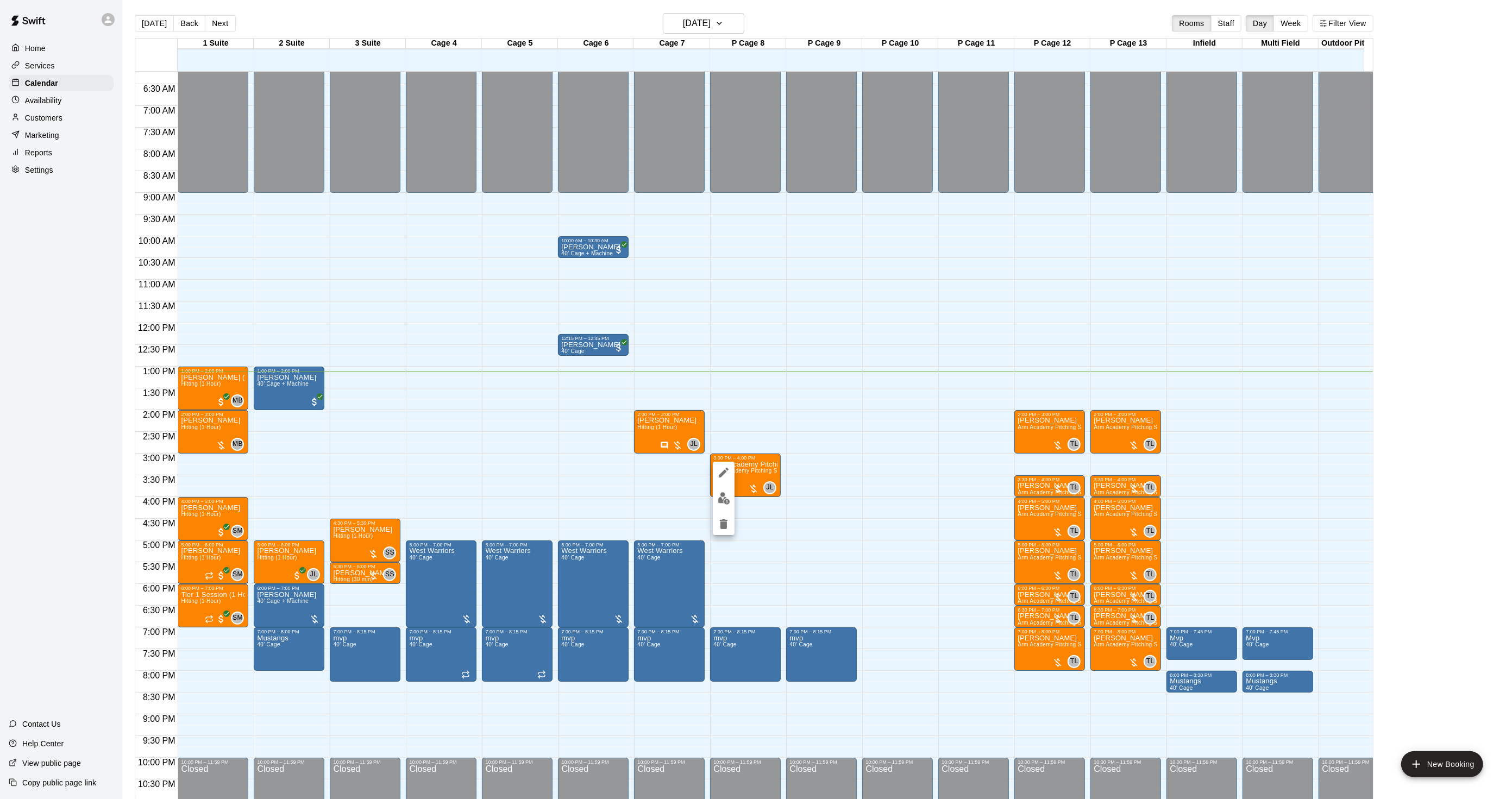
click at [725, 500] on img "edit" at bounding box center [724, 498] width 13 height 13
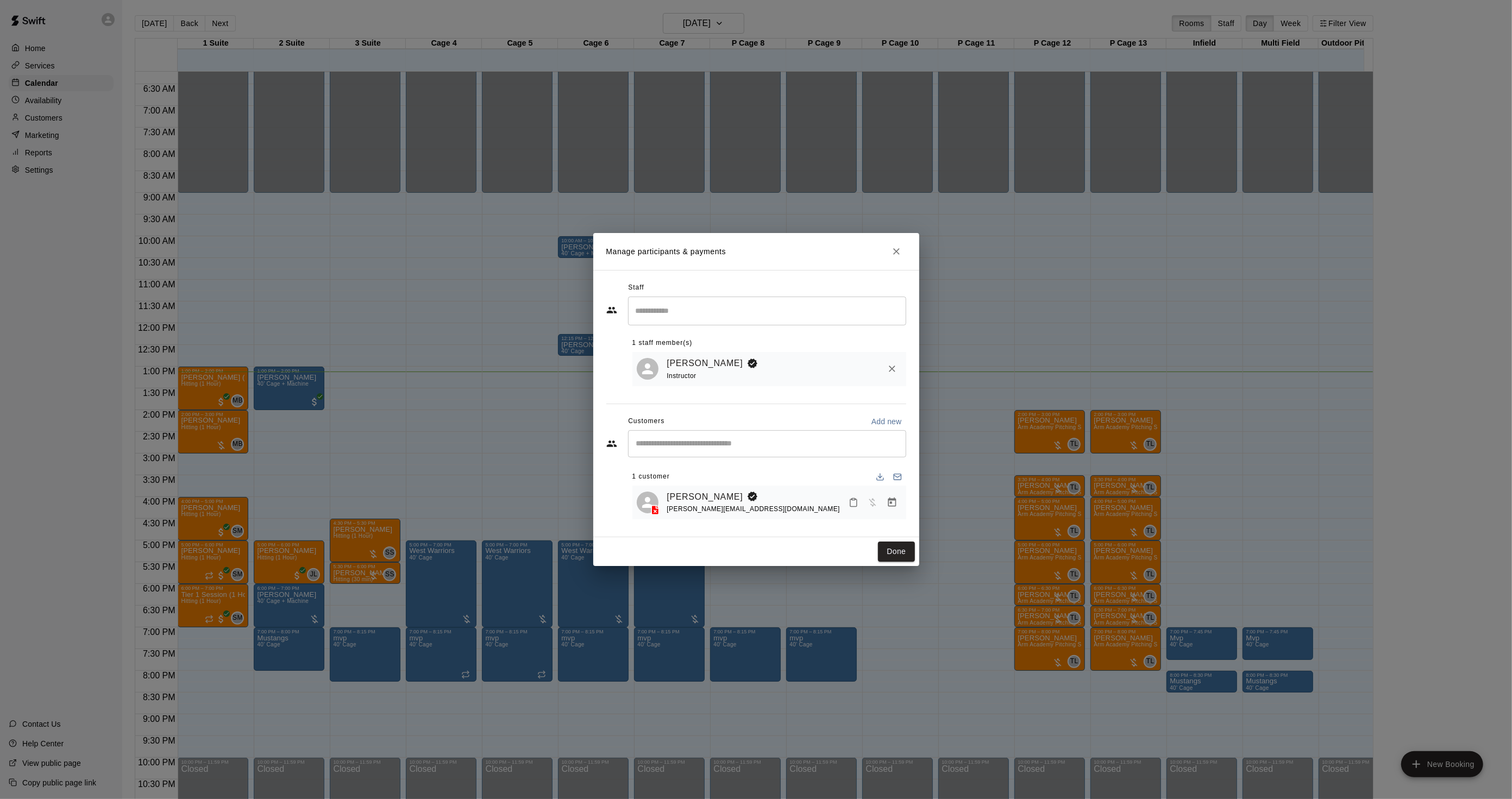
click at [895, 502] on icon "Manage bookings & payment" at bounding box center [892, 502] width 11 height 11
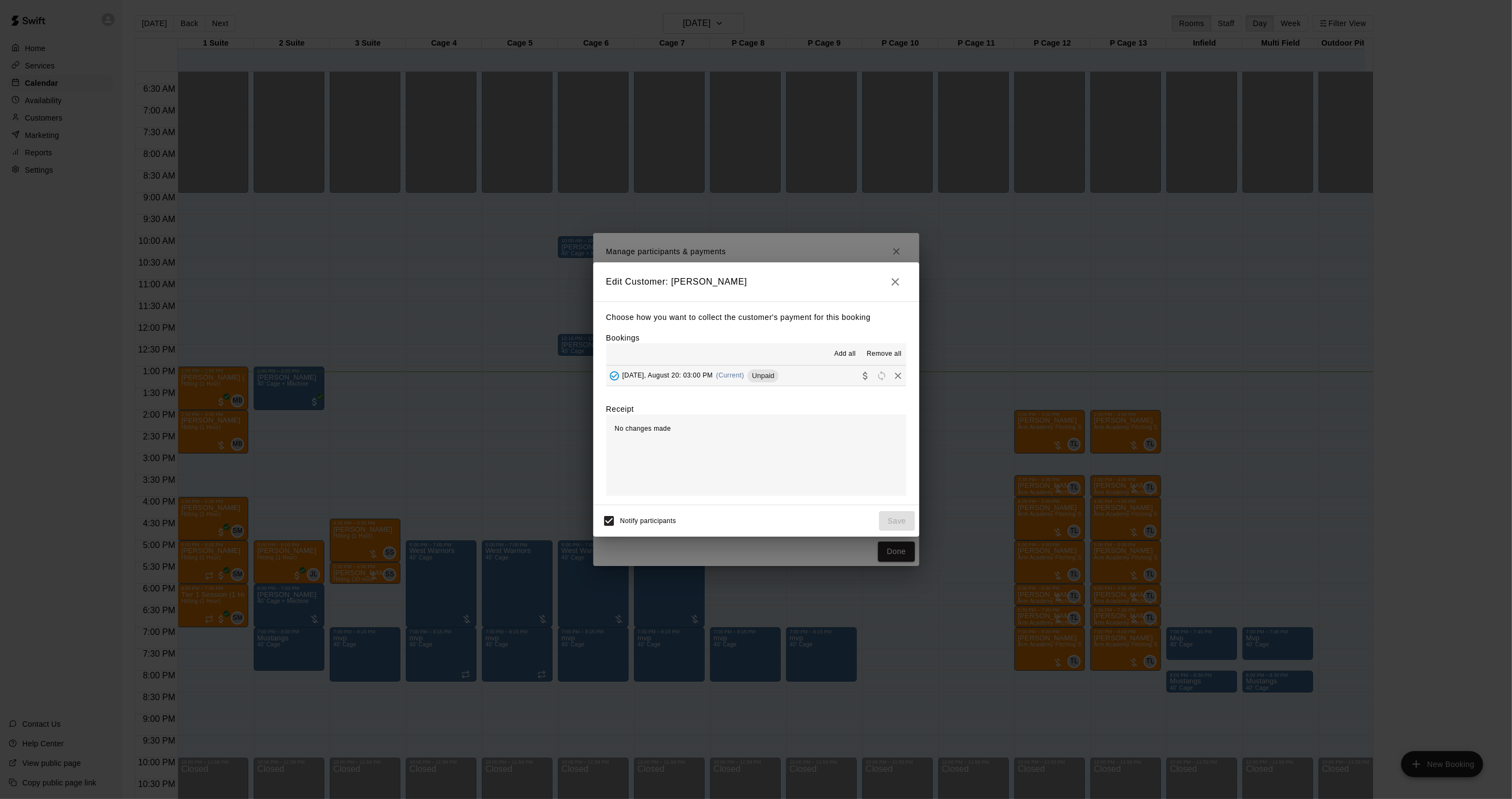
click at [759, 389] on div "Choose how you want to collect the customer's payment for this booking Bookings…" at bounding box center [756, 403] width 326 height 204
click at [761, 385] on button "[DATE], August 20: 03:00 PM (Current) Unpaid" at bounding box center [756, 375] width 300 height 21
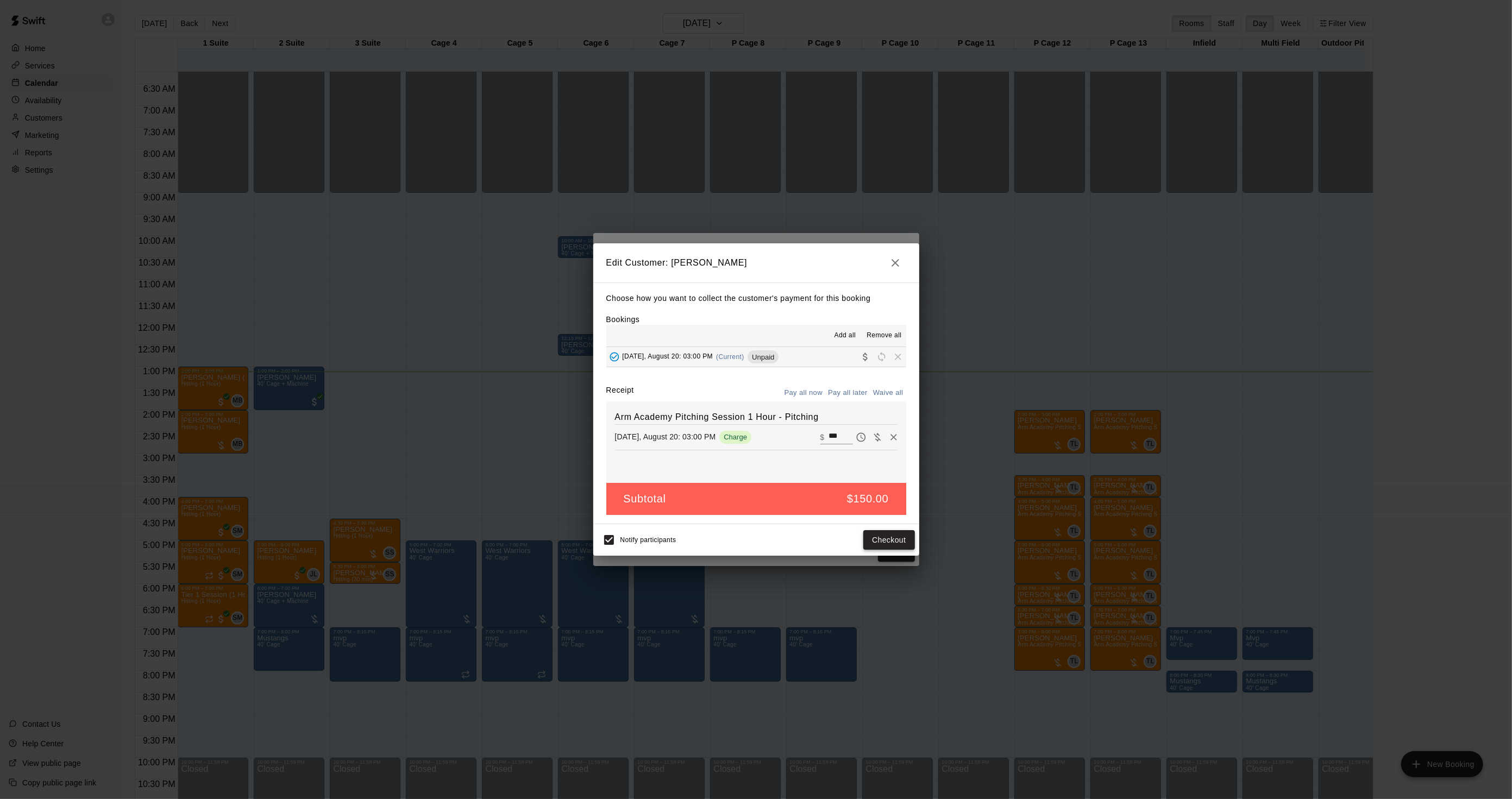
click at [872, 547] on button "Checkout" at bounding box center [889, 540] width 51 height 21
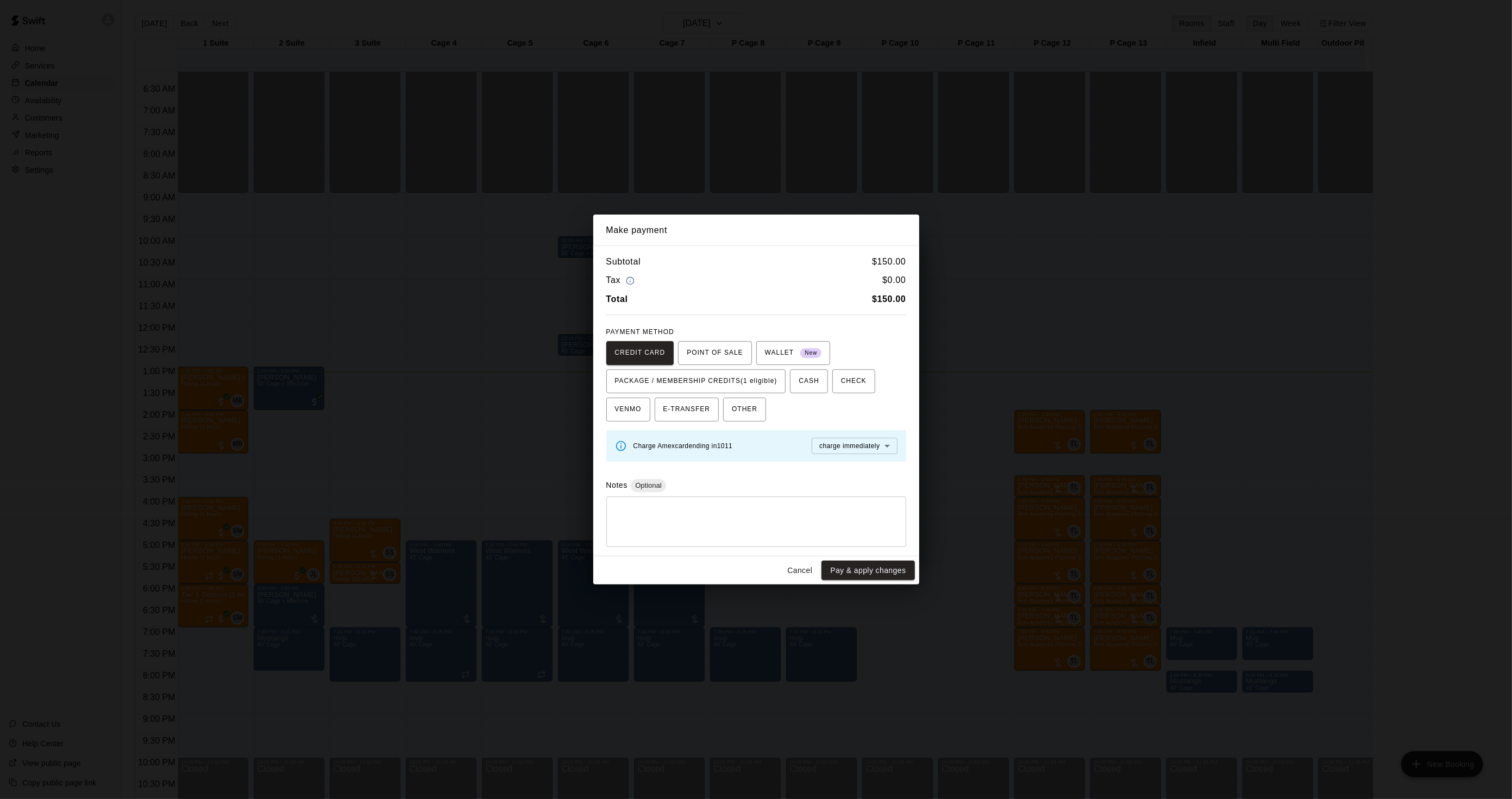
click at [754, 397] on div "CREDIT CARD POINT OF SALE WALLET New PACKAGE / MEMBERSHIP CREDITS (1 eligible) …" at bounding box center [756, 381] width 300 height 80
click at [756, 388] on span "PACKAGE / MEMBERSHIP CREDITS (1 eligible)" at bounding box center [696, 382] width 162 height 18
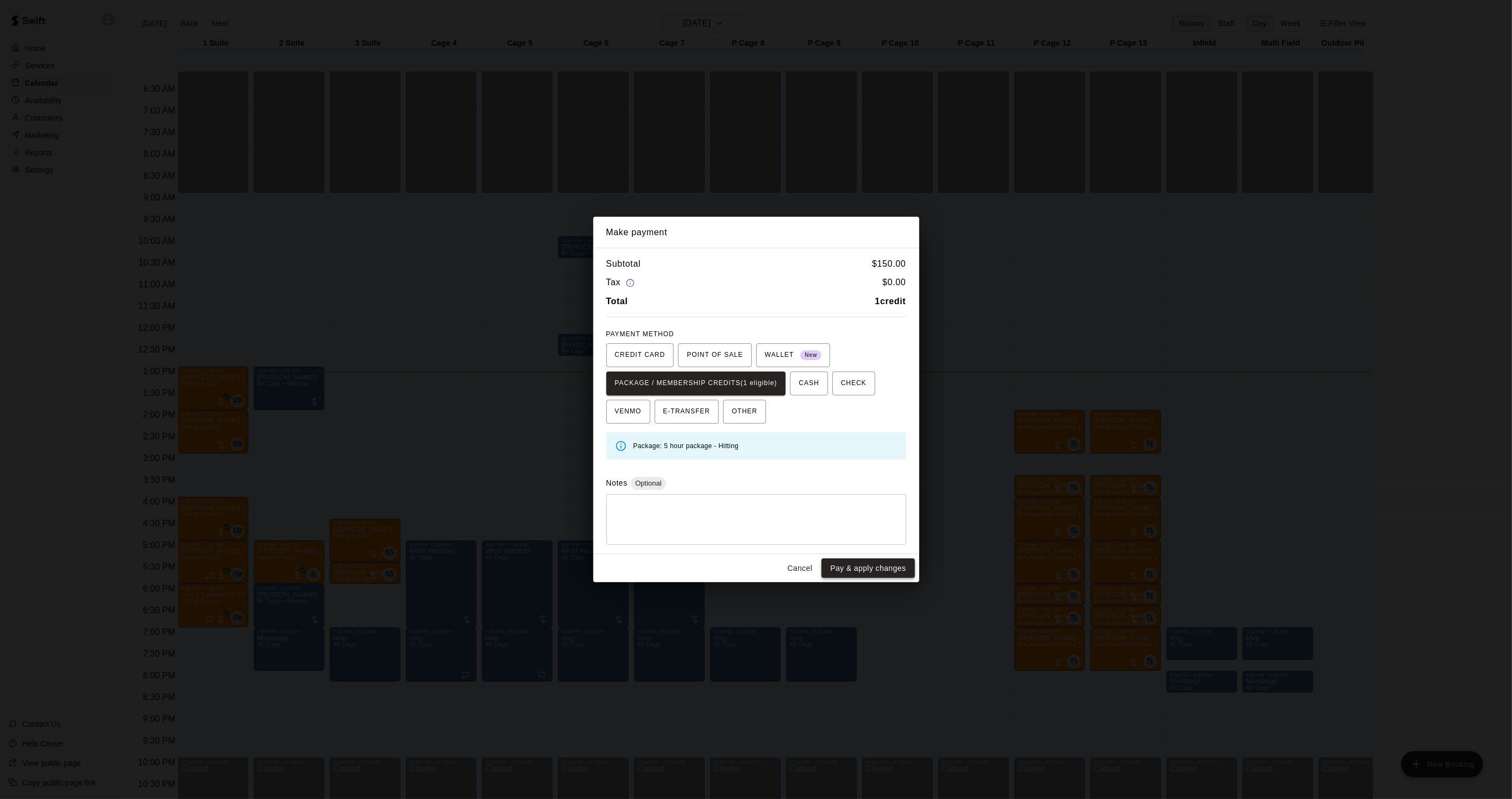
click at [856, 573] on button "Pay & apply changes" at bounding box center [867, 568] width 93 height 21
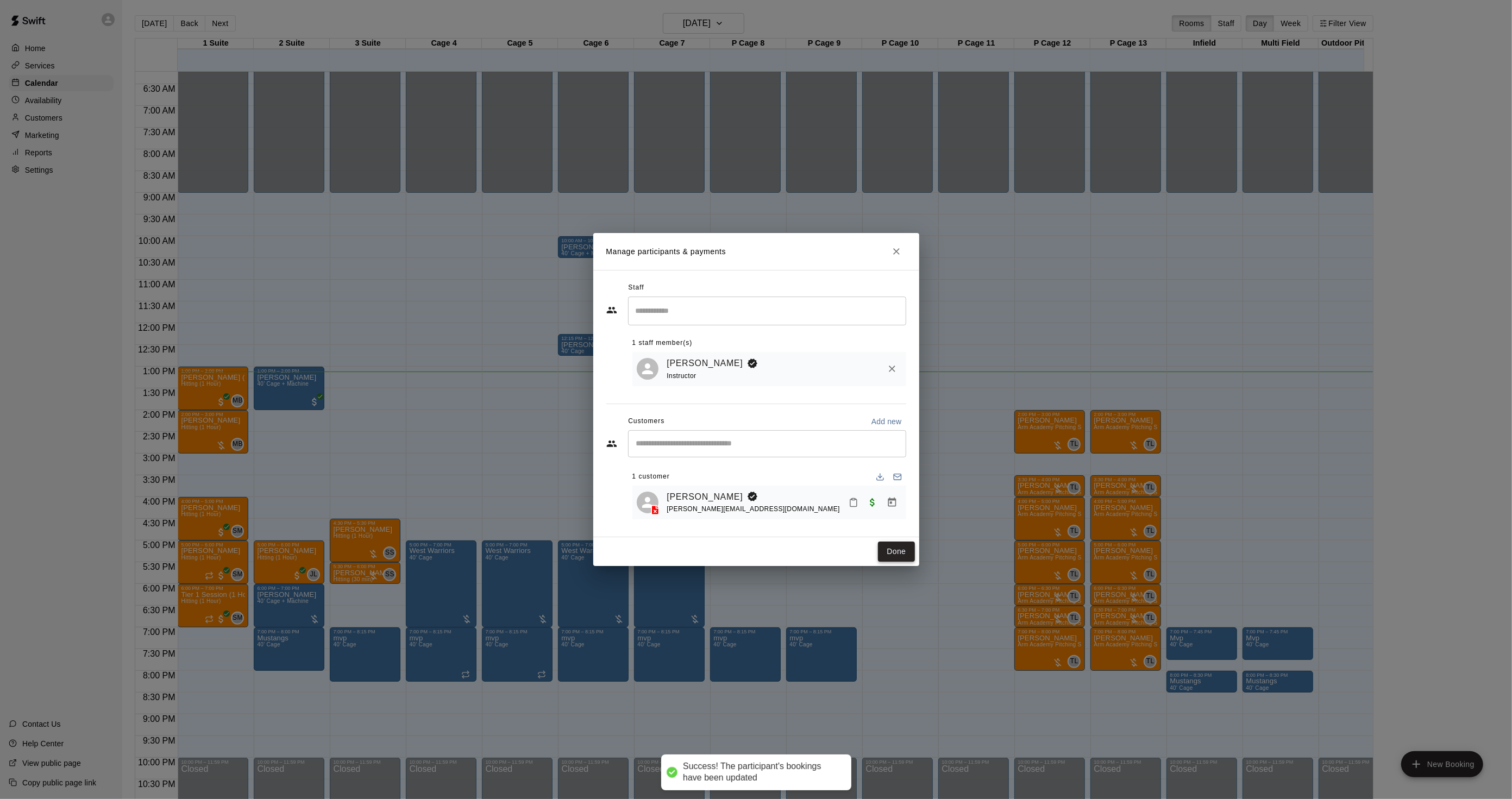
click at [886, 552] on button "Done" at bounding box center [896, 552] width 36 height 21
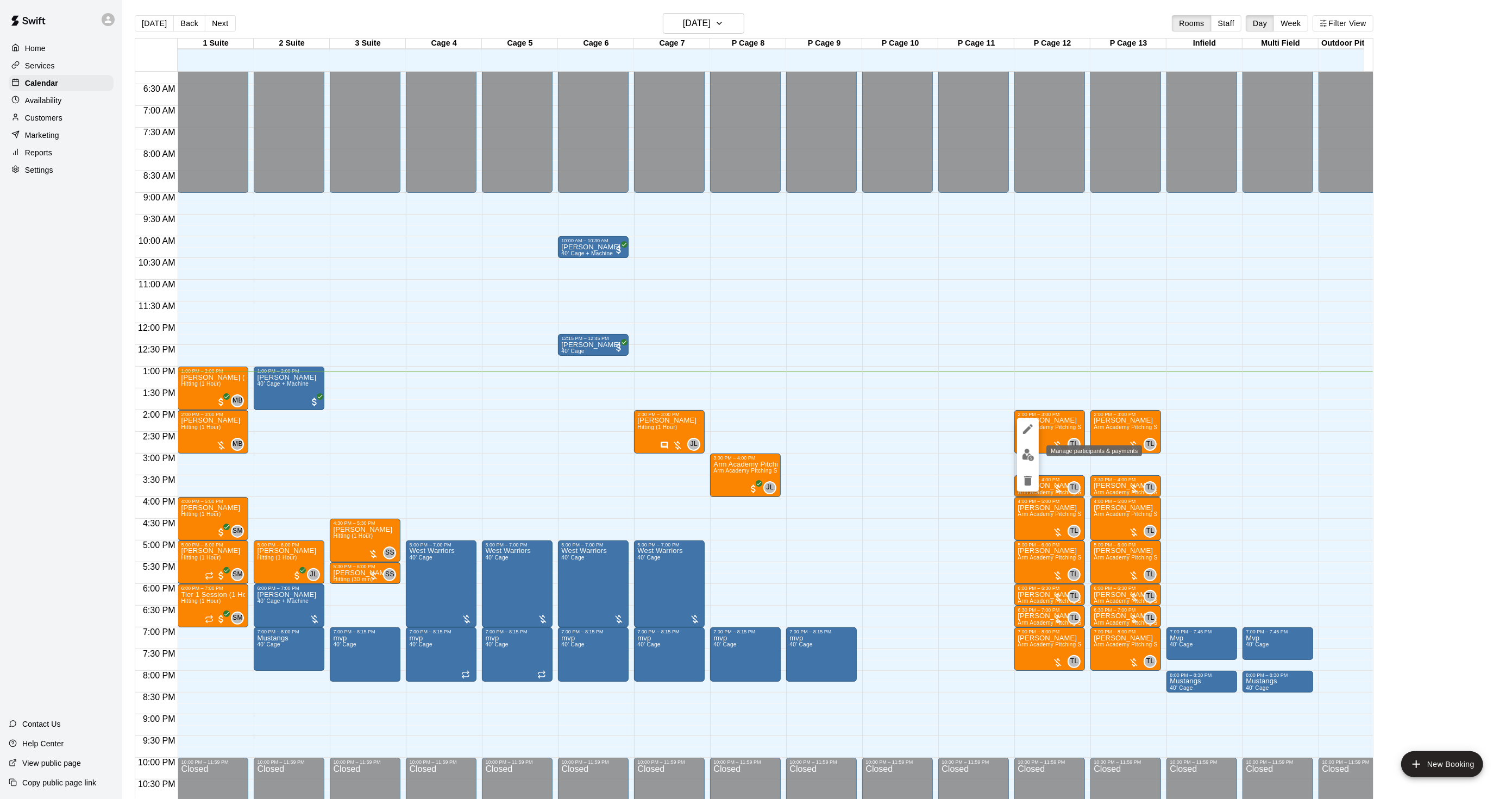
click at [1025, 456] on img "edit" at bounding box center [1028, 454] width 13 height 13
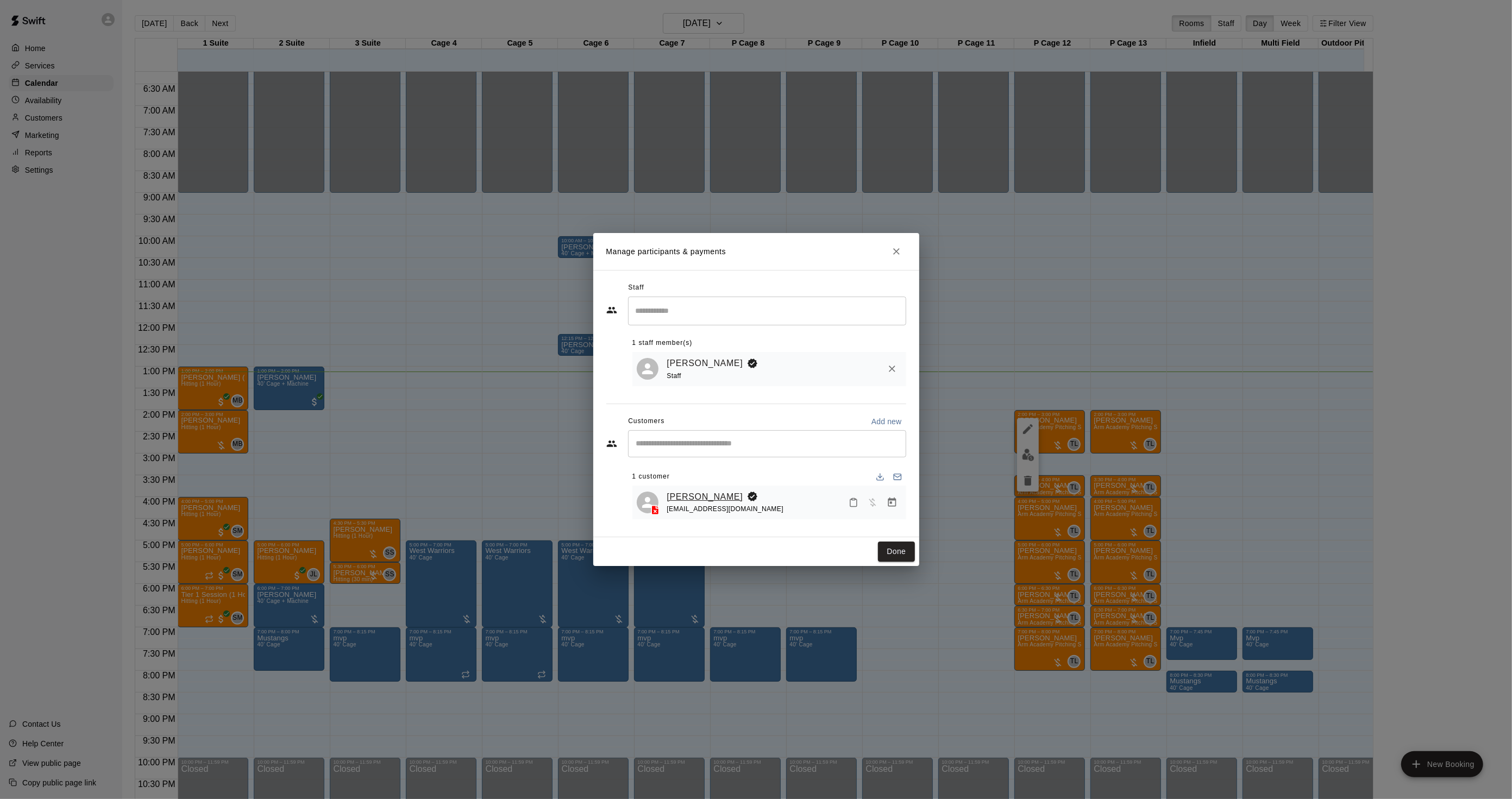
click at [699, 493] on link "[PERSON_NAME]" at bounding box center [705, 497] width 76 height 14
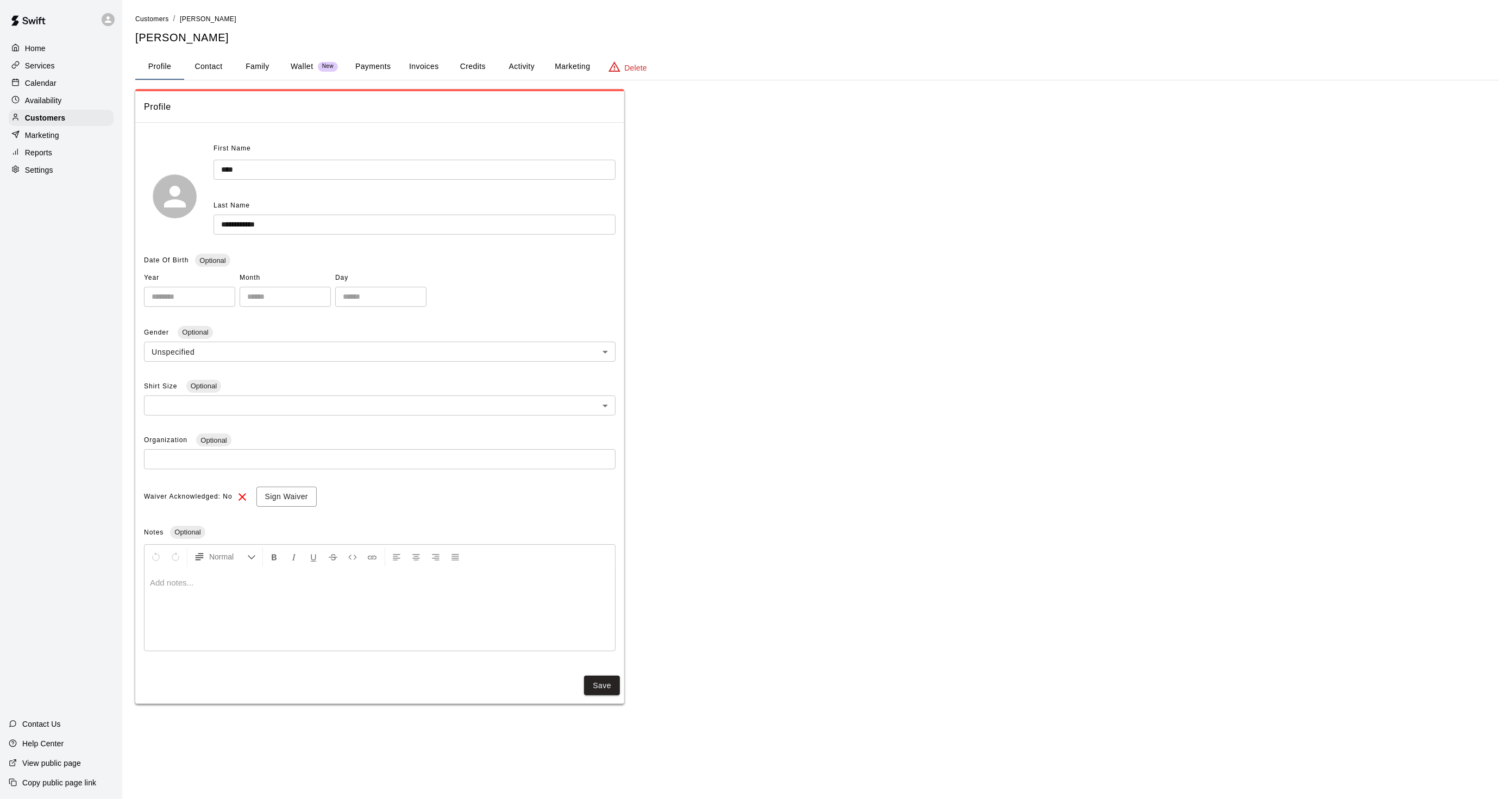
click at [513, 64] on button "Activity" at bounding box center [522, 66] width 49 height 26
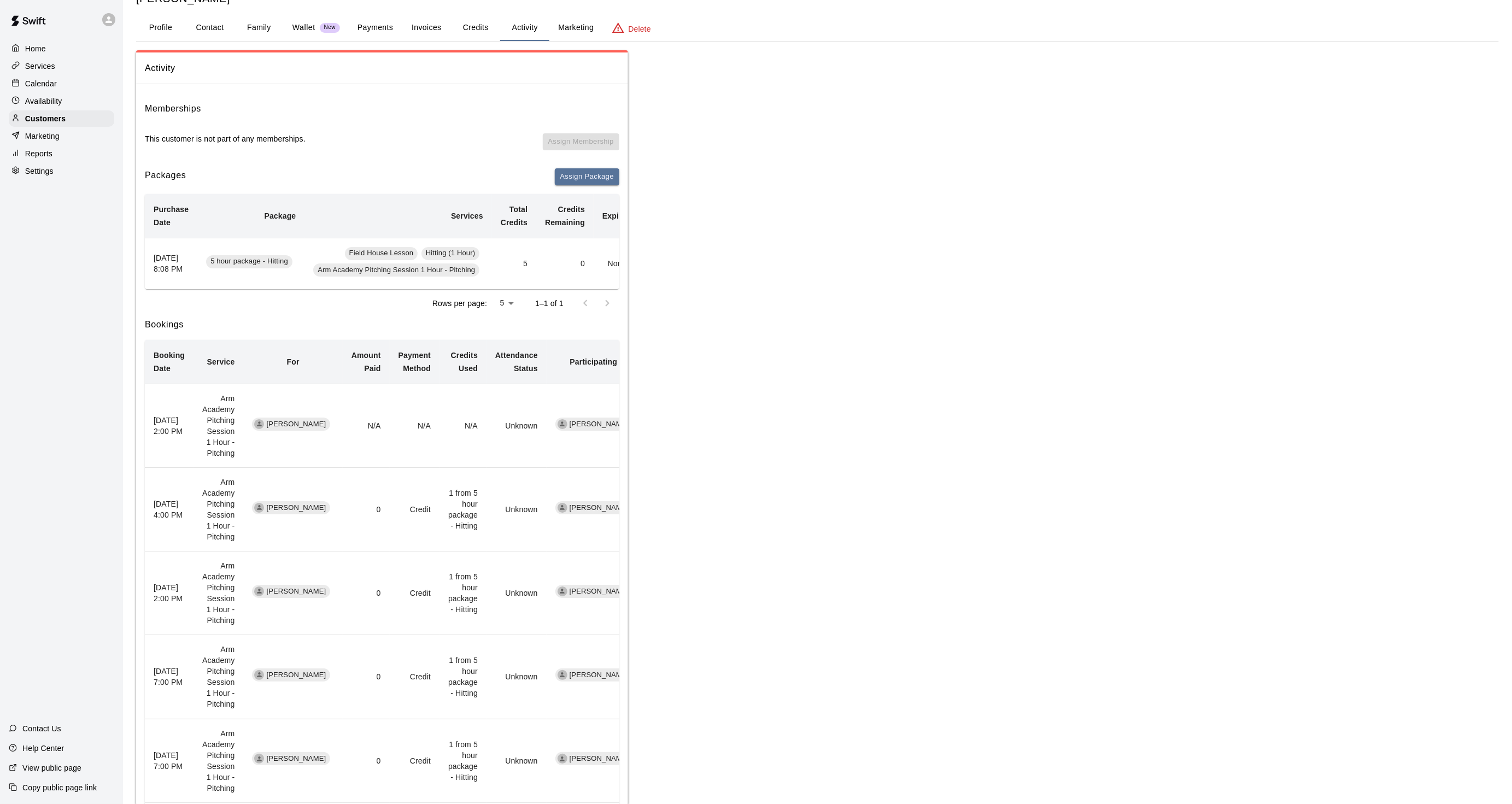
scroll to position [61, 0]
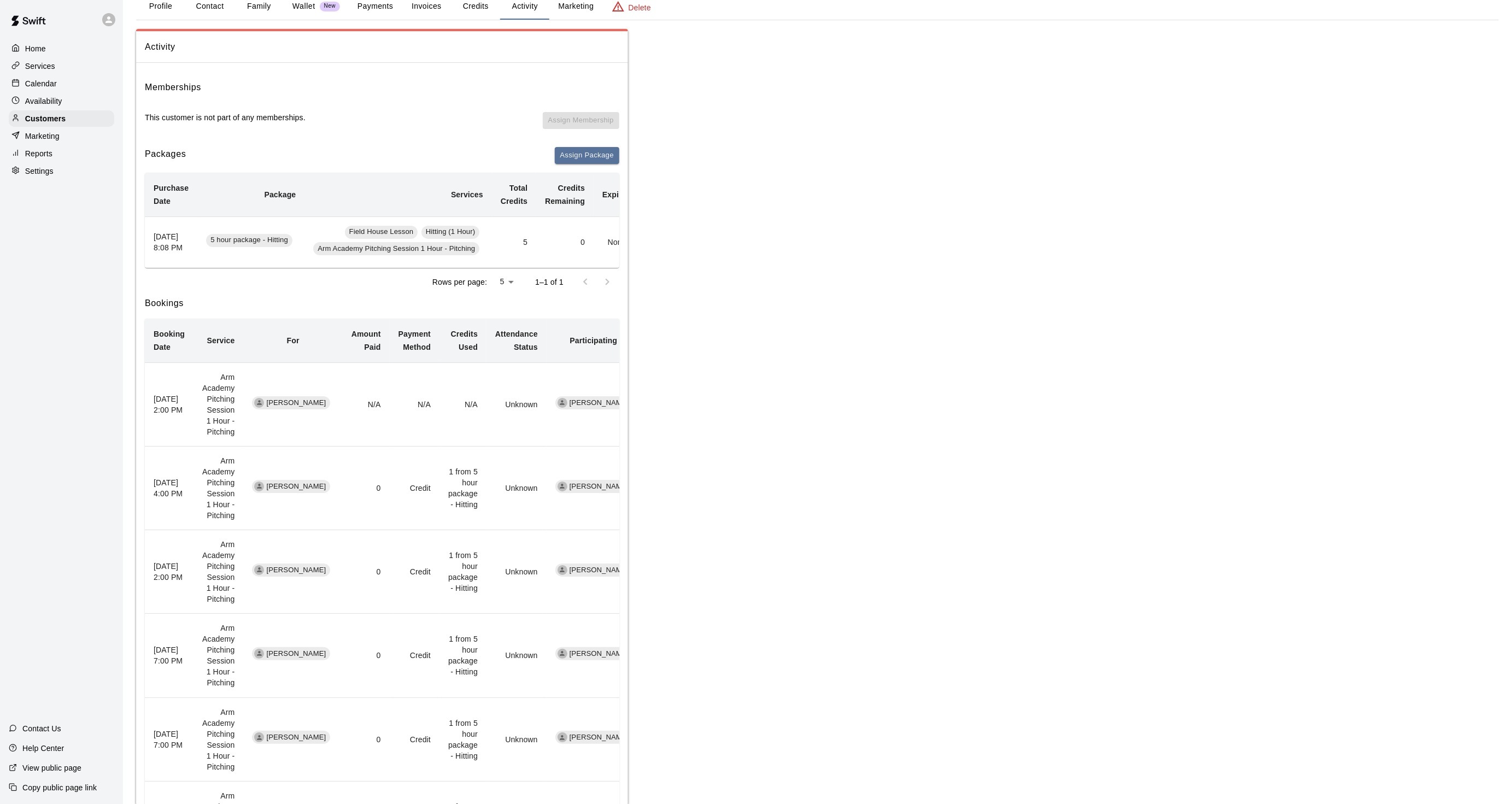
click at [84, 82] on div "Calendar" at bounding box center [61, 84] width 105 height 17
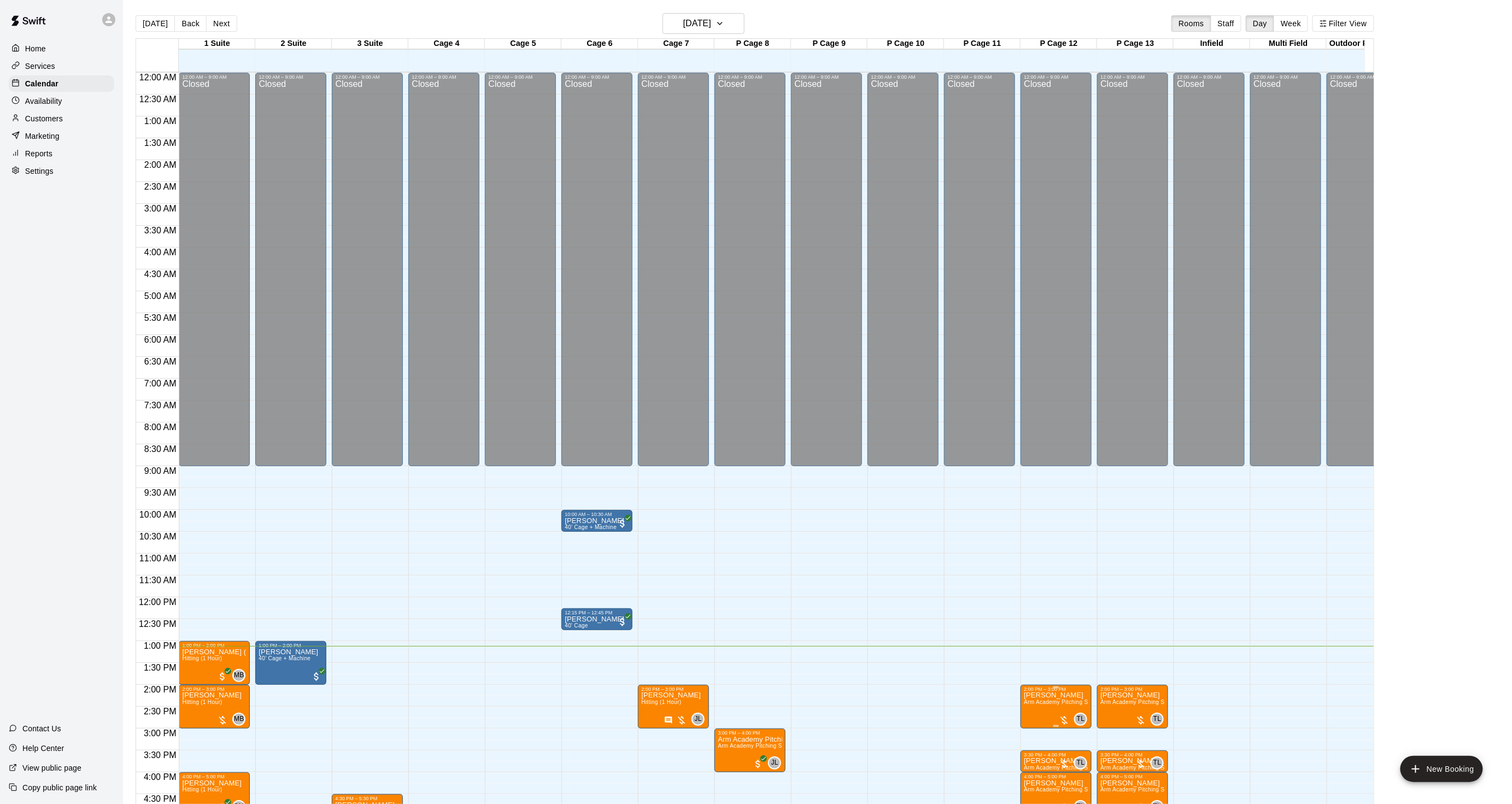
scroll to position [272, 0]
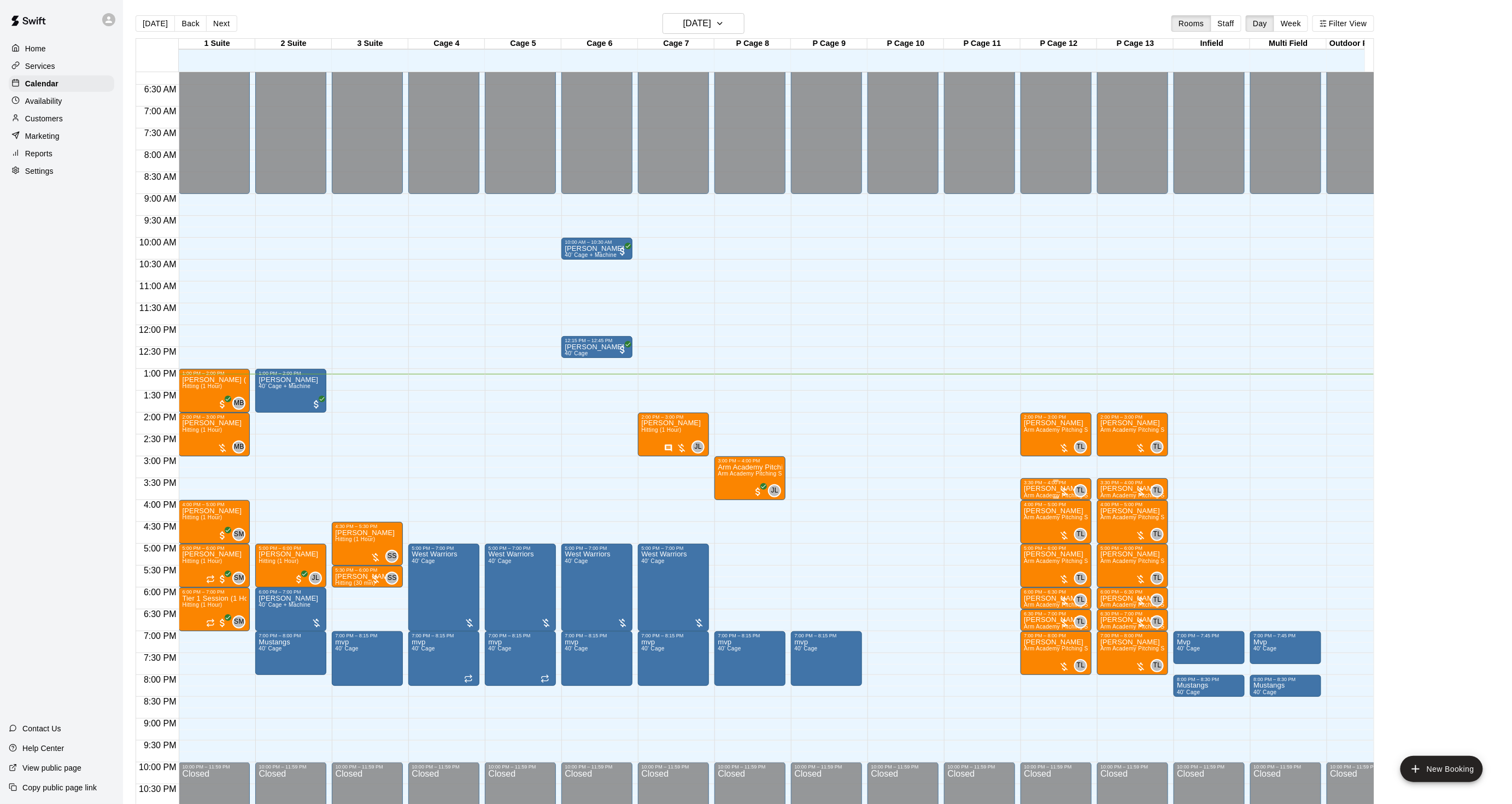
click at [1047, 488] on p "[PERSON_NAME]" at bounding box center [1056, 488] width 65 height 0
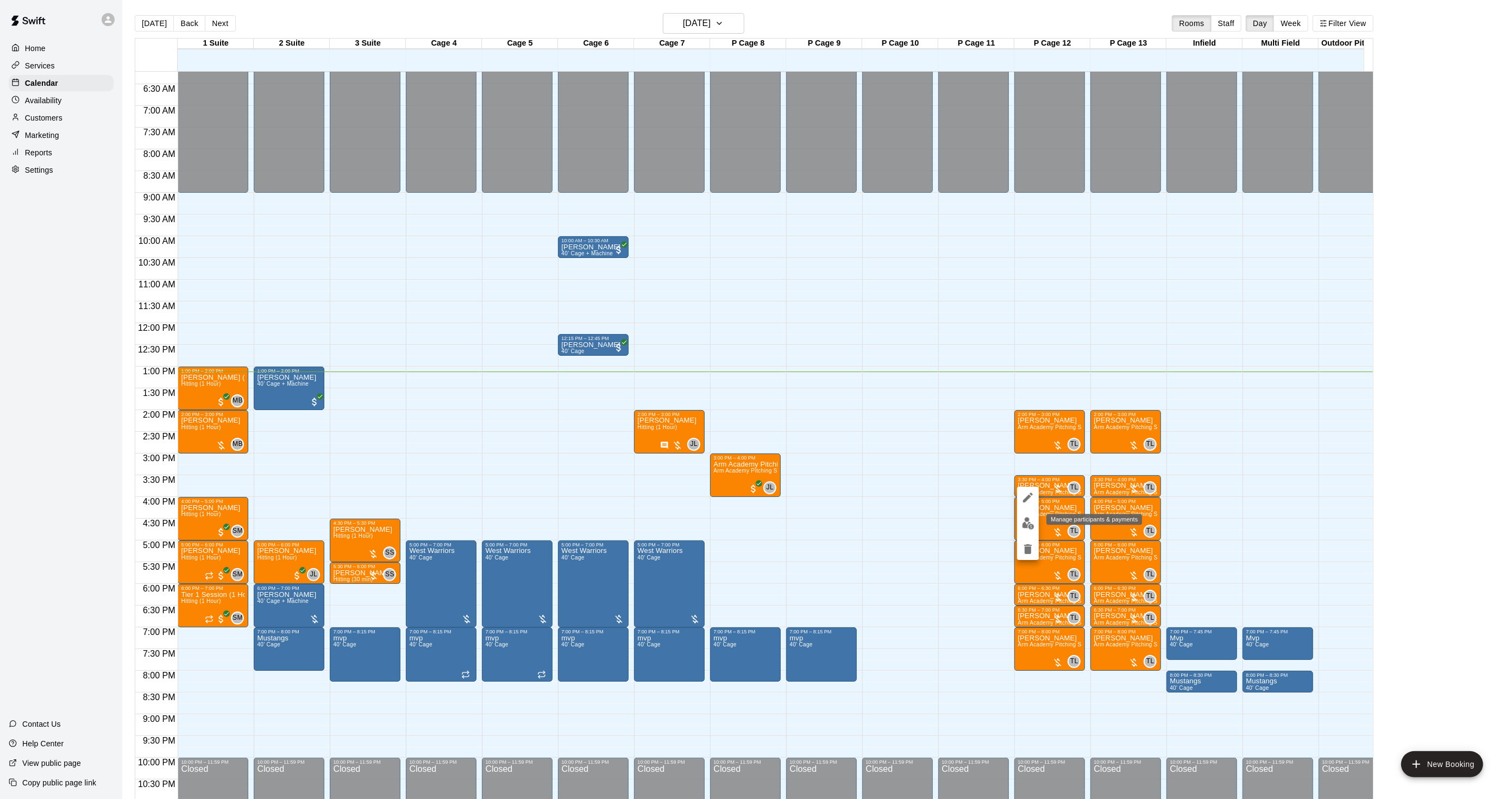
click at [1029, 517] on button "edit" at bounding box center [1028, 524] width 21 height 21
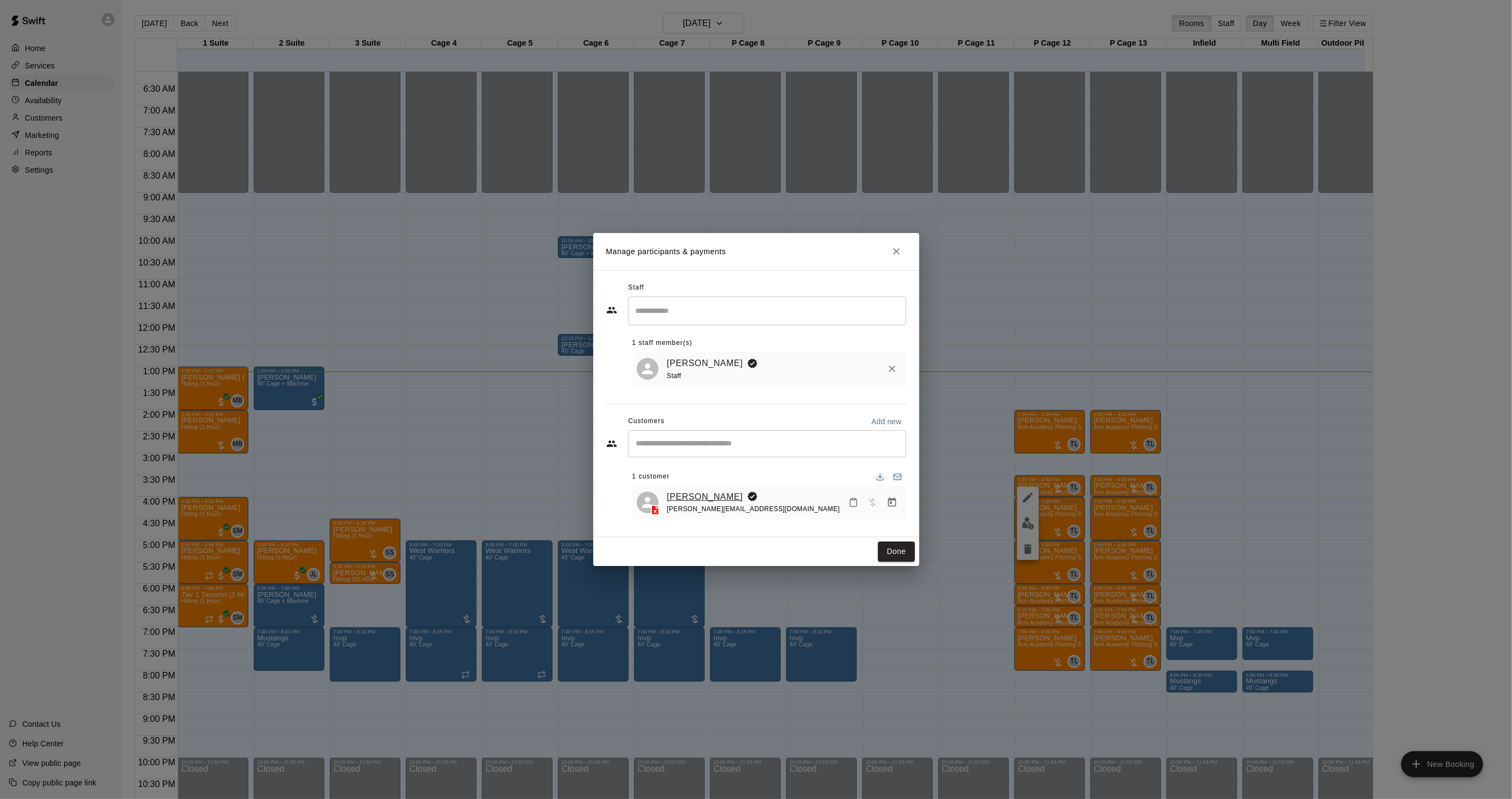
click at [688, 501] on link "[PERSON_NAME]" at bounding box center [705, 497] width 76 height 14
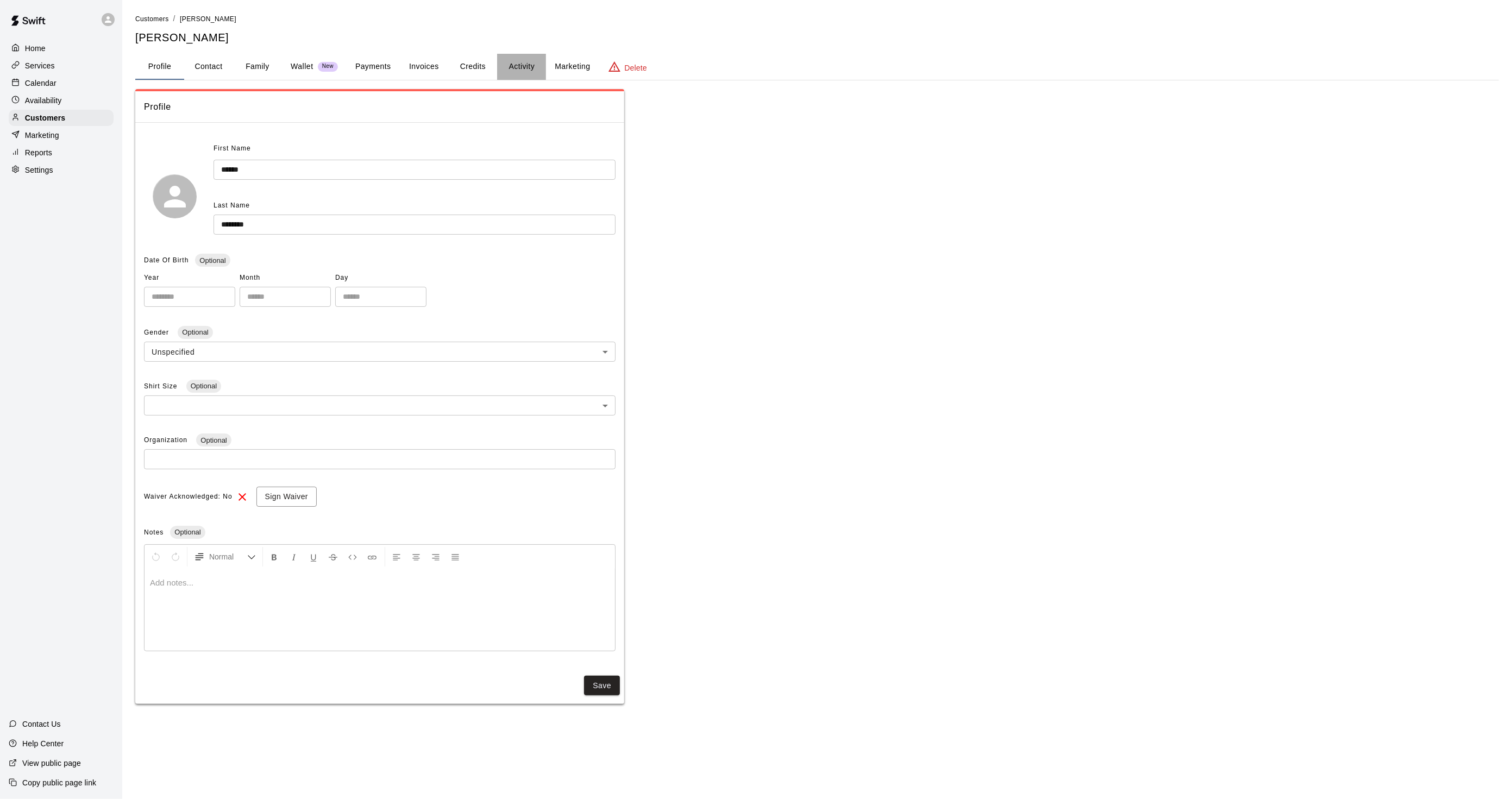
click at [524, 65] on button "Activity" at bounding box center [522, 66] width 49 height 26
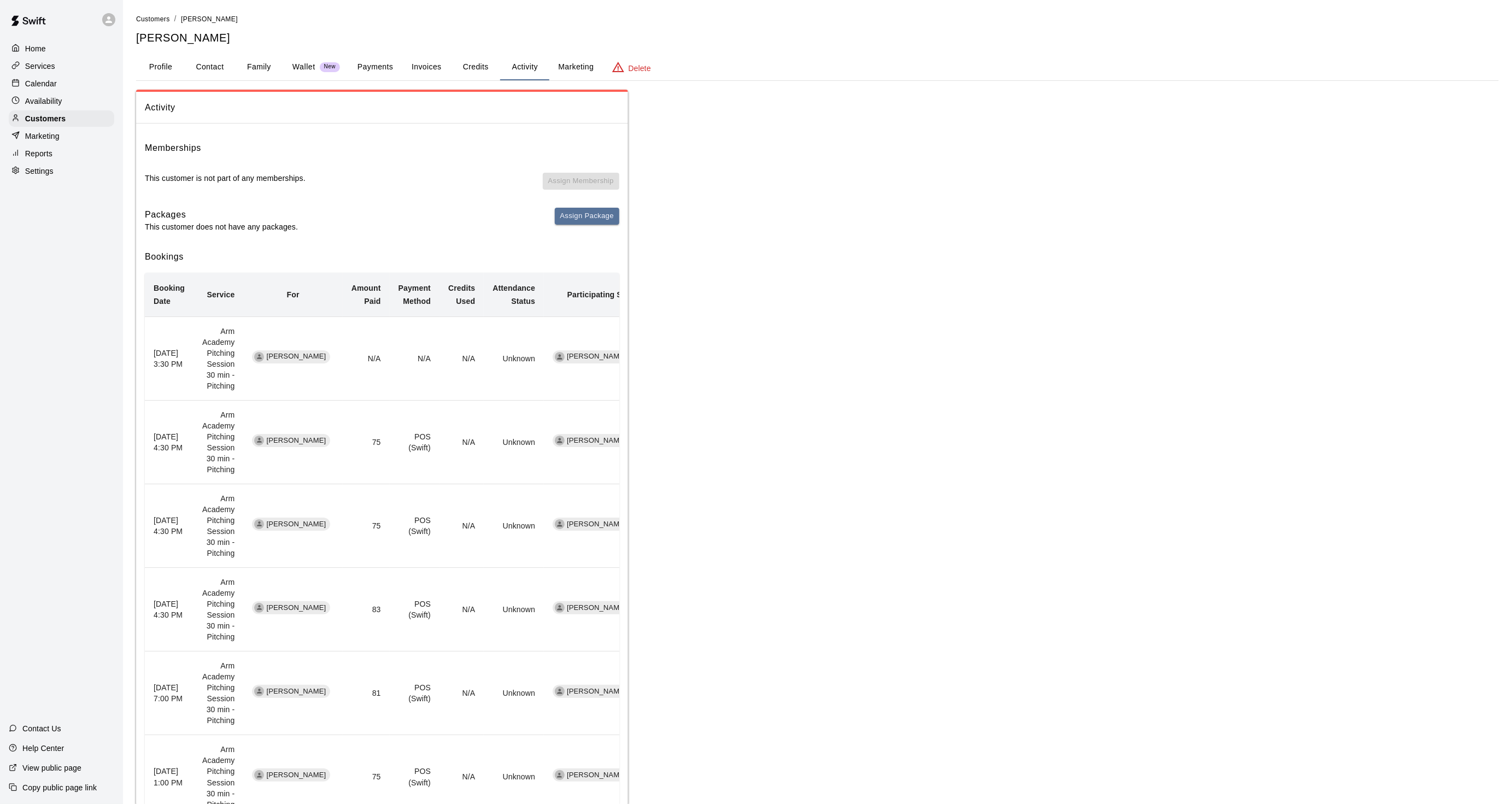
click at [49, 86] on p "Calendar" at bounding box center [41, 84] width 31 height 11
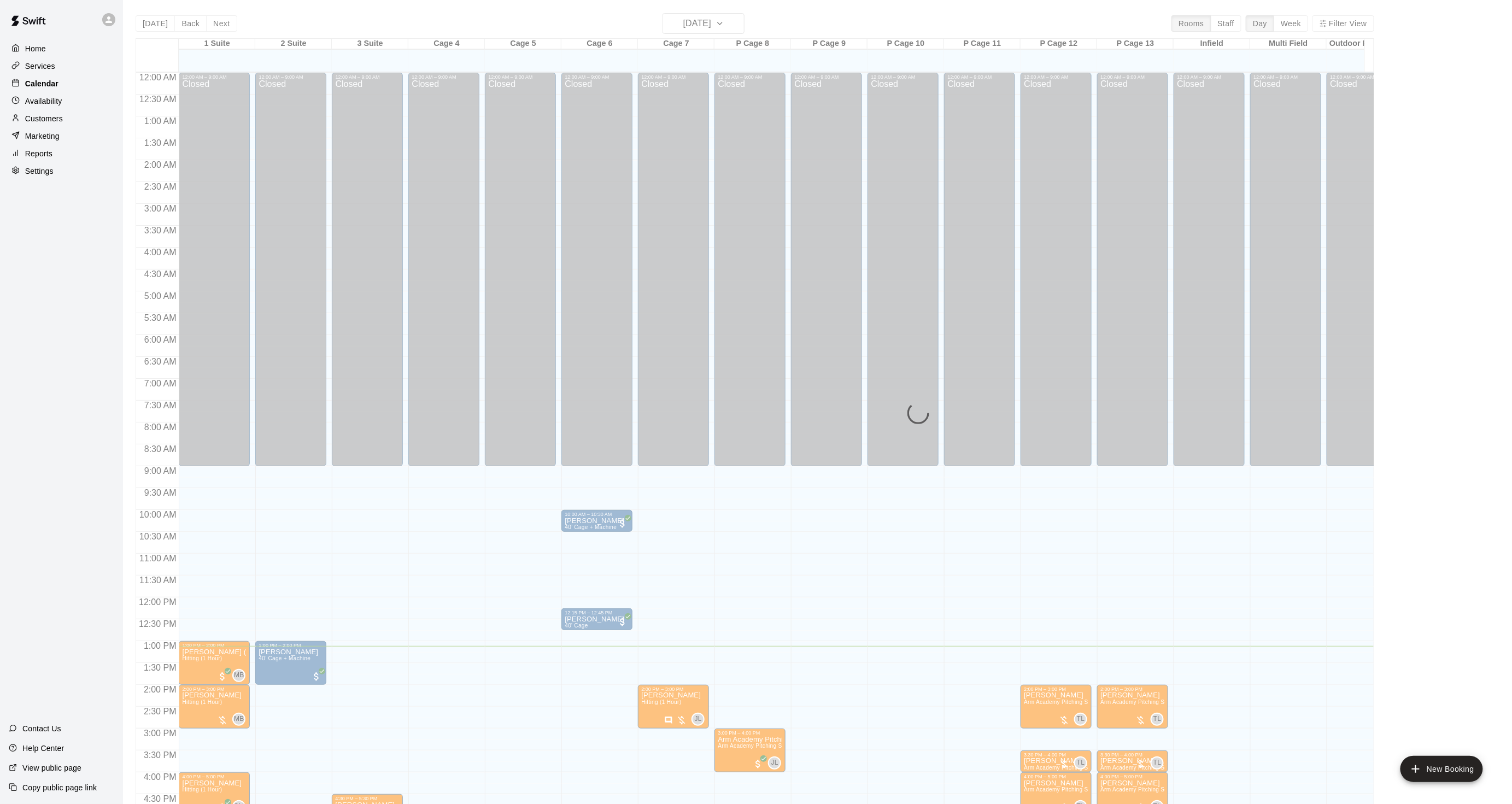
scroll to position [272, 0]
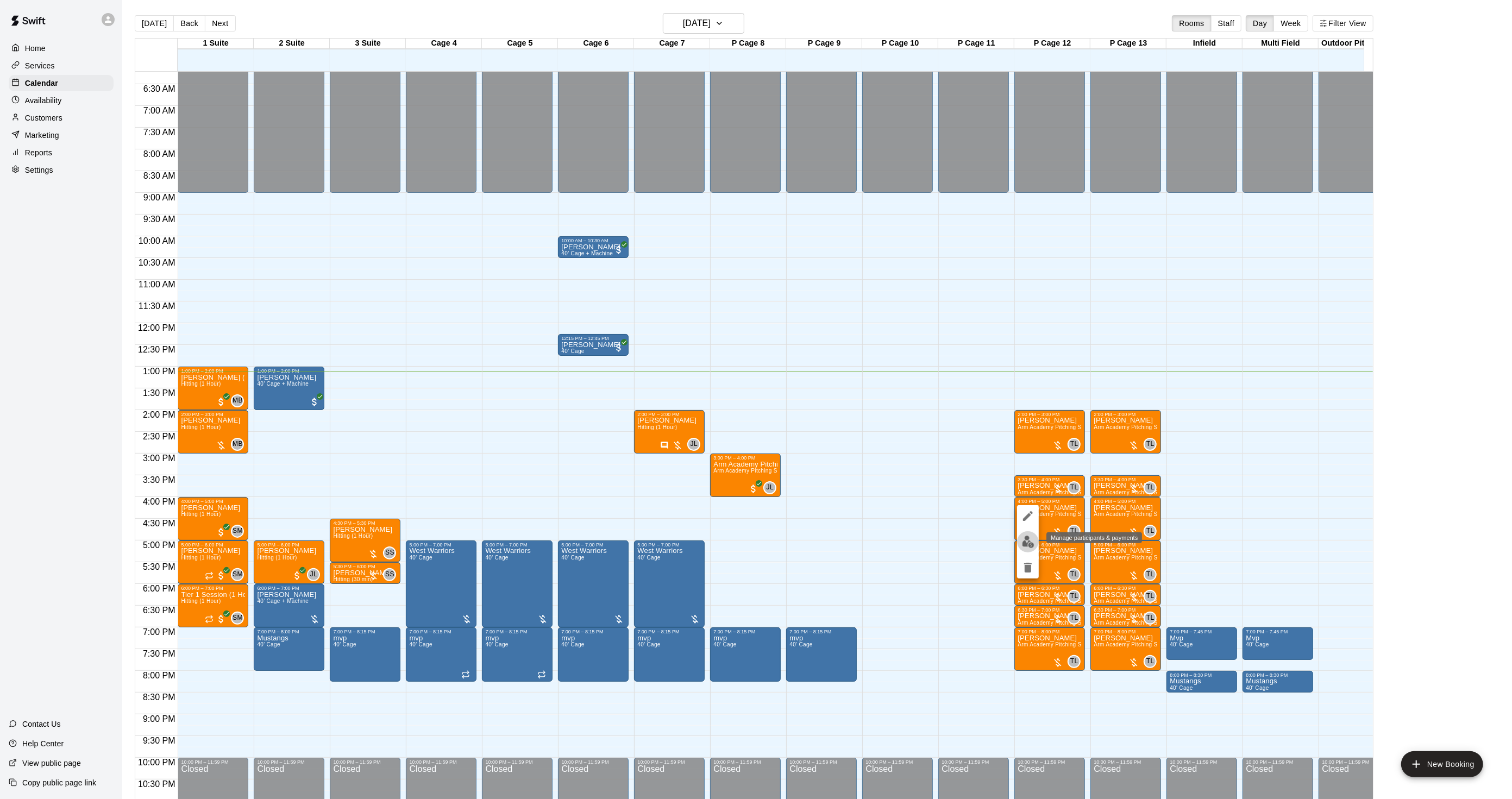
click at [1023, 541] on img "edit" at bounding box center [1028, 541] width 13 height 13
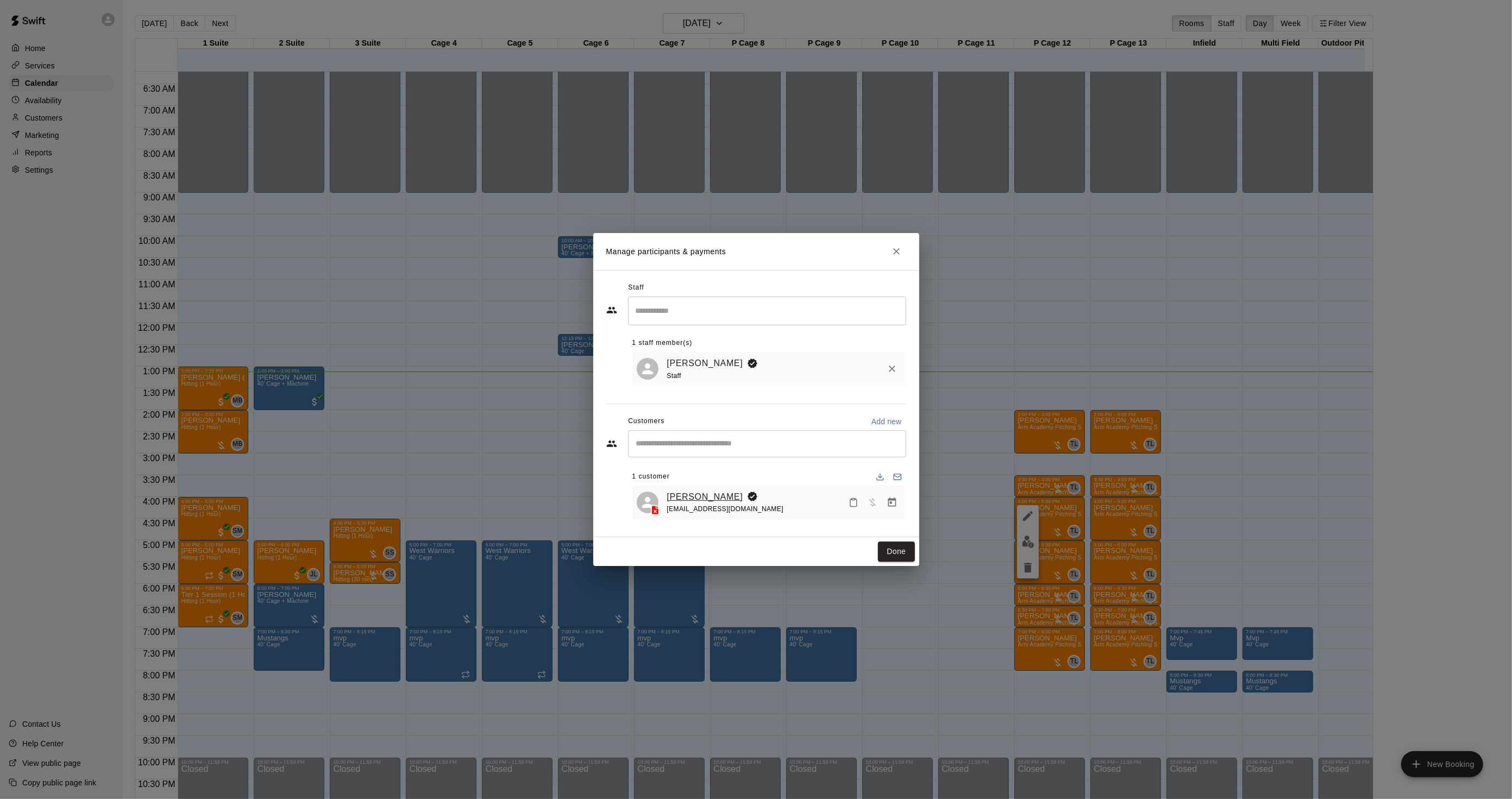
click at [670, 490] on link "[PERSON_NAME]" at bounding box center [705, 497] width 76 height 14
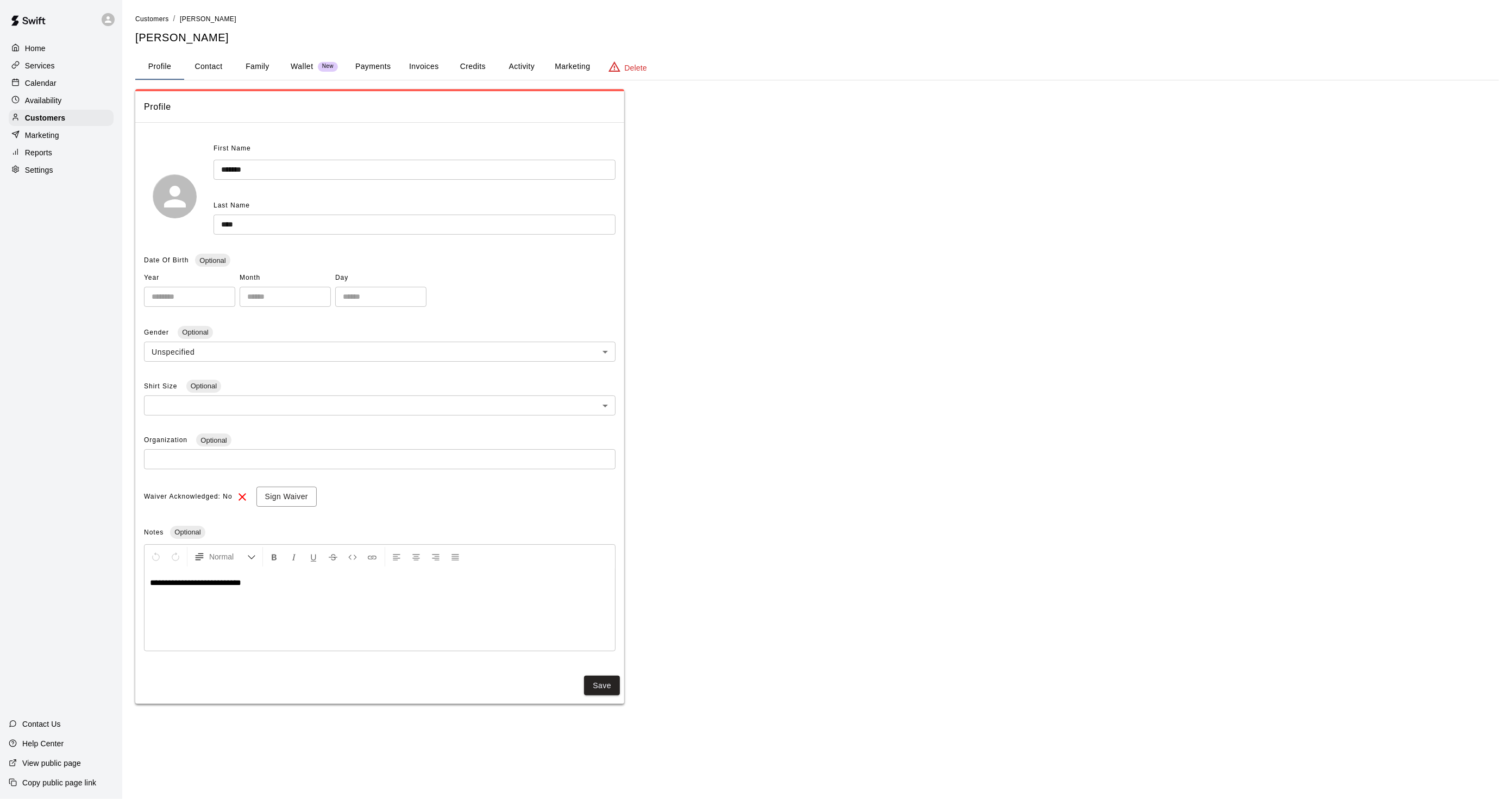
click at [520, 64] on button "Activity" at bounding box center [522, 66] width 49 height 26
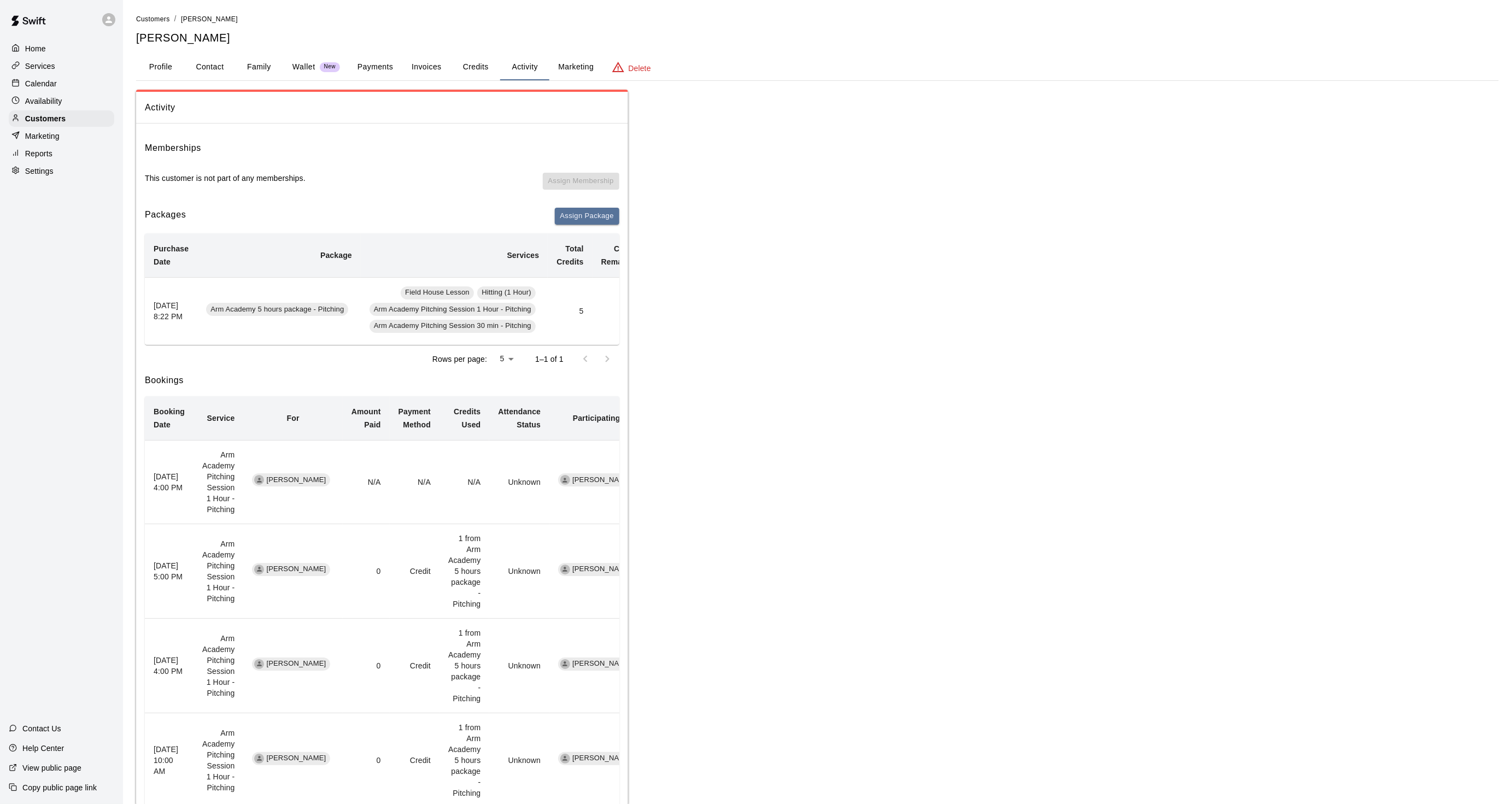
scroll to position [0, 91]
click at [35, 83] on p "Calendar" at bounding box center [41, 84] width 31 height 11
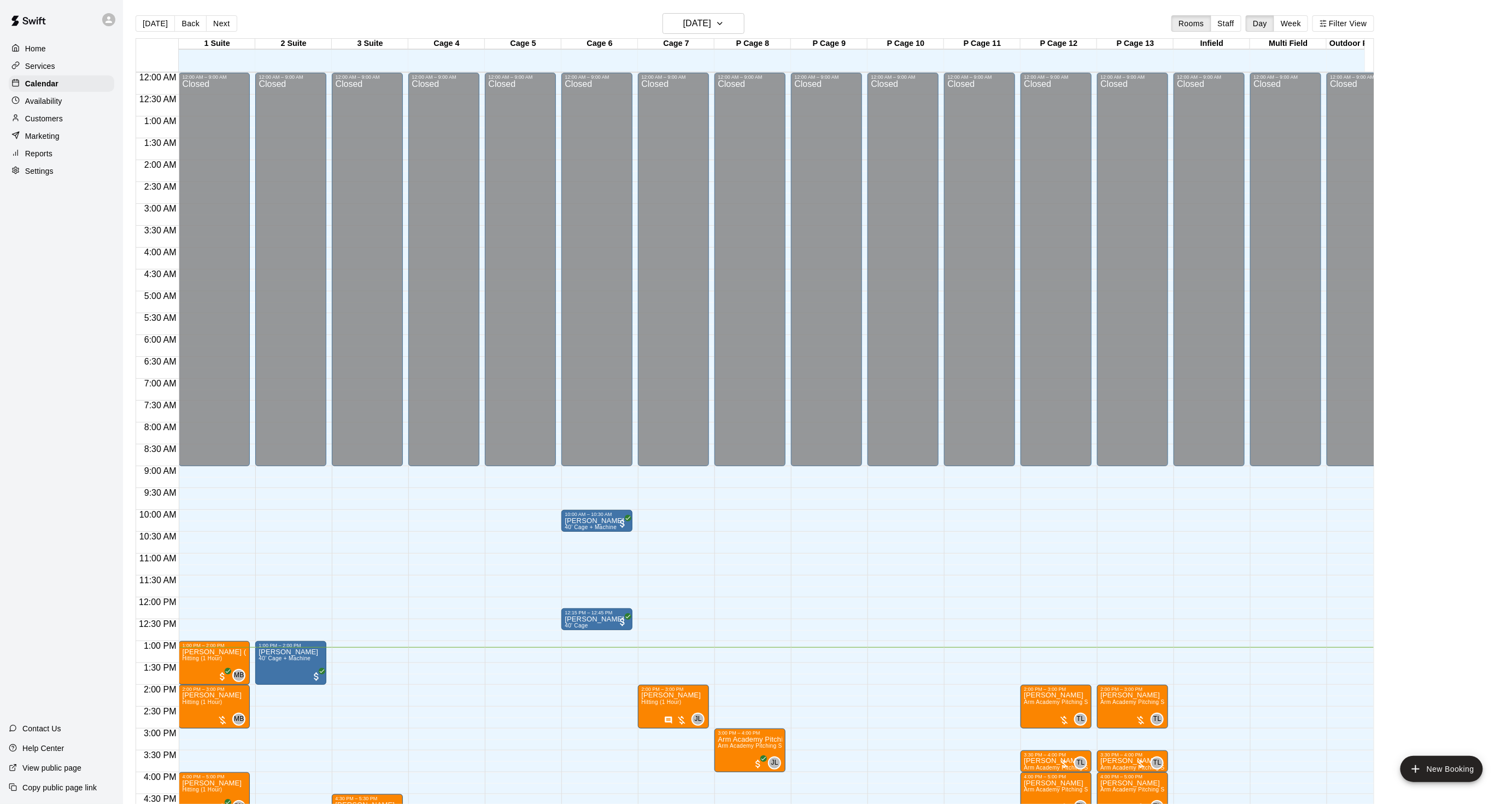
scroll to position [272, 0]
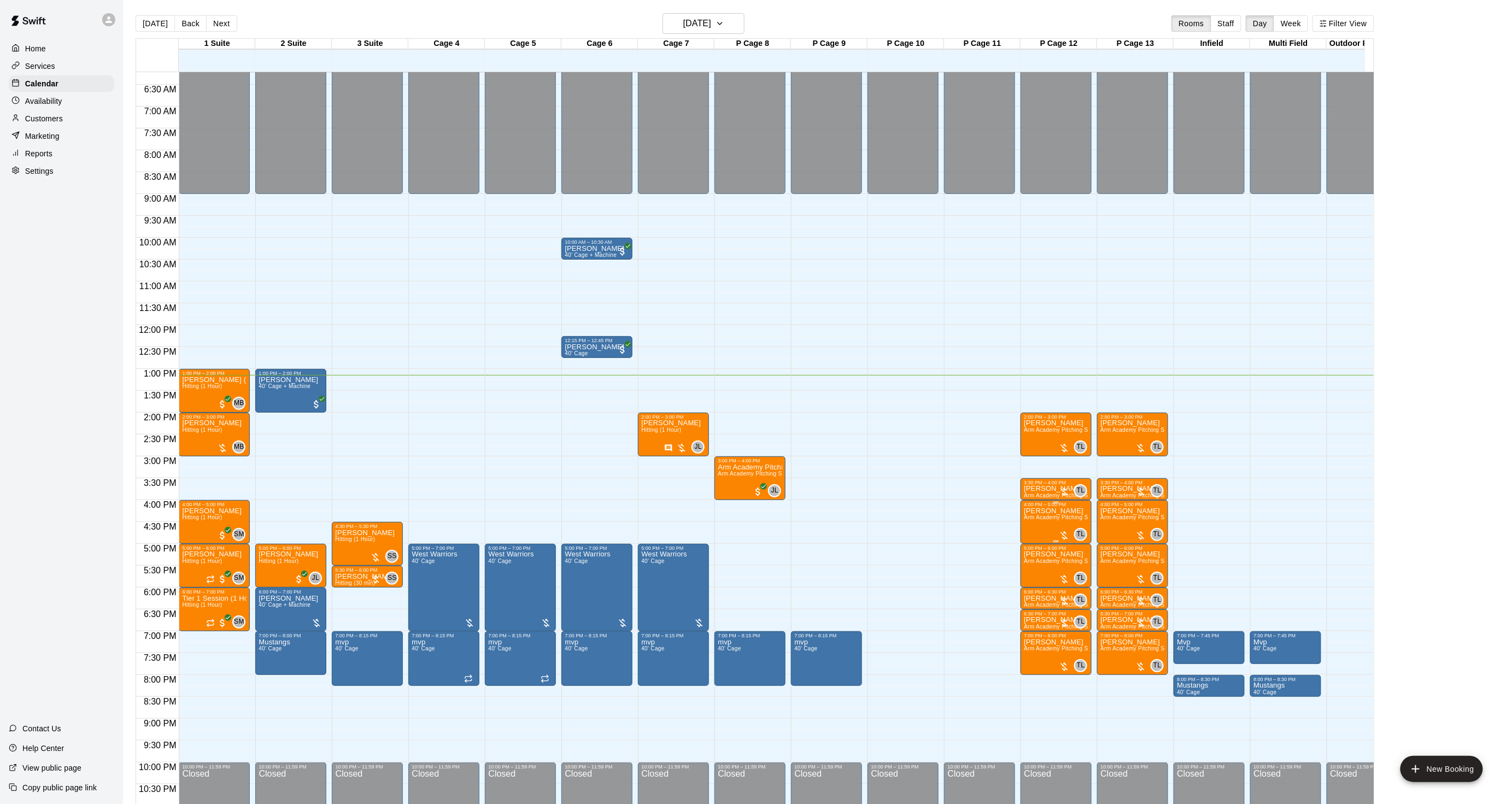
click at [1027, 511] on p "[PERSON_NAME]" at bounding box center [1056, 511] width 65 height 0
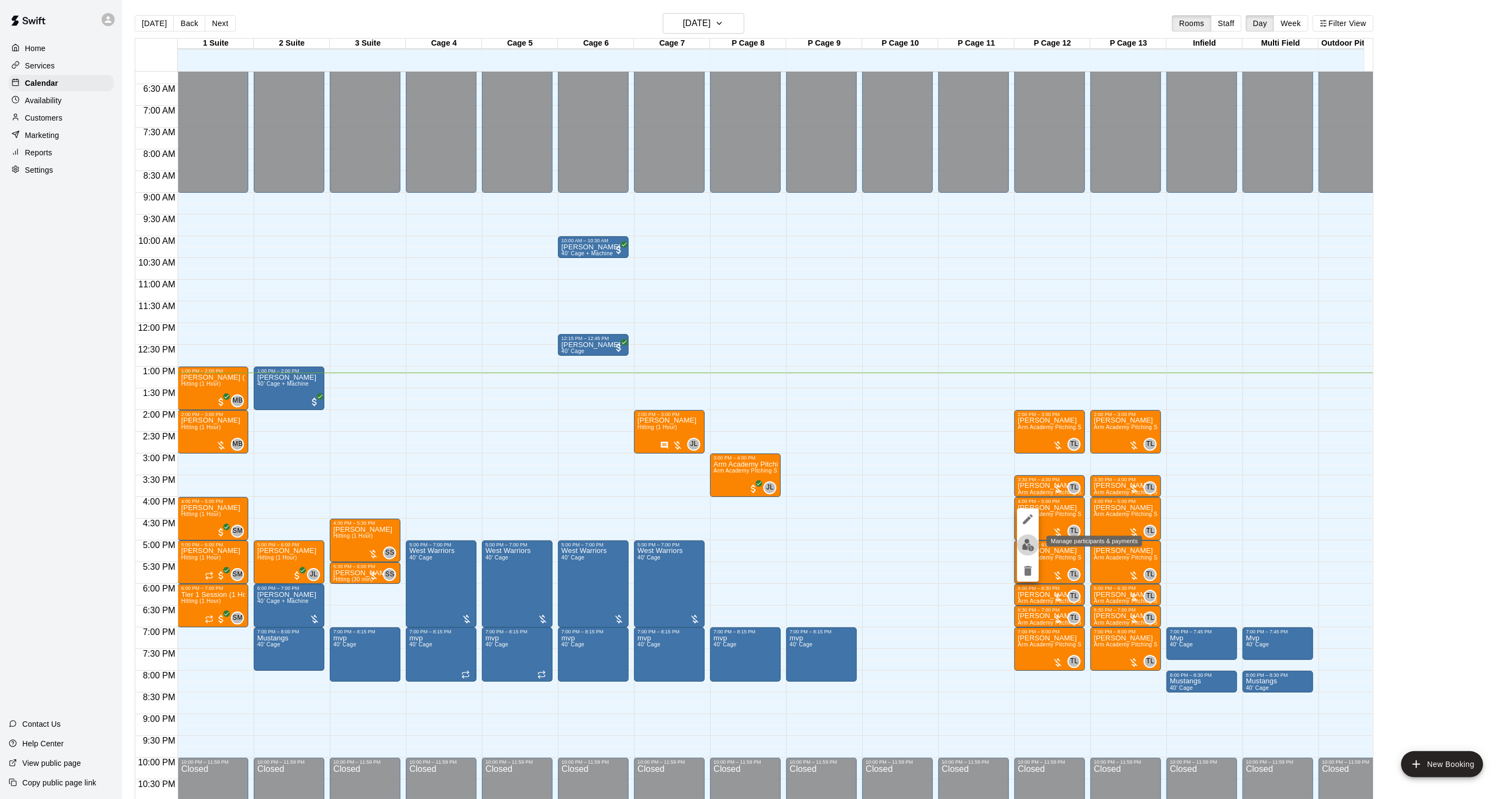
click at [1029, 544] on img "edit" at bounding box center [1028, 545] width 13 height 13
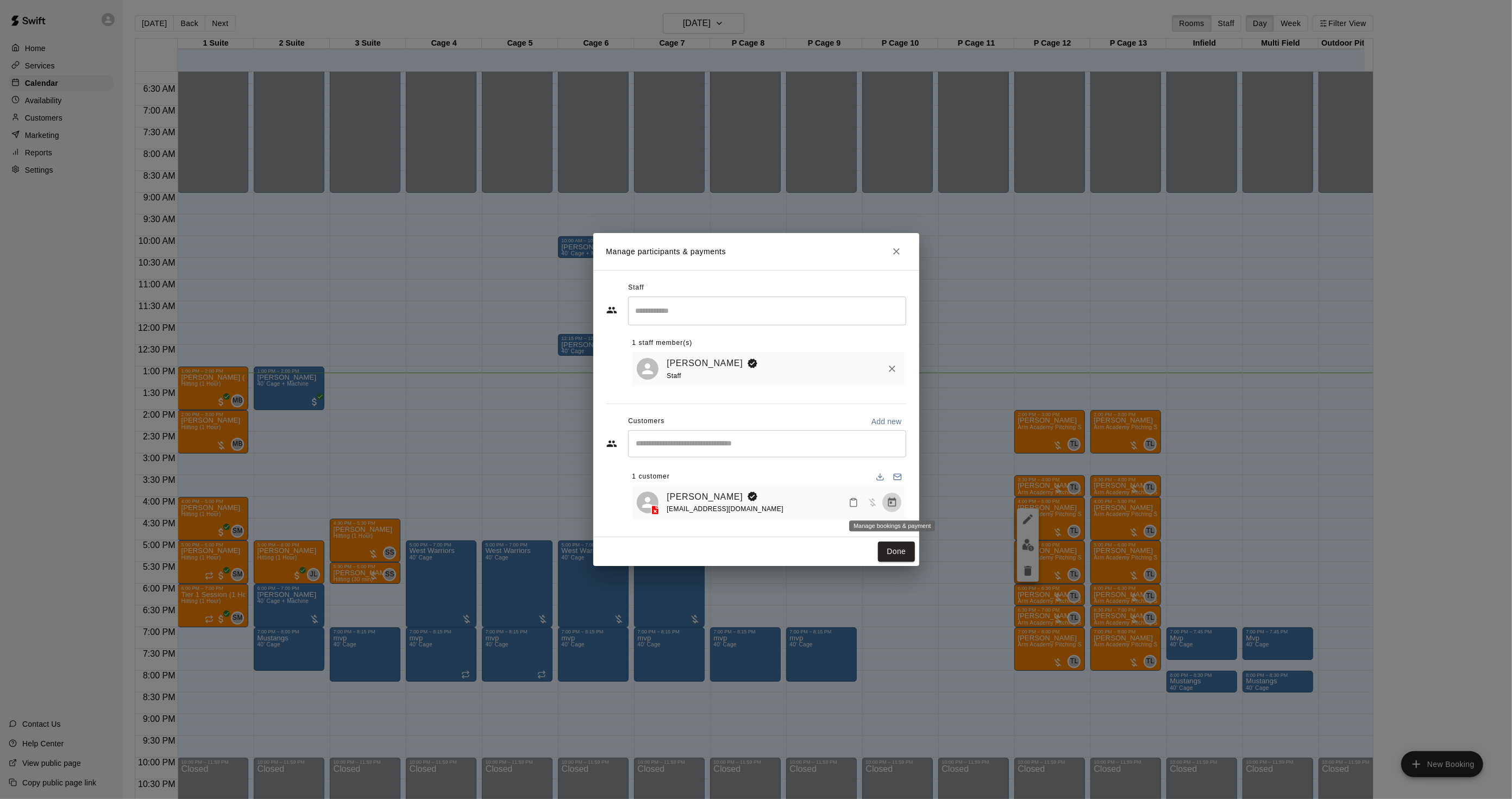
click at [889, 508] on icon "Manage bookings & payment" at bounding box center [892, 502] width 11 height 11
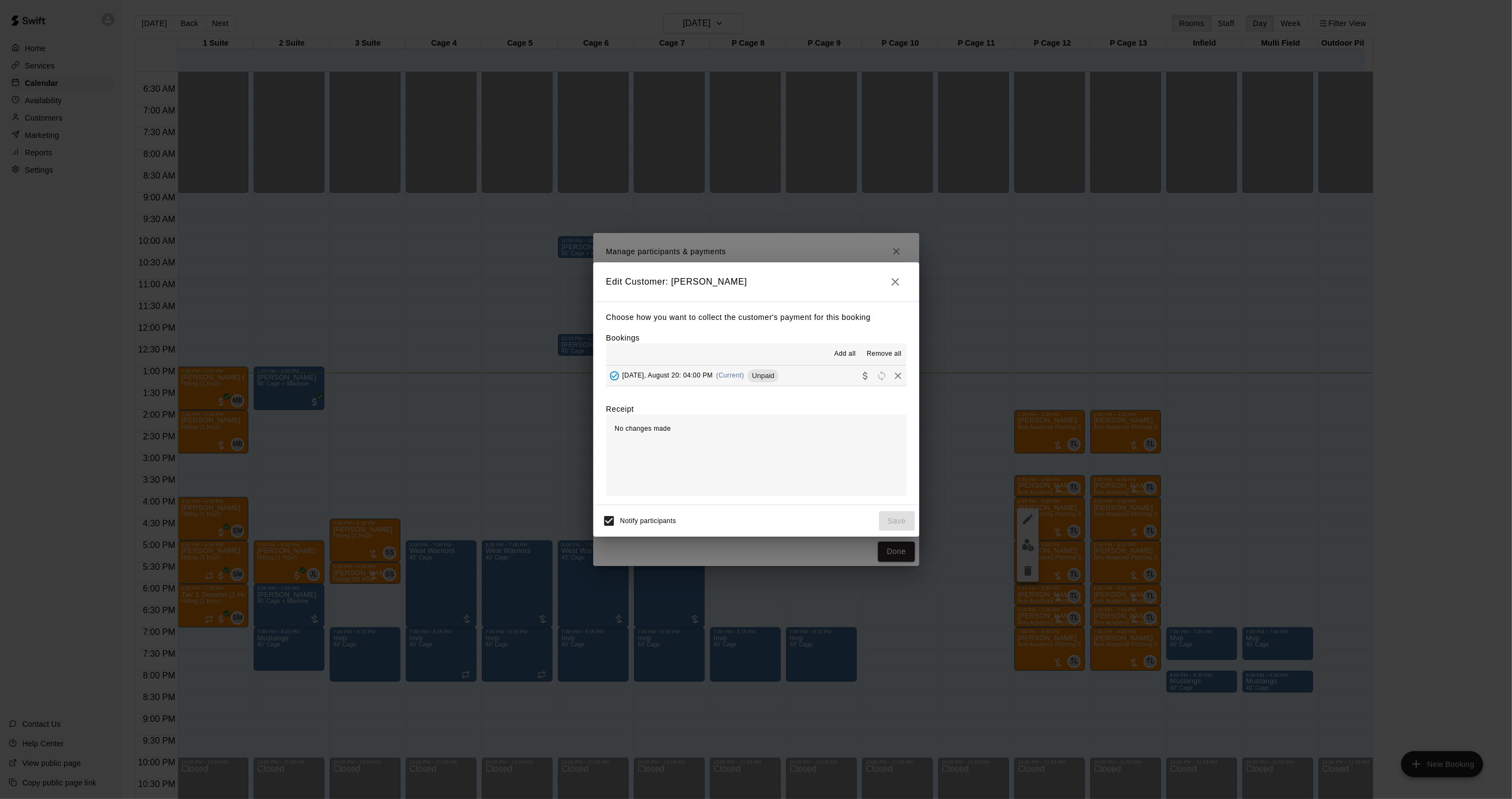
click at [734, 389] on div "Choose how you want to collect the customer's payment for this booking Bookings…" at bounding box center [756, 403] width 326 height 204
click at [734, 368] on div "[DATE], August 20: 04:00 PM (Current) Unpaid" at bounding box center [693, 376] width 173 height 17
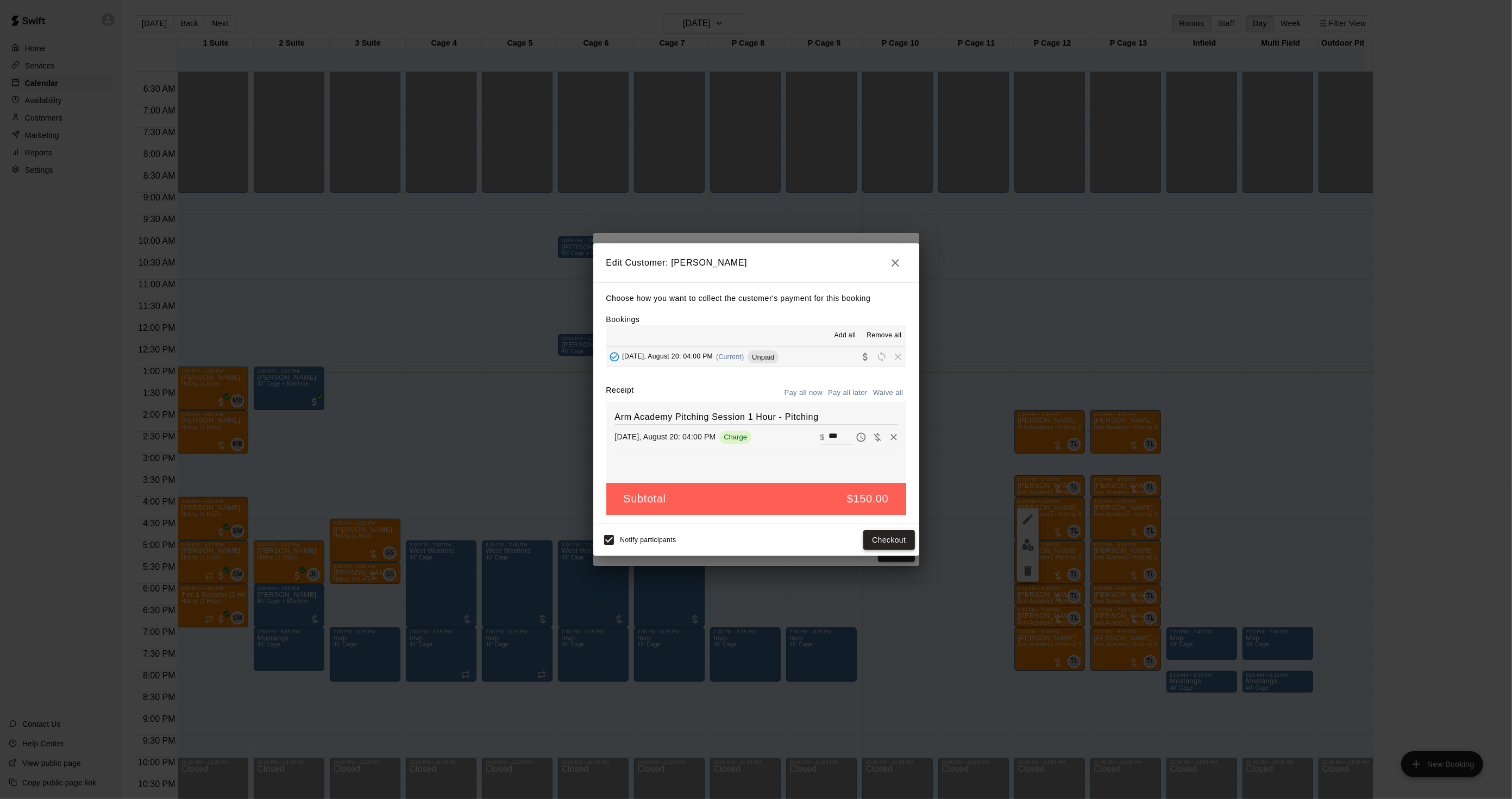
click at [892, 542] on button "Checkout" at bounding box center [889, 540] width 51 height 21
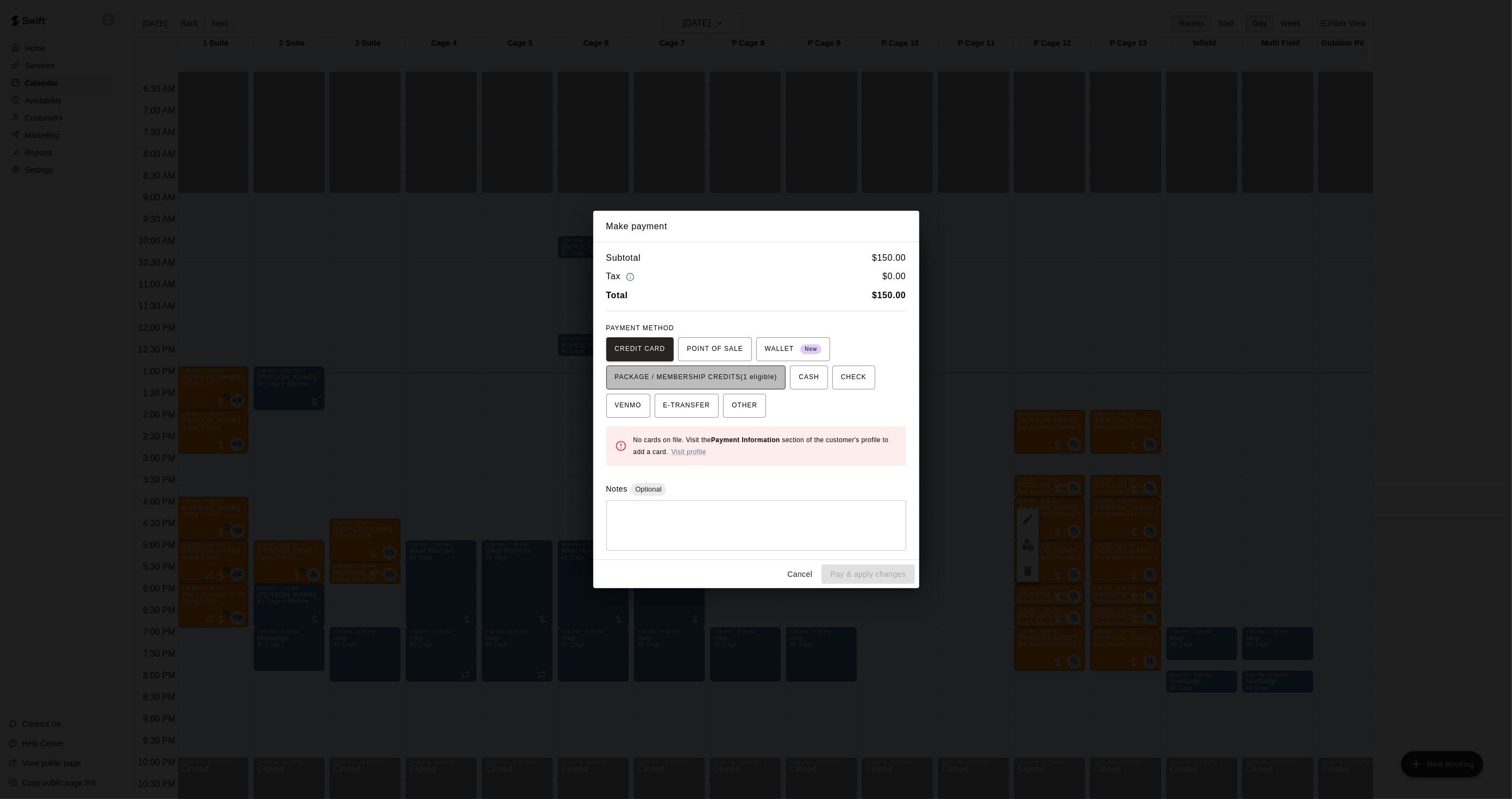
drag, startPoint x: 752, startPoint y: 379, endPoint x: 770, endPoint y: 395, distance: 24.1
click at [752, 381] on span "PACKAGE / MEMBERSHIP CREDITS (1 eligible)" at bounding box center [696, 378] width 162 height 18
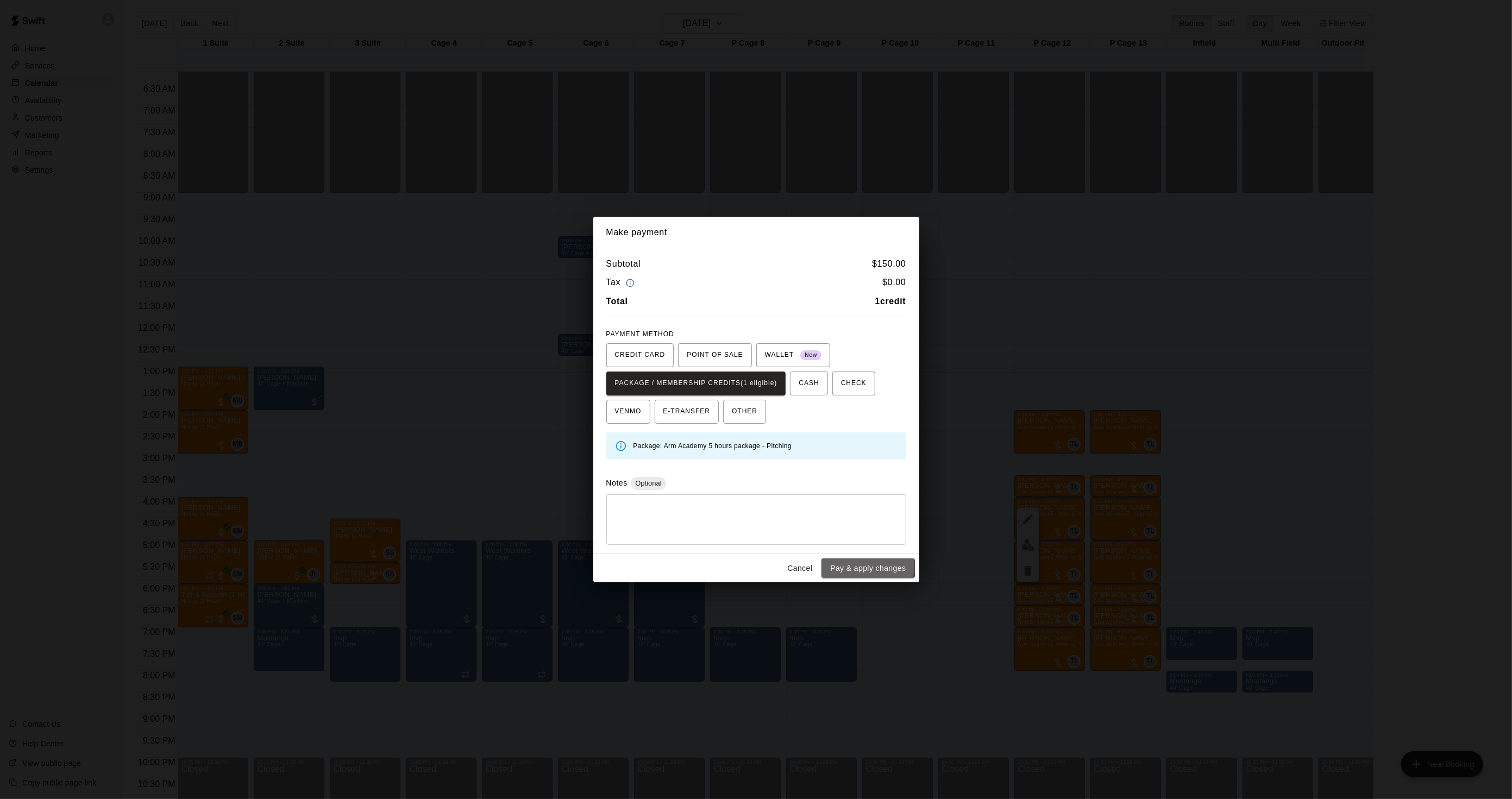
click at [848, 568] on button "Pay & apply changes" at bounding box center [867, 568] width 93 height 21
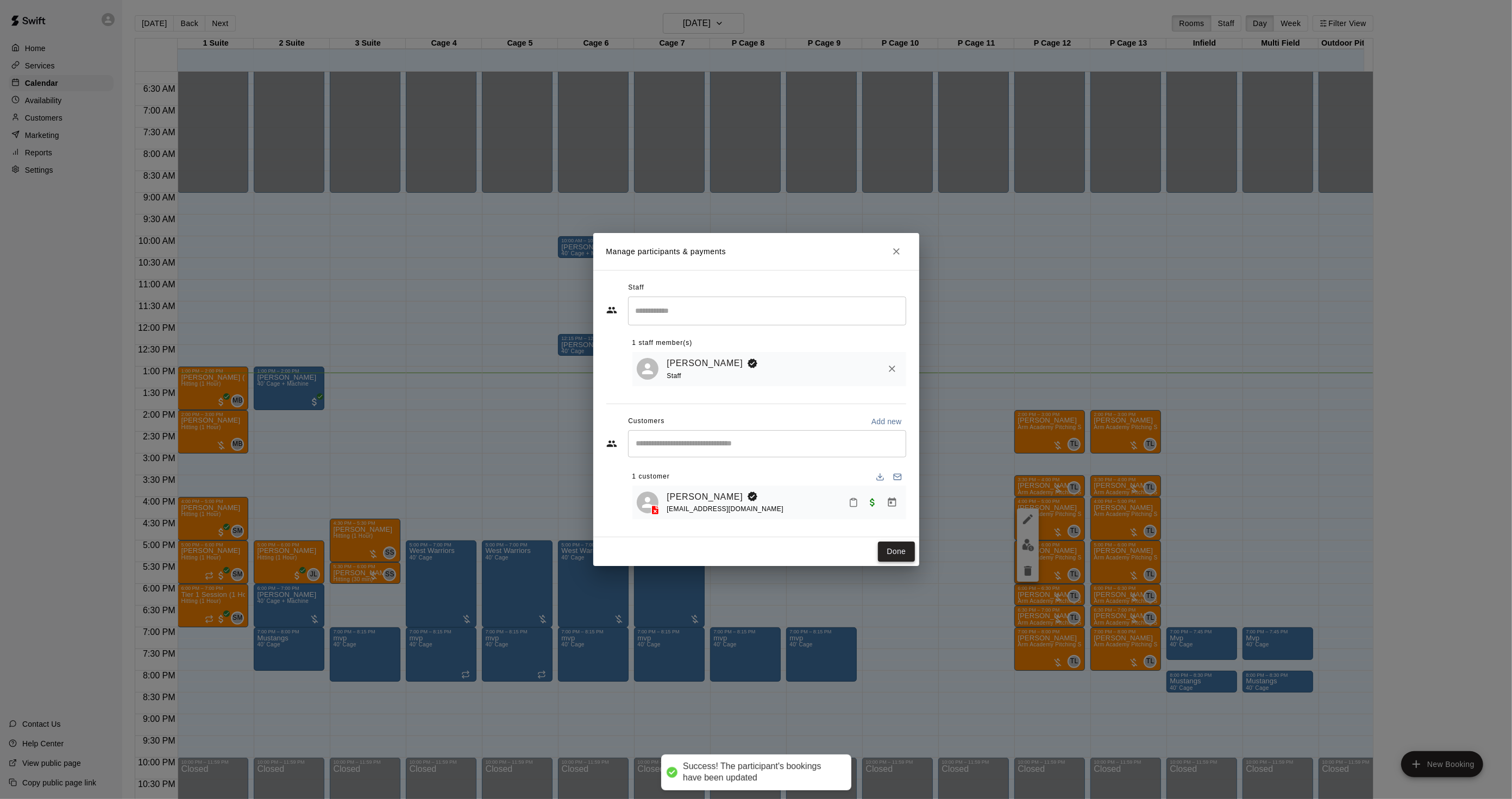
click at [886, 561] on button "Done" at bounding box center [896, 552] width 36 height 21
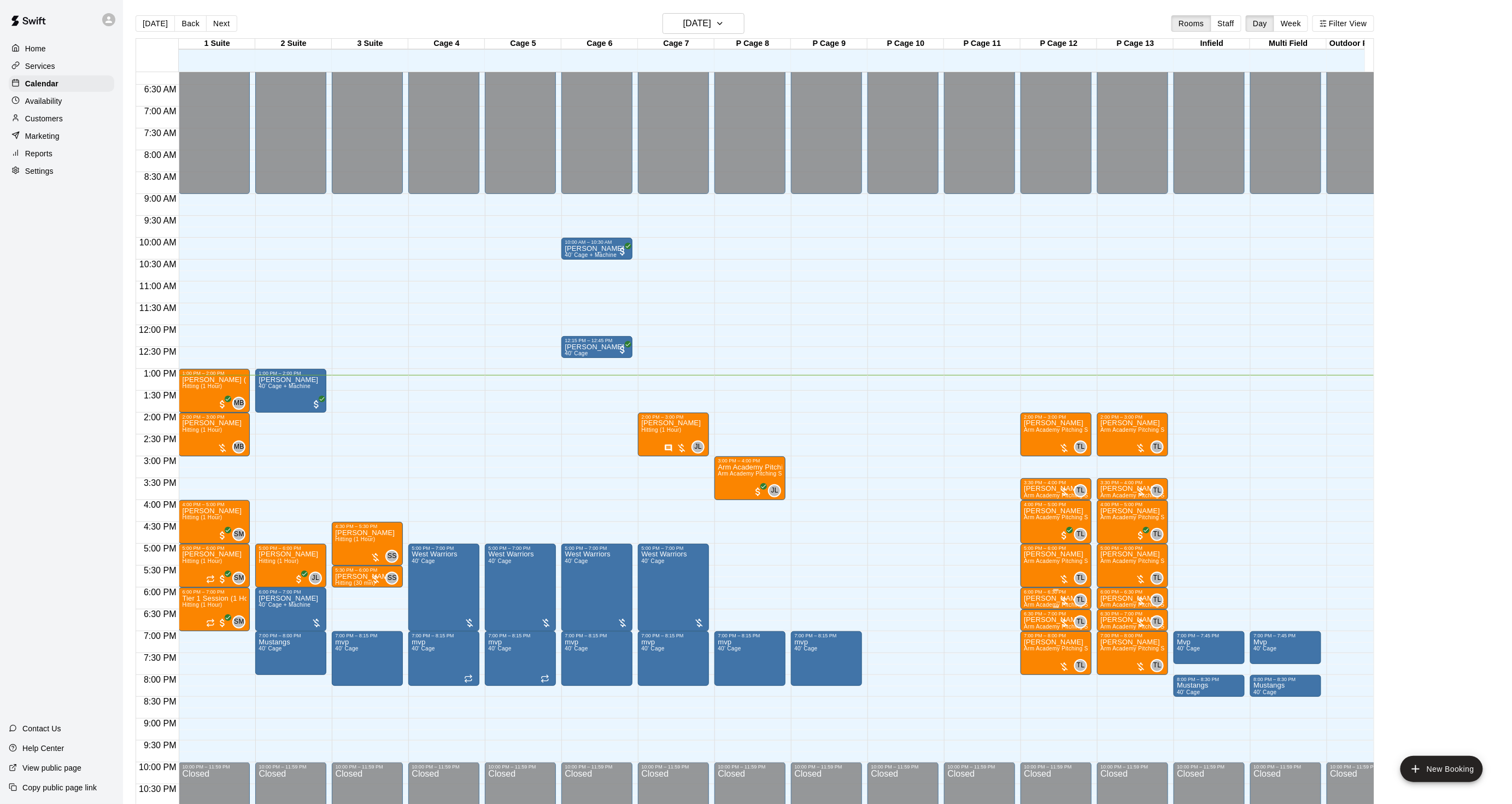
click at [1032, 594] on div "6:00 PM – 6:30 PM" at bounding box center [1056, 593] width 65 height 6
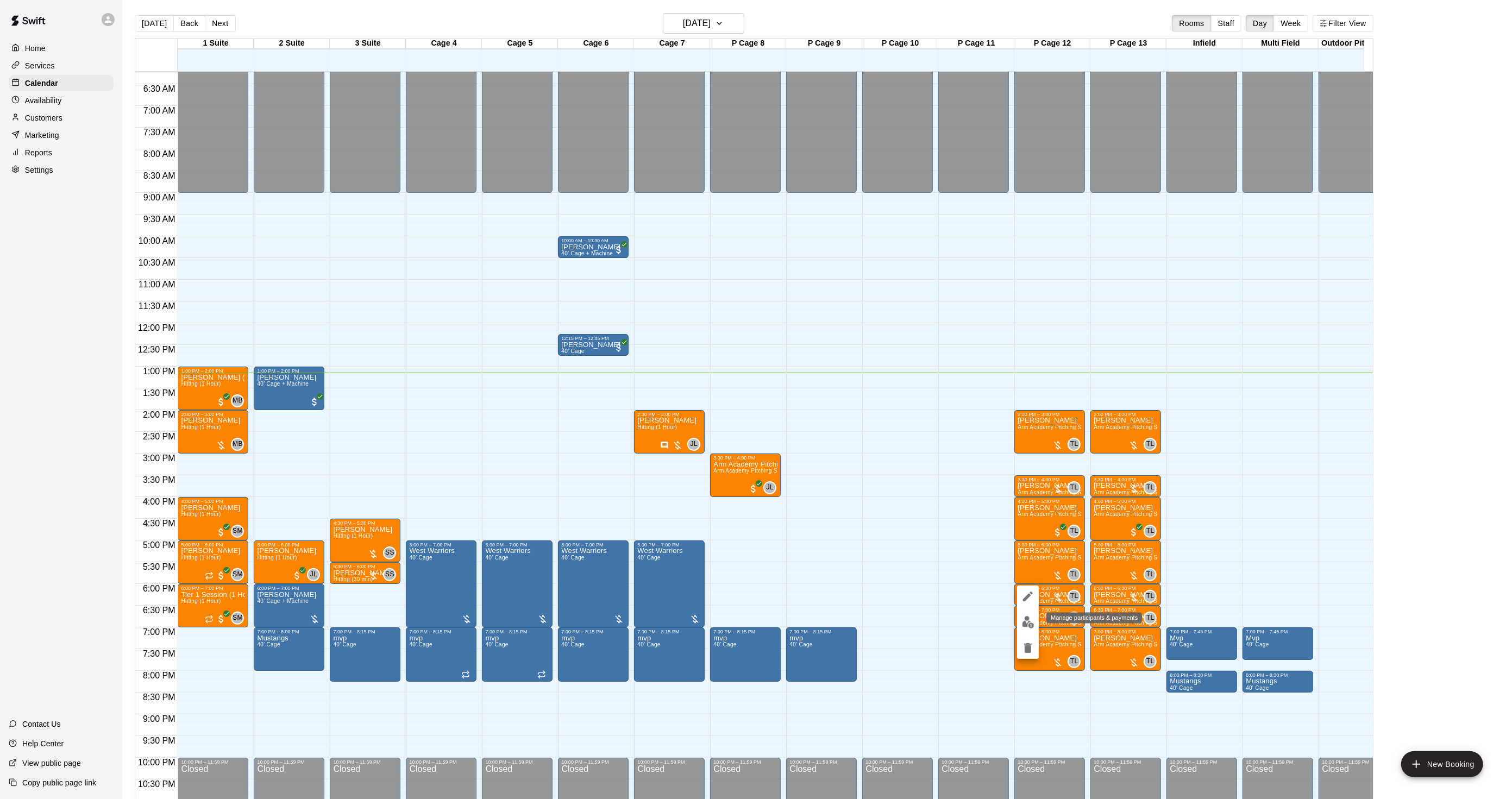
click at [1023, 616] on img "edit" at bounding box center [1028, 622] width 13 height 13
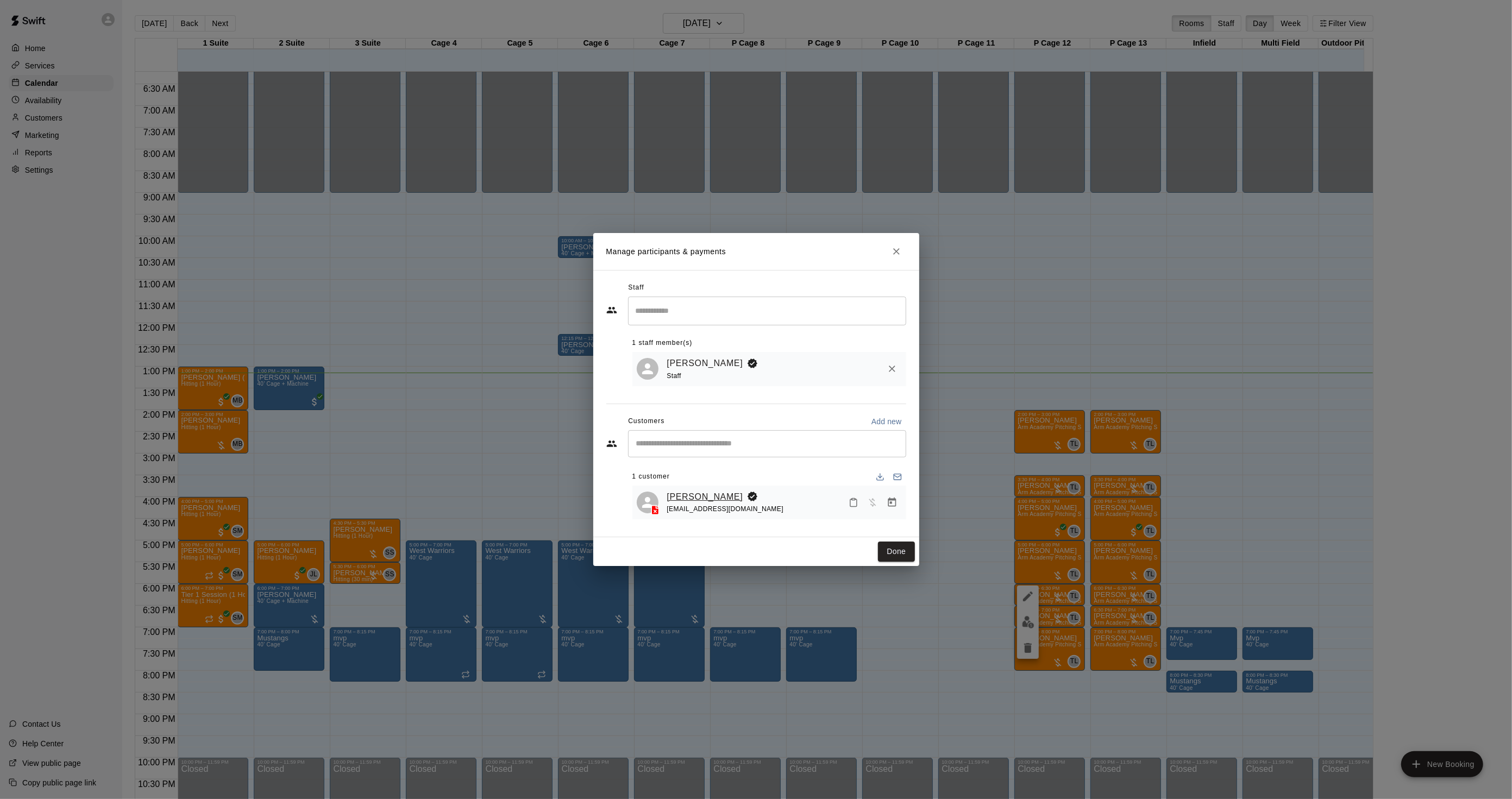
click at [692, 492] on link "[PERSON_NAME]" at bounding box center [705, 497] width 76 height 14
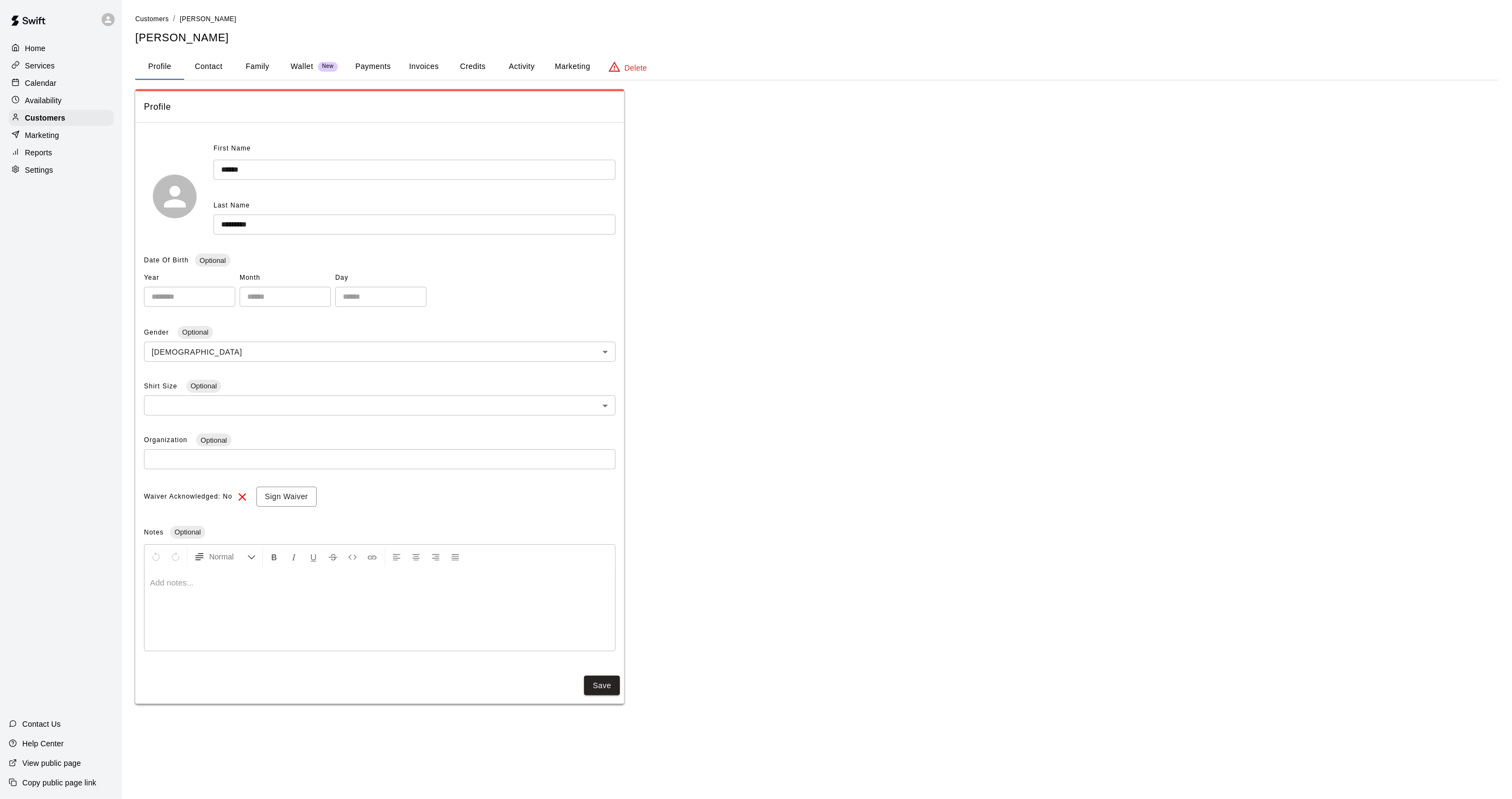
click at [528, 68] on button "Activity" at bounding box center [522, 66] width 49 height 26
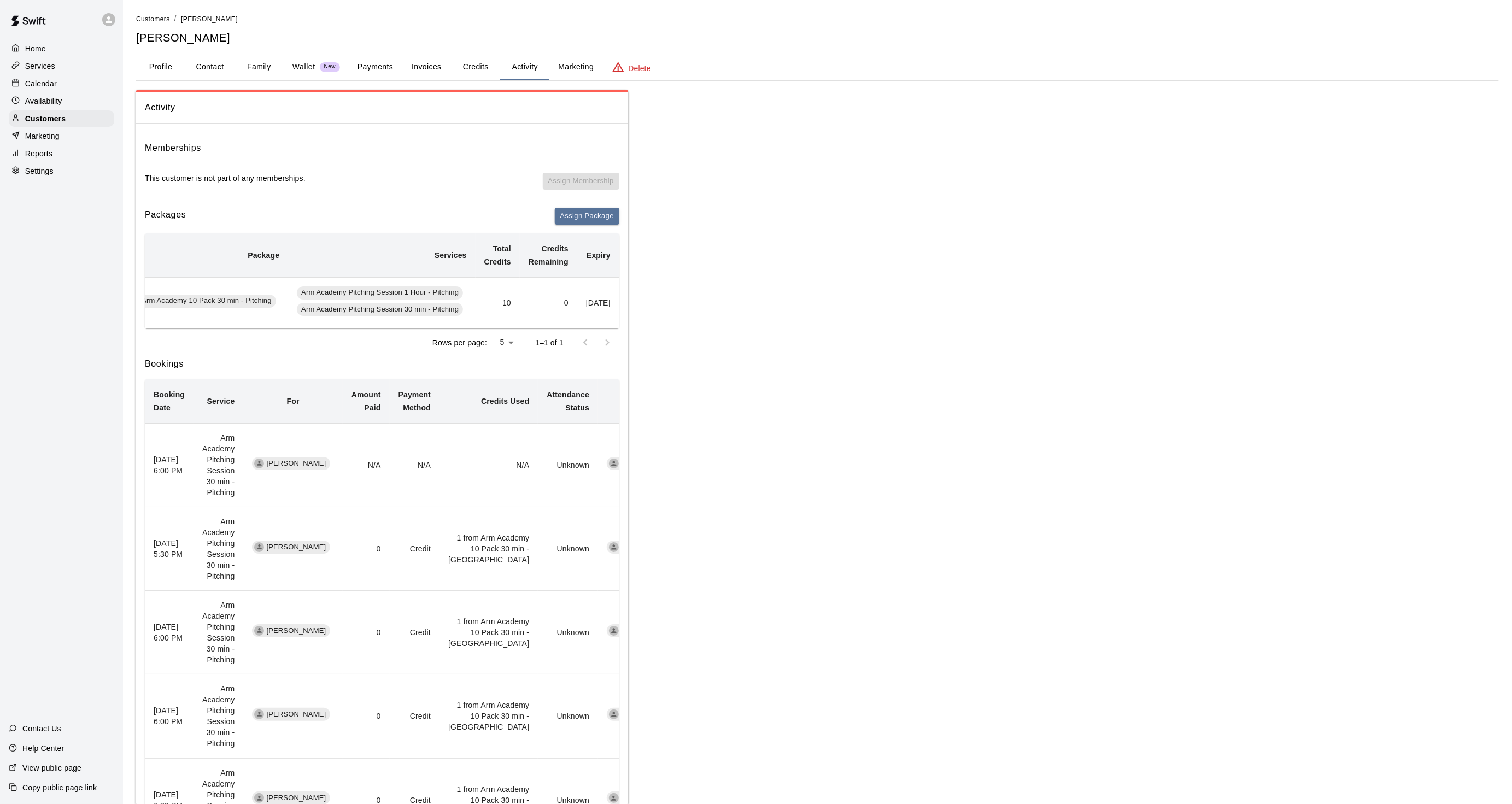
scroll to position [0, 72]
click at [67, 87] on div "Calendar" at bounding box center [61, 84] width 105 height 17
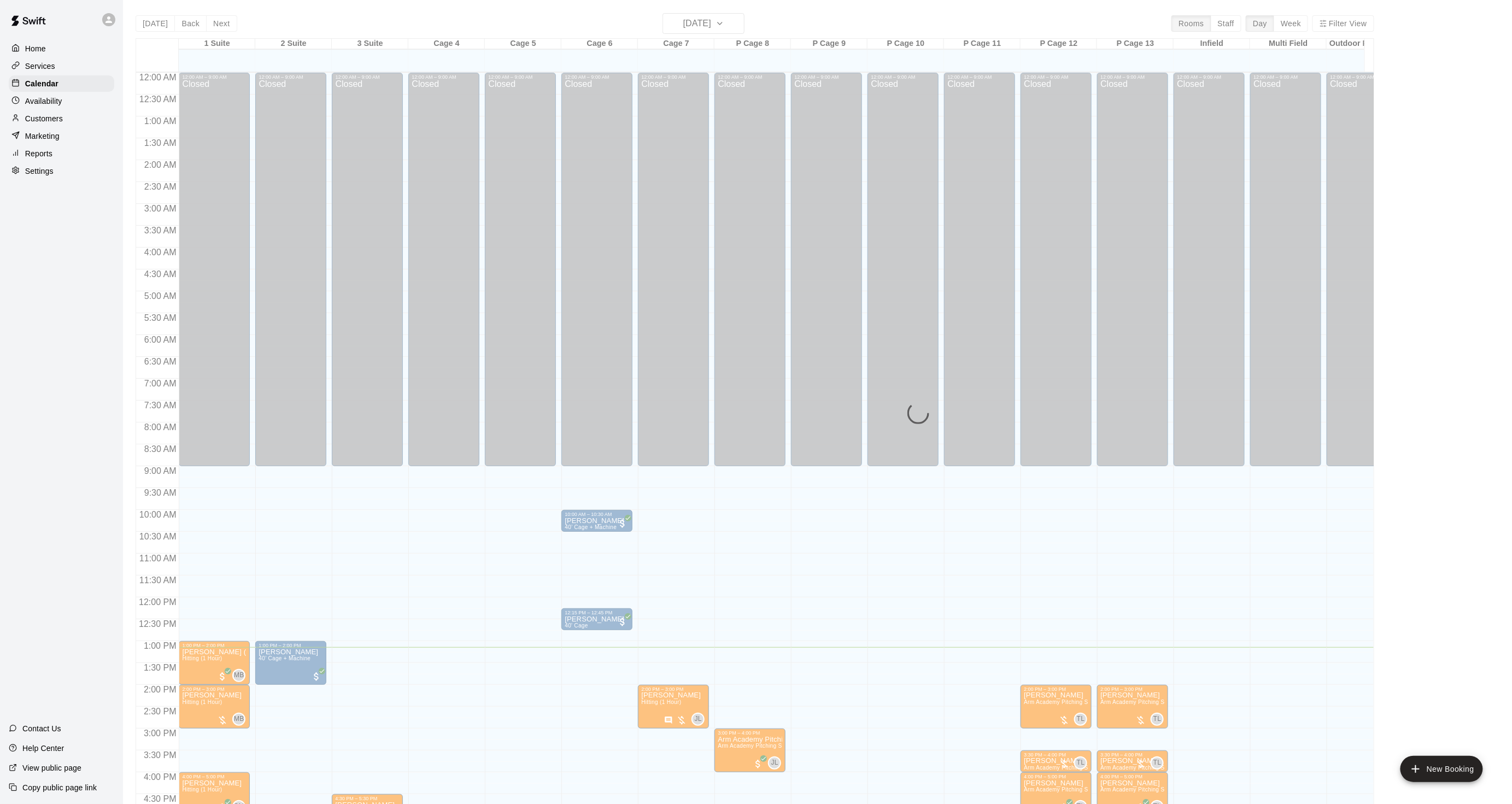
scroll to position [272, 0]
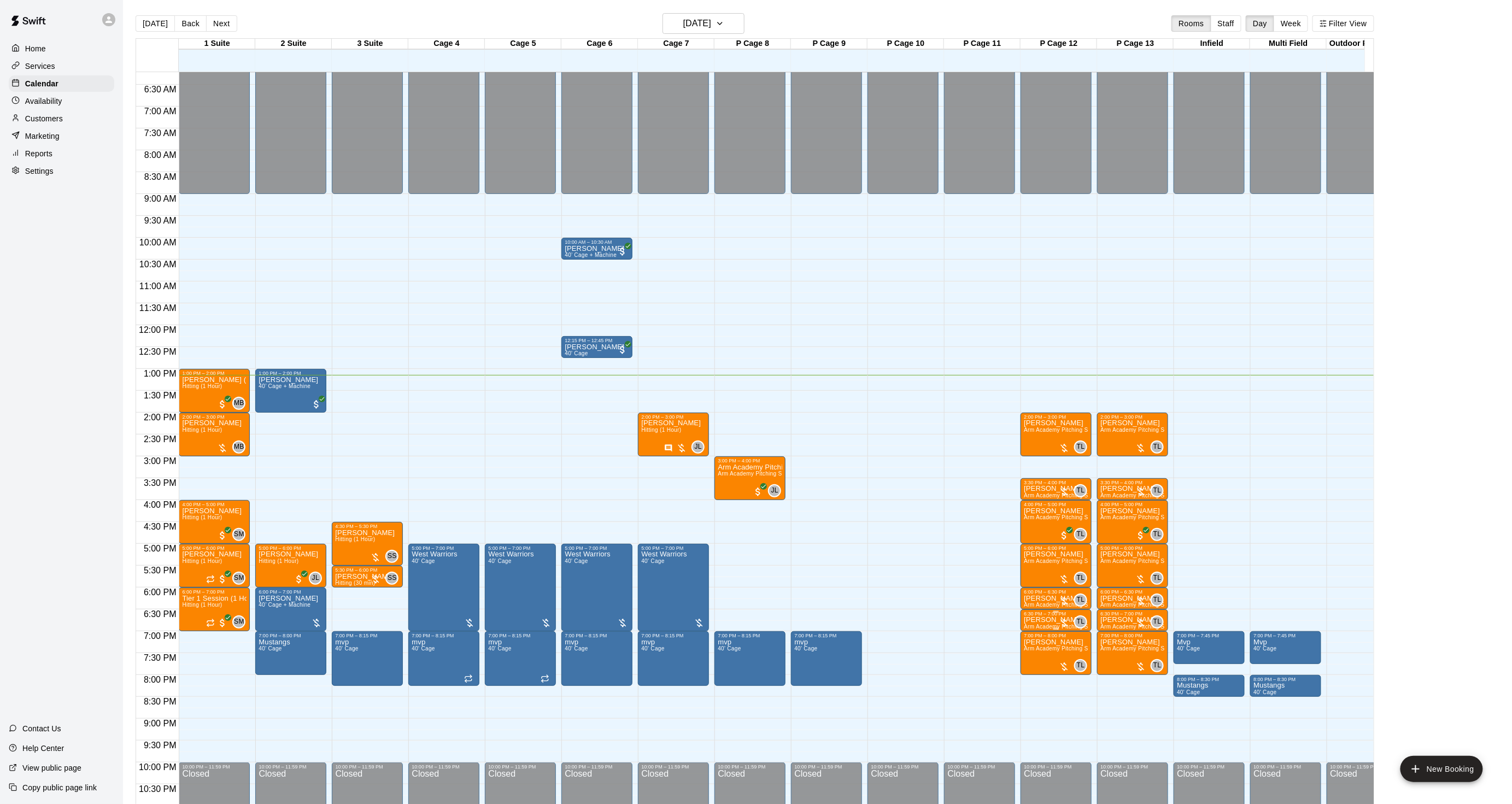
click at [1042, 620] on p "[PERSON_NAME]" at bounding box center [1056, 620] width 65 height 0
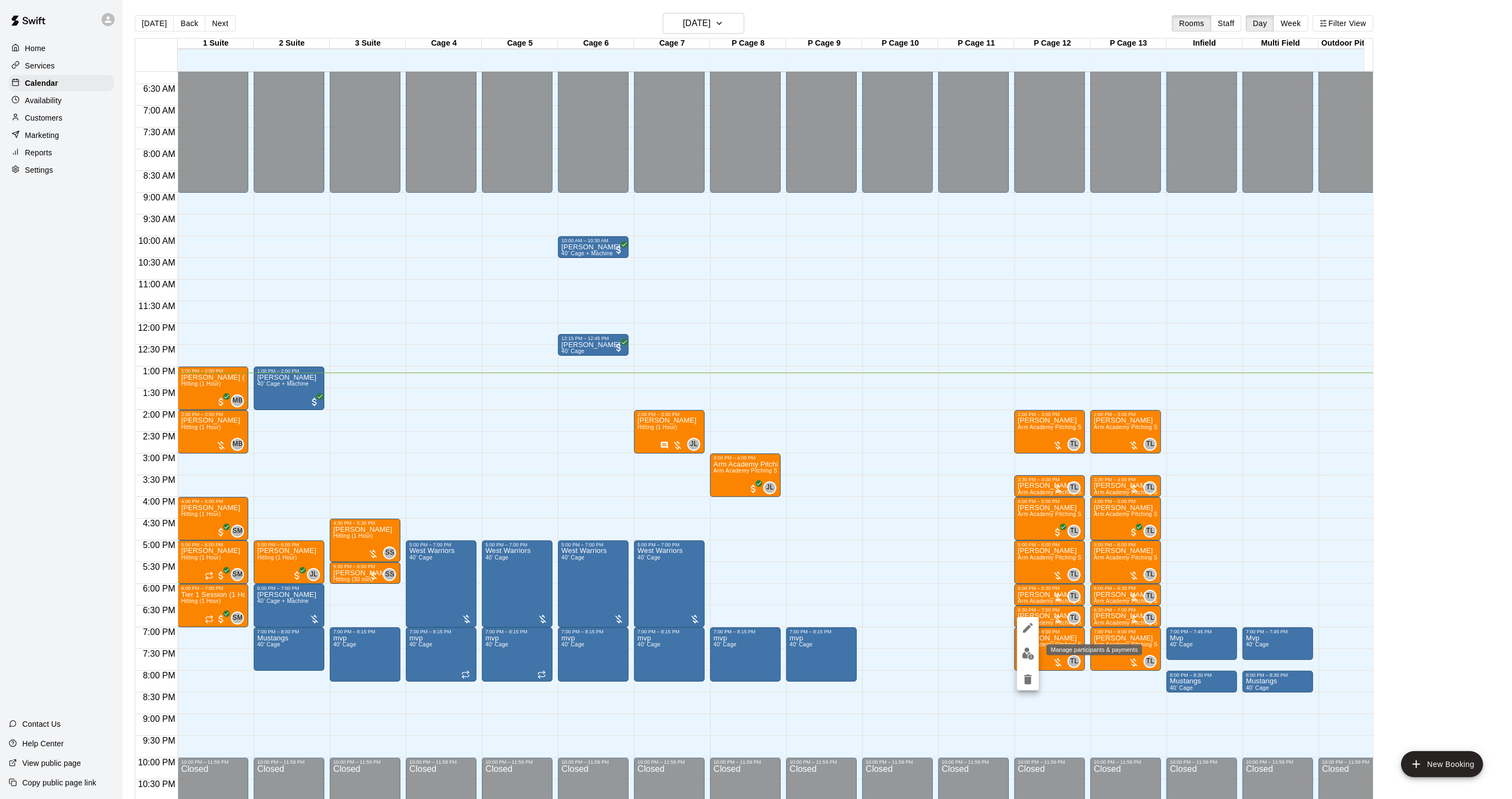
click at [1025, 654] on img "edit" at bounding box center [1028, 653] width 13 height 13
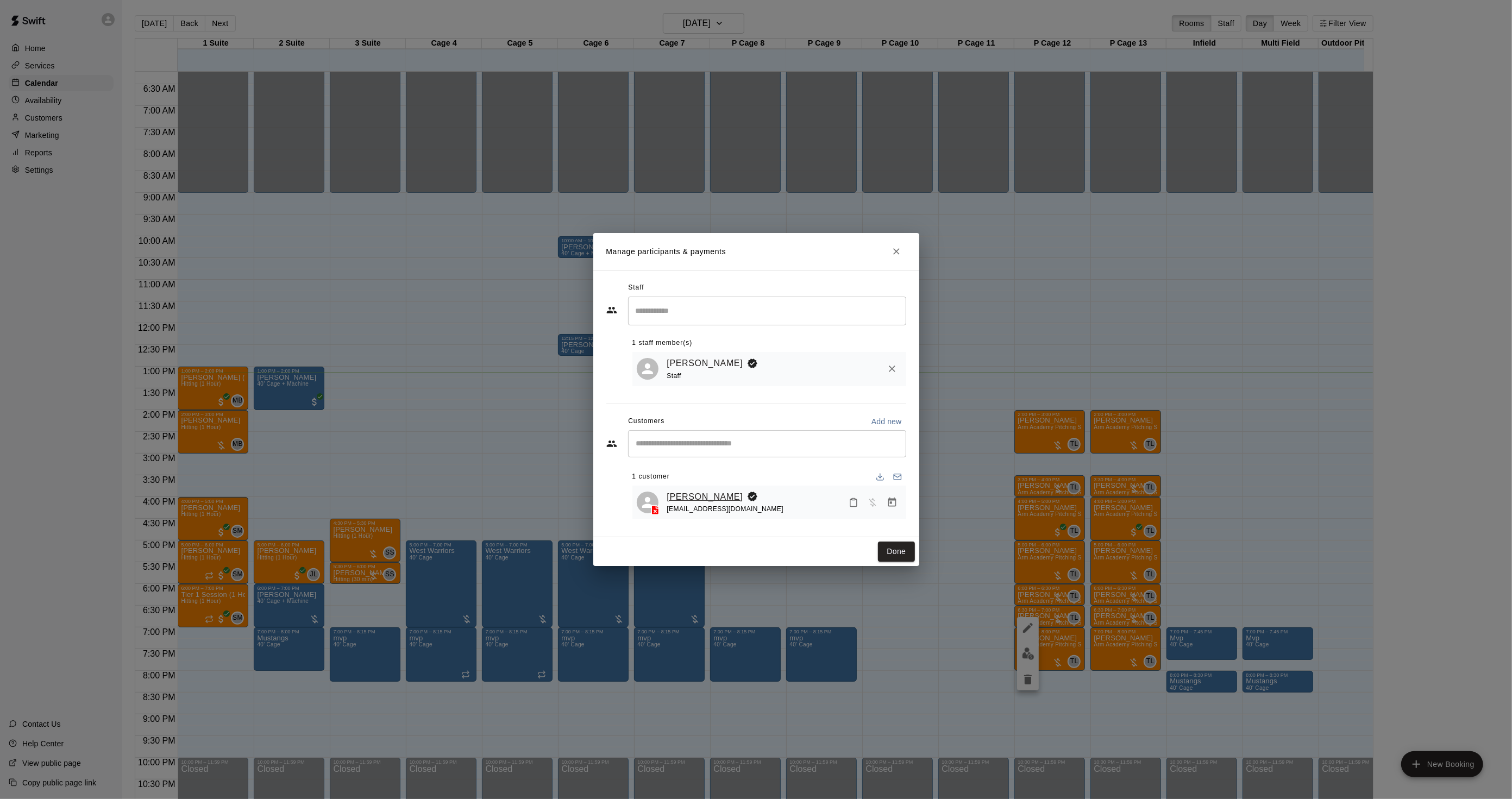
click at [697, 490] on link "[PERSON_NAME]" at bounding box center [705, 497] width 76 height 14
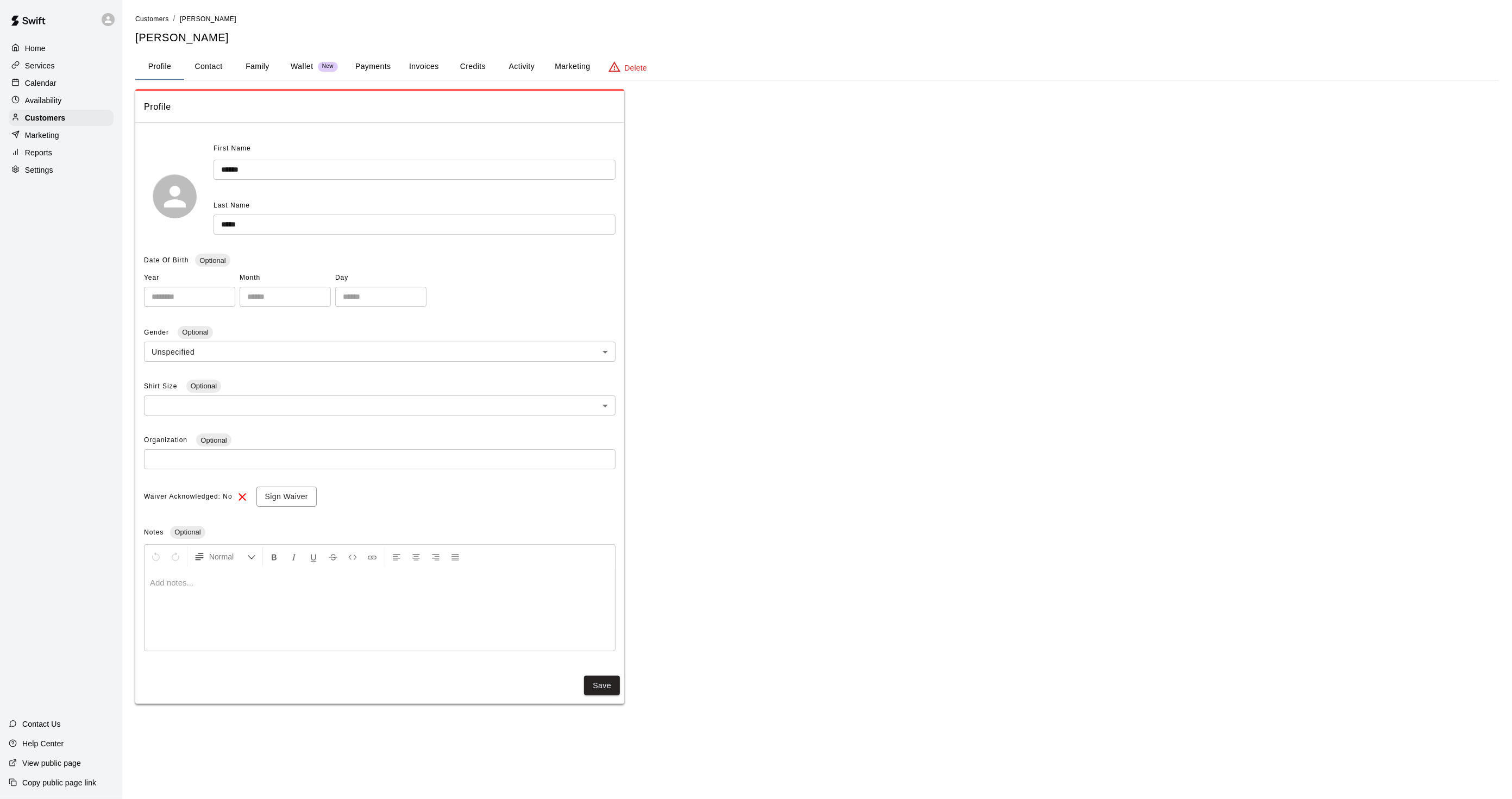
click at [514, 57] on button "Activity" at bounding box center [522, 66] width 49 height 26
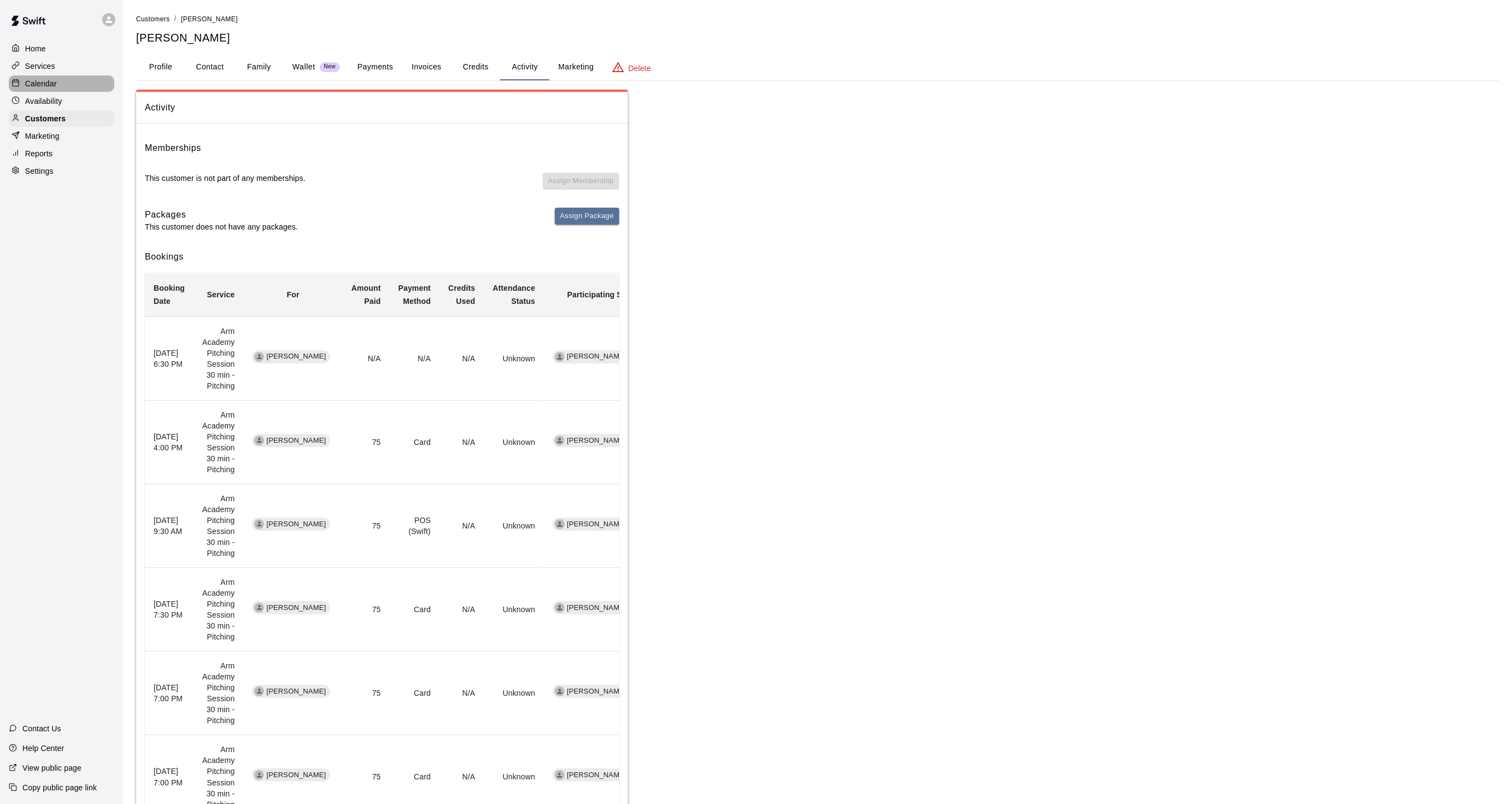
click at [38, 89] on p "Calendar" at bounding box center [41, 84] width 31 height 11
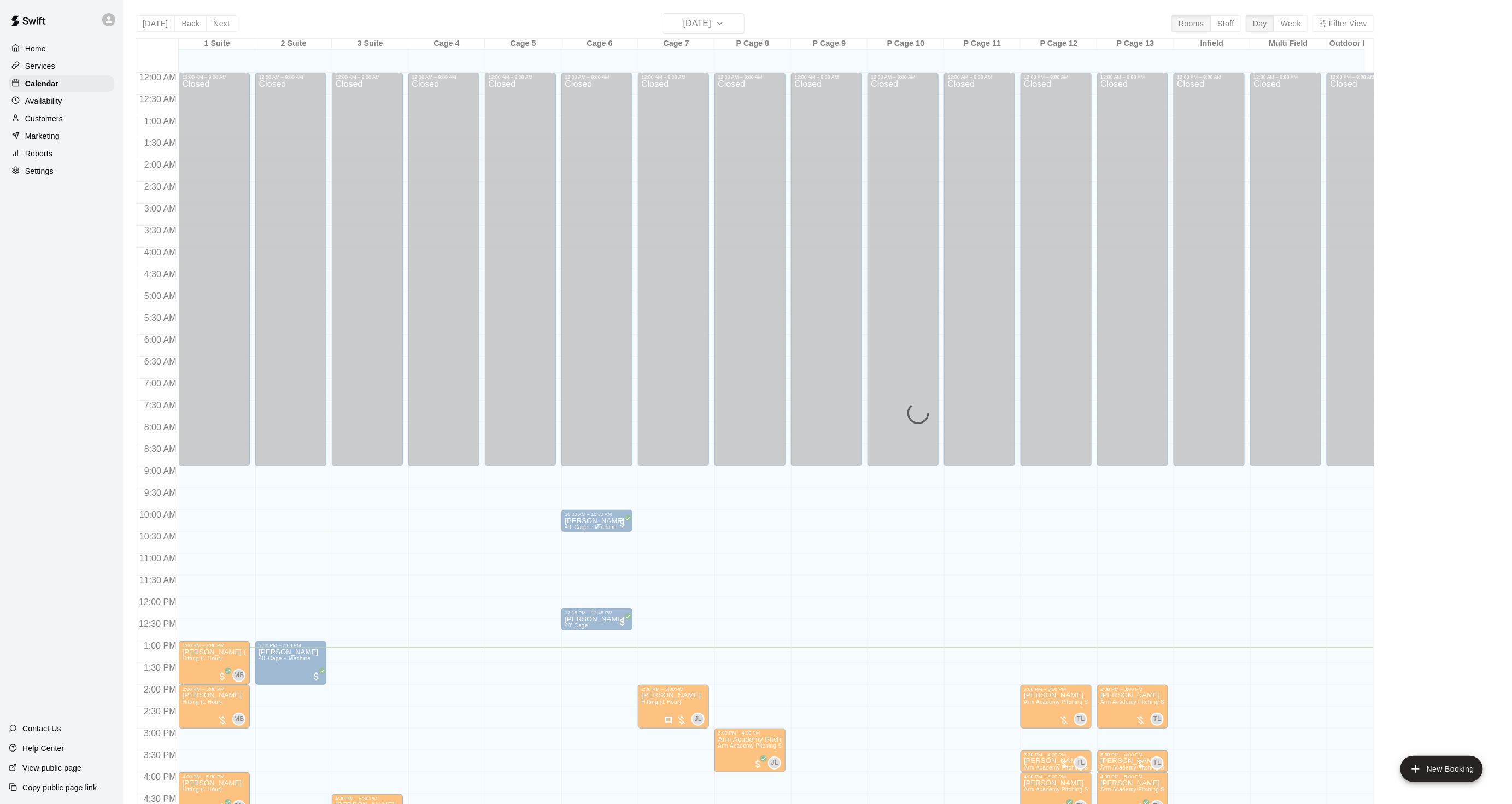
scroll to position [272, 0]
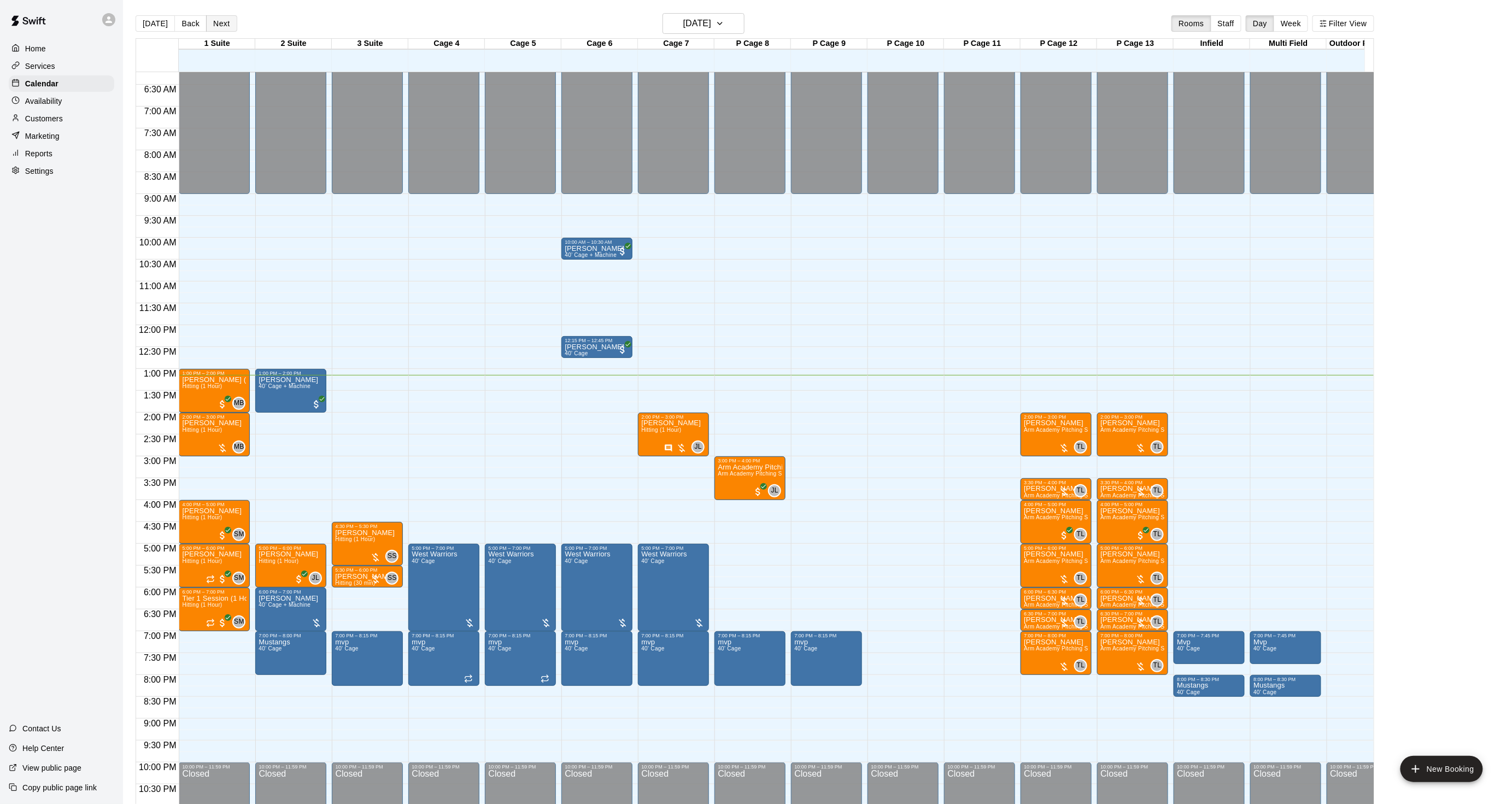
click at [212, 21] on button "Next" at bounding box center [221, 24] width 30 height 17
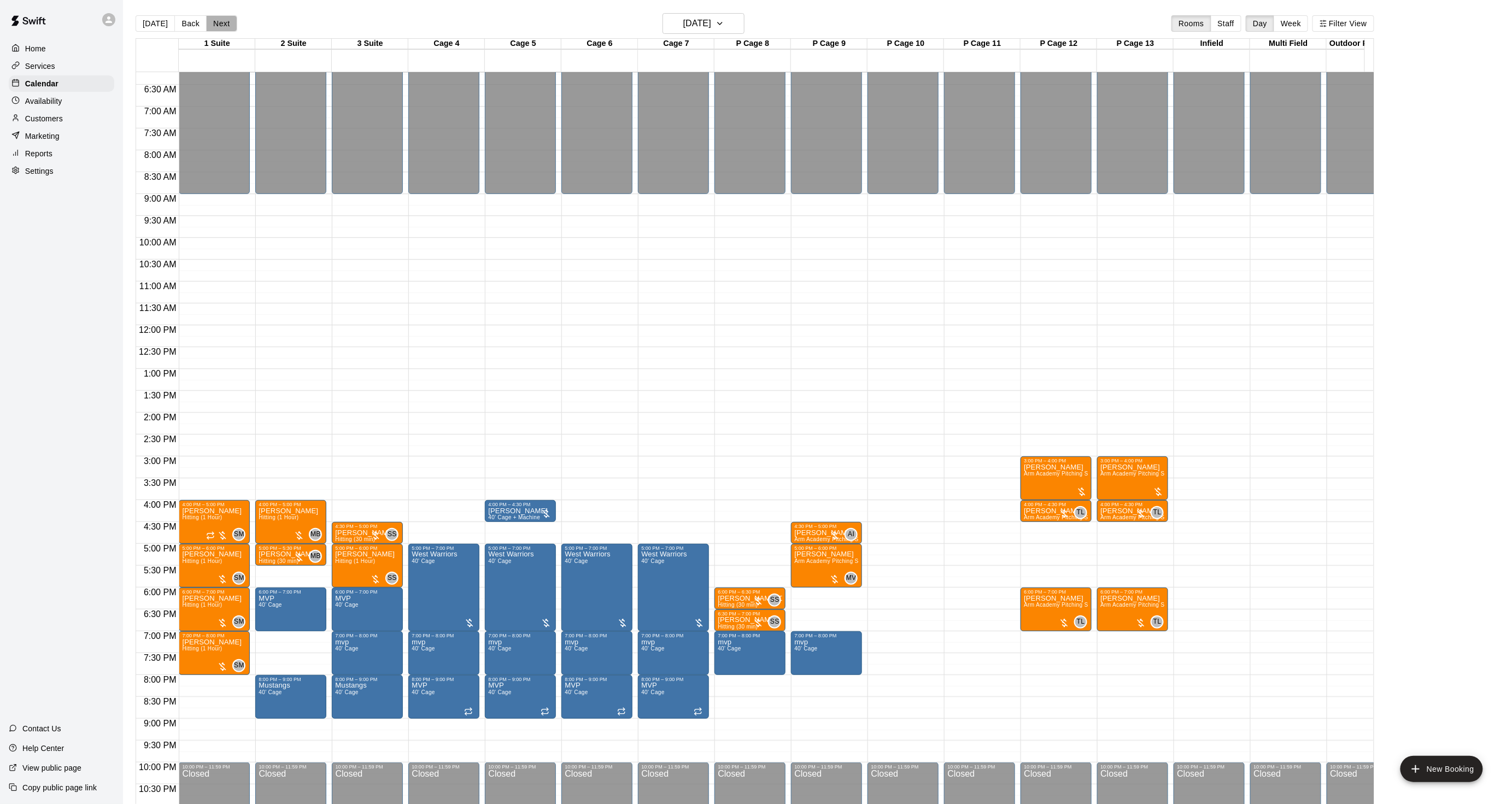
click at [230, 30] on button "Next" at bounding box center [221, 24] width 30 height 17
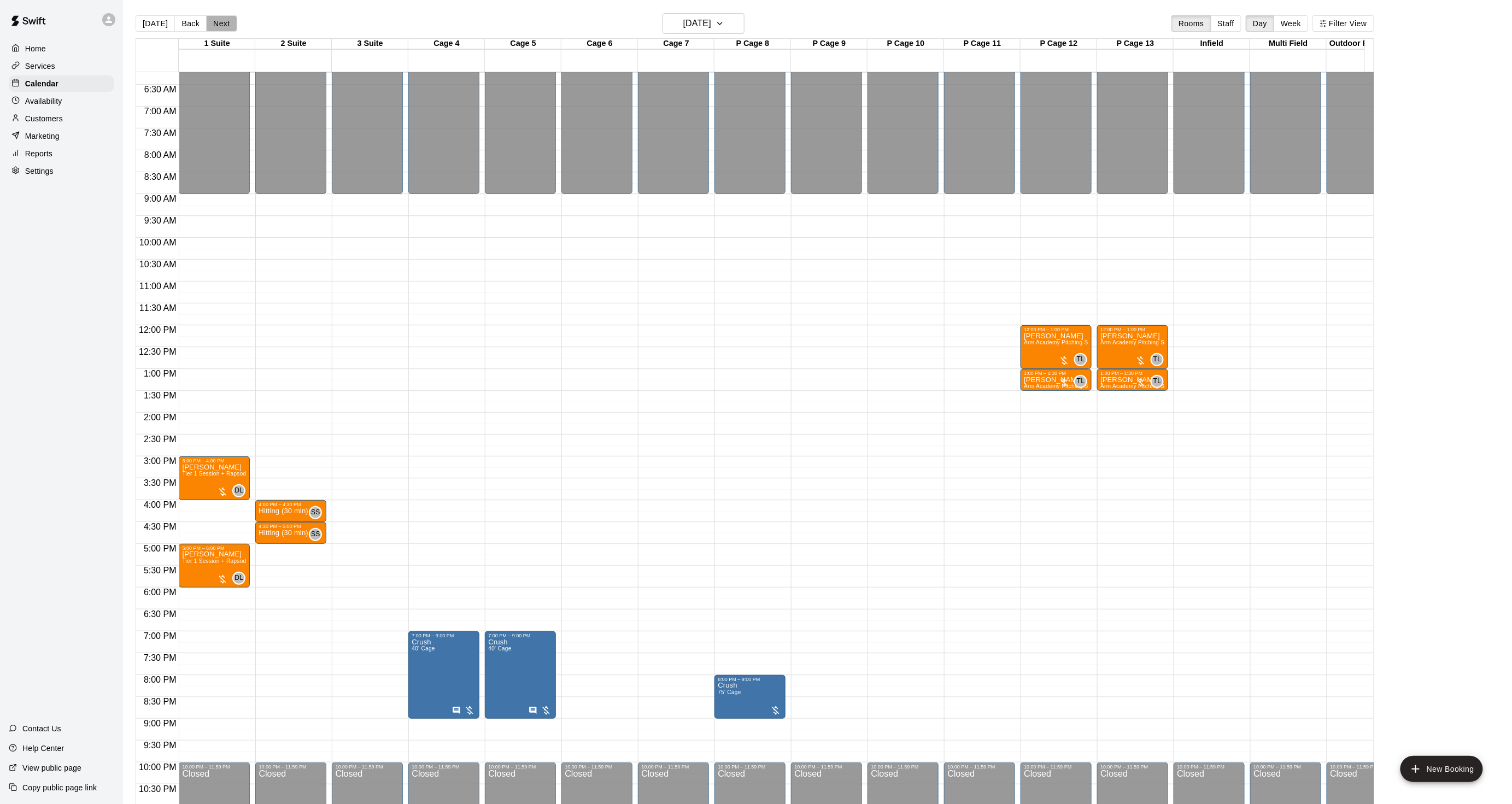
click at [230, 30] on button "Next" at bounding box center [221, 24] width 30 height 17
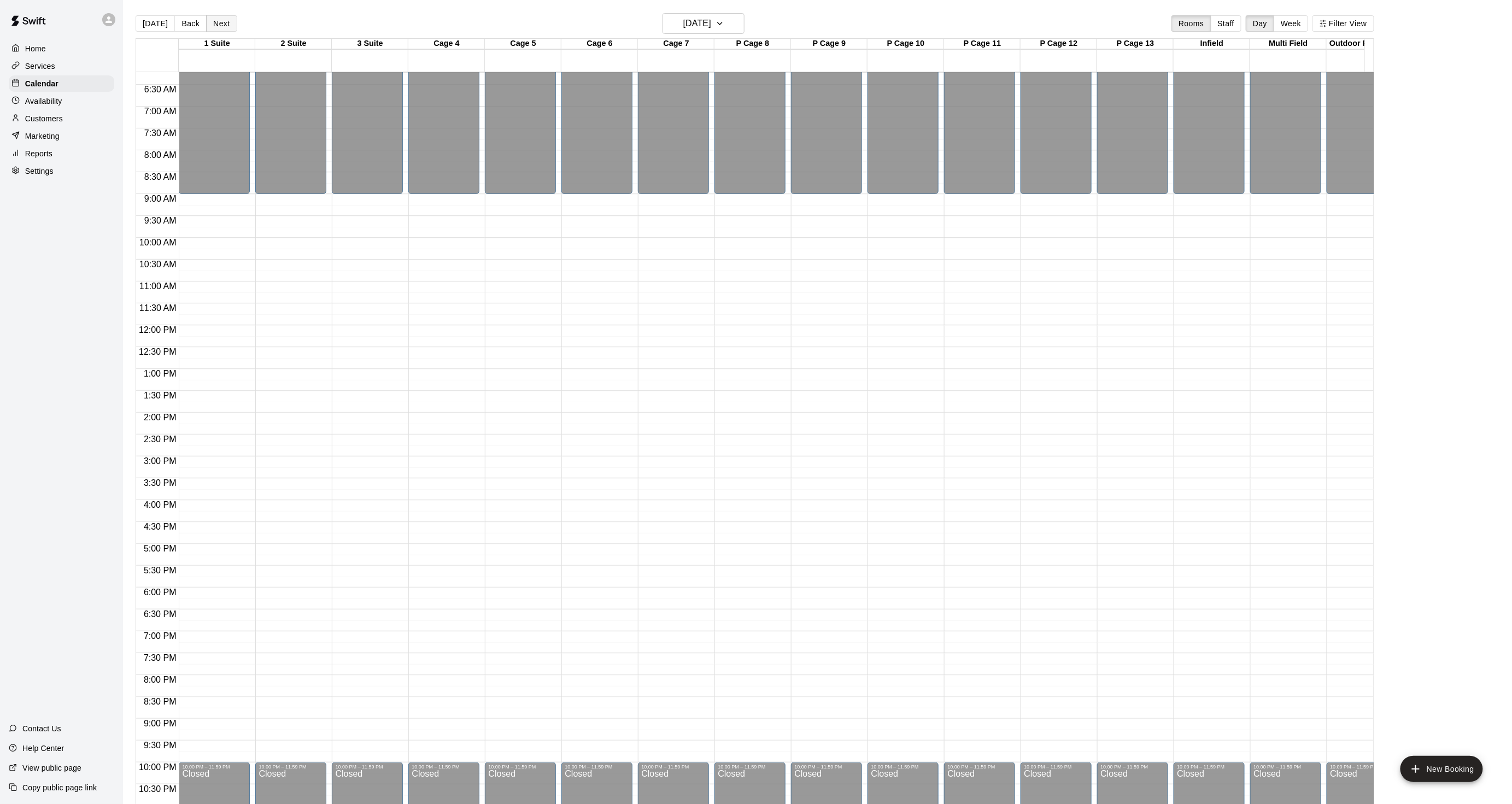
click at [219, 24] on button "Next" at bounding box center [221, 24] width 30 height 17
click at [174, 26] on button "Back" at bounding box center [190, 24] width 32 height 17
click at [154, 21] on button "[DATE]" at bounding box center [155, 24] width 39 height 17
